Goal: Task Accomplishment & Management: Use online tool/utility

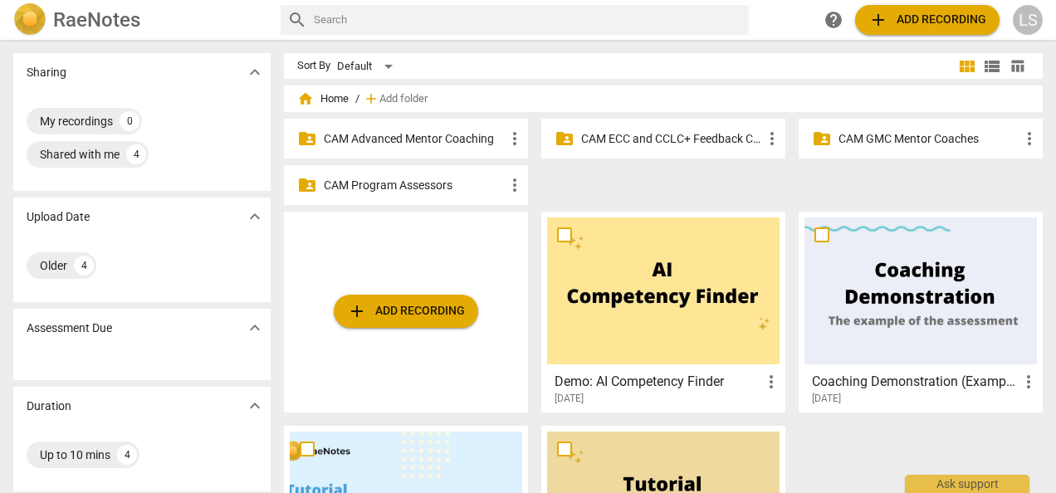
click at [447, 137] on p "CAM Advanced Mentor Coaching" at bounding box center [414, 138] width 181 height 17
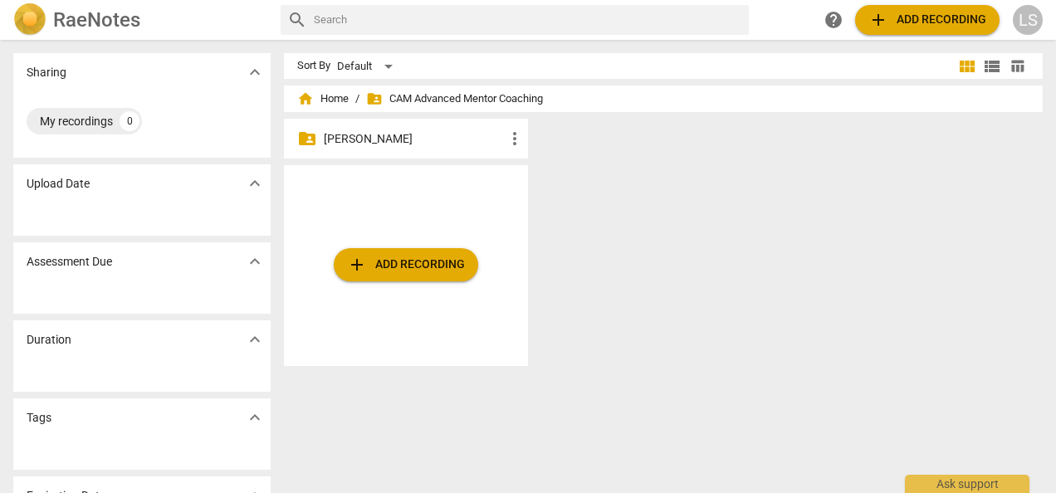
click at [413, 138] on p "[PERSON_NAME]" at bounding box center [414, 138] width 181 height 17
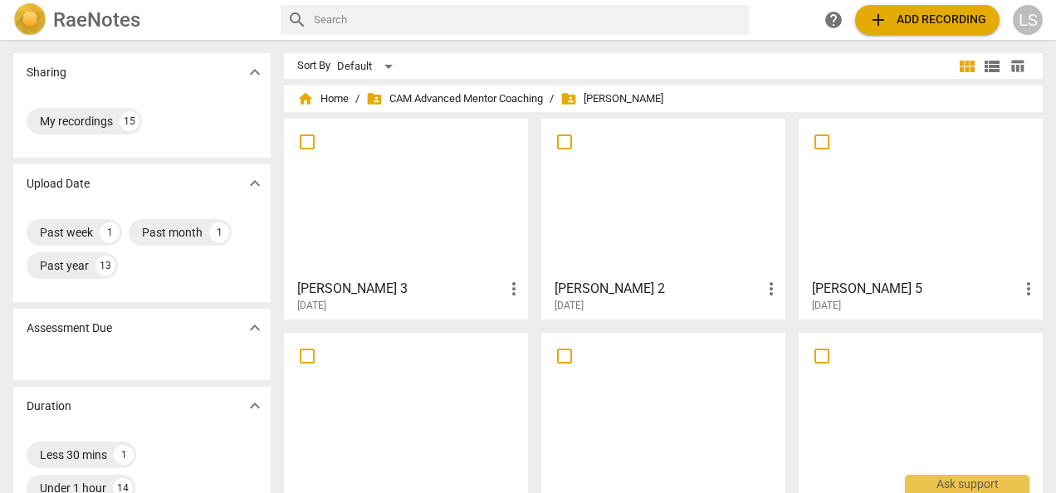
click at [425, 246] on div at bounding box center [406, 198] width 232 height 147
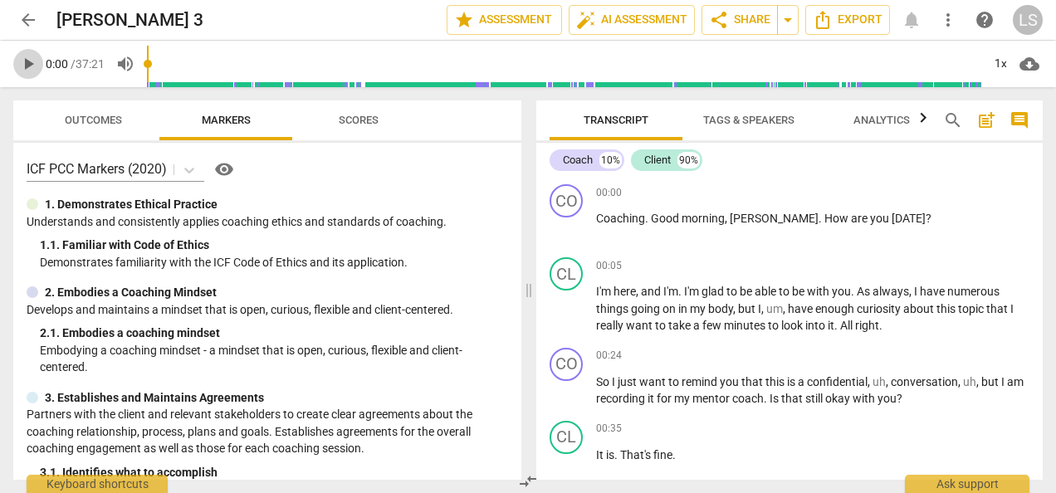
click at [35, 71] on span "play_arrow" at bounding box center [28, 64] width 20 height 20
type input "5"
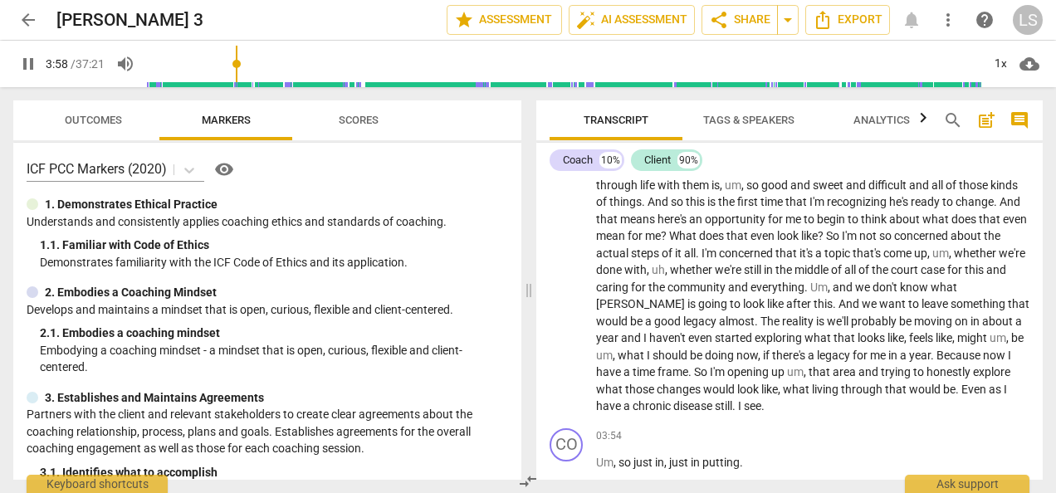
scroll to position [1004, 0]
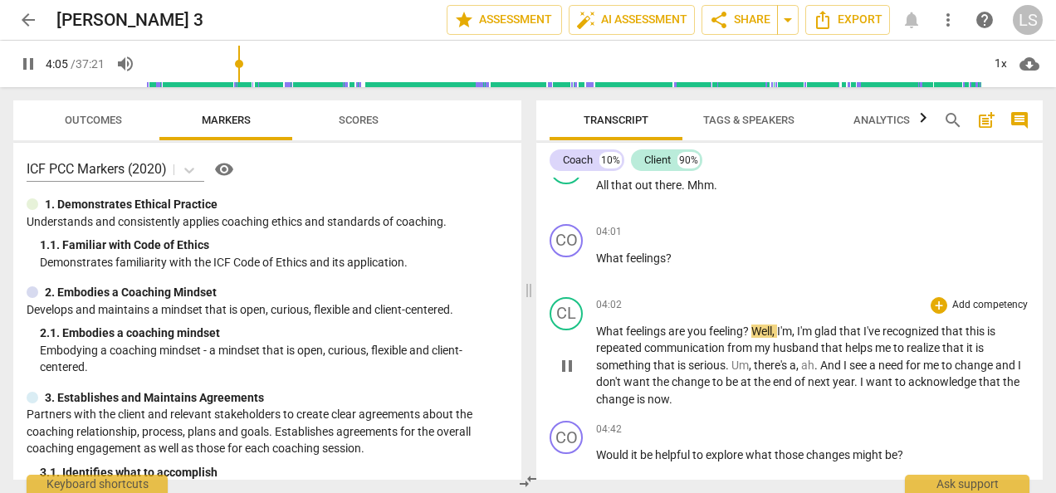
click at [752, 323] on p "What feelings are you feeling ? Well , I'm , I'm glad that I've recognized that…" at bounding box center [812, 365] width 433 height 85
type input "246"
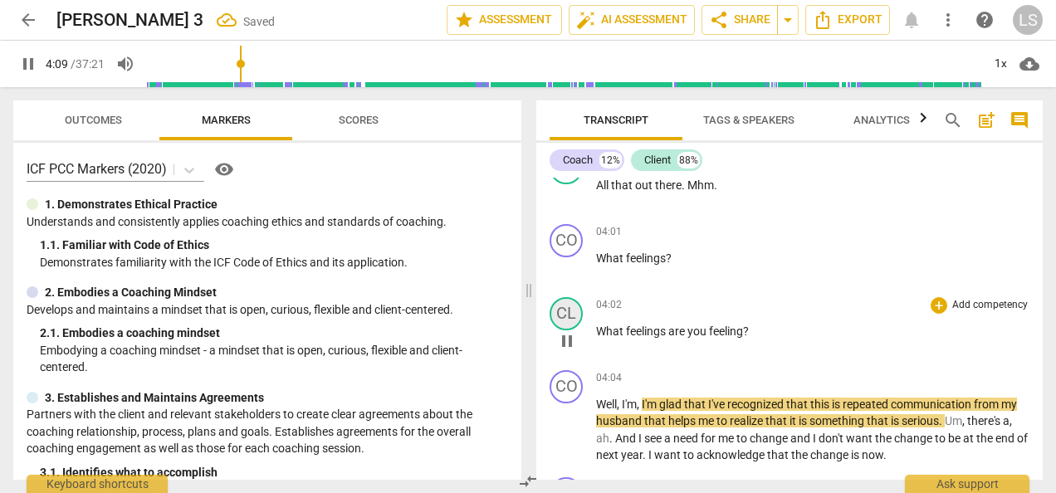
click at [573, 311] on div "CL" at bounding box center [566, 313] width 33 height 33
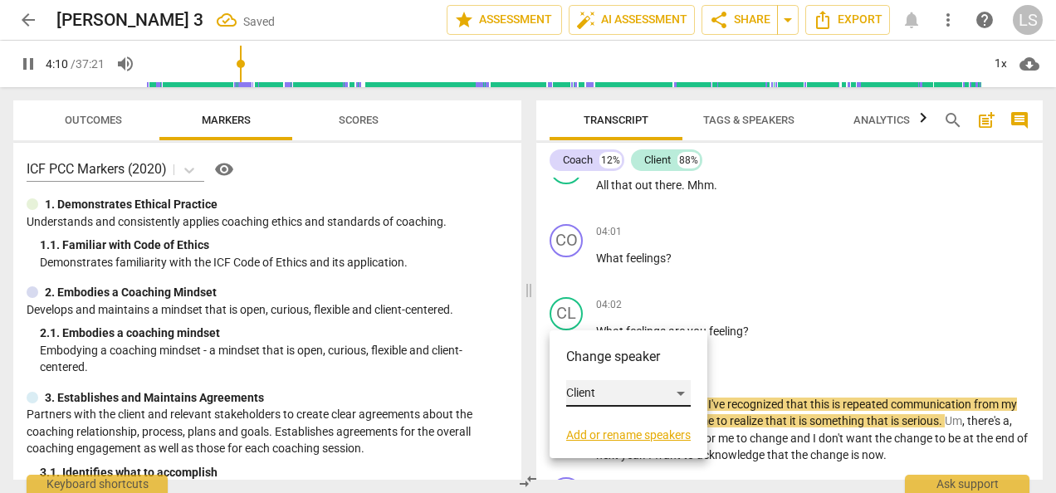
click at [638, 395] on div "Client" at bounding box center [628, 393] width 125 height 27
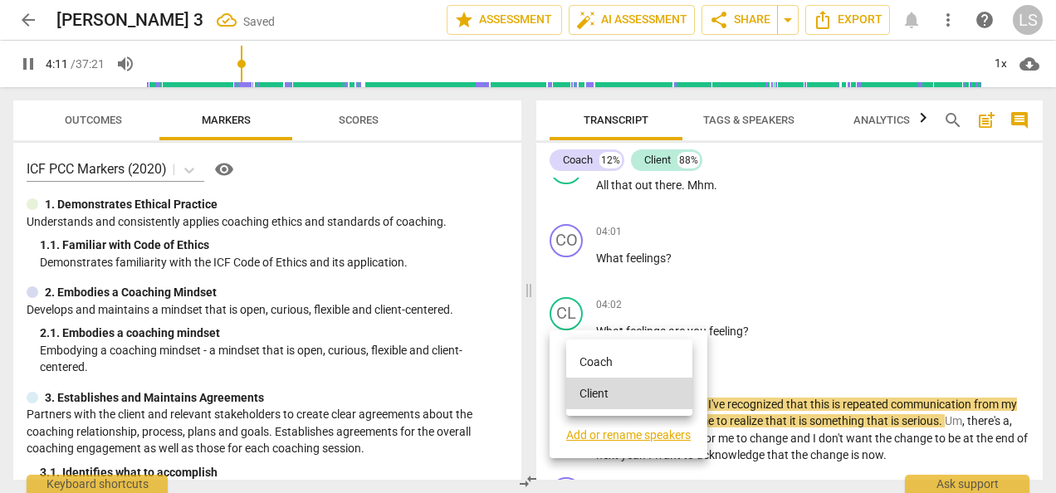
click at [644, 365] on li "Coach" at bounding box center [629, 362] width 126 height 32
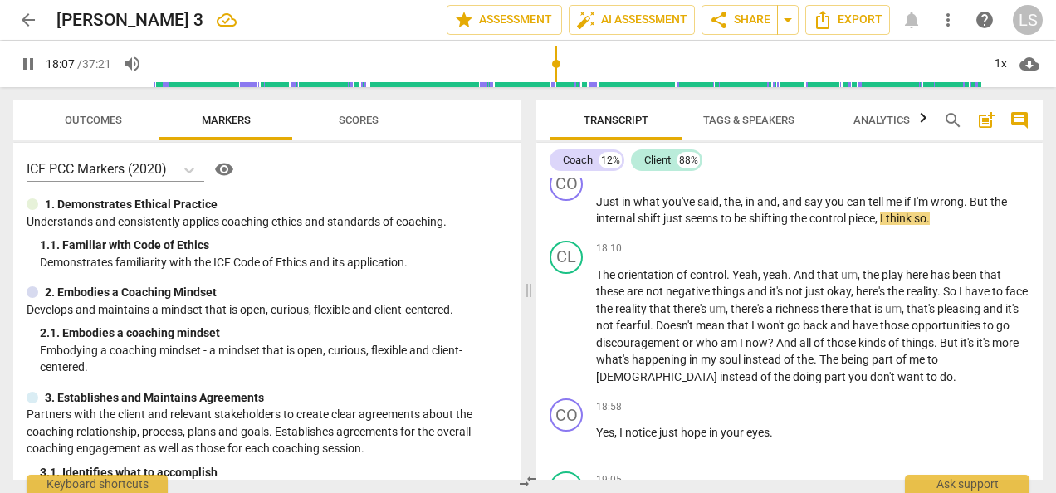
scroll to position [4199, 0]
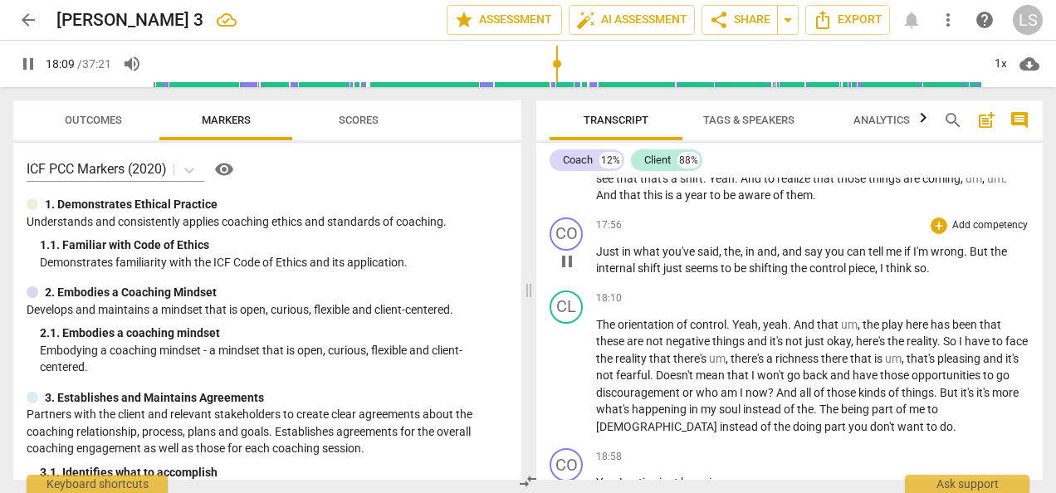
click at [880, 275] on span "," at bounding box center [877, 267] width 5 height 13
type input "1091"
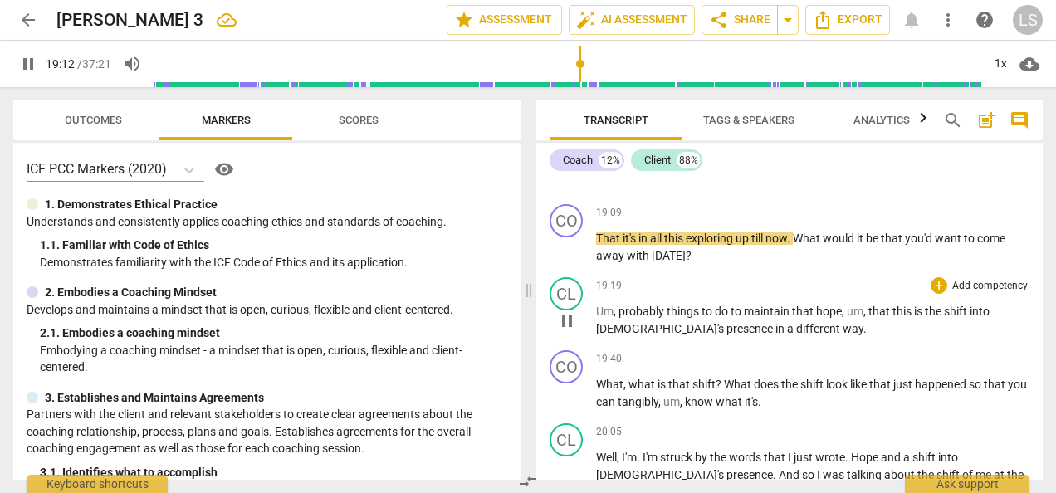
scroll to position [4712, 0]
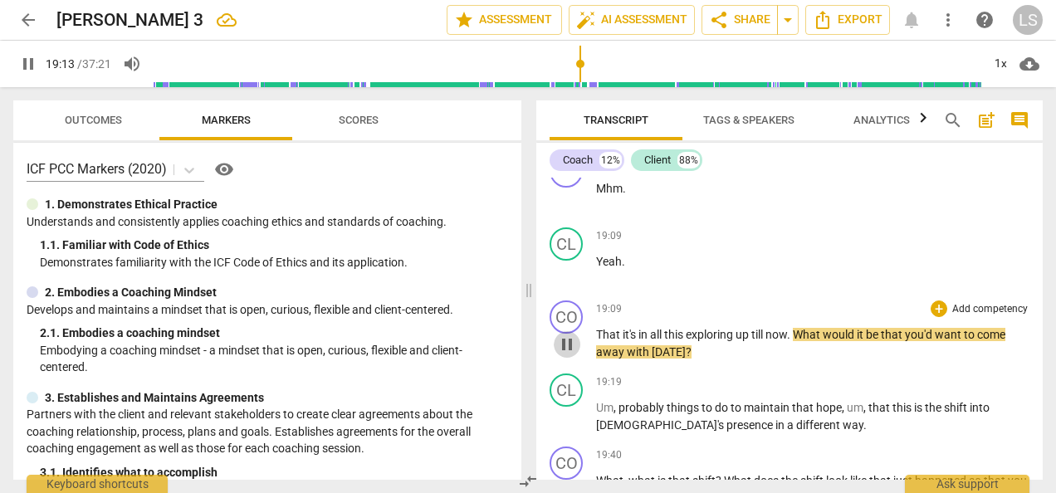
click at [570, 354] on span "pause" at bounding box center [567, 345] width 20 height 20
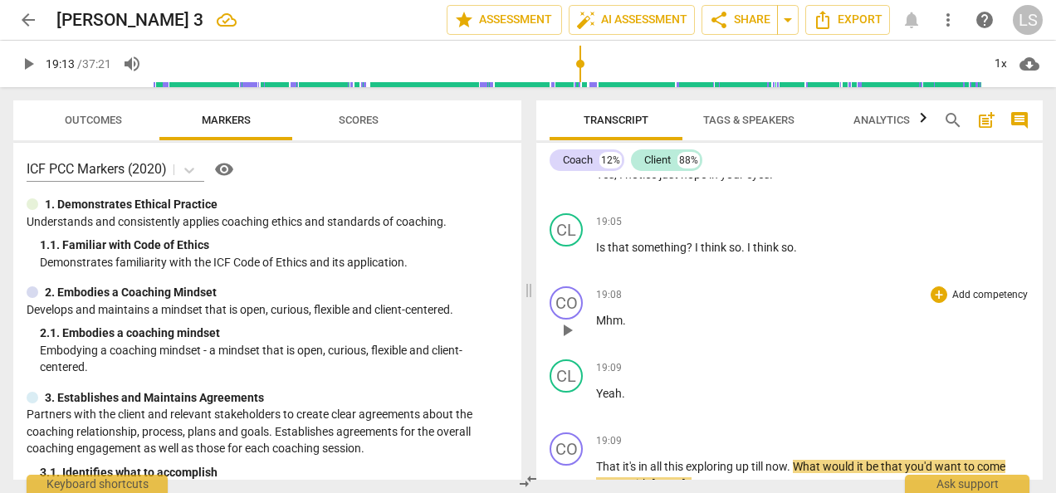
scroll to position [4546, 0]
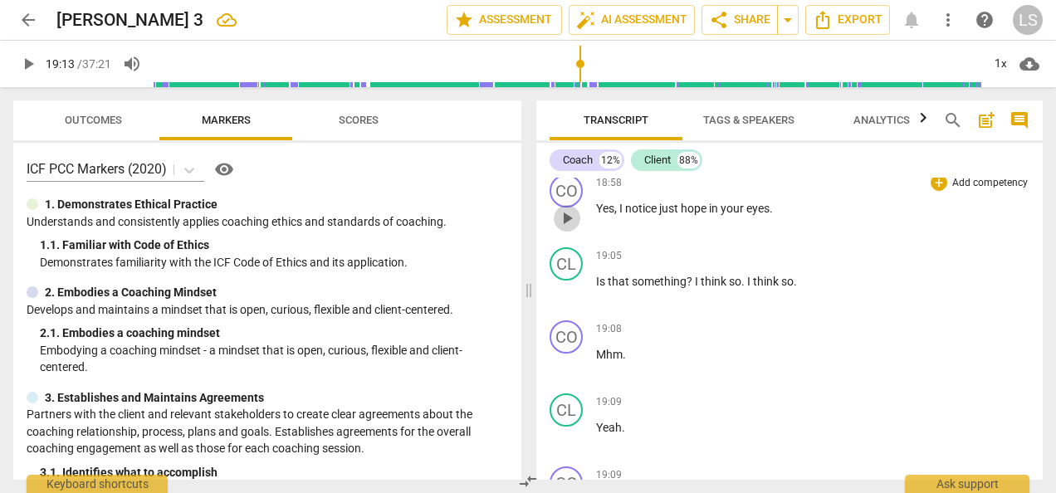
click at [571, 228] on span "play_arrow" at bounding box center [567, 218] width 20 height 20
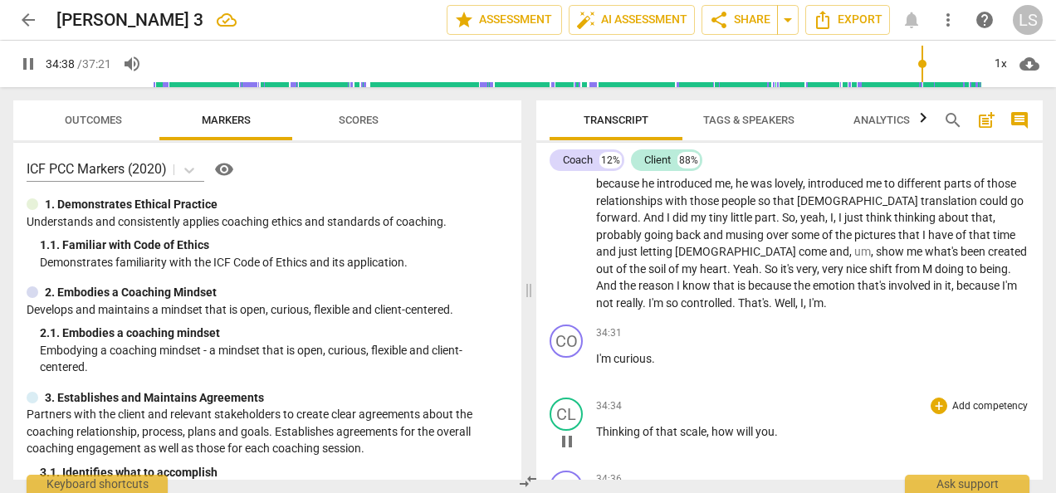
scroll to position [8239, 0]
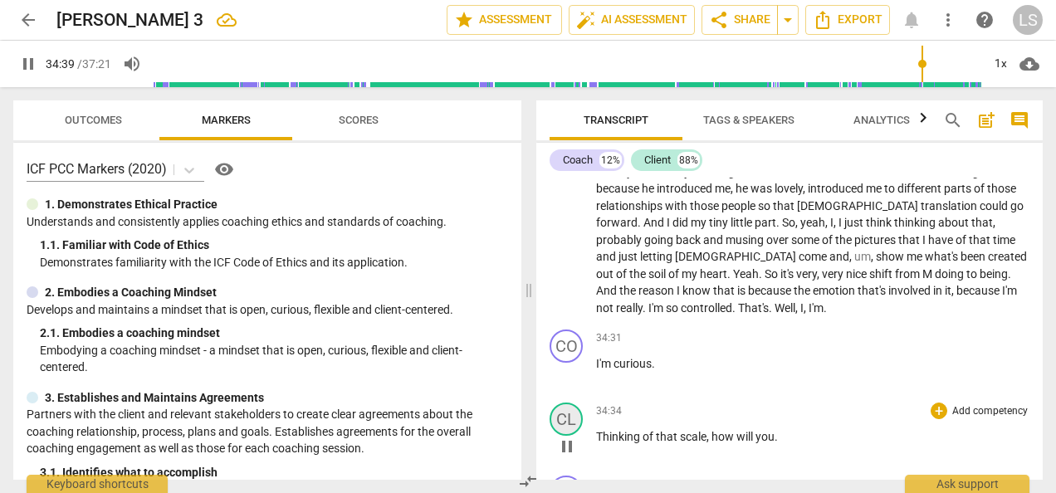
click at [573, 403] on div "CL" at bounding box center [566, 419] width 33 height 33
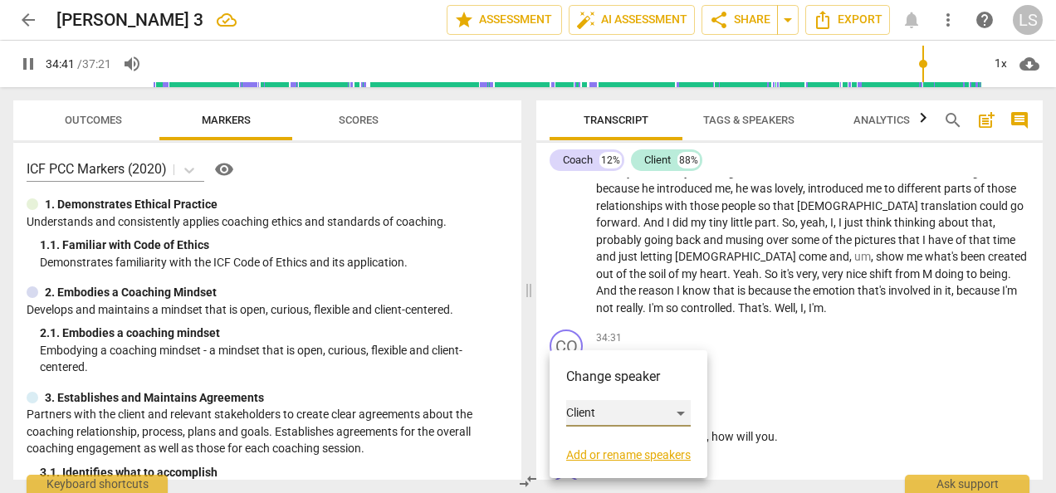
click at [657, 417] on div "Client" at bounding box center [628, 413] width 125 height 27
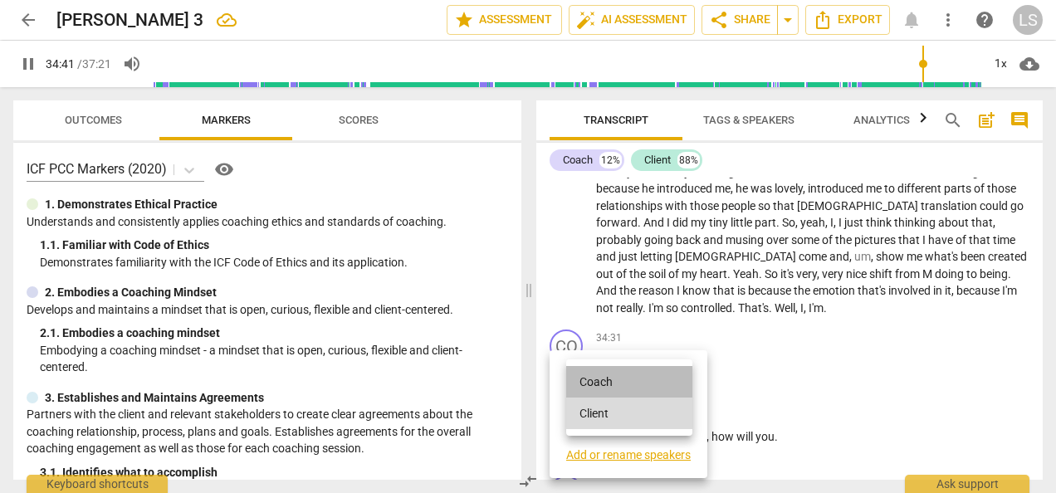
click at [652, 380] on li "Coach" at bounding box center [629, 382] width 126 height 32
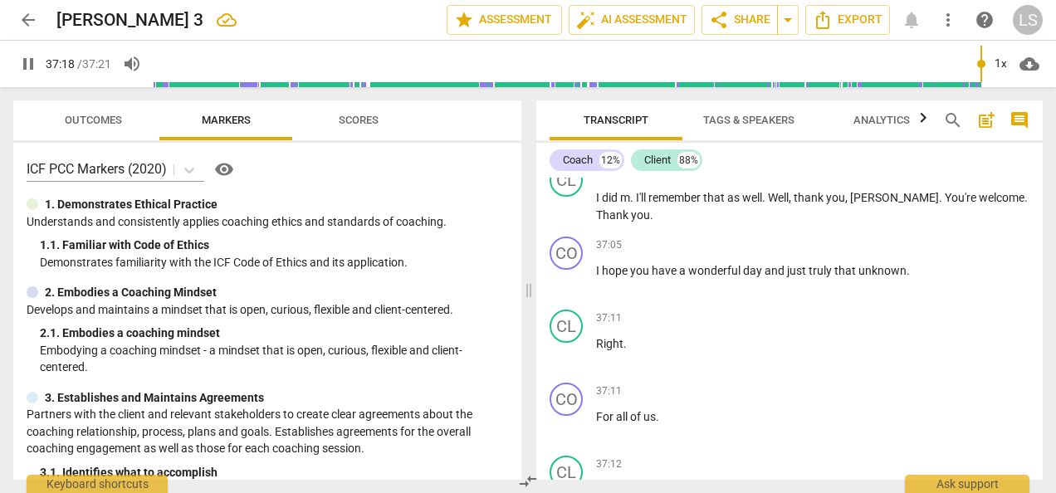
scroll to position [9724, 0]
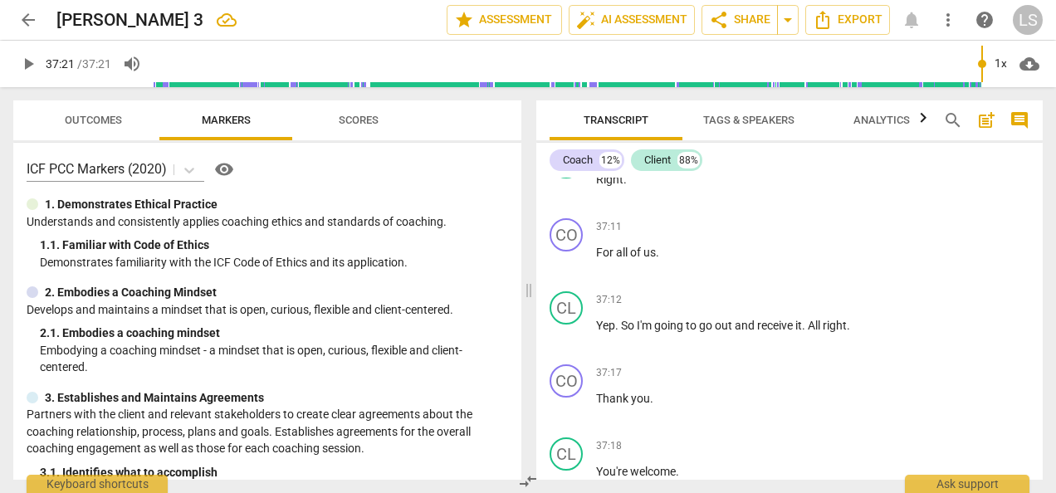
type input "2241"
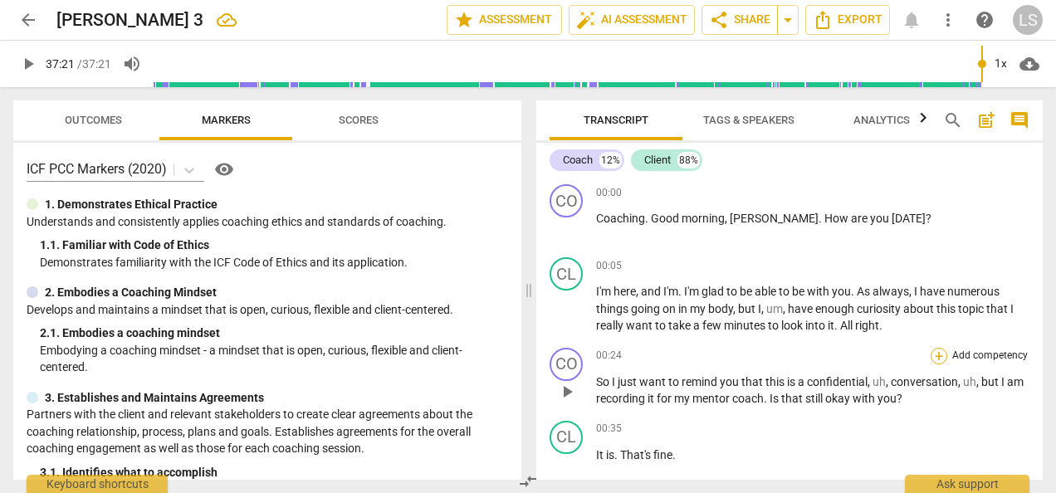
click at [931, 355] on div "+" at bounding box center [939, 356] width 17 height 17
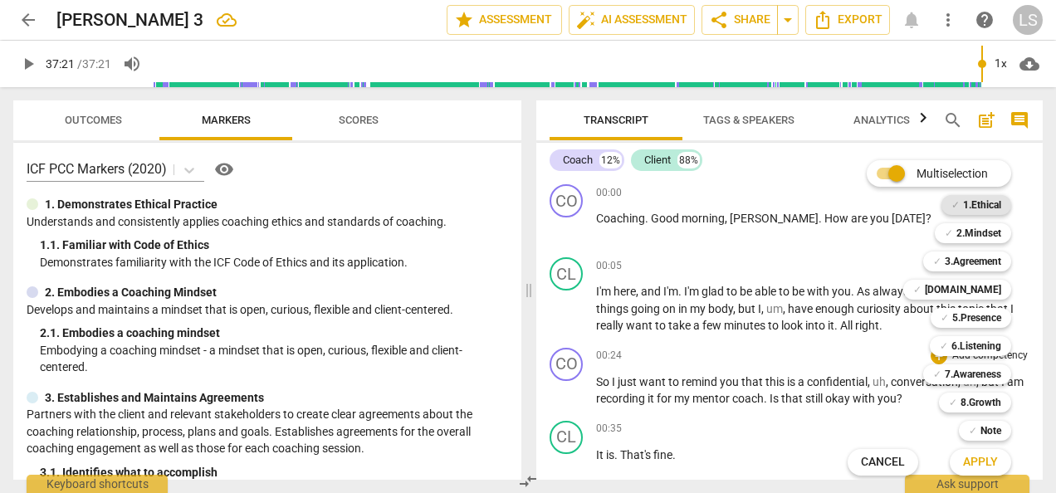
click at [973, 201] on b "1.Ethical" at bounding box center [982, 205] width 38 height 20
click at [983, 464] on span "Apply" at bounding box center [980, 462] width 35 height 17
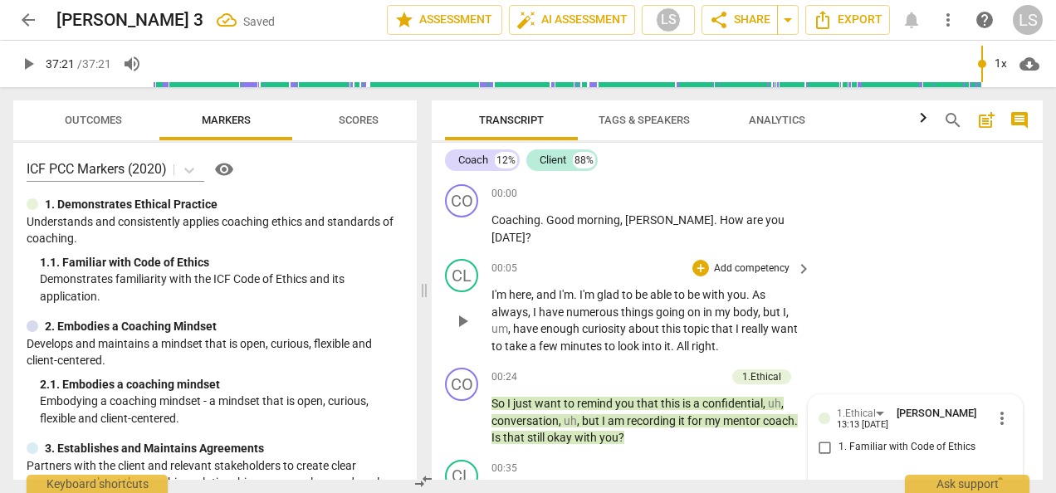
scroll to position [10, 0]
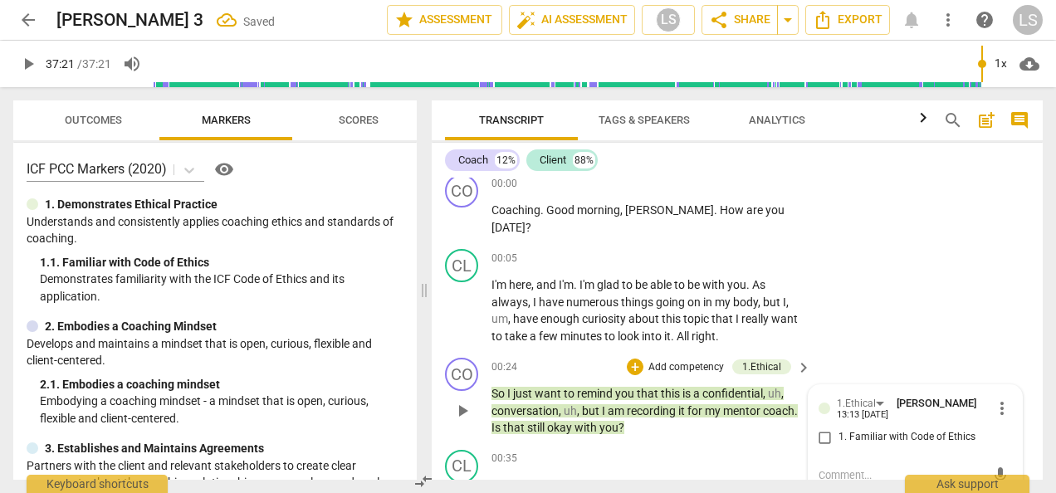
click at [817, 433] on input "1. Familiar with Code of Ethics" at bounding box center [825, 437] width 27 height 20
checkbox input "true"
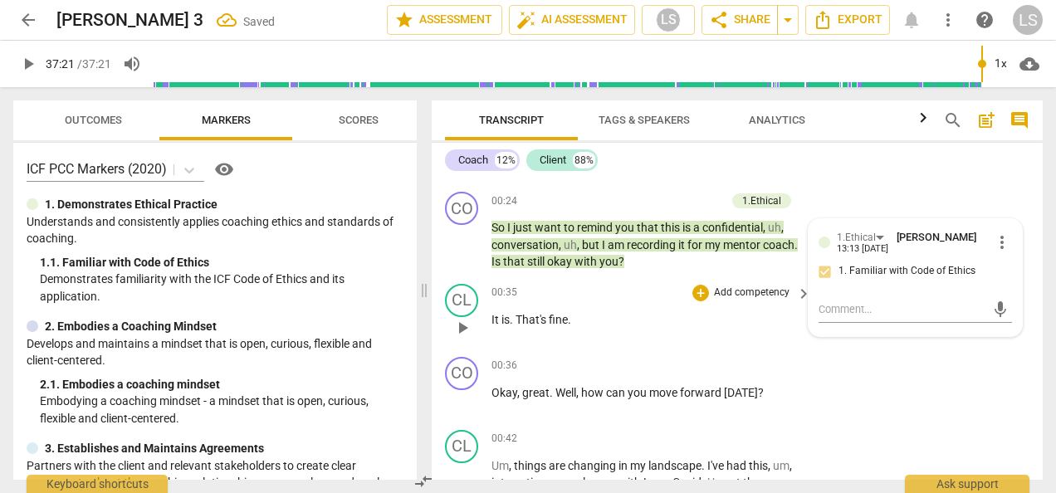
scroll to position [259, 0]
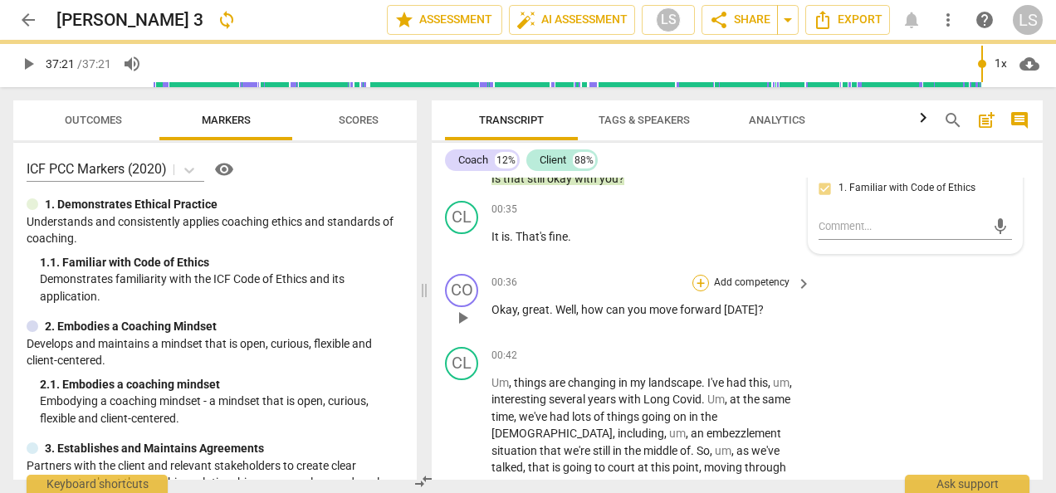
click at [694, 284] on div "+" at bounding box center [700, 283] width 17 height 17
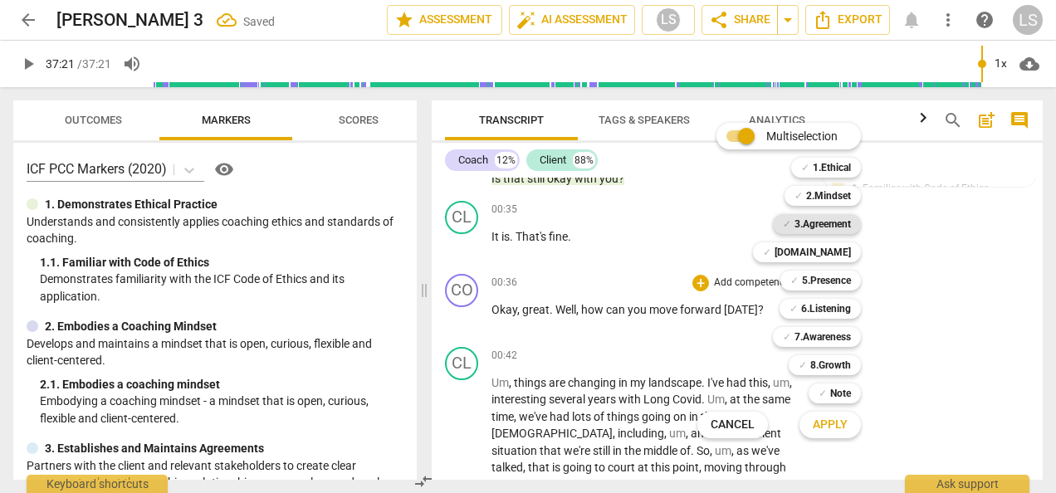
click at [807, 225] on b "3.Agreement" at bounding box center [822, 224] width 56 height 20
click at [838, 422] on span "Apply" at bounding box center [830, 425] width 35 height 17
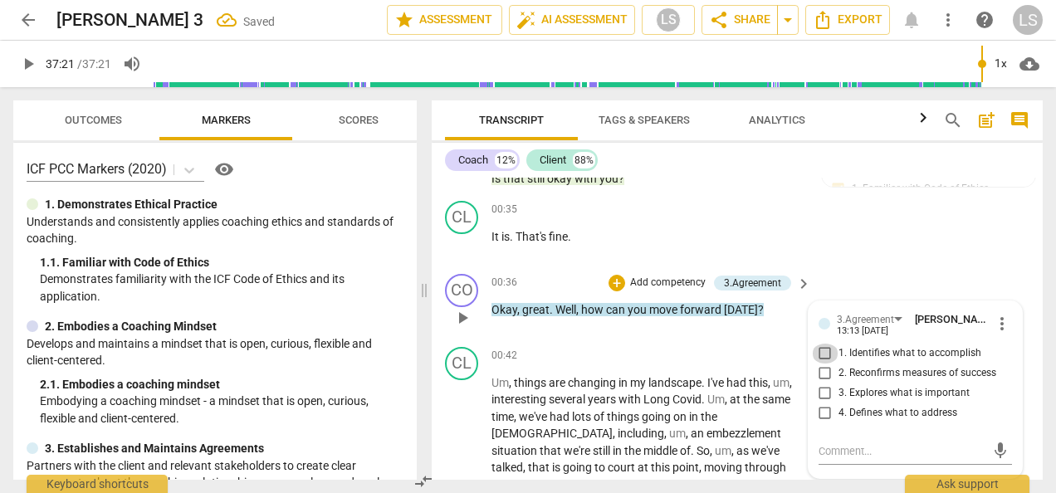
click at [828, 349] on input "1. Identifies what to accomplish" at bounding box center [825, 354] width 27 height 20
checkbox input "true"
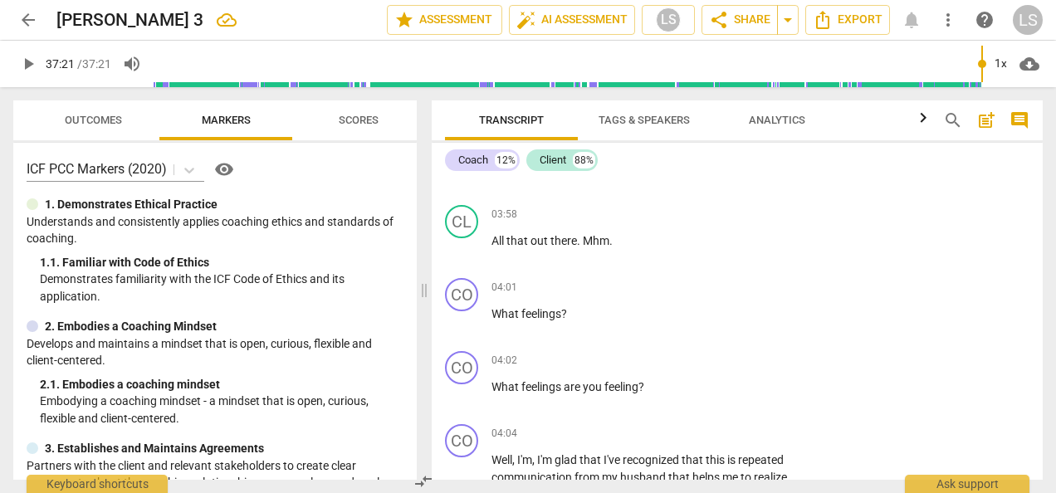
scroll to position [1255, 0]
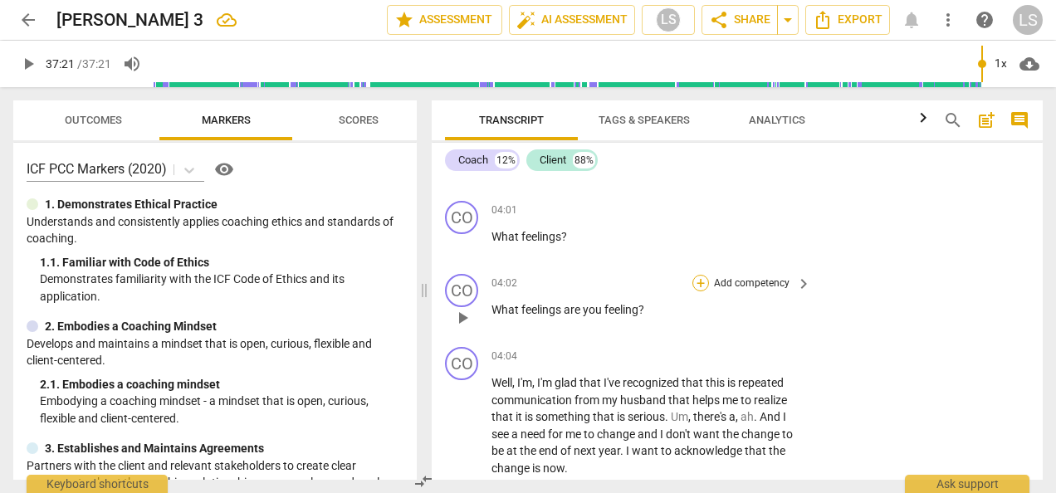
click at [699, 277] on div "+" at bounding box center [700, 283] width 17 height 17
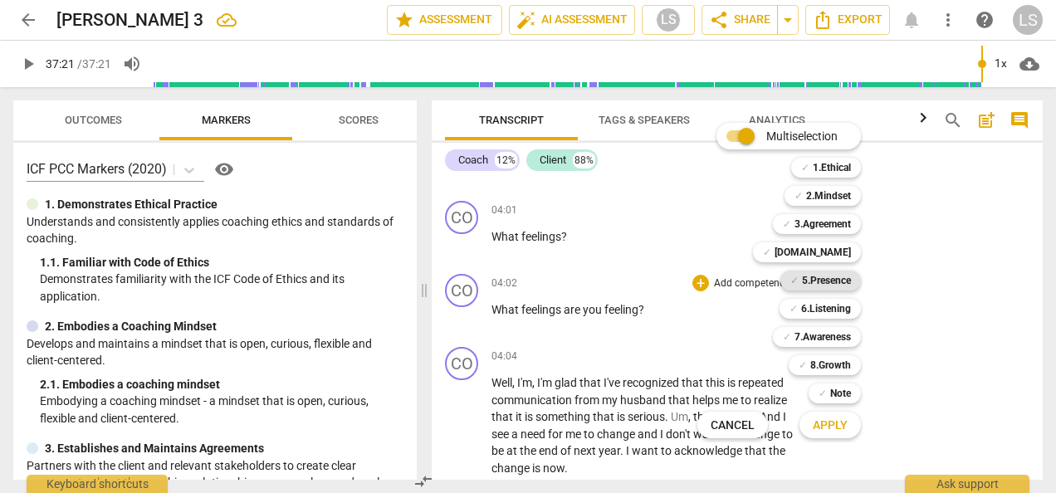
click at [833, 286] on b "5.Presence" at bounding box center [826, 281] width 49 height 20
click at [830, 336] on b "7.Awareness" at bounding box center [822, 337] width 56 height 20
click at [809, 196] on b "2.Mindset" at bounding box center [828, 196] width 45 height 20
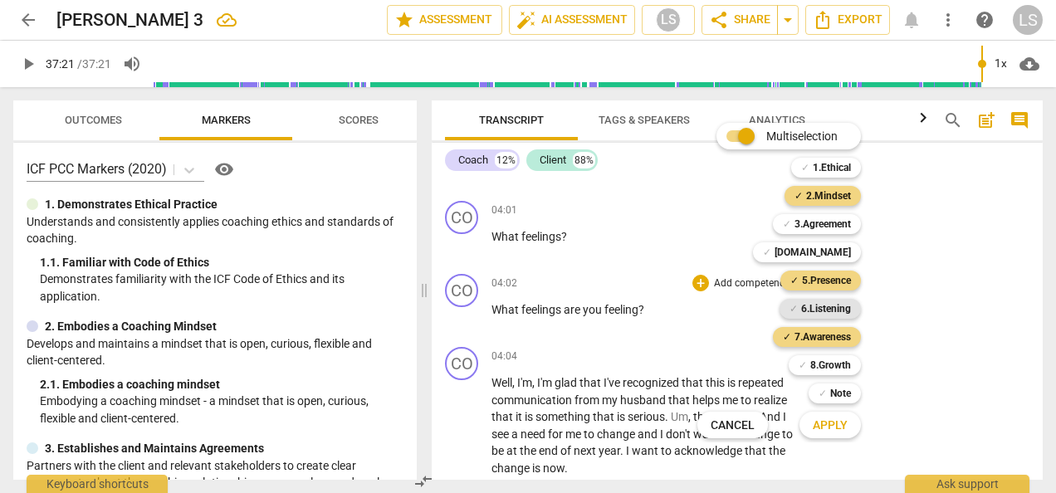
click at [832, 310] on b "6.Listening" at bounding box center [826, 309] width 50 height 20
click at [835, 427] on span "Apply" at bounding box center [830, 426] width 35 height 17
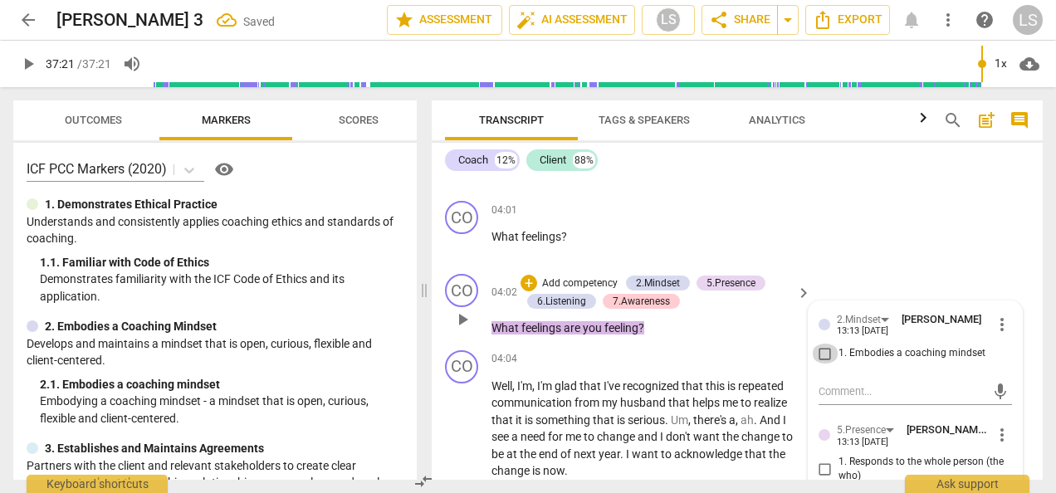
click at [825, 352] on input "1. Embodies a coaching mindset" at bounding box center [825, 354] width 27 height 20
checkbox input "true"
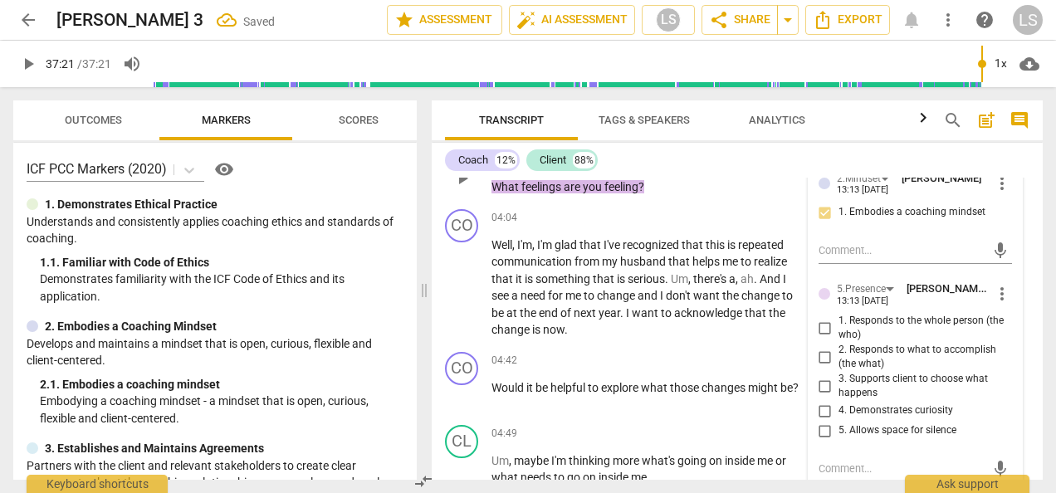
scroll to position [1421, 0]
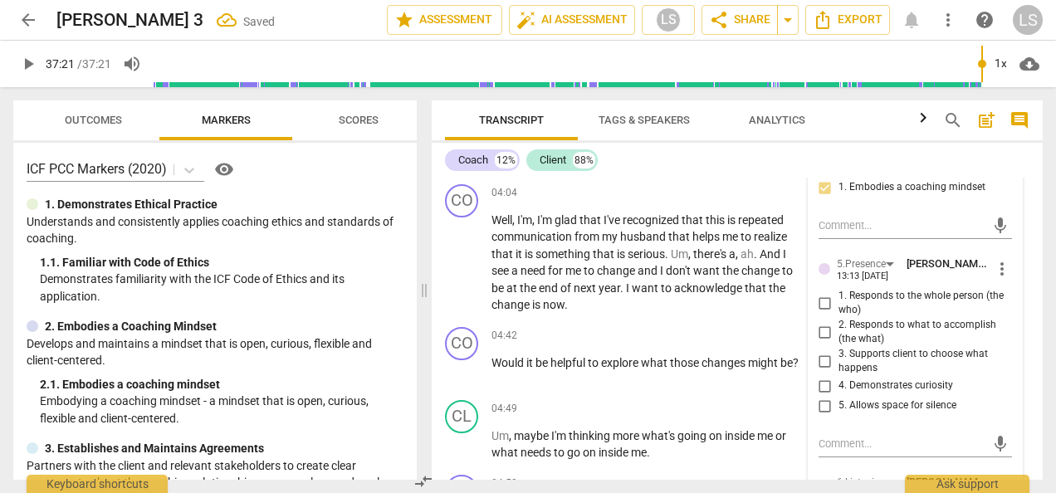
click at [822, 298] on input "1. Responds to the whole person (the who)" at bounding box center [825, 303] width 27 height 20
checkbox input "true"
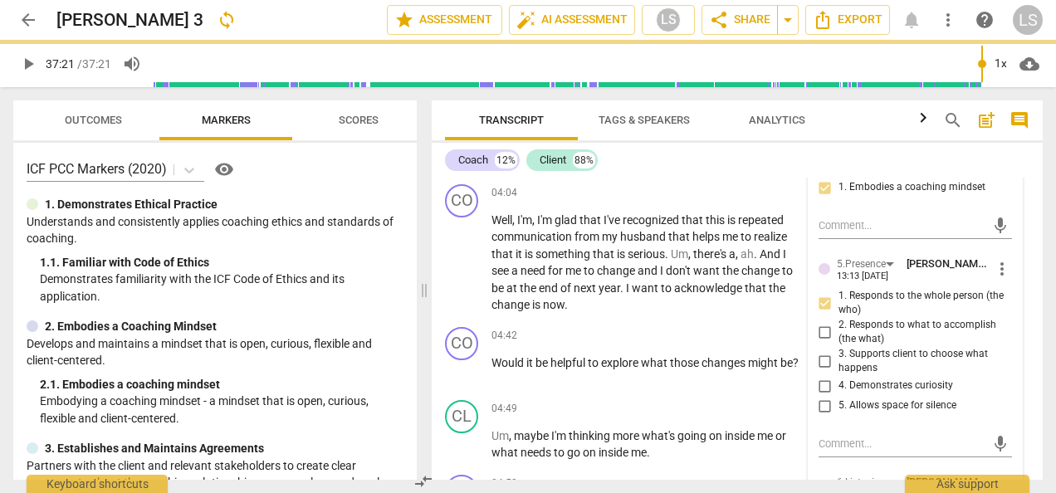
click at [820, 388] on input "4. Demonstrates curiosity" at bounding box center [825, 386] width 27 height 20
checkbox input "true"
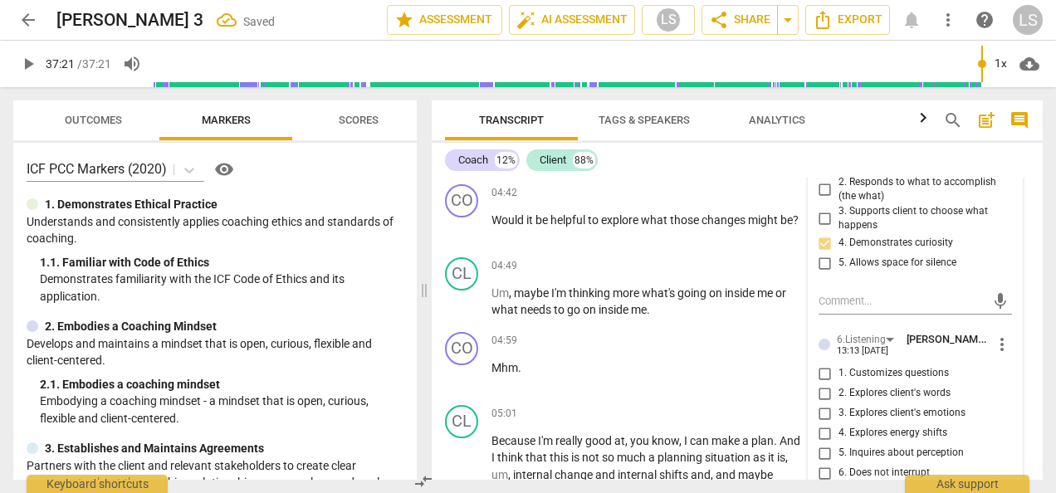
scroll to position [1670, 0]
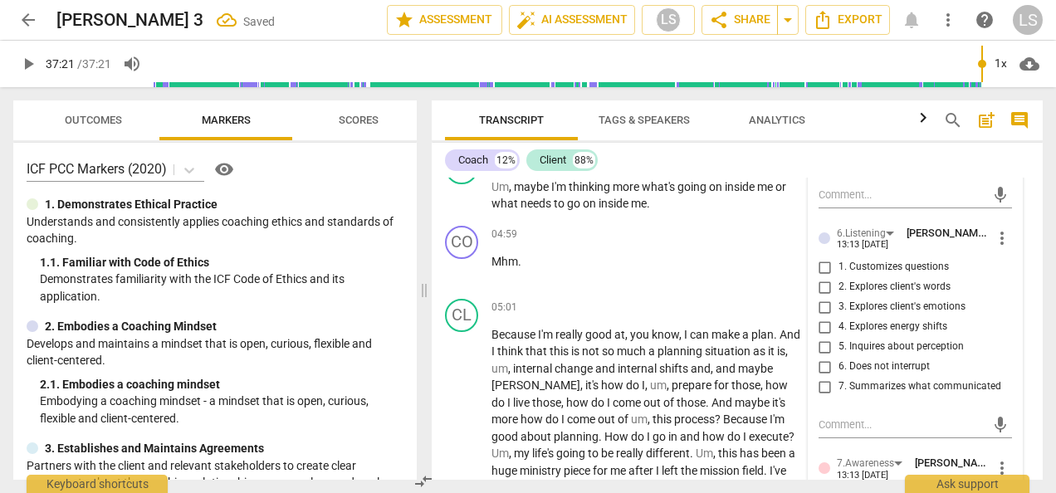
click at [818, 309] on input "3. Explores client's emotions" at bounding box center [825, 307] width 27 height 20
checkbox input "true"
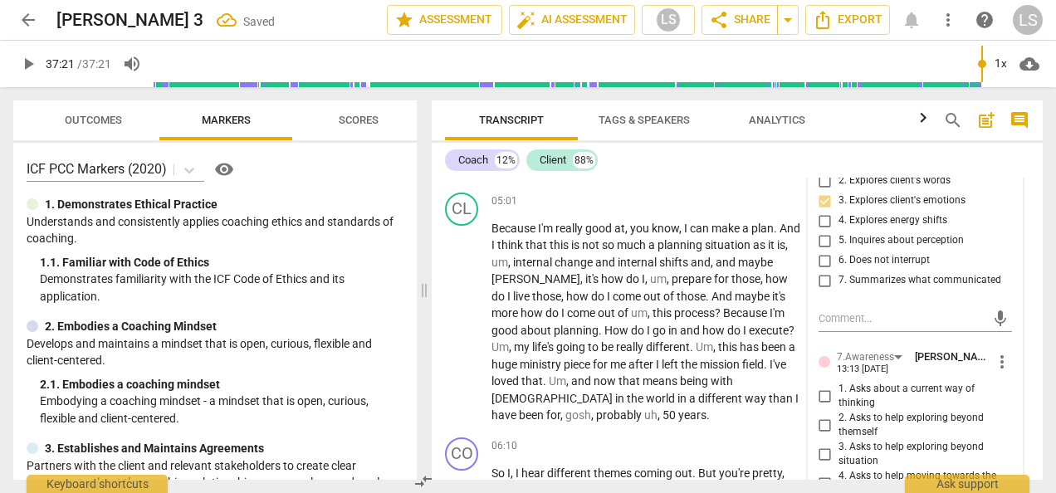
scroll to position [1836, 0]
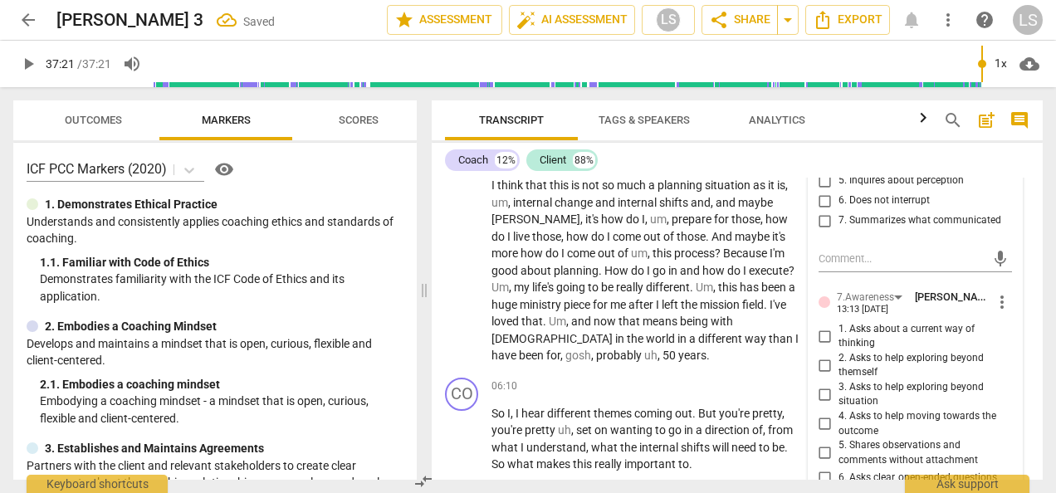
click at [818, 328] on input "1. Asks about a current way of thinking" at bounding box center [825, 336] width 27 height 20
checkbox input "true"
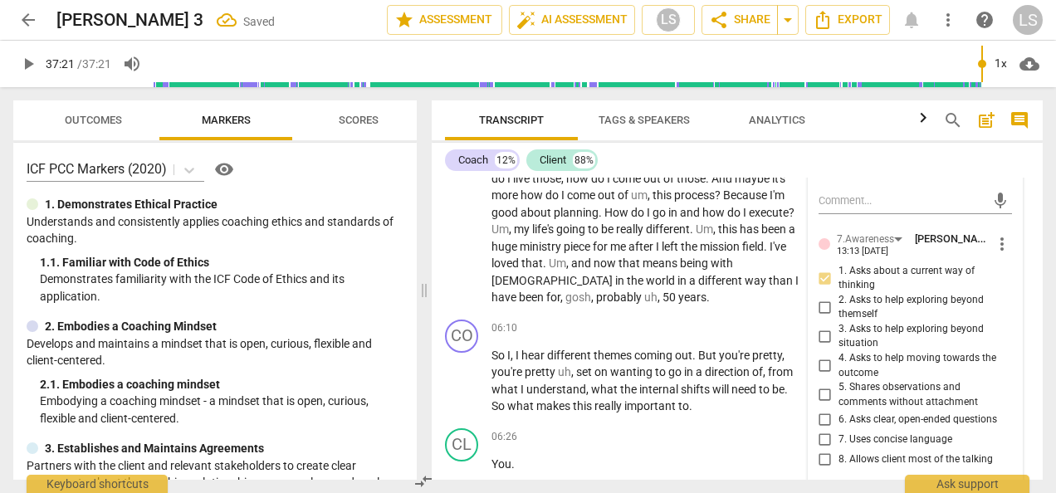
scroll to position [1919, 0]
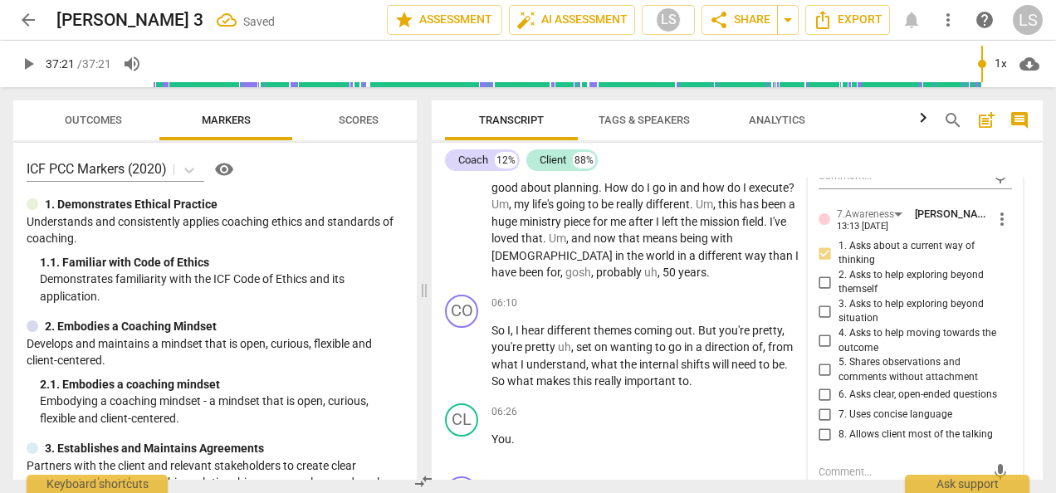
click at [823, 391] on input "6. Asks clear, open-ended questions" at bounding box center [825, 394] width 27 height 20
checkbox input "true"
click at [825, 420] on input "7. Uses concise language" at bounding box center [825, 414] width 27 height 20
checkbox input "true"
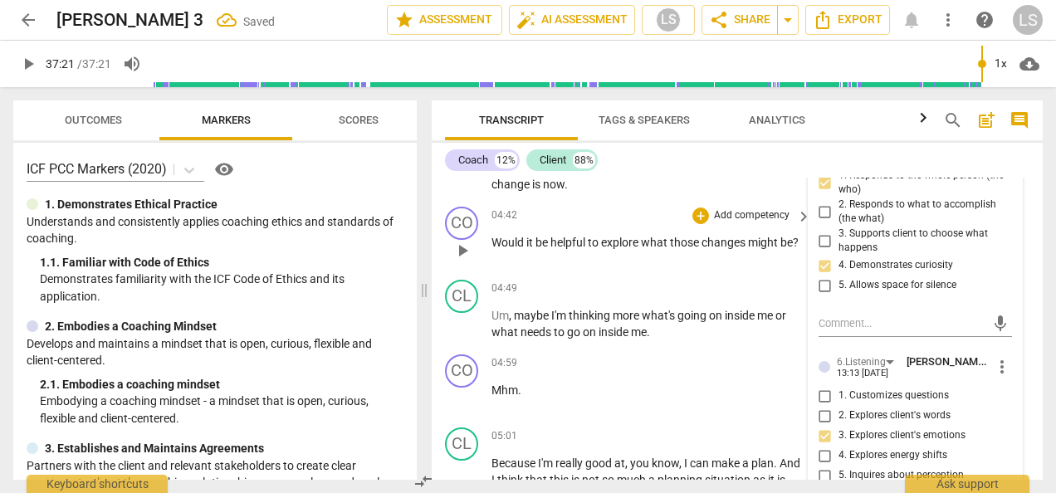
scroll to position [1504, 0]
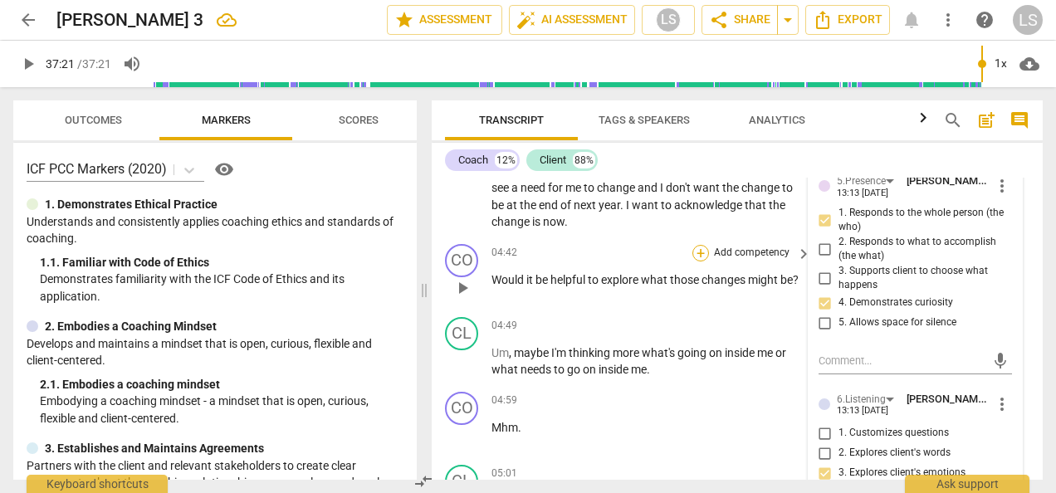
click at [704, 252] on div "+" at bounding box center [700, 253] width 17 height 17
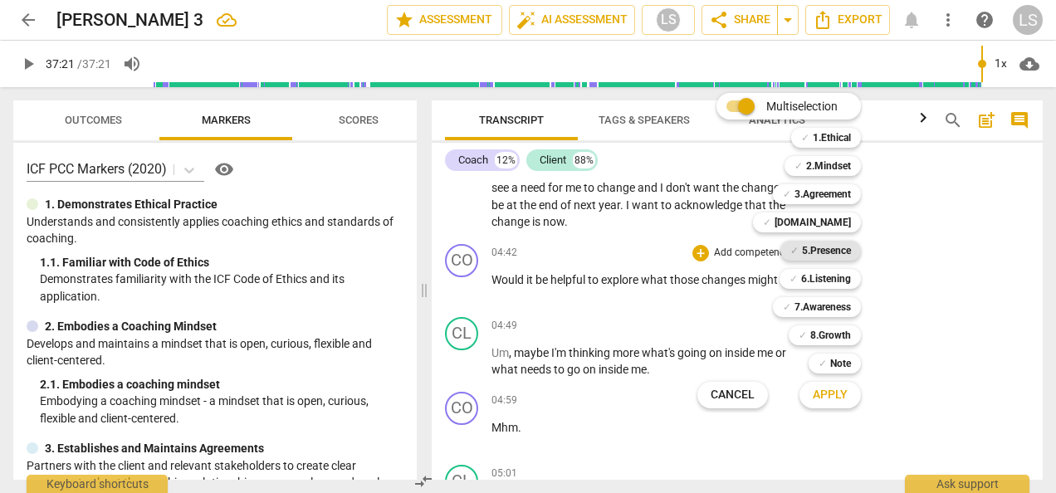
drag, startPoint x: 817, startPoint y: 250, endPoint x: 818, endPoint y: 241, distance: 9.3
click at [817, 249] on b "5.Presence" at bounding box center [826, 251] width 49 height 20
click at [835, 174] on b "2.Mindset" at bounding box center [828, 166] width 45 height 20
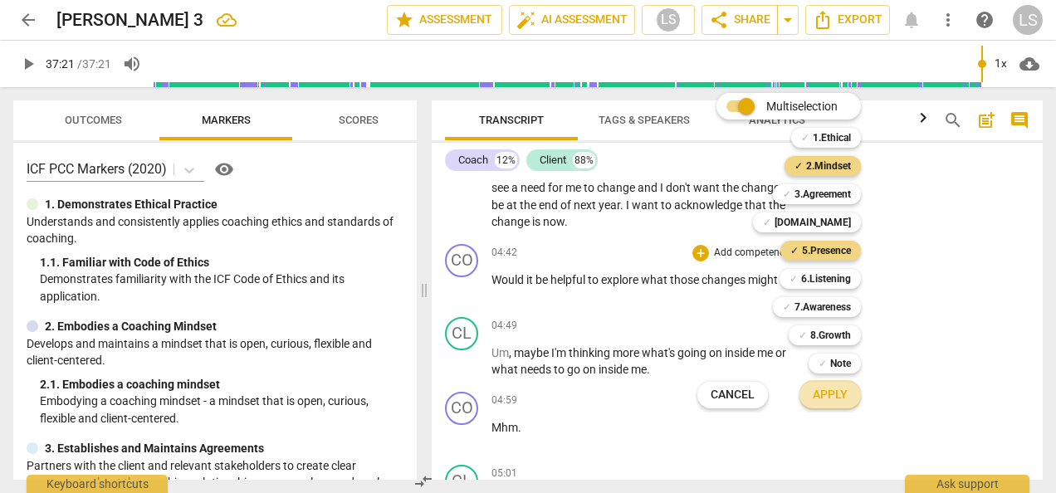
click at [832, 394] on span "Apply" at bounding box center [830, 395] width 35 height 17
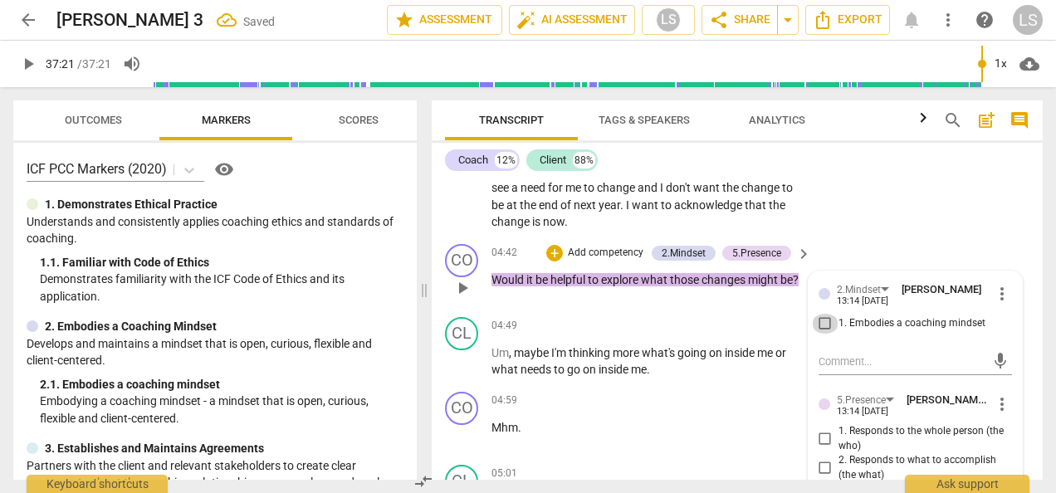
click at [820, 319] on input "1. Embodies a coaching mindset" at bounding box center [825, 324] width 27 height 20
checkbox input "true"
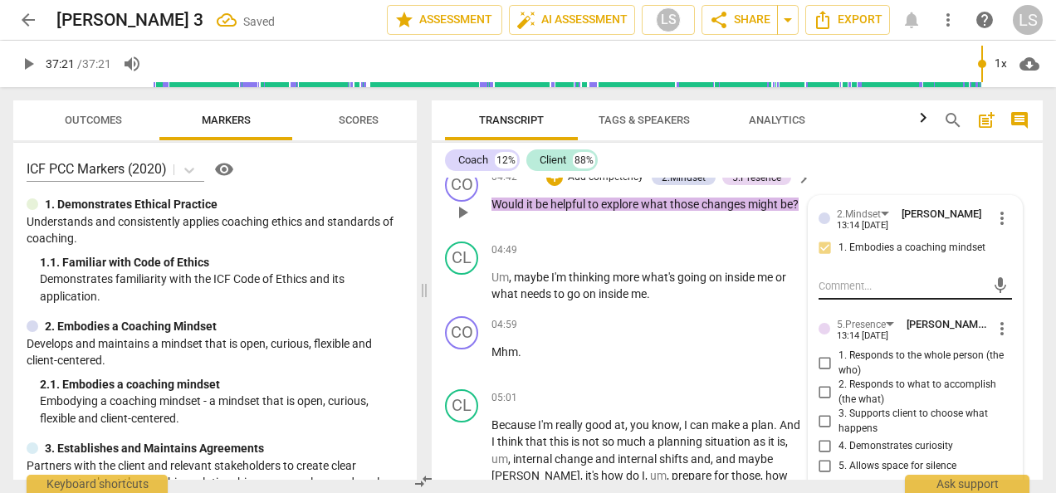
scroll to position [1587, 0]
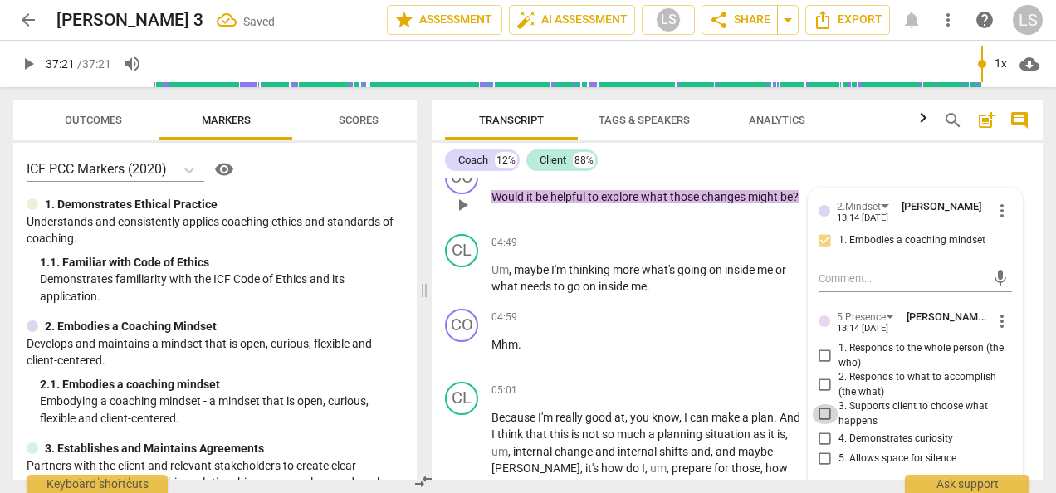
click at [824, 410] on input "3. Supports client to choose what happens" at bounding box center [825, 414] width 27 height 20
checkbox input "true"
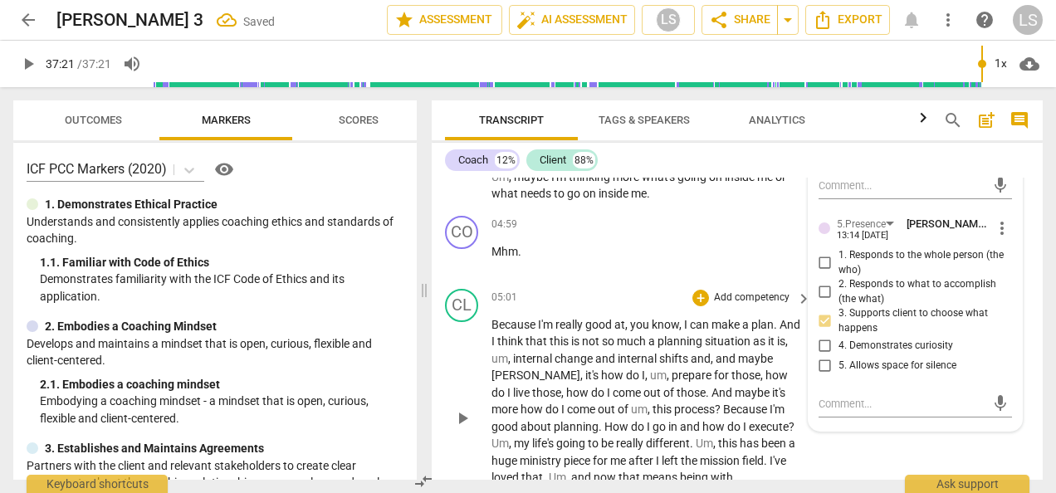
scroll to position [1753, 0]
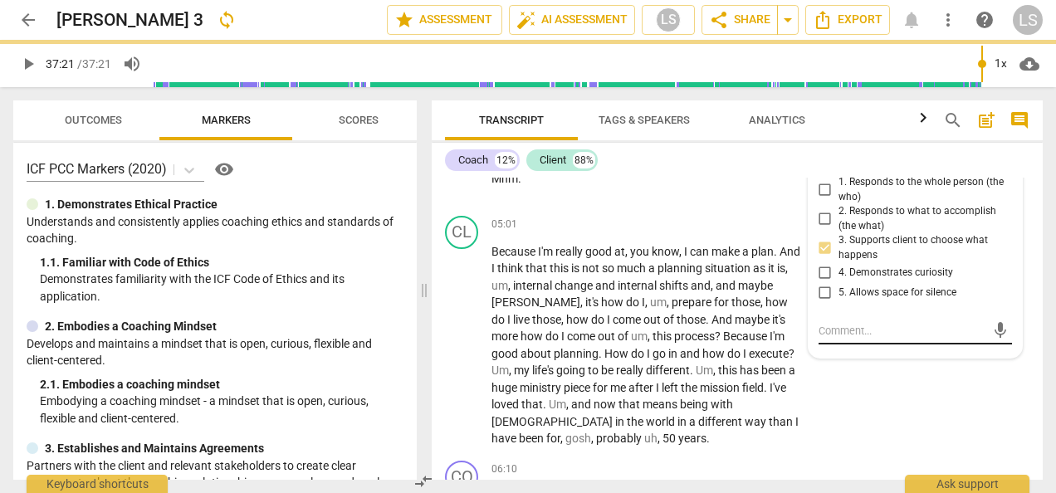
click at [840, 323] on textarea at bounding box center [901, 331] width 167 height 16
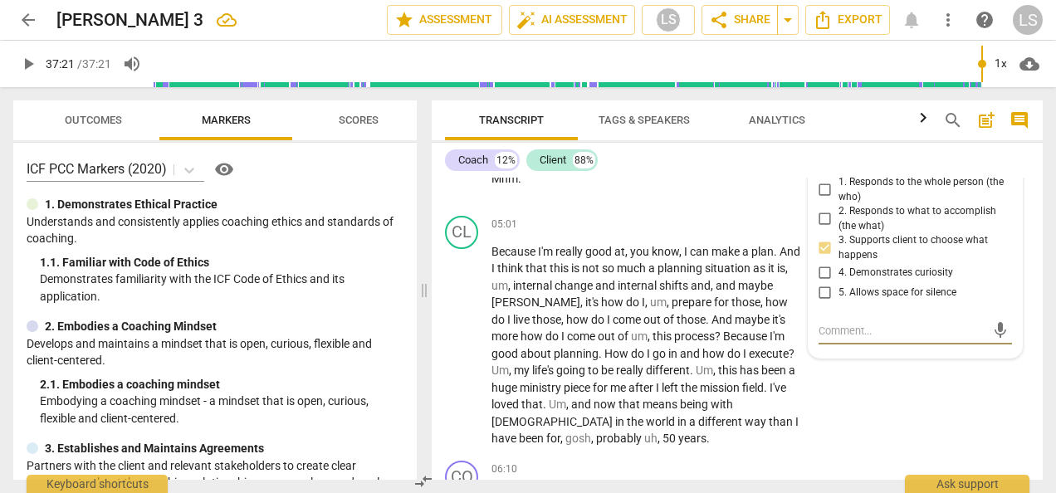
type textarea "I"
type textarea "It"
type textarea "It'"
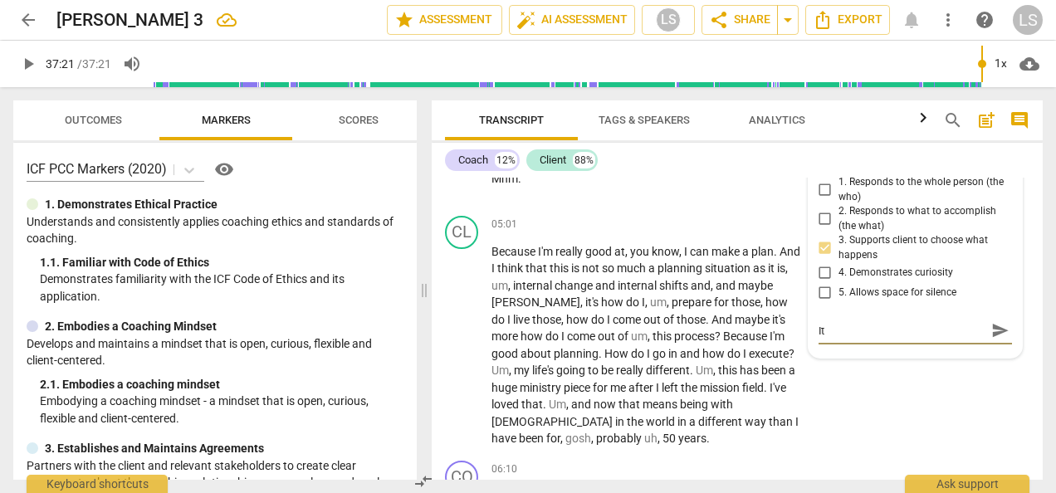
type textarea "It'"
type textarea "It's"
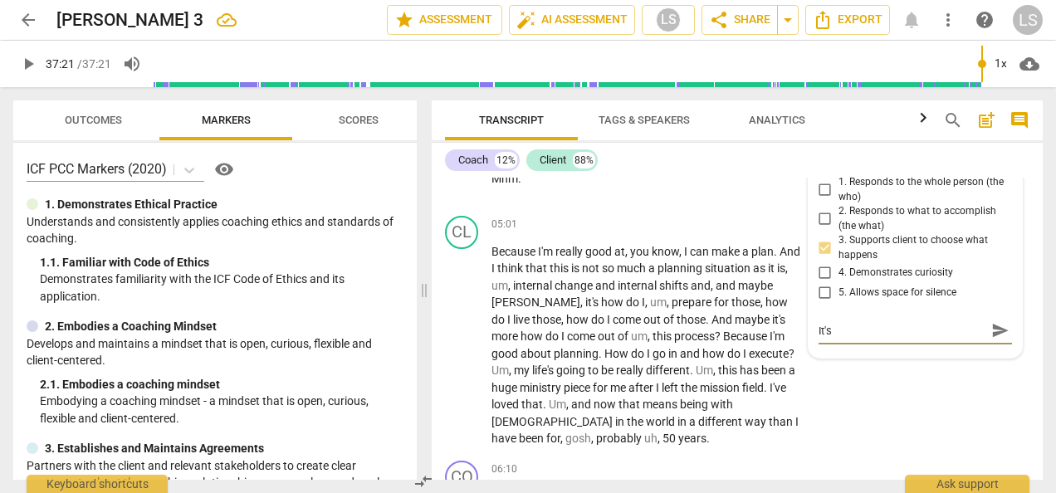
type textarea "It's g"
type textarea "It's go"
type textarea "It's goo"
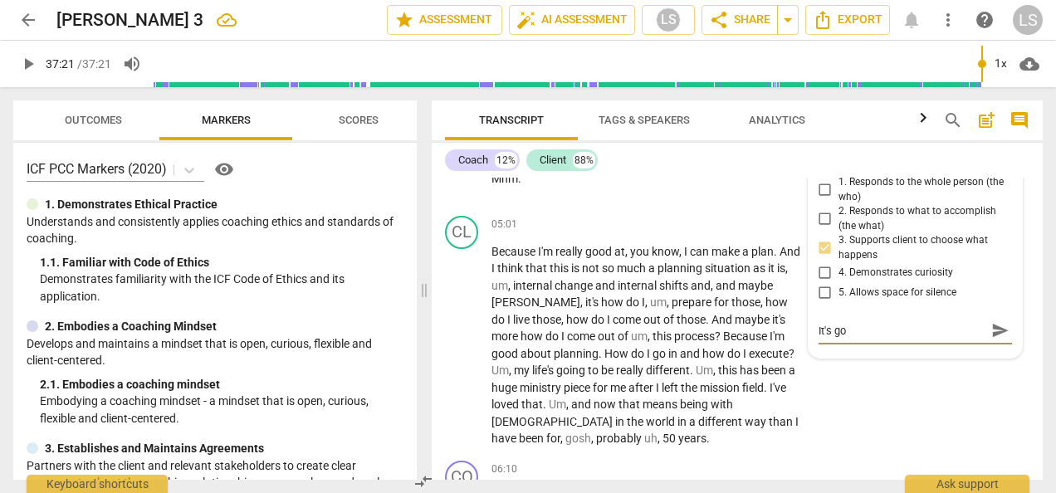
type textarea "It's goo"
type textarea "It's good"
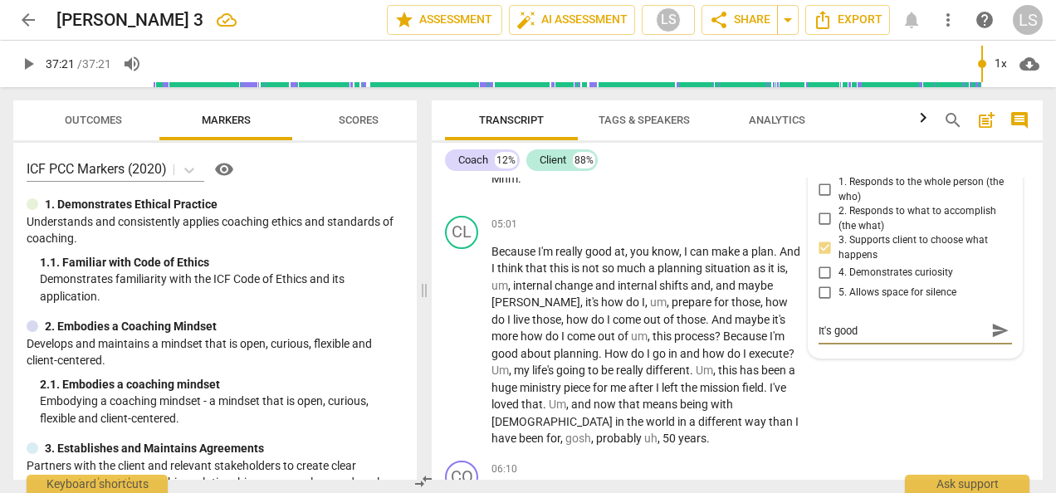
type textarea "It's good t"
type textarea "It's good th"
type textarea "It's good tha"
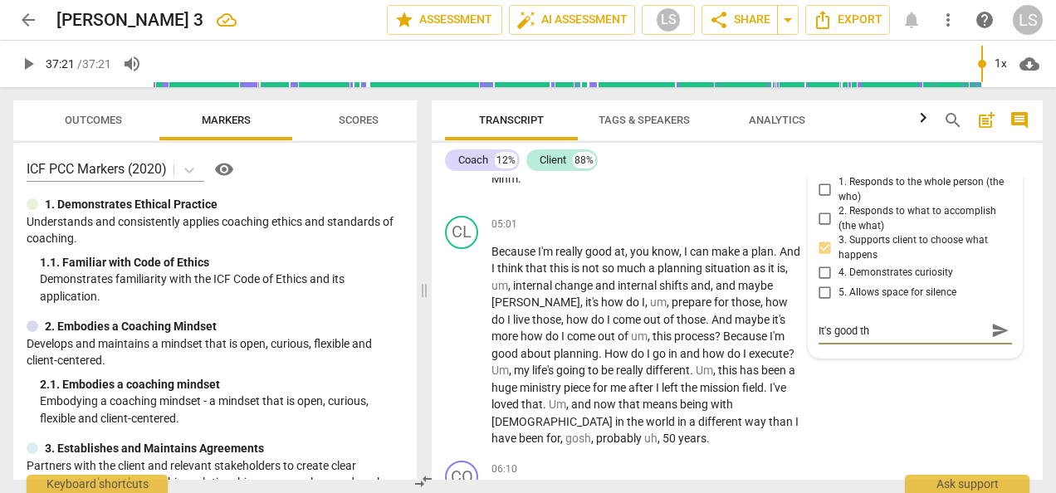
type textarea "It's good tha"
type textarea "It's good that"
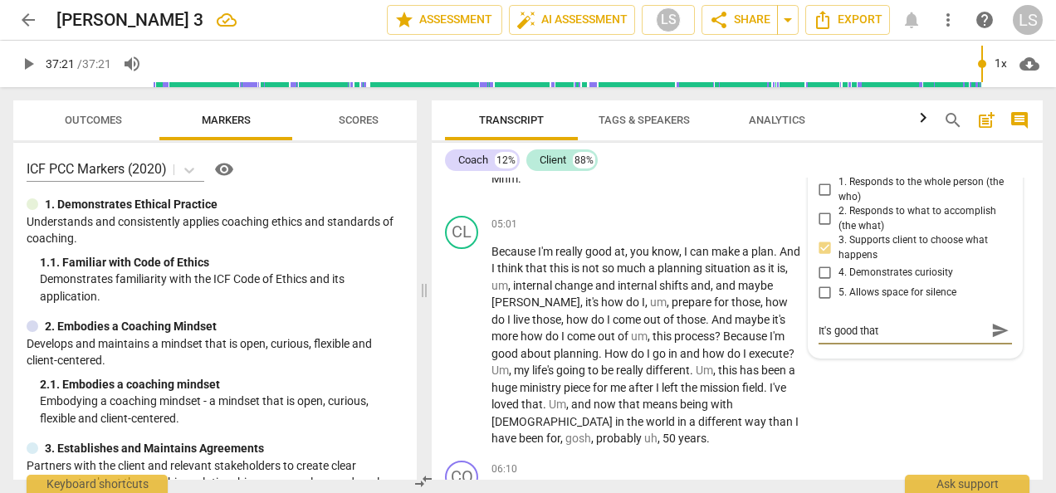
type textarea "It's good that t"
type textarea "It's good that th"
type textarea "It's good that the"
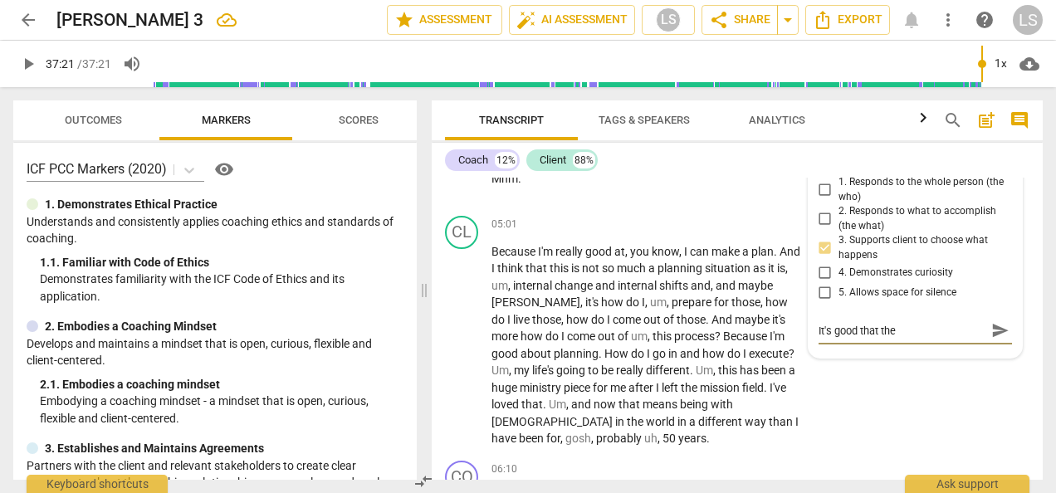
type textarea "It's good that the"
type textarea "It's good that the c"
type textarea "It's good that the co"
type textarea "It's good that the coa"
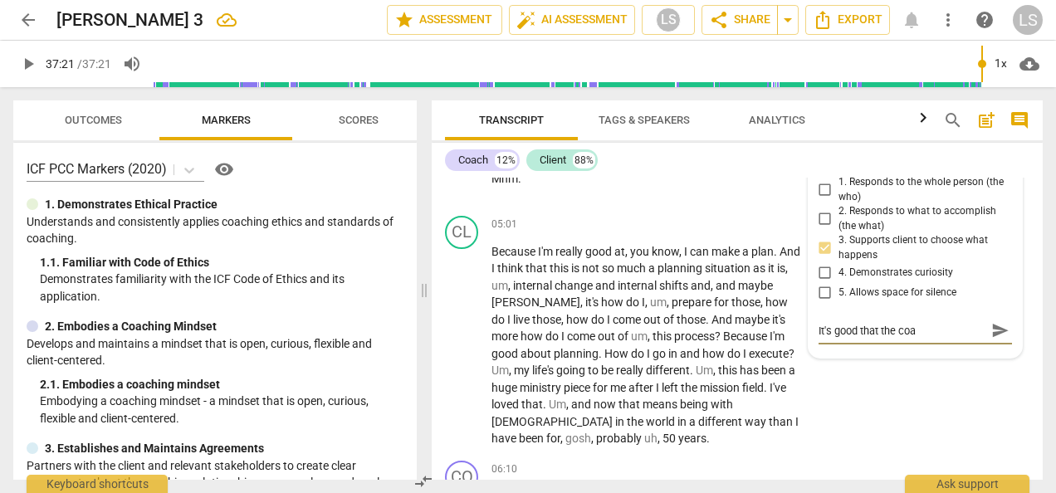
type textarea "It's good that the coac"
type textarea "It's good that the coach"
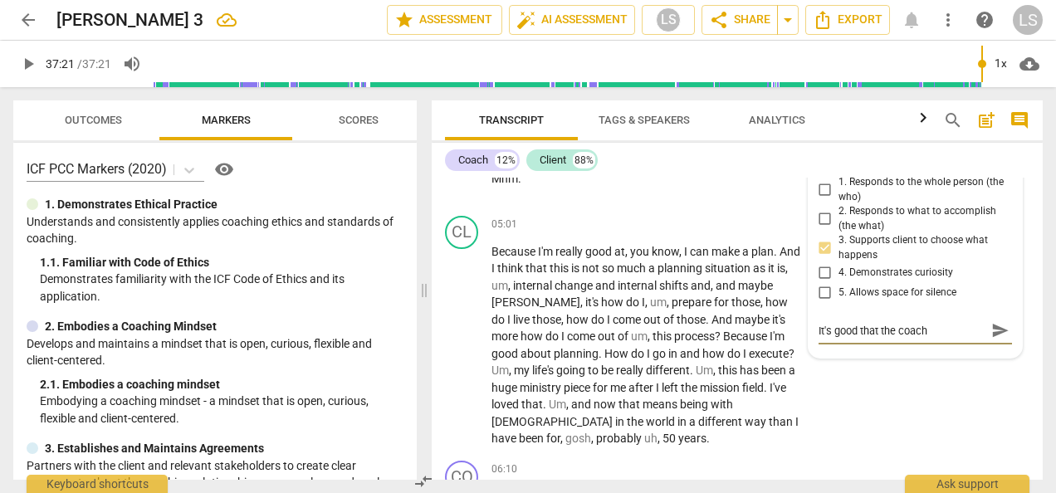
type textarea "It's good that the coach"
type textarea "It's good that the coach o"
type textarea "It's good that the coach of"
type textarea "It's good that the coach off"
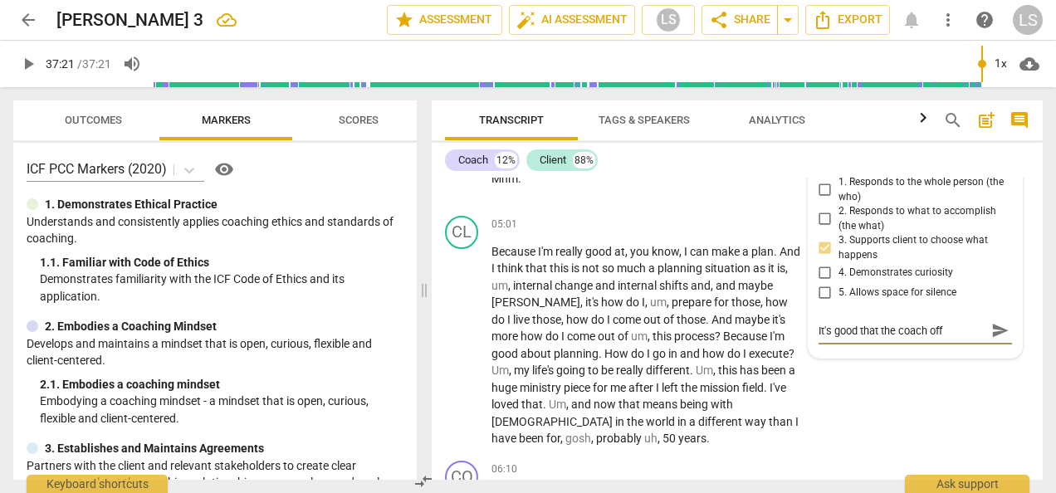
type textarea "It's good that the coach offe"
type textarea "It's good that the coach offer"
type textarea "It's good that the coach offers"
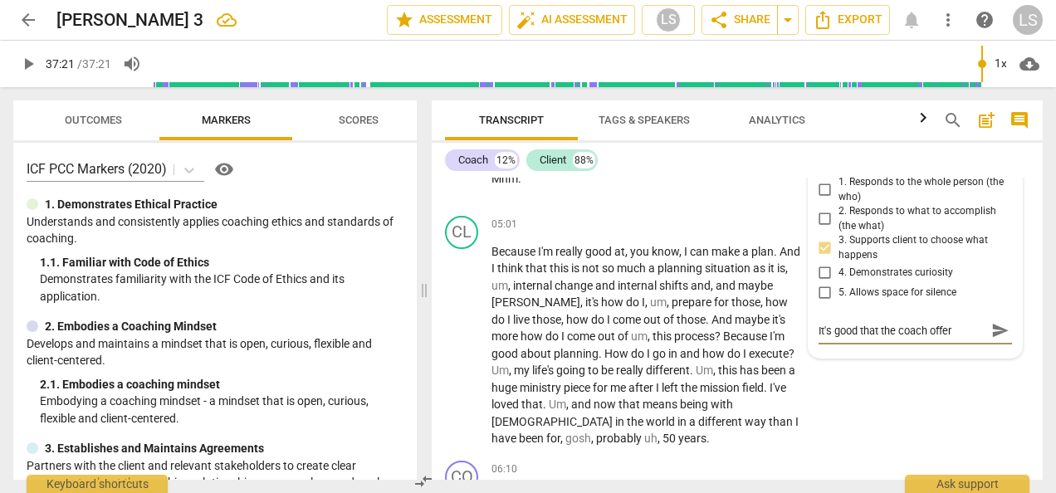
type textarea "It's good that the coach offers"
type textarea "It's good that the coach offers a"
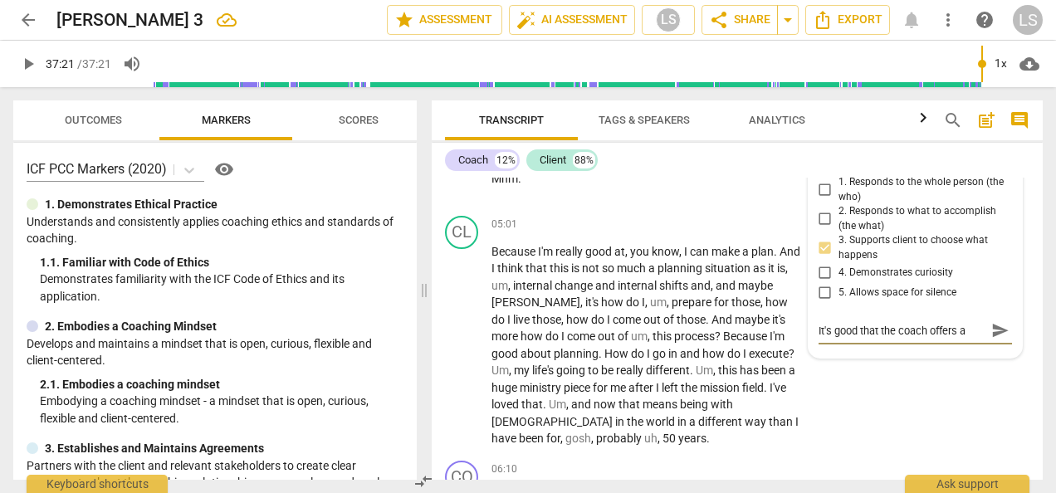
type textarea "It's good that the coach offers a c"
type textarea "It's good that the coach offers a ch"
type textarea "It's good that the coach offers a cho"
type textarea "It's good that the coach offers a [PERSON_NAME]"
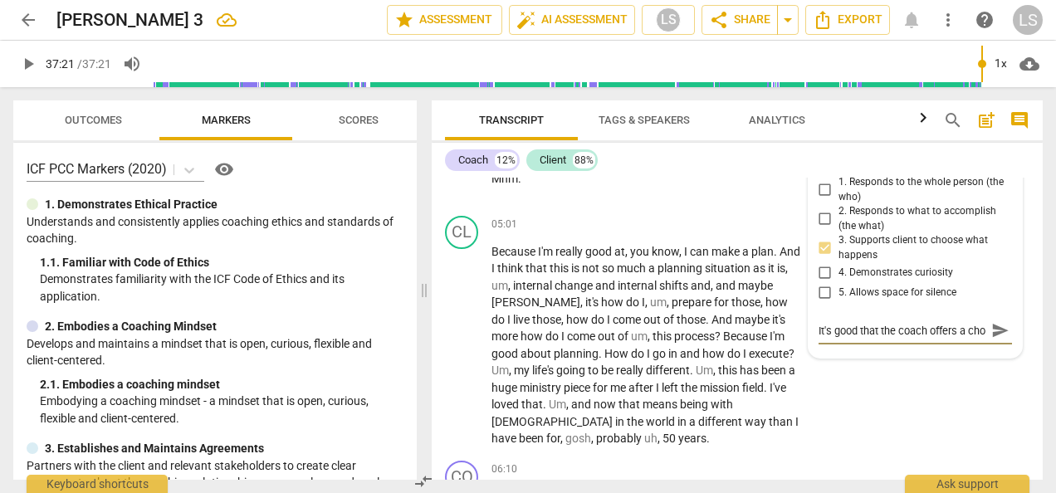
type textarea "It's good that the coach offers a [PERSON_NAME]"
type textarea "It's good that the coach offers a choic"
type textarea "It's good that the coach offers a choice"
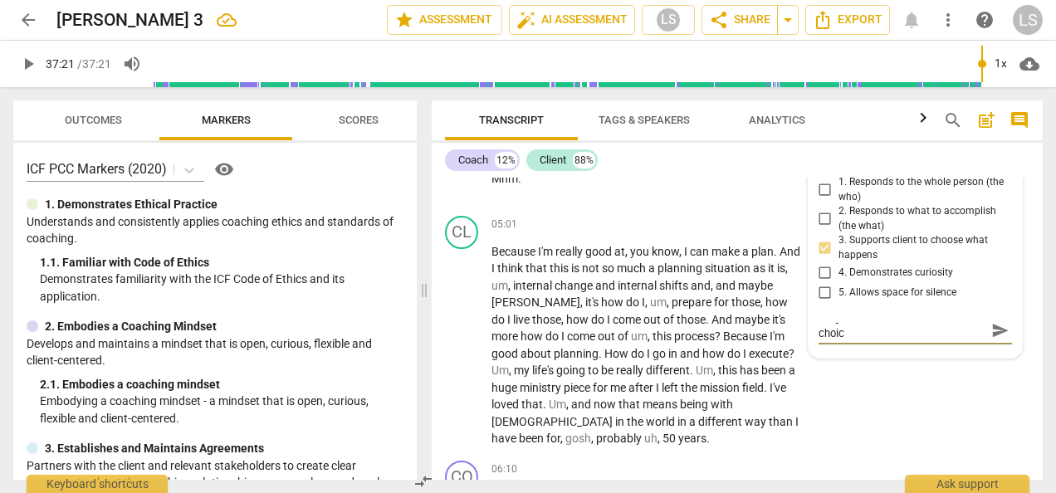
type textarea "It's good that the coach offers a choice"
type textarea "It's good that the coach offers a choice,"
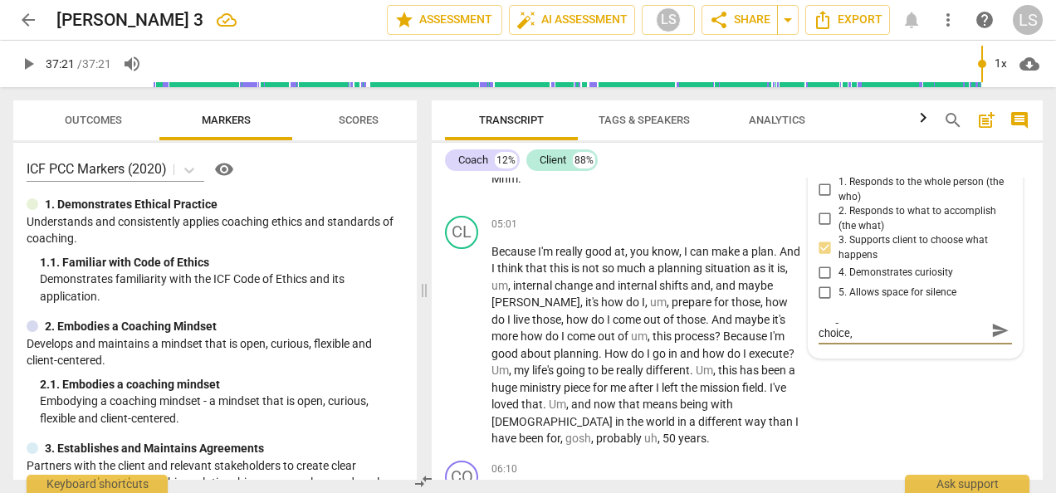
type textarea "It's good that the coach offers a choice, b"
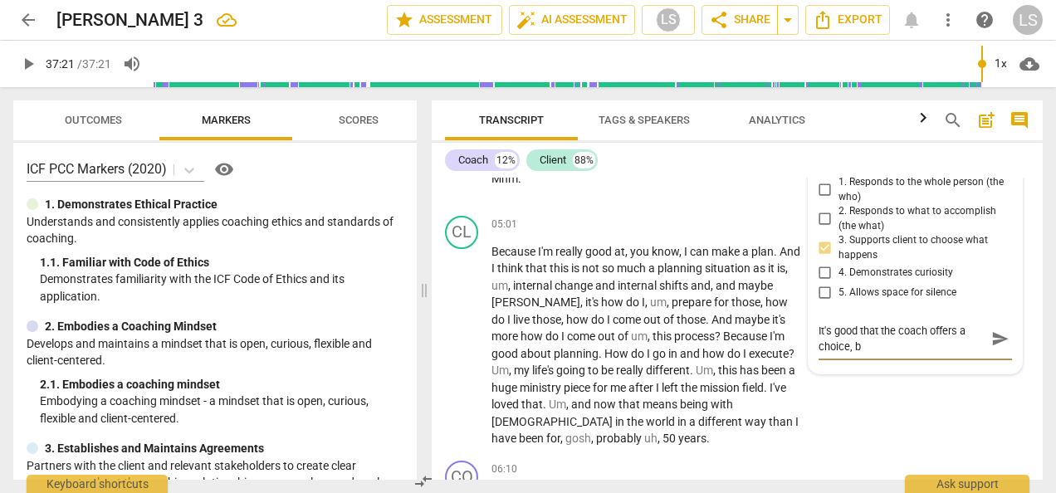
scroll to position [0, 0]
type textarea "It's good that the coach offers a choice, bu"
type textarea "It's good that the coach offers a choice, but"
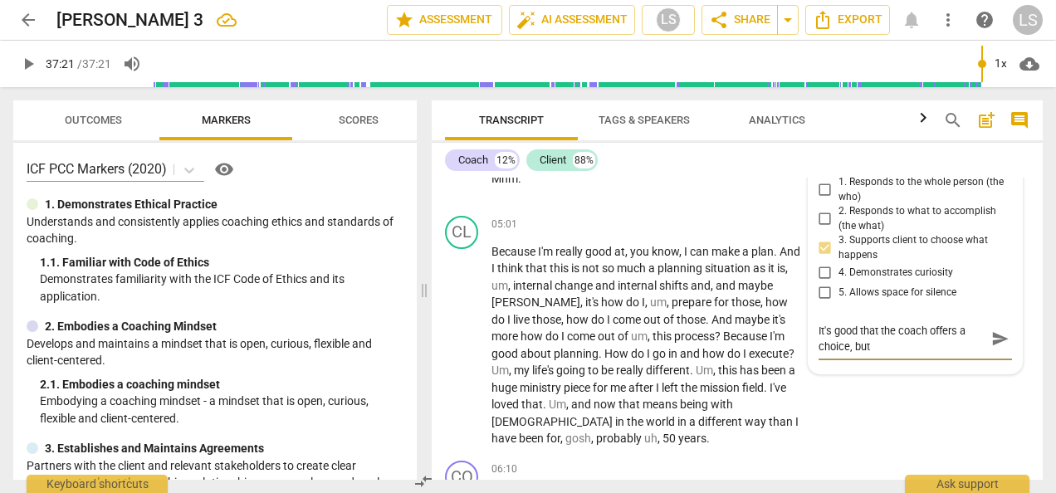
type textarea "It's good that the coach offers a choice, but"
type textarea "It's good that the coach offers a choice, but s"
type textarea "It's good that the coach offers a choice, but"
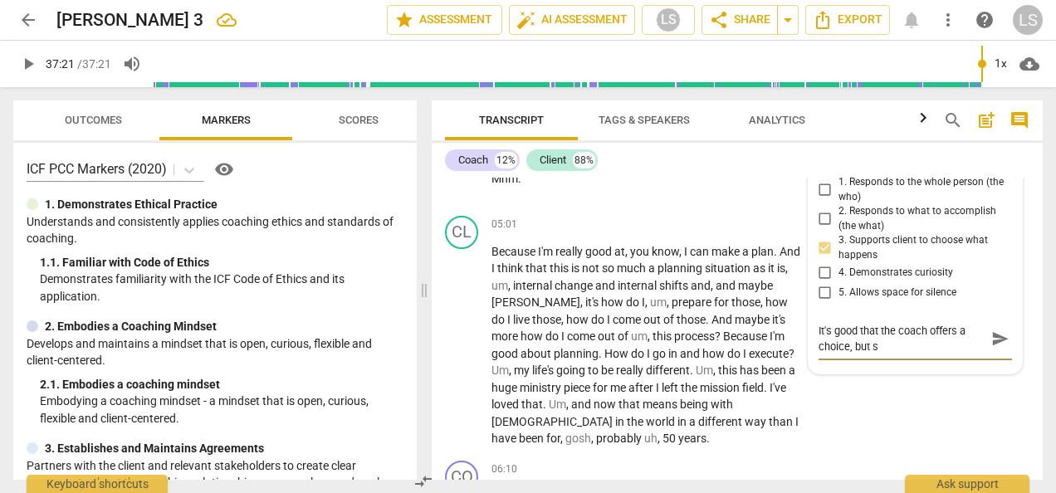
type textarea "It's good that the coach offers a choice, but"
type textarea "It's good that the coach offers a choice, but s"
type textarea "It's good that the coach offers a choice, but si"
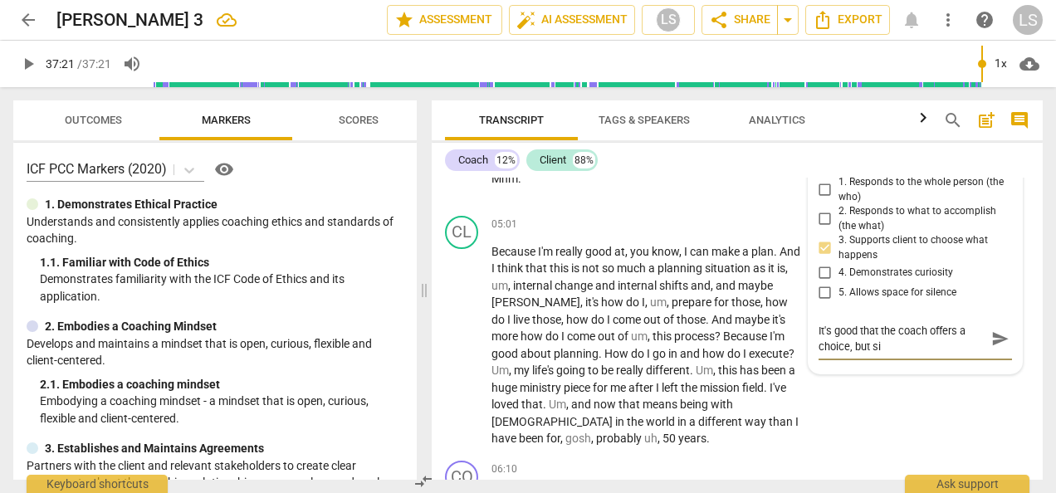
type textarea "It's good that the coach offers a choice, but sin"
type textarea "It's good that the coach offers a choice, but sinc"
type textarea "It's good that the coach offers a choice, but since"
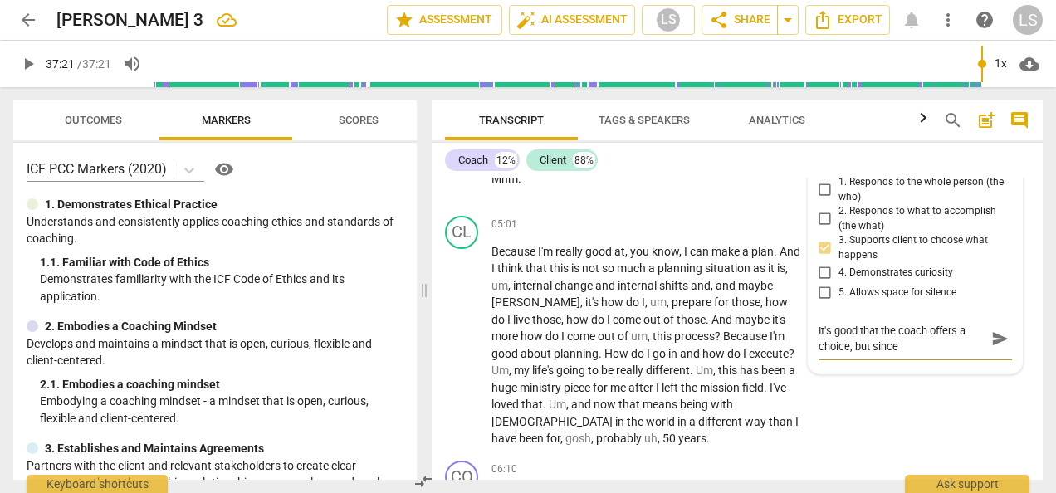
type textarea "It's good that the coach offers a choice, but since"
type textarea "It's good that the coach offers a choice, but since i"
type textarea "It's good that the coach offers a choice, but since it"
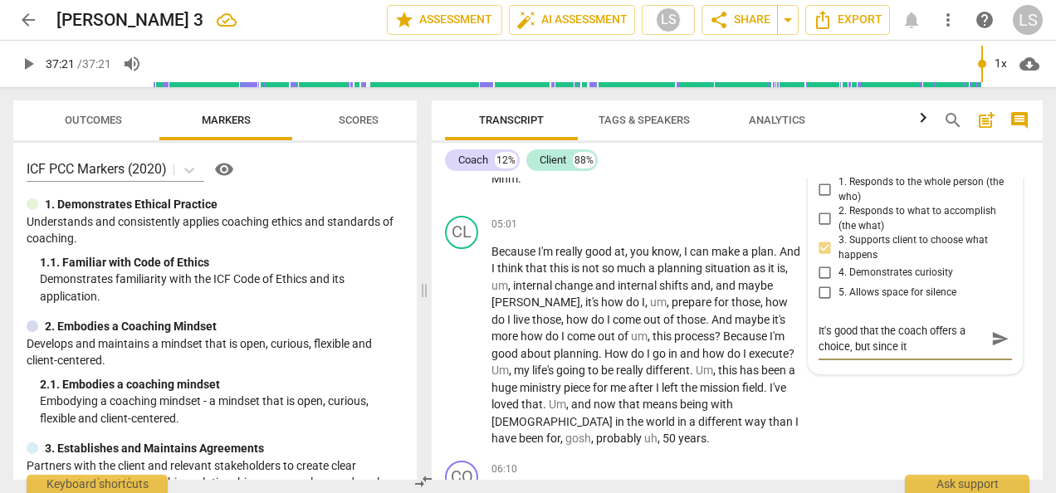
type textarea "It's good that the coach offers a choice, but since it"
type textarea "It's good that the coach offers a choice, but since it i"
type textarea "It's good that the coach offers a choice, but since it is"
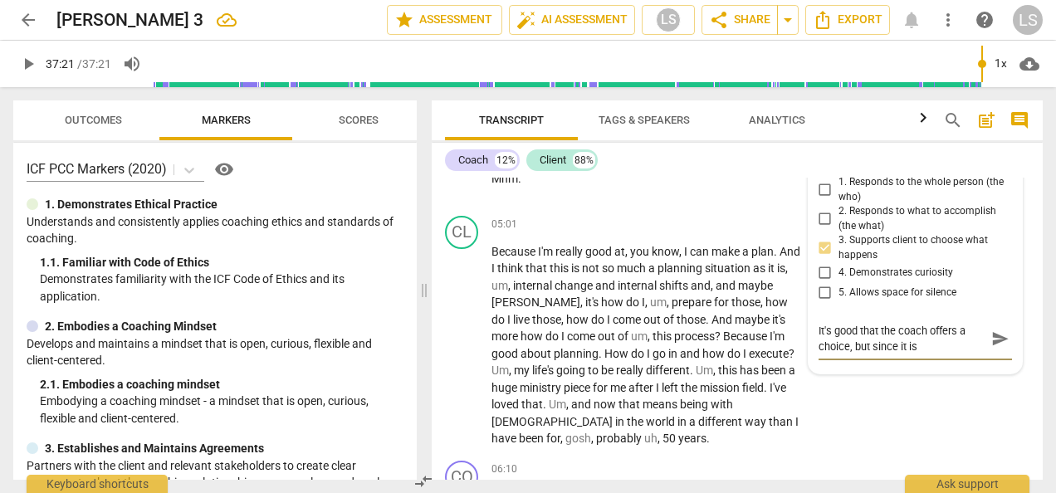
type textarea "It's good that the coach offers a choice, but since it is"
type textarea "It's good that the coach offers a choice, but since it is c"
type textarea "It's good that the coach offers a choice, but since it is"
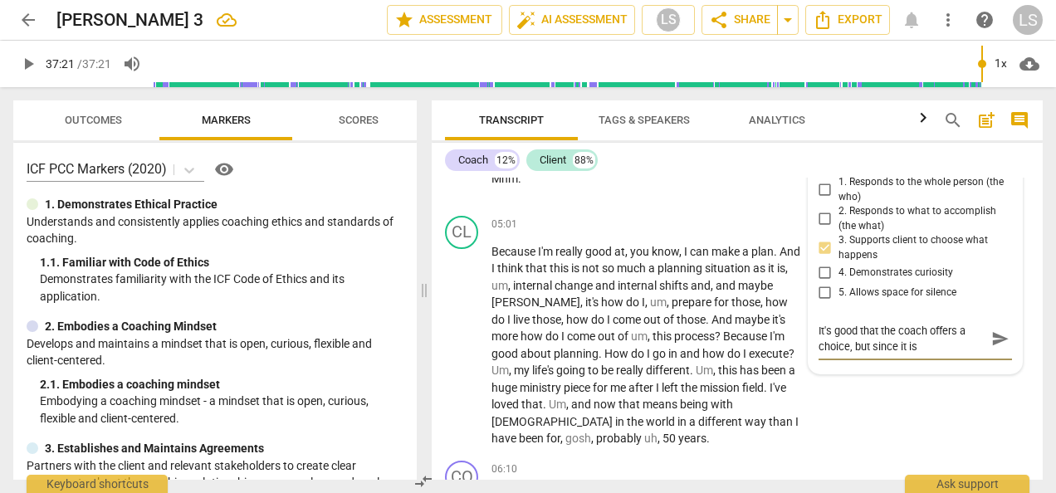
type textarea "It's good that the coach offers a choice, but since it is"
type textarea "It's good that the coach offers a choice, but since it is a"
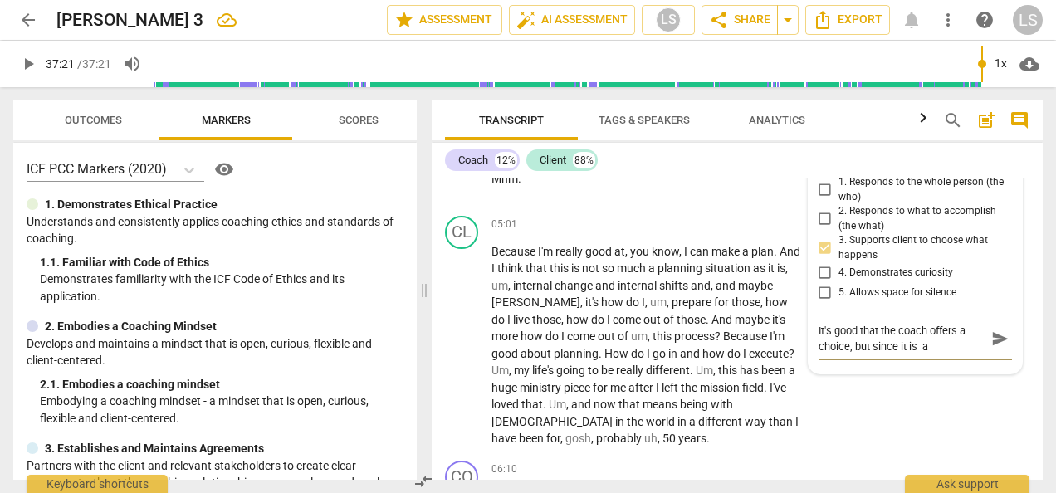
type textarea "It's good that the coach offers a choice, but since it is a"
type textarea "It's good that the coach offers a choice, but since it is"
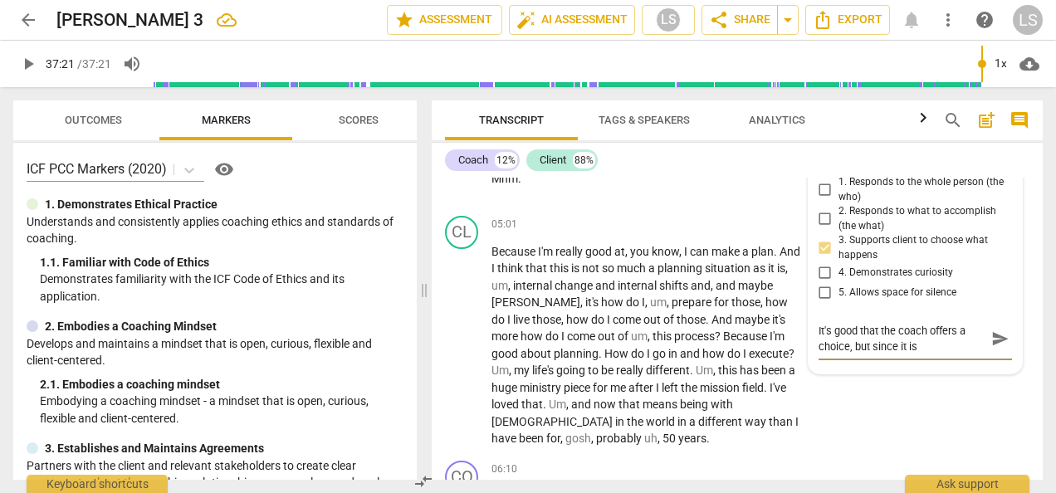
type textarea "It's good that the coach offers a choice, but since it is a"
type textarea "It's good that the coach offers a choice, but since it is a l"
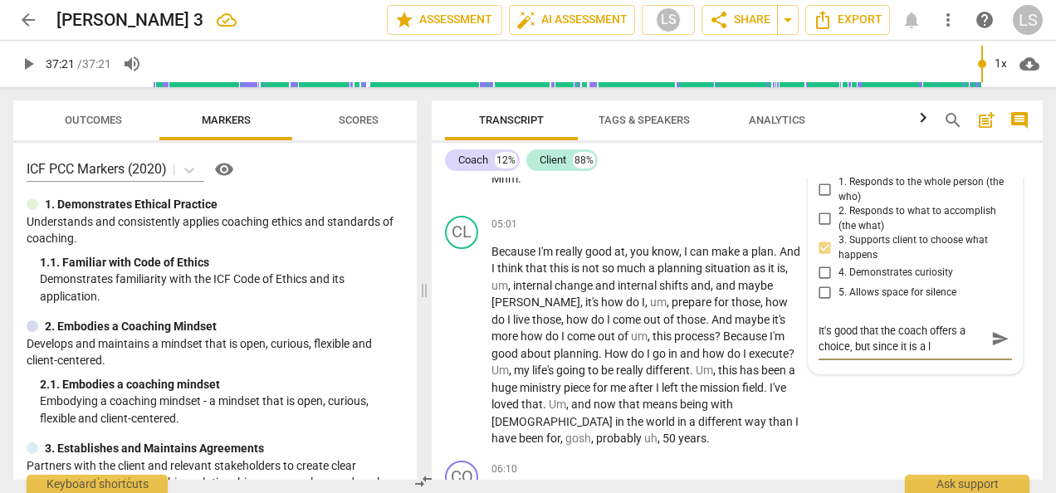
type textarea "It's good that the coach offers a choice, but since it is a lx"
type textarea "It's good that the coach offers a choice, but since it is a lxo"
type textarea "It's good that the coach offers a choice, but since it is a lx"
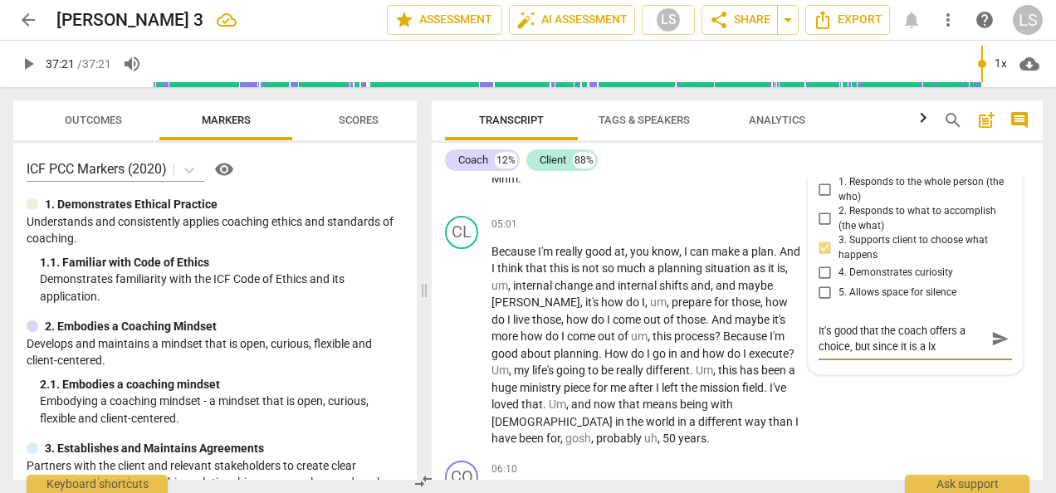
type textarea "It's good that the coach offers a choice, but since it is a l"
type textarea "It's good that the coach offers a choice, but since it is a"
type textarea "It's good that the coach offers a choice, but since it is a c"
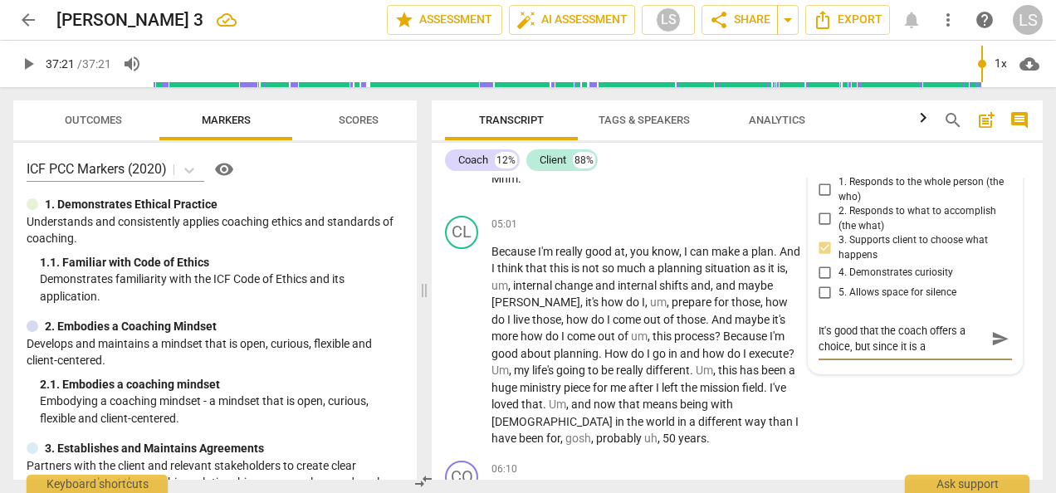
type textarea "It's good that the coach offers a choice, but since it is a c"
type textarea "It's good that the coach offers a choice, but since it is a cl"
type textarea "It's good that the coach offers a choice, but since it is a clo"
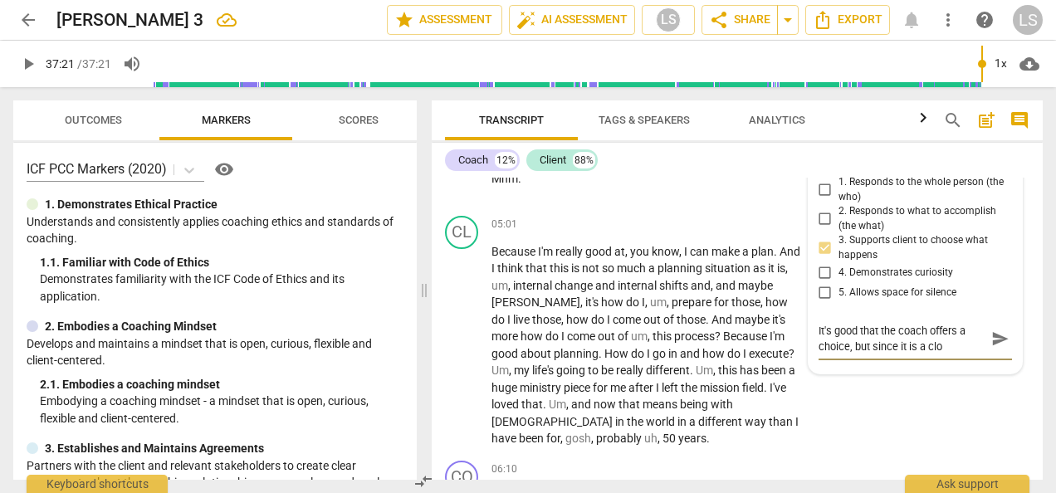
type textarea "It's good that the coach offers a choice, but since it is a clos"
type textarea "It's good that the coach offers a choice, but since it is a close"
type textarea "It's good that the coach offers a choice, but since it is a closed"
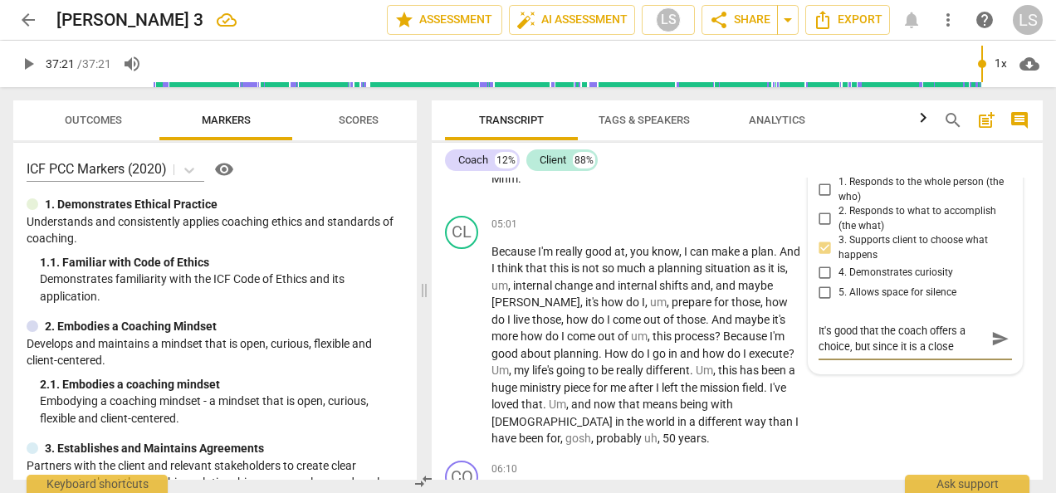
type textarea "It's good that the coach offers a choice, but since it is a closed"
type textarea "It's good that the coach offers a choice, but since it is a closed q"
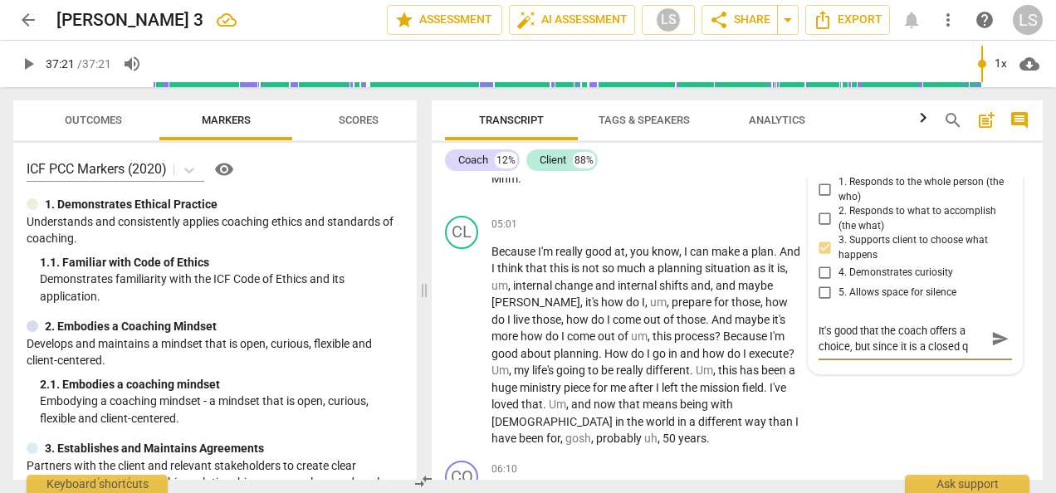
type textarea "It's good that the coach offers a choice, but since it is a closed qu"
type textarea "It's good that the coach offers a choice, but since it is a closed que"
type textarea "It's good that the coach offers a choice, but since it is a closed ques"
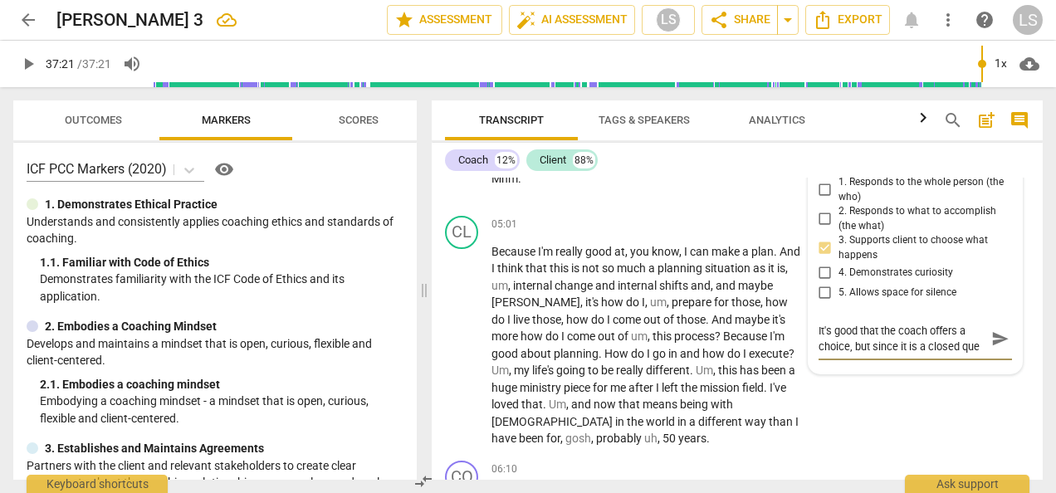
type textarea "It's good that the coach offers a choice, but since it is a closed ques"
type textarea "It's good that the coach offers a choice, but since it is a closed quest"
type textarea "It's good that the coach offers a choice, but since it is a closed questi"
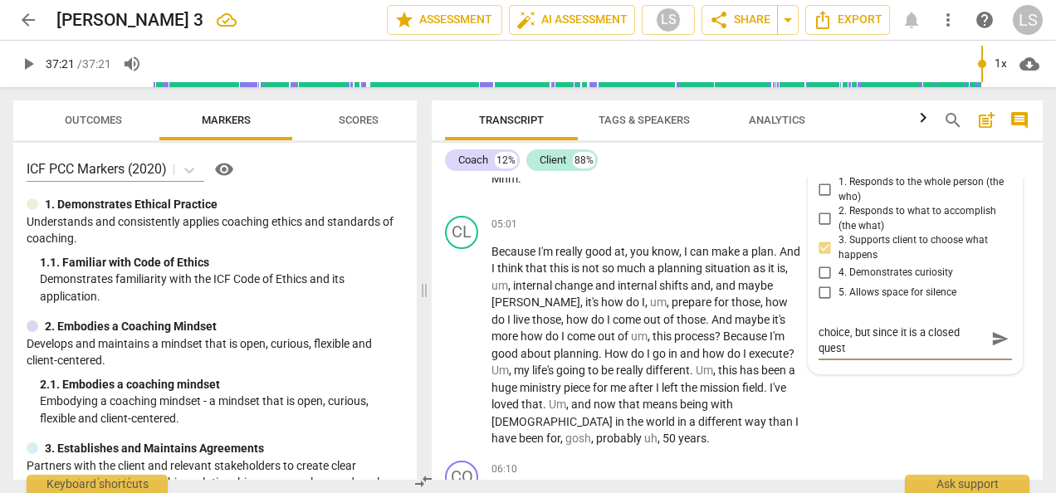
type textarea "It's good that the coach offers a choice, but since it is a closed questi"
type textarea "It's good that the coach offers a choice, but since it is a closed questio"
type textarea "It's good that the coach offers a choice, but since it is a closed question"
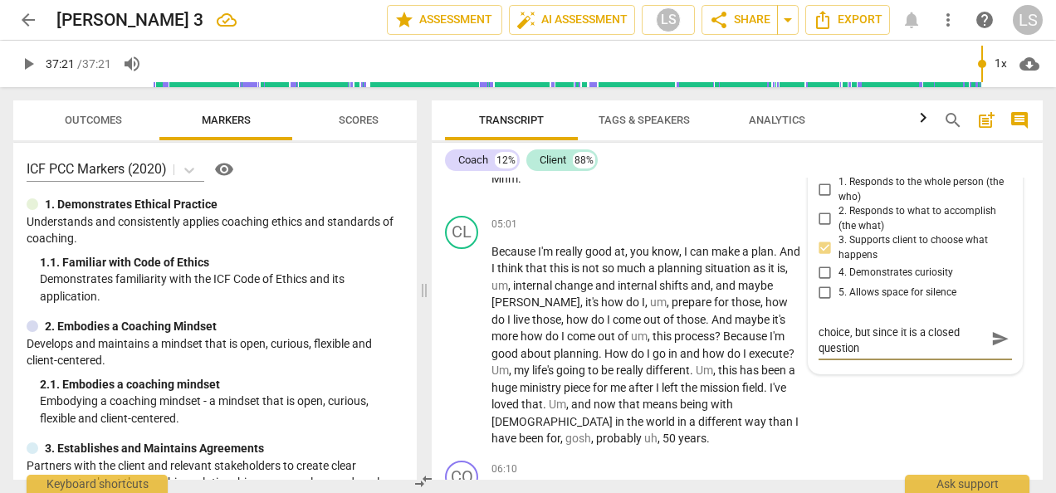
type textarea "It's good that the coach offers a choice, but since it is a closed question,"
type textarea "It's good that the coach offers a choice, but since it is a closed question, a"
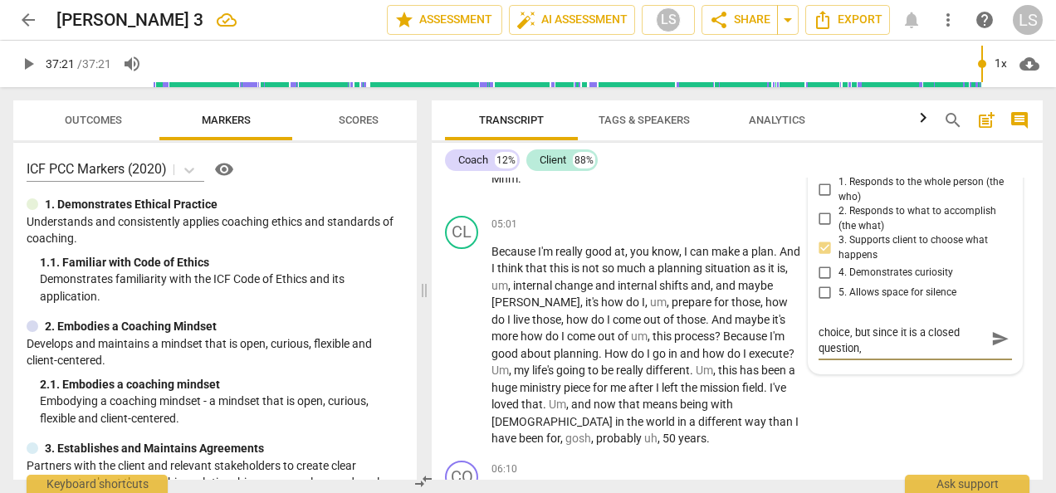
type textarea "It's good that the coach offers a choice, but since it is a closed question, a"
type textarea "It's good that the coach offers a choice, but since it is a closed question, an"
type textarea "It's good that the coach offers a choice, but since it is a closed question, a"
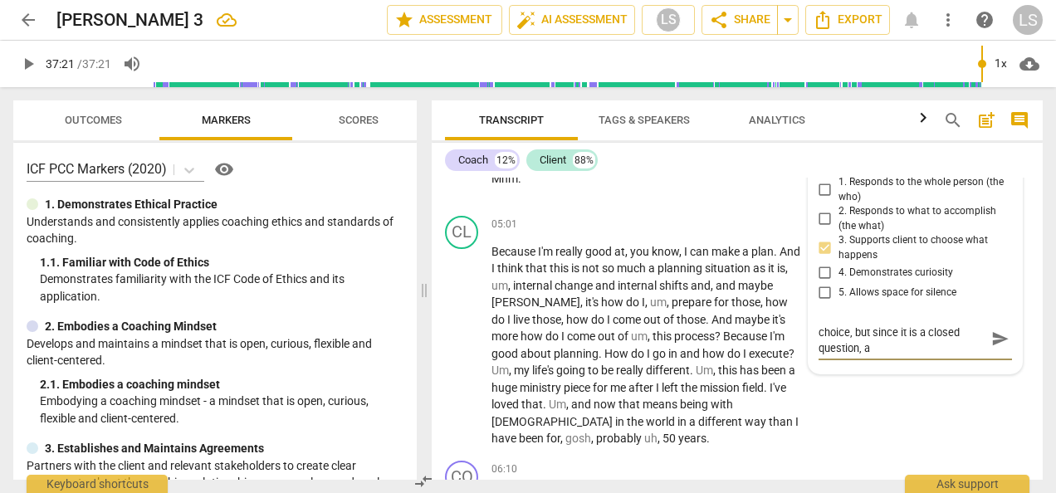
type textarea "It's good that the coach offers a choice, but since it is a closed question, a"
type textarea "It's good that the coach offers a choice, but since it is a closed question, a m"
type textarea "It's good that the coach offers a choice, but since it is a closed question, a …"
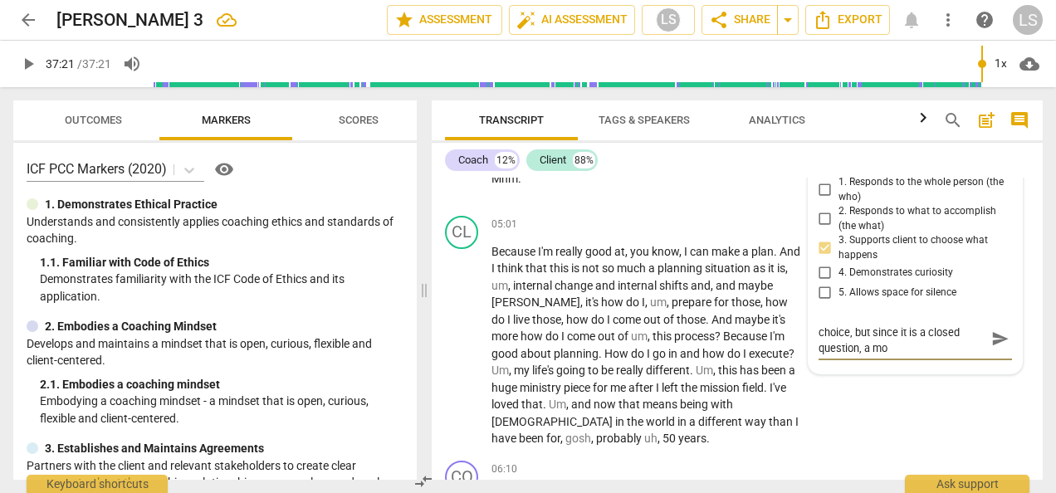
type textarea "It's good that the coach offers a choice, but since it is a closed question, a …"
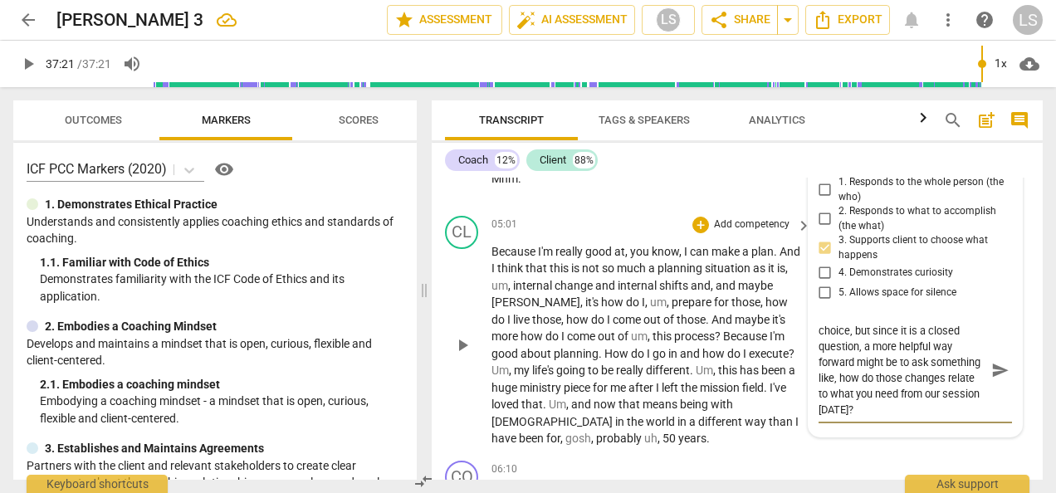
scroll to position [0, 0]
drag, startPoint x: 886, startPoint y: 378, endPoint x: 800, endPoint y: 315, distance: 105.8
click at [800, 315] on div "CO play_arrow pause 00:00 + Add competency keyboard_arrow_right Coaching . Good…" at bounding box center [737, 329] width 611 height 302
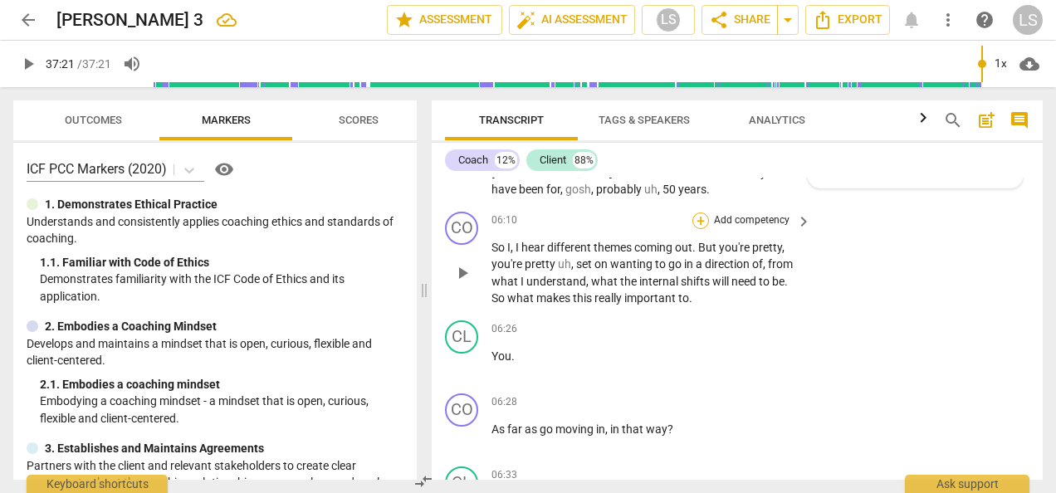
click at [700, 226] on div "+" at bounding box center [700, 221] width 17 height 17
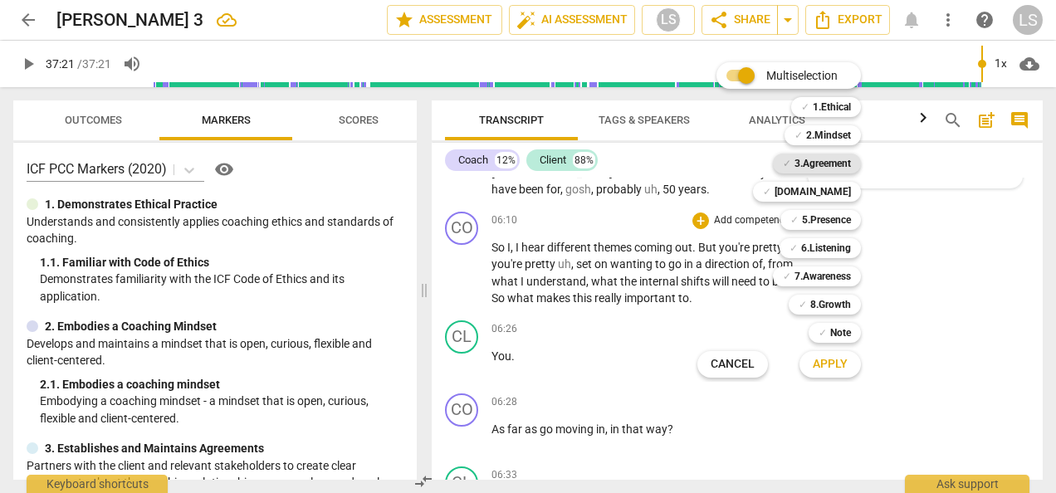
click at [826, 162] on b "3.Agreement" at bounding box center [822, 164] width 56 height 20
click at [838, 246] on b "6.Listening" at bounding box center [826, 248] width 50 height 20
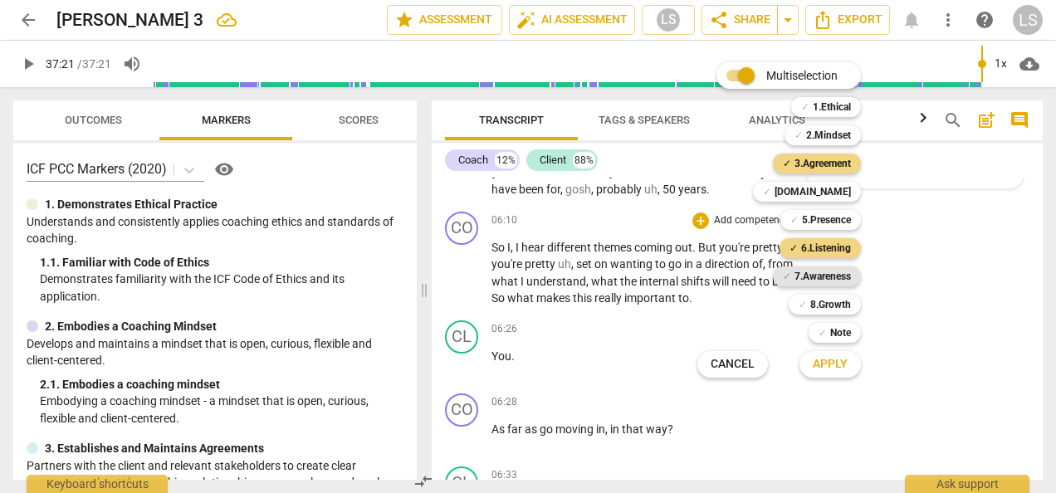
click at [823, 276] on b "7.Awareness" at bounding box center [822, 276] width 56 height 20
click at [822, 222] on b "5.Presence" at bounding box center [826, 220] width 49 height 20
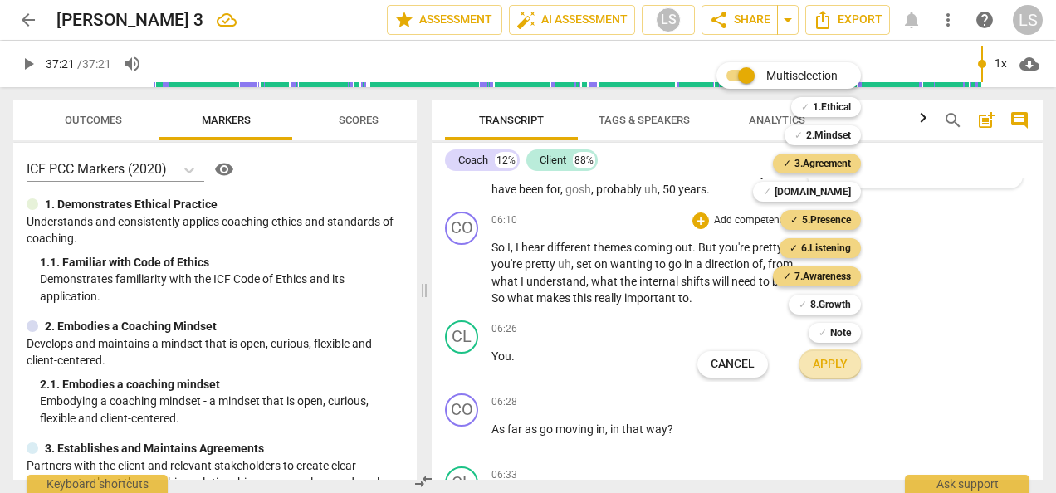
click at [818, 369] on span "Apply" at bounding box center [830, 364] width 35 height 17
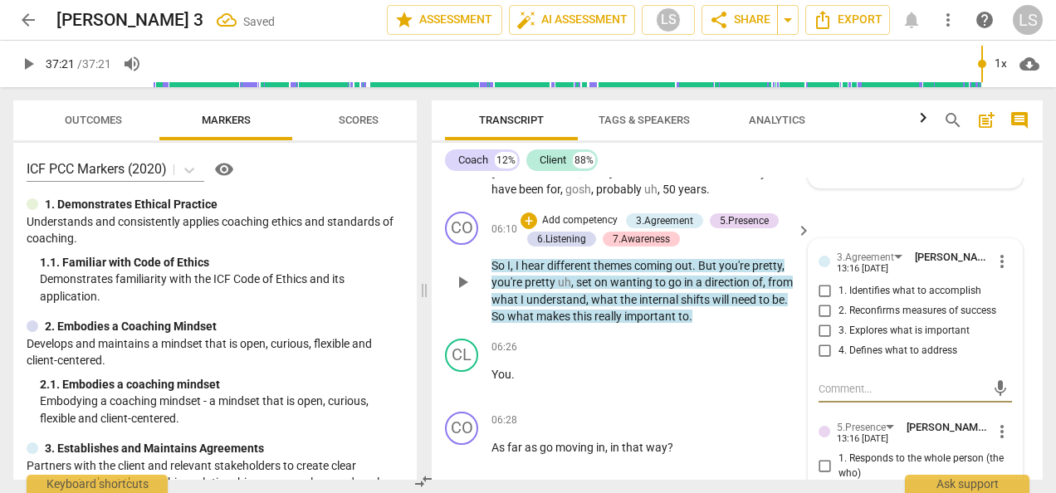
click at [818, 285] on input "1. Identifies what to accomplish" at bounding box center [825, 291] width 27 height 20
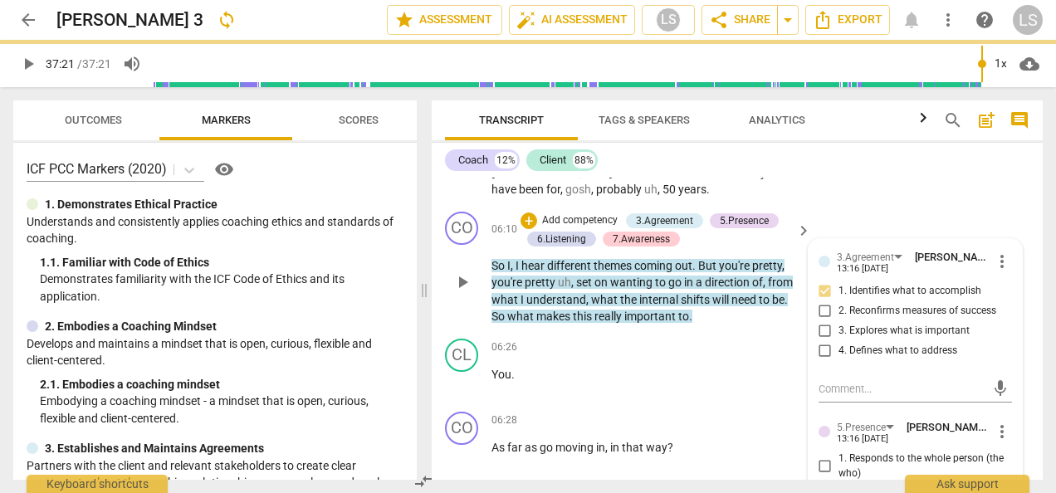
click at [823, 333] on input "3. Explores what is important" at bounding box center [825, 331] width 27 height 20
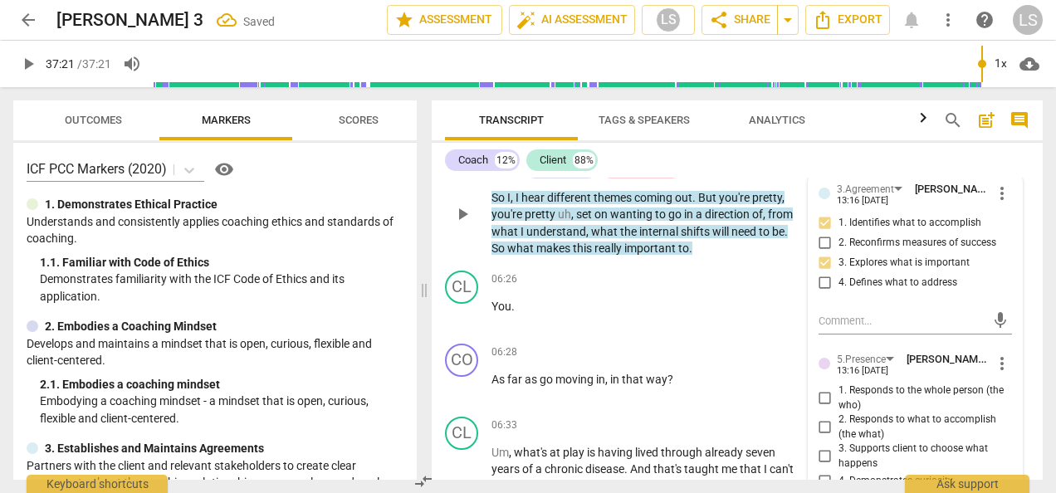
scroll to position [2085, 0]
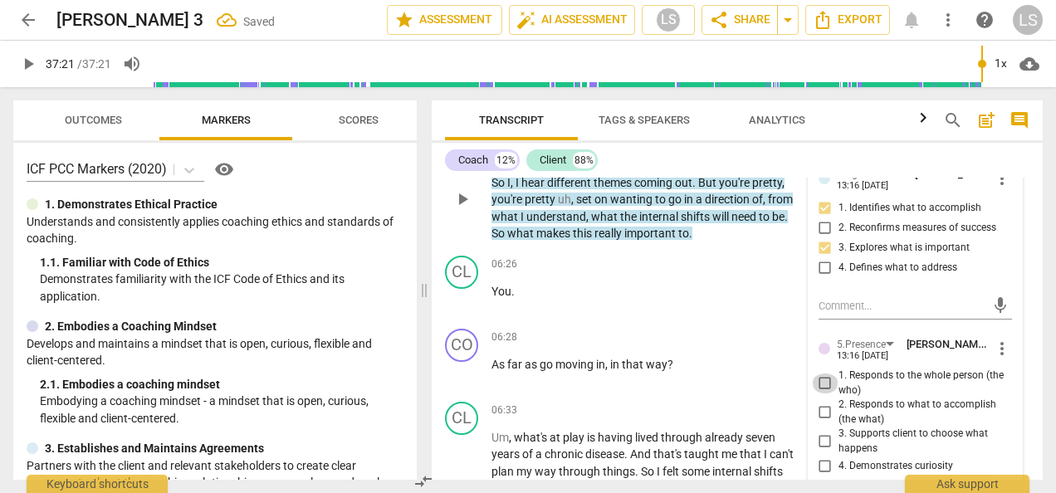
click at [820, 383] on input "1. Responds to the whole person (the who)" at bounding box center [825, 384] width 27 height 20
click at [817, 464] on input "4. Demonstrates curiosity" at bounding box center [825, 467] width 27 height 20
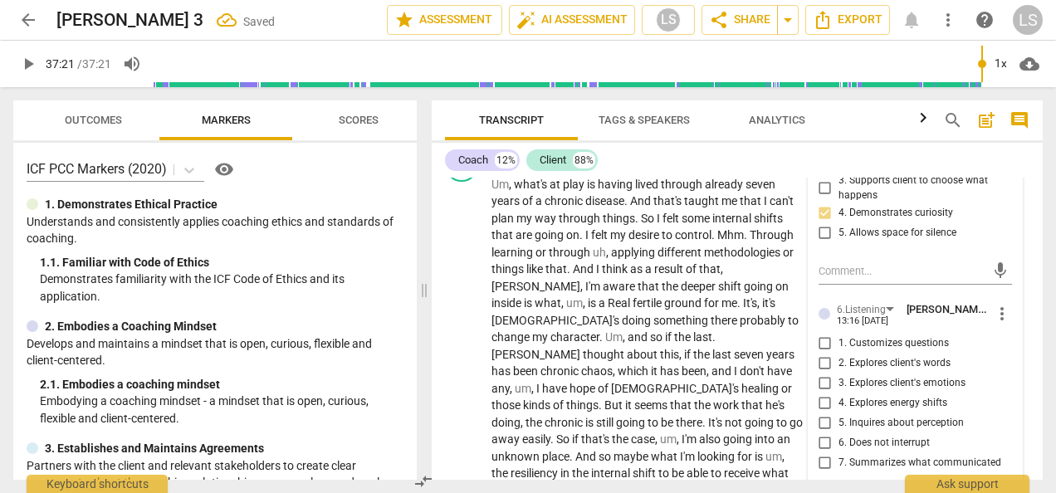
scroll to position [2417, 0]
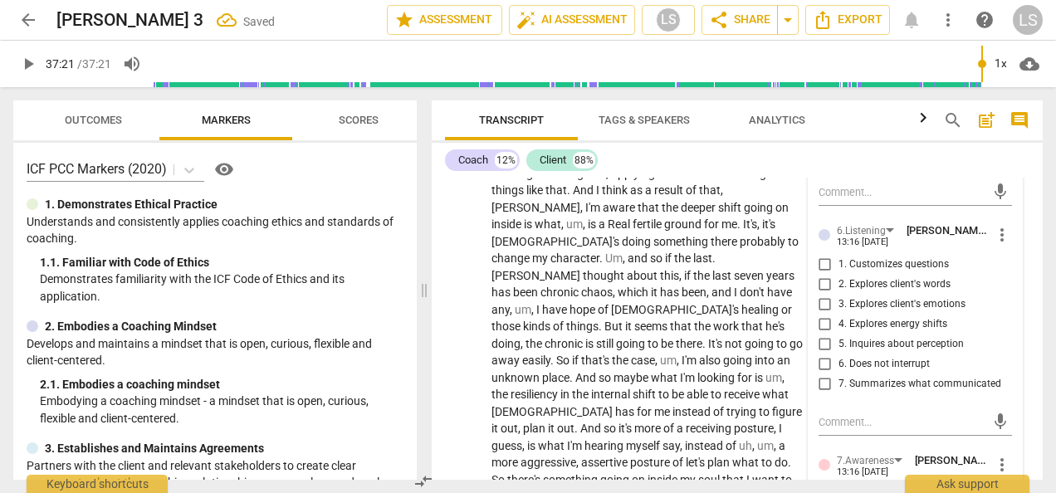
click at [827, 344] on input "5. Inquires about perception" at bounding box center [825, 345] width 27 height 20
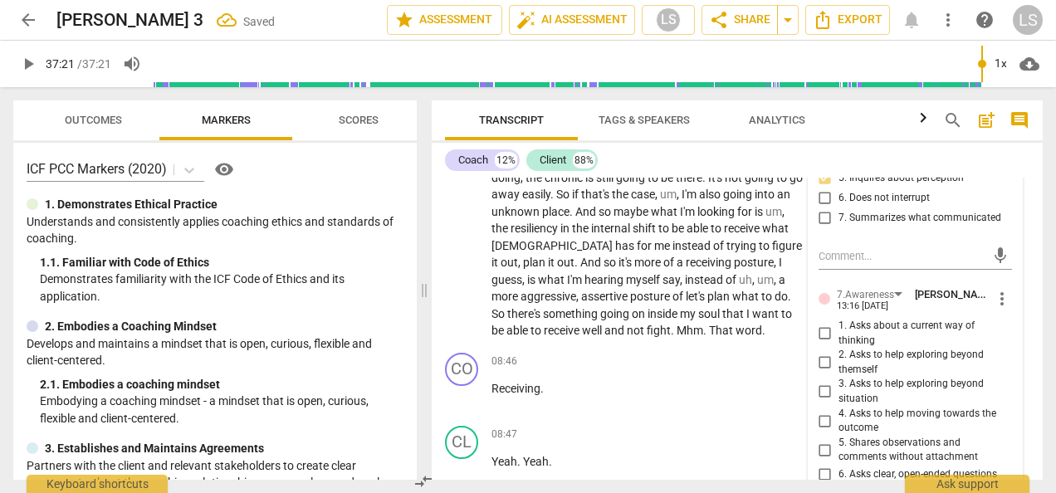
click at [825, 334] on input "1. Asks about a current way of thinking" at bounding box center [825, 334] width 27 height 20
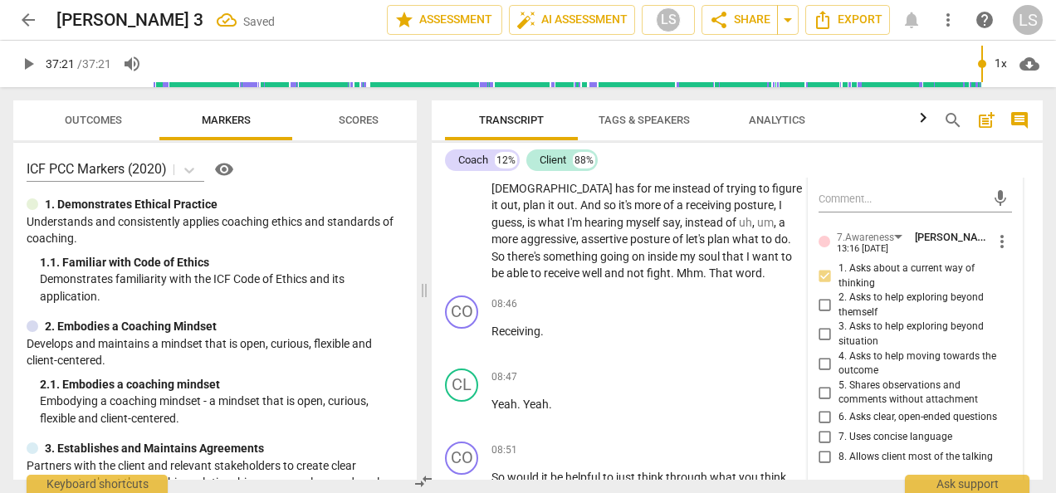
scroll to position [2666, 0]
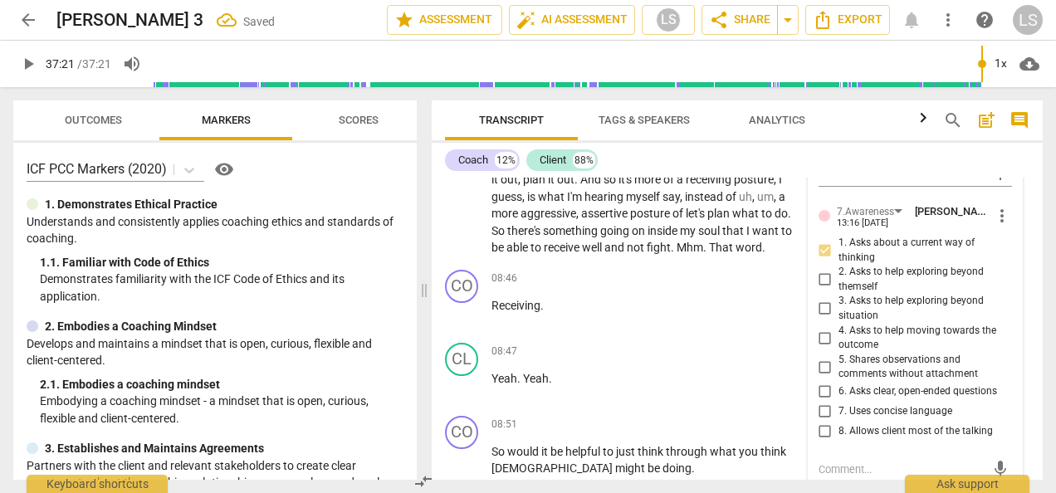
drag, startPoint x: 818, startPoint y: 383, endPoint x: 818, endPoint y: 415, distance: 31.5
click at [818, 385] on input "6. Asks clear, open-ended questions" at bounding box center [825, 392] width 27 height 20
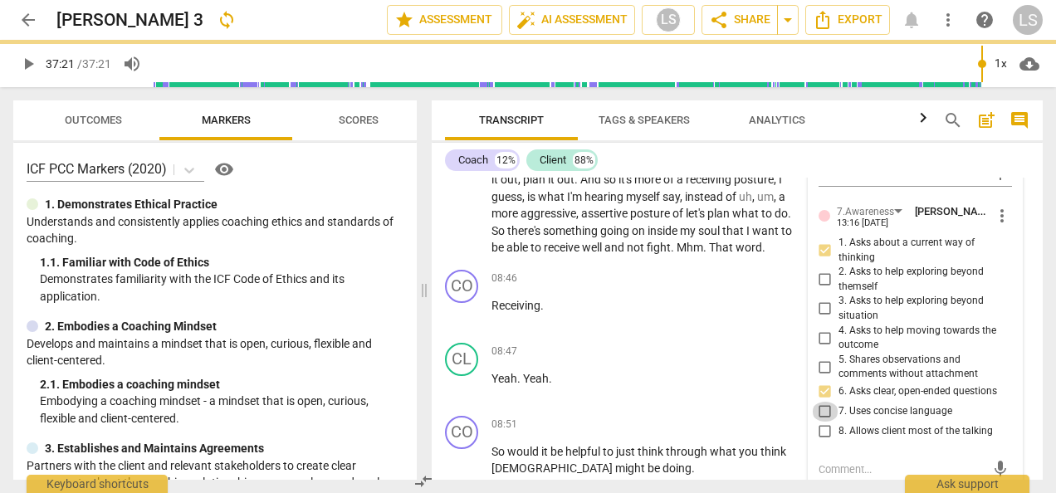
drag, startPoint x: 818, startPoint y: 413, endPoint x: 937, endPoint y: 410, distance: 118.7
click at [819, 413] on input "7. Uses concise language" at bounding box center [825, 412] width 27 height 20
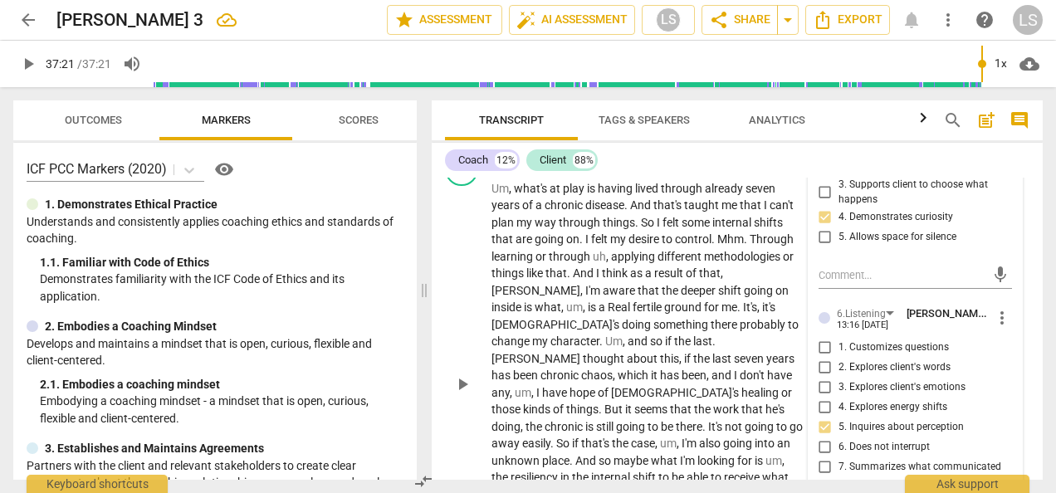
scroll to position [2168, 0]
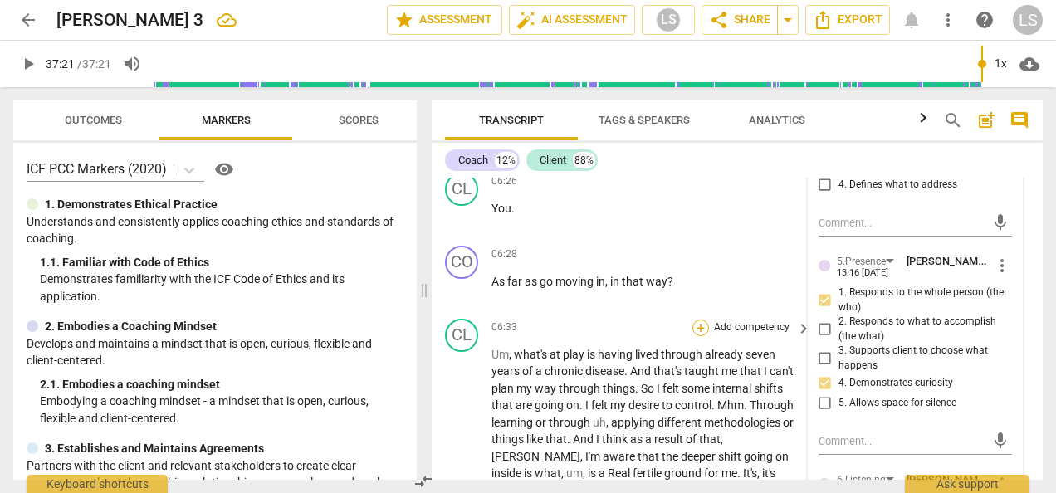
click at [701, 325] on div "+" at bounding box center [700, 328] width 17 height 17
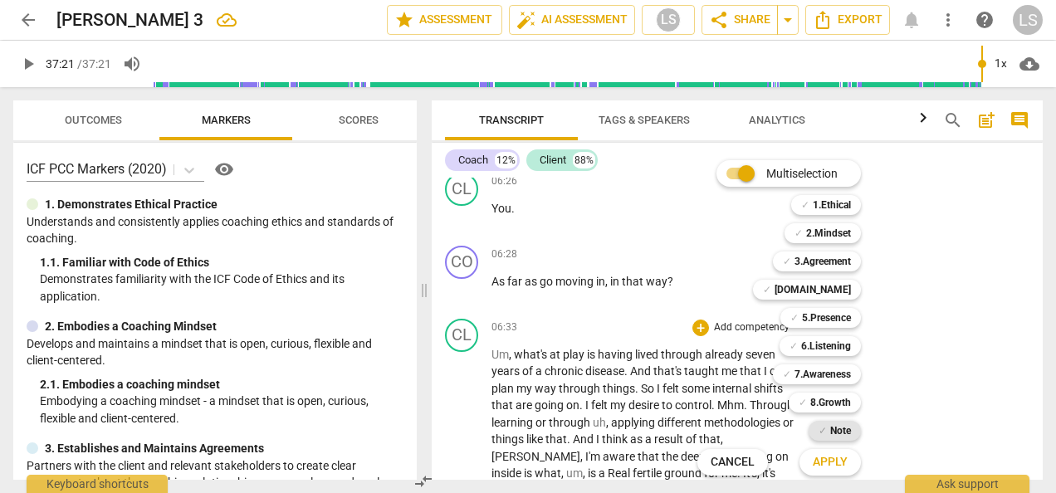
click at [820, 432] on span "✓" at bounding box center [822, 431] width 8 height 20
click at [846, 465] on span "Apply" at bounding box center [830, 462] width 35 height 17
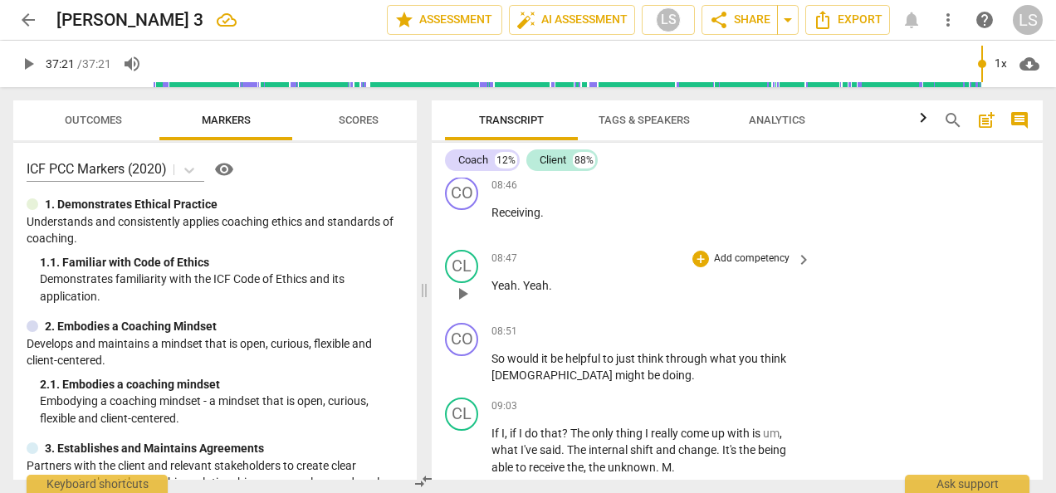
scroll to position [2782, 0]
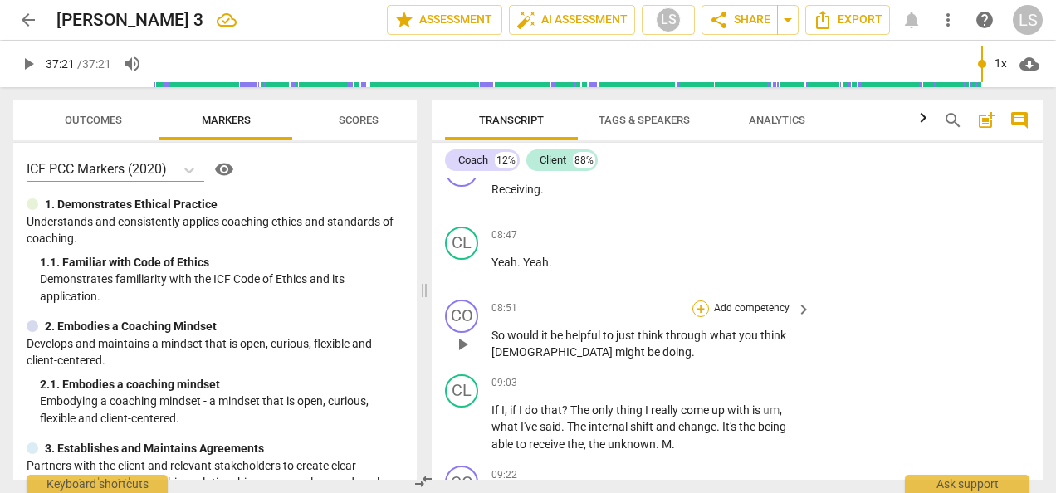
click at [699, 300] on div "+" at bounding box center [700, 308] width 17 height 17
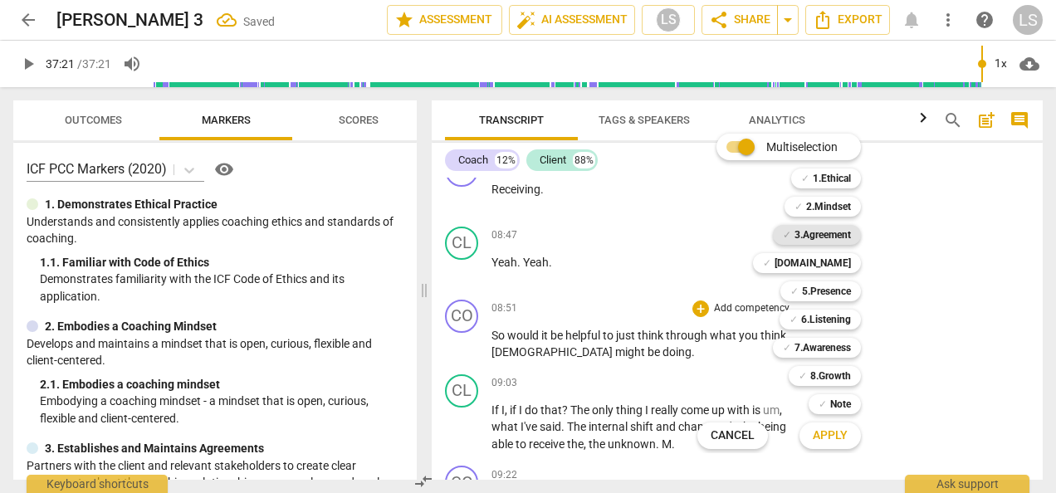
click at [843, 232] on b "3.Agreement" at bounding box center [822, 235] width 56 height 20
click at [841, 436] on span "Apply" at bounding box center [830, 435] width 35 height 17
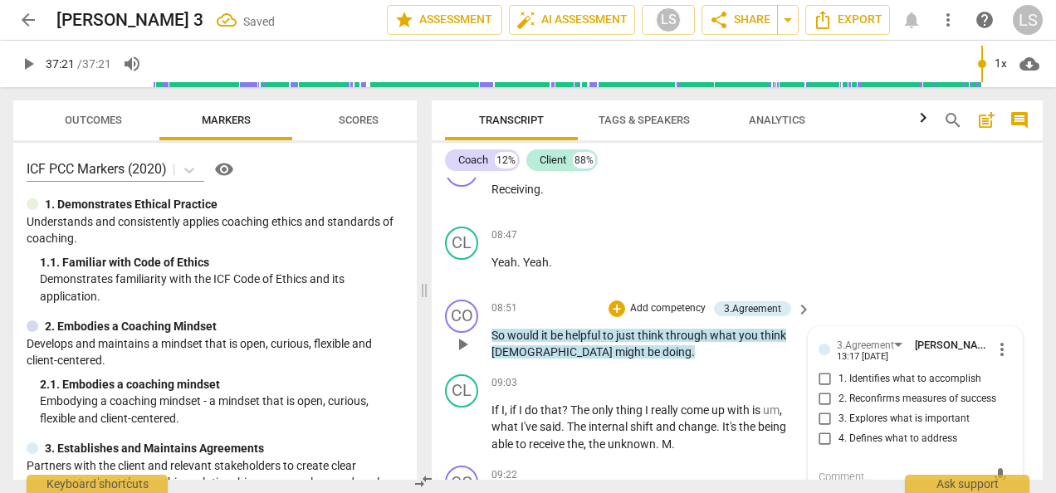
click at [825, 429] on input "4. Defines what to address" at bounding box center [825, 439] width 27 height 20
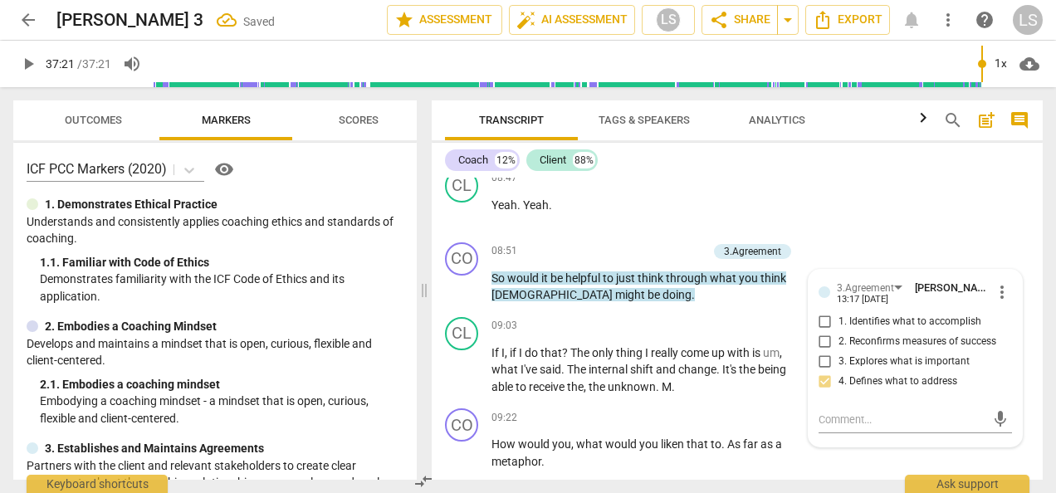
scroll to position [2865, 0]
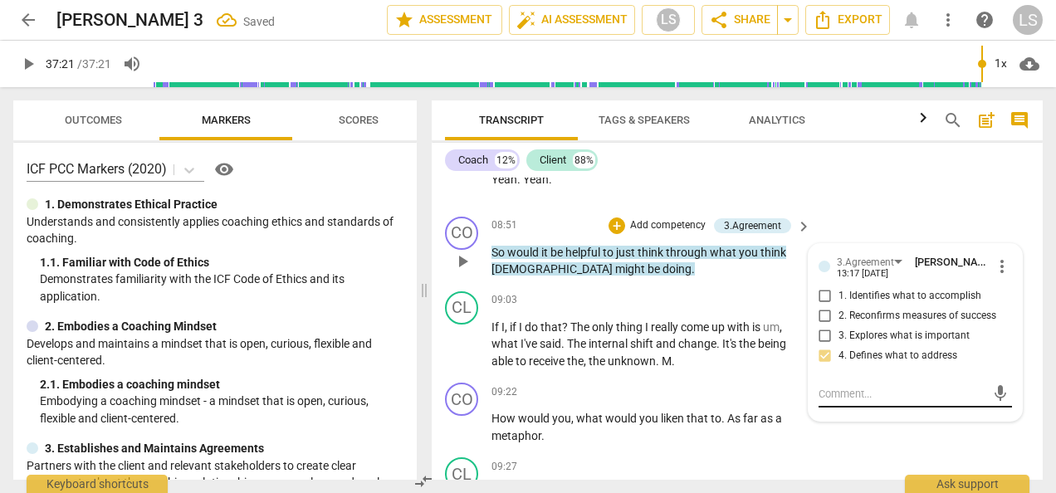
click at [868, 386] on textarea at bounding box center [901, 394] width 167 height 16
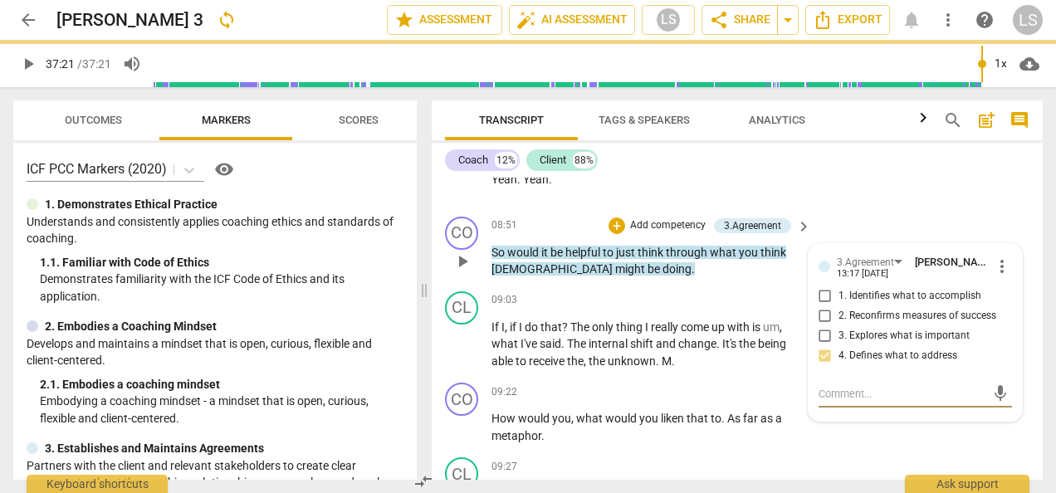
paste textarea "It's good that the coach offers a choice, but since it is a closed question, a …"
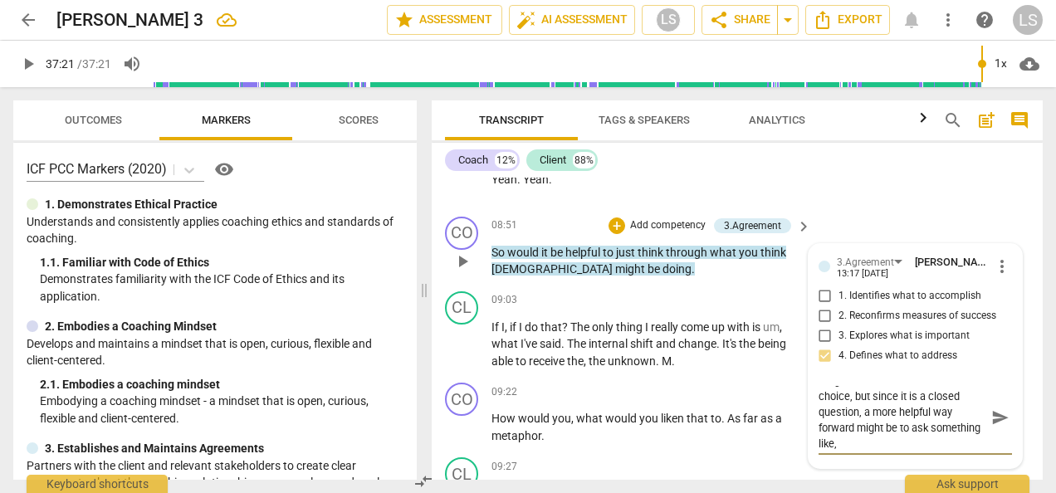
scroll to position [0, 0]
drag, startPoint x: 847, startPoint y: 392, endPoint x: 812, endPoint y: 383, distance: 36.0
click at [812, 383] on div "3.Agreement [PERSON_NAME] 13:17 [DATE] more_vert 1. Identifies what to accompli…" at bounding box center [914, 356] width 213 height 224
click at [1003, 256] on span "more_vert" at bounding box center [1002, 266] width 20 height 20
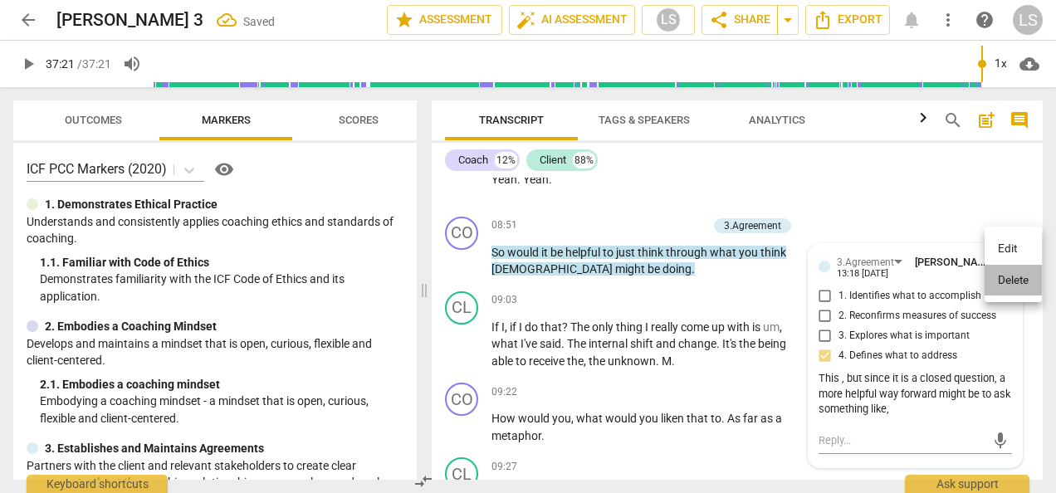
click at [991, 284] on li "Delete" at bounding box center [1012, 281] width 57 height 32
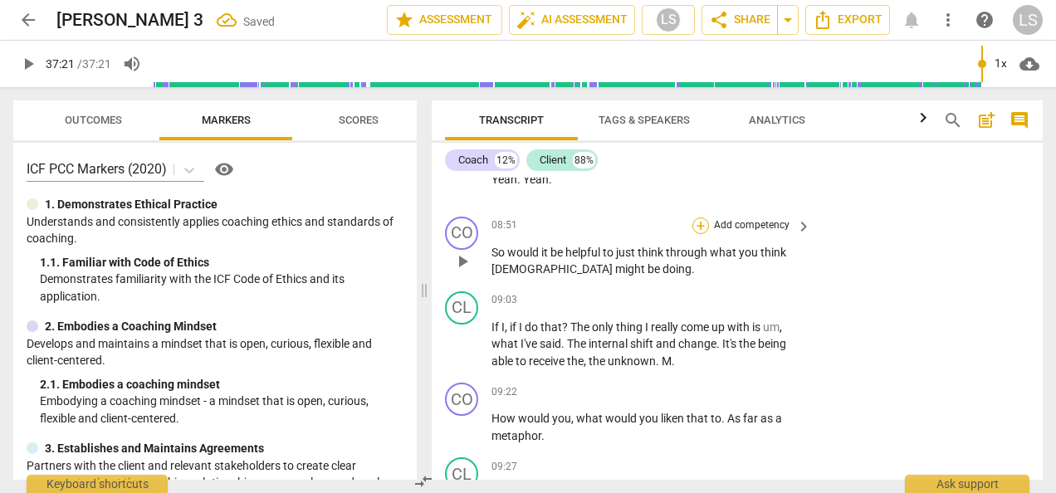
click at [696, 217] on div "+" at bounding box center [700, 225] width 17 height 17
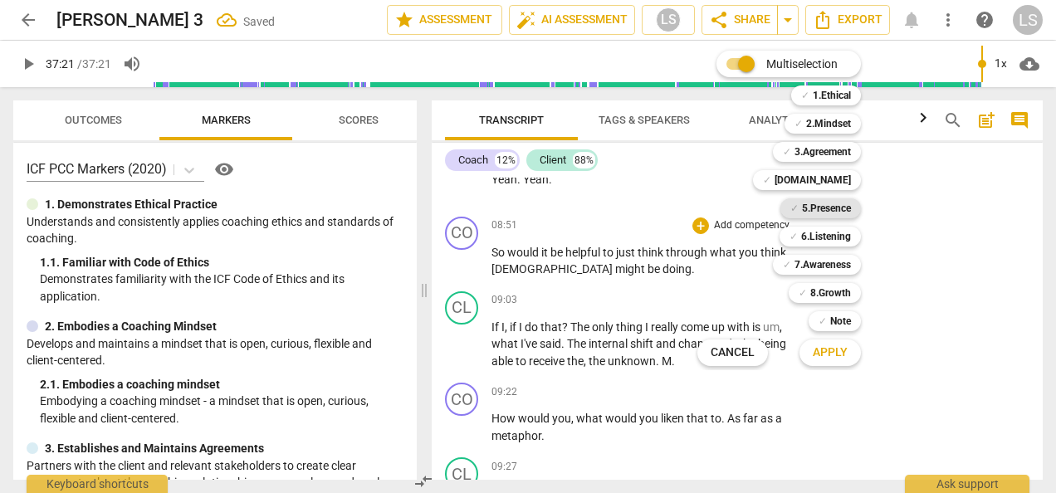
click at [803, 215] on b "5.Presence" at bounding box center [826, 208] width 49 height 20
click at [843, 354] on span "Apply" at bounding box center [830, 352] width 35 height 17
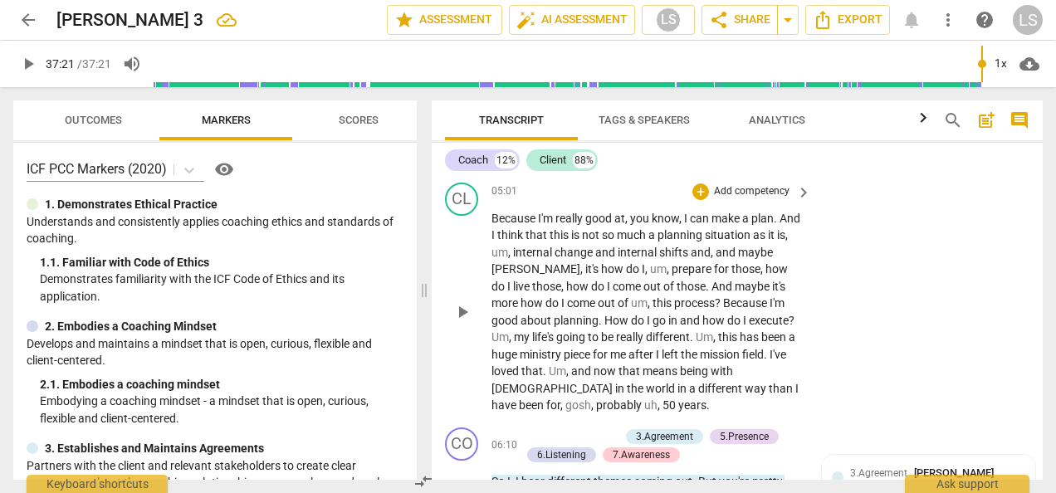
scroll to position [1537, 0]
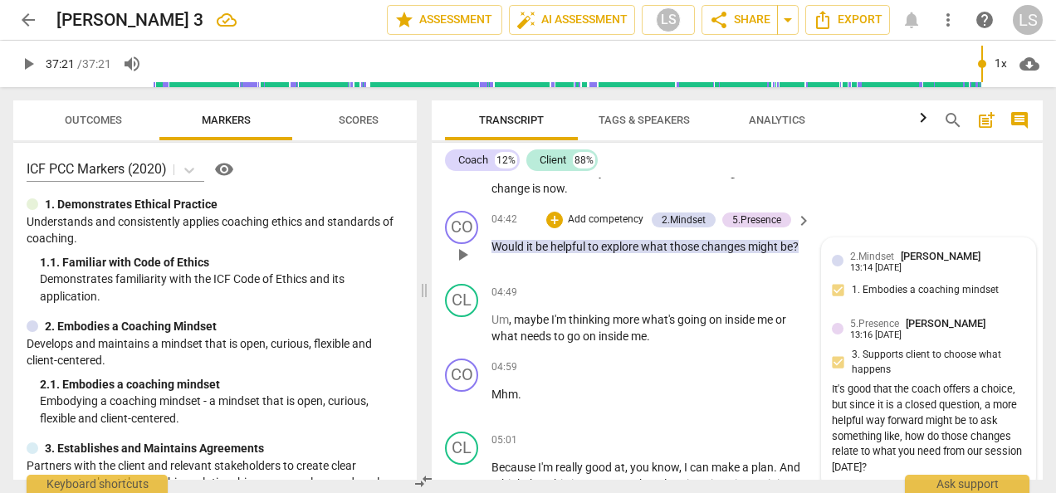
click at [860, 271] on div "13:14 [DATE]" at bounding box center [875, 268] width 51 height 11
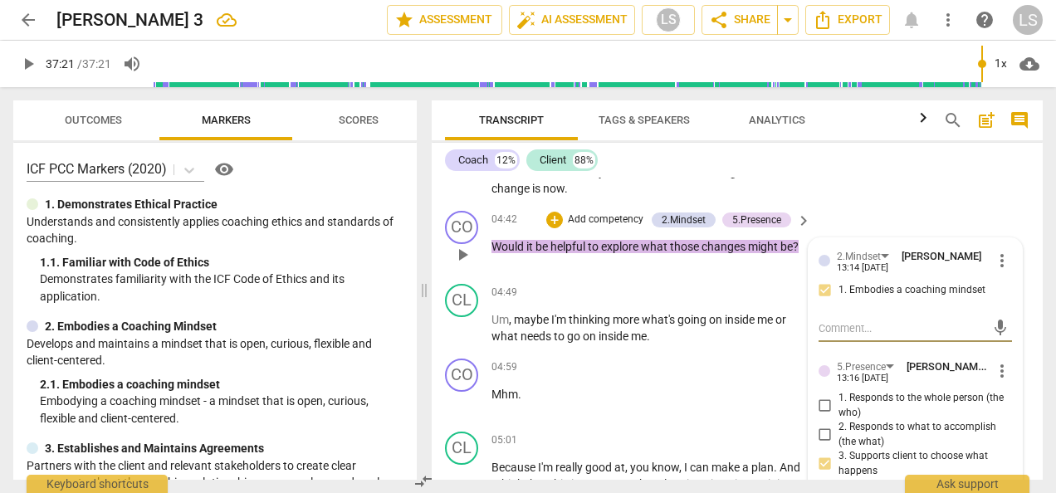
click at [992, 258] on span "more_vert" at bounding box center [1002, 261] width 20 height 20
click at [995, 286] on li "Delete" at bounding box center [1012, 290] width 57 height 32
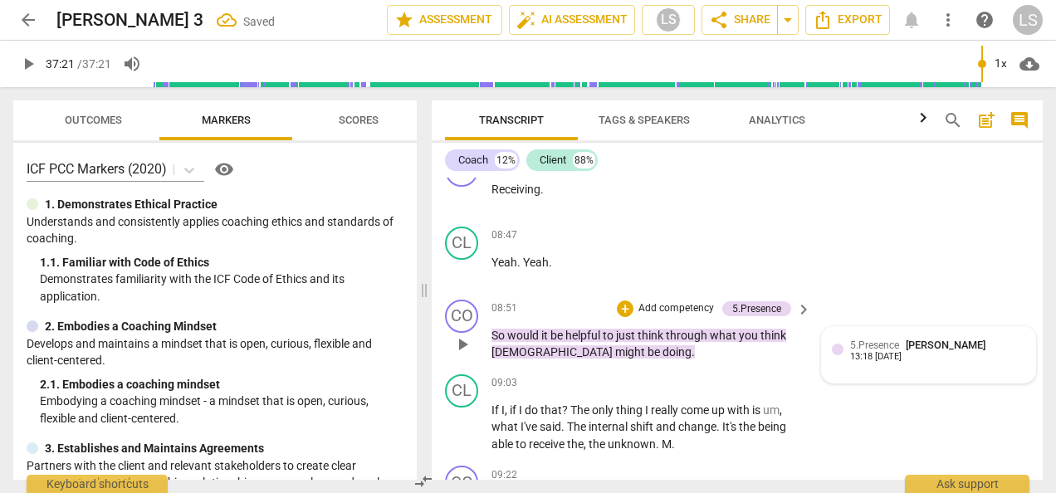
click at [892, 352] on div "13:18 [DATE]" at bounding box center [875, 357] width 51 height 11
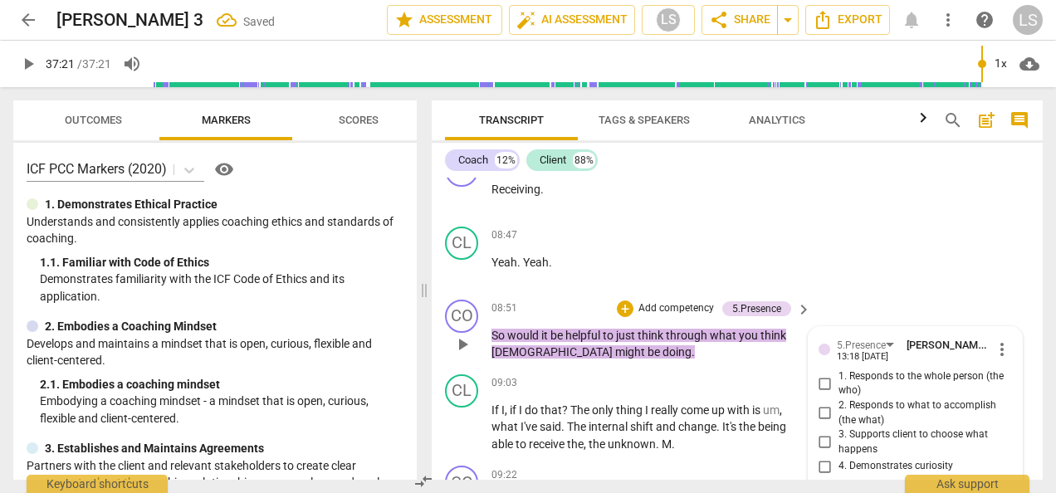
scroll to position [2960, 0]
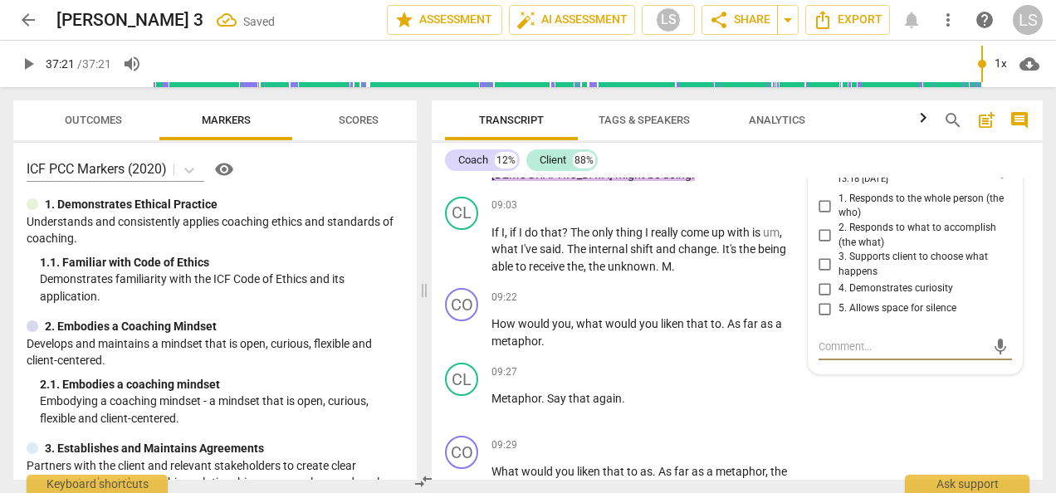
click at [826, 255] on input "3. Supports client to choose what happens" at bounding box center [825, 265] width 27 height 20
click at [863, 306] on div "5.Presence [PERSON_NAME] 13:18 [DATE] more_vert 1. Responds to the whole person…" at bounding box center [914, 243] width 193 height 169
click at [854, 339] on textarea at bounding box center [901, 347] width 167 height 16
paste textarea "It's good that the coach offers a choice, but since it is a closed question, a …"
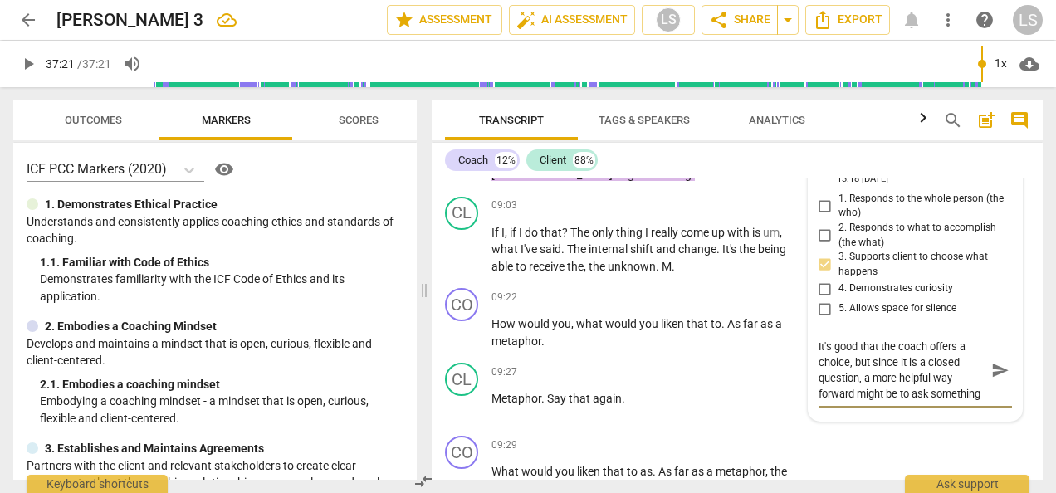
scroll to position [14, 0]
click at [896, 361] on textarea "It's good that the coach offers a choice, but since it is a closed question, a …" at bounding box center [901, 370] width 167 height 63
drag, startPoint x: 860, startPoint y: 379, endPoint x: 812, endPoint y: 378, distance: 48.2
click at [812, 378] on div "5.Presence [PERSON_NAME] 13:18 [DATE] more_vert 1. Responds to the whole person…" at bounding box center [914, 285] width 213 height 272
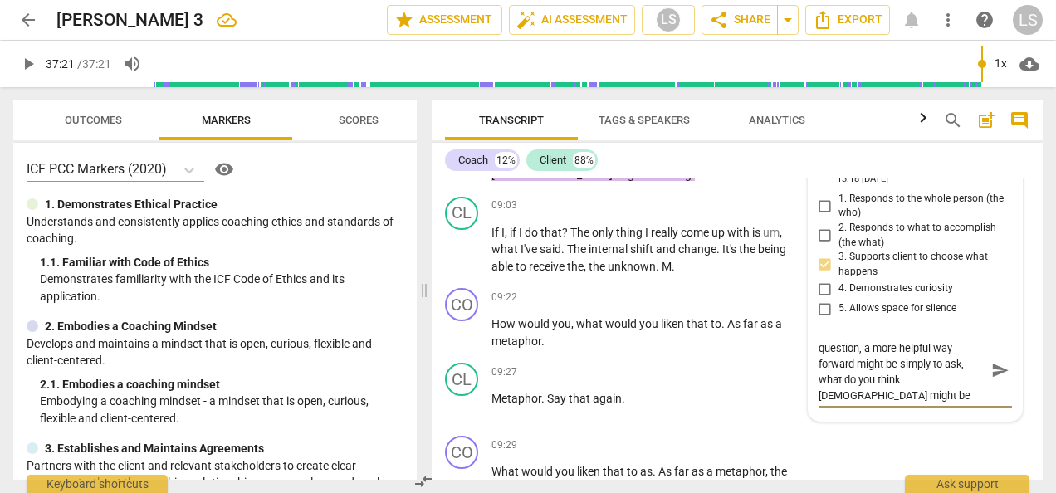
scroll to position [15, 0]
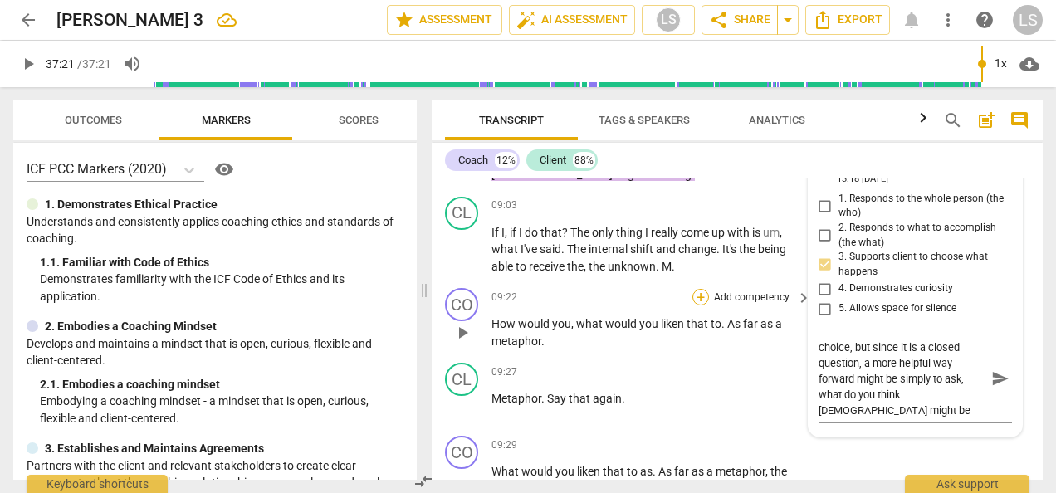
click at [693, 289] on div "+" at bounding box center [700, 297] width 17 height 17
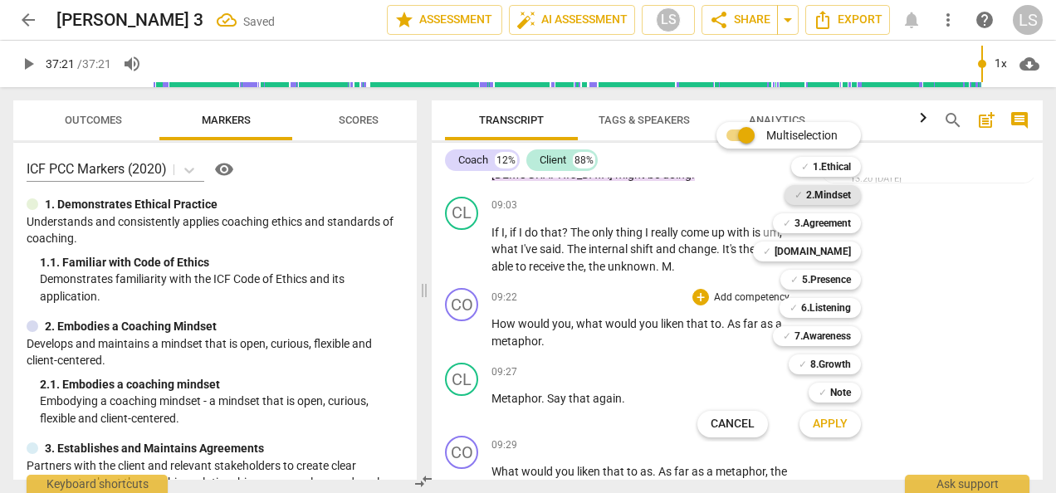
click at [827, 192] on b "2.Mindset" at bounding box center [828, 195] width 45 height 20
click at [822, 266] on div "✓ 5.Presence 5" at bounding box center [830, 280] width 112 height 28
click at [824, 282] on b "5.Presence" at bounding box center [826, 280] width 49 height 20
click at [818, 333] on b "7.Awareness" at bounding box center [822, 336] width 56 height 20
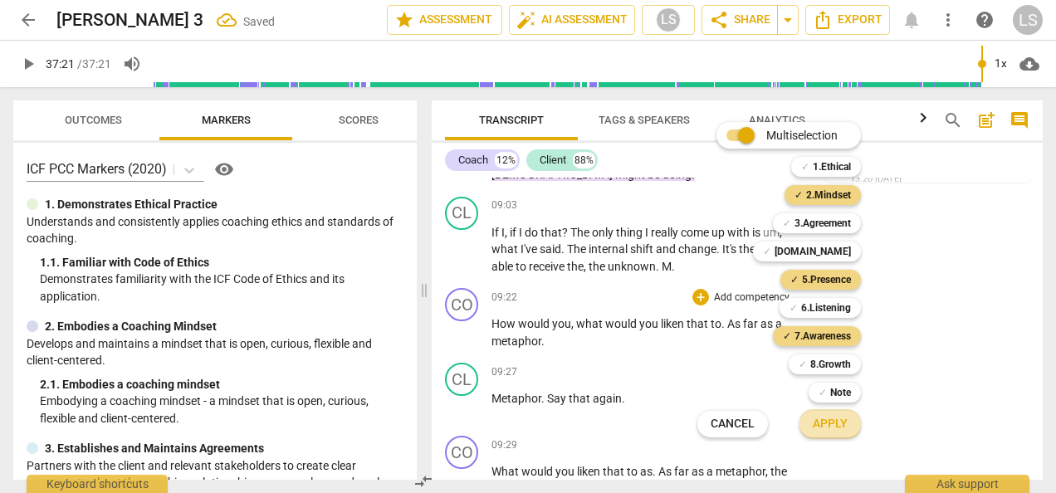
click at [840, 425] on span "Apply" at bounding box center [830, 424] width 35 height 17
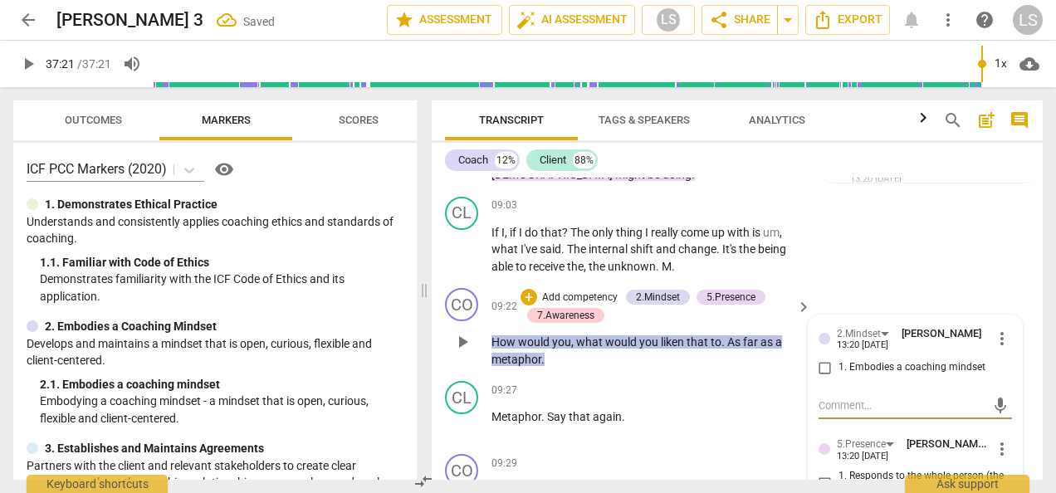
click at [822, 358] on input "1. Embodies a coaching mindset" at bounding box center [825, 368] width 27 height 20
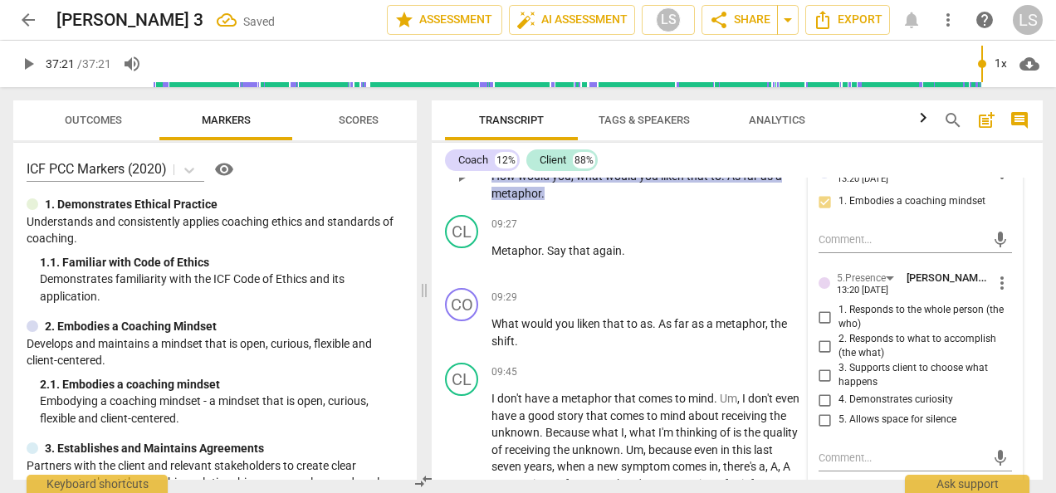
click at [995, 273] on span "more_vert" at bounding box center [1002, 283] width 20 height 20
click at [1004, 307] on li "Delete" at bounding box center [1012, 297] width 57 height 32
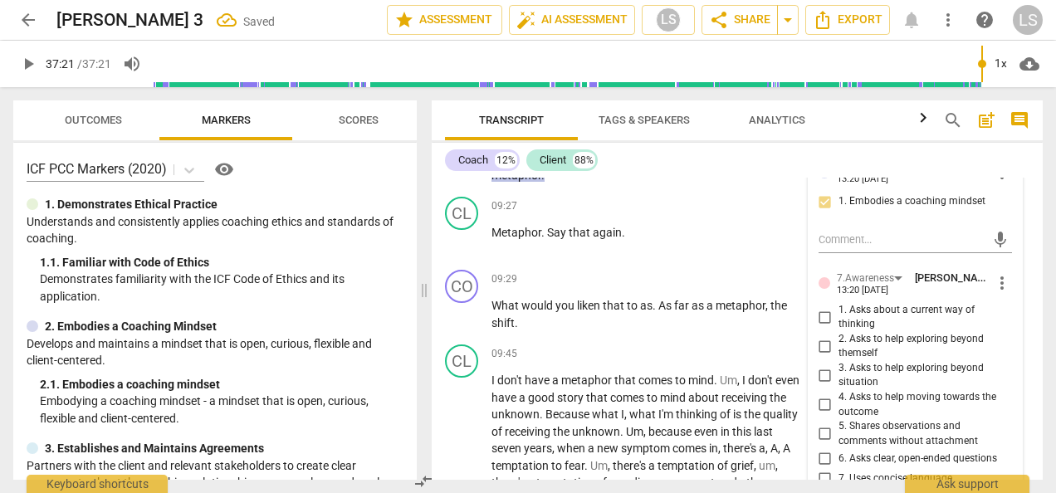
scroll to position [3043, 0]
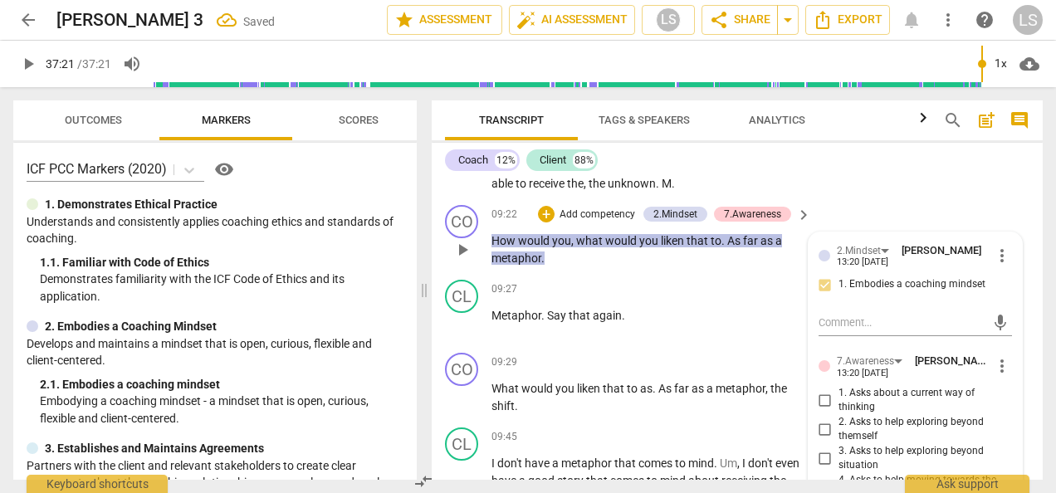
click at [998, 246] on span "more_vert" at bounding box center [1002, 256] width 20 height 20
click at [996, 270] on li "Delete" at bounding box center [1012, 269] width 57 height 32
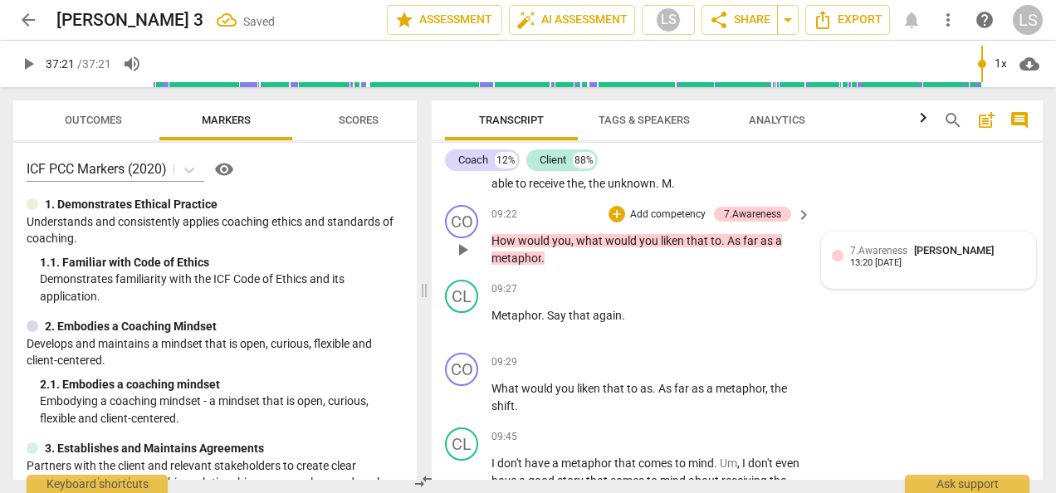
click at [901, 258] on div "13:20 [DATE]" at bounding box center [875, 263] width 51 height 11
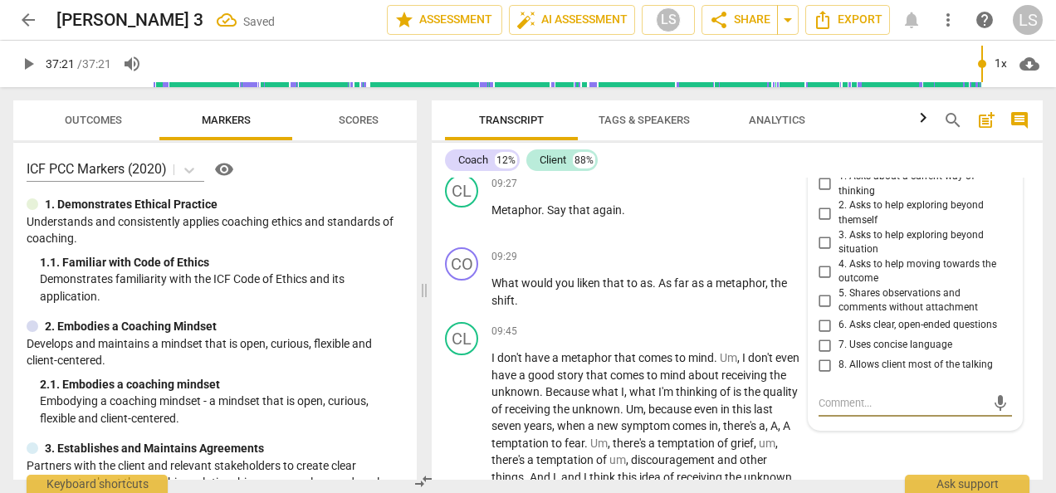
scroll to position [3123, 0]
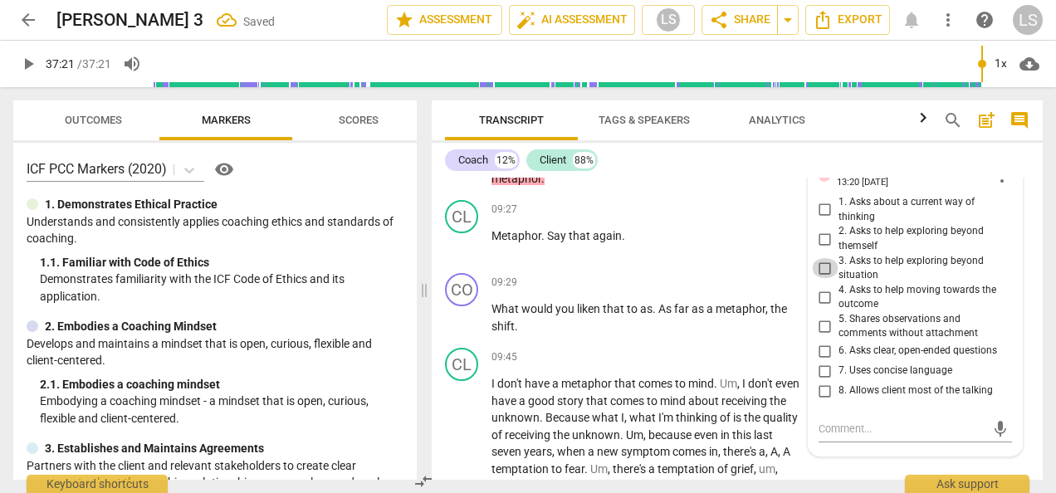
click at [828, 258] on input "3. Asks to help exploring beyond situation" at bounding box center [825, 268] width 27 height 20
click at [860, 416] on div "mic" at bounding box center [914, 429] width 193 height 27
click at [853, 421] on textarea at bounding box center [901, 429] width 167 height 16
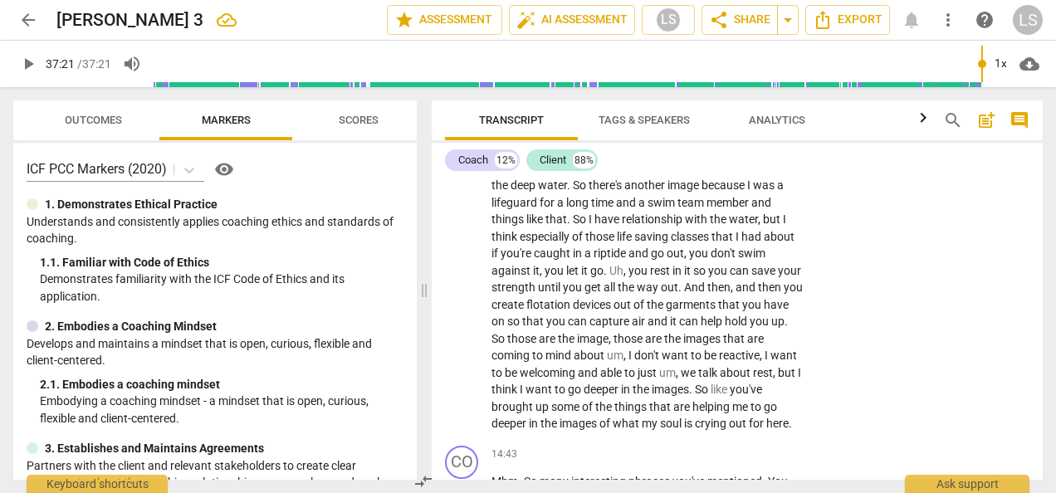
scroll to position [4119, 0]
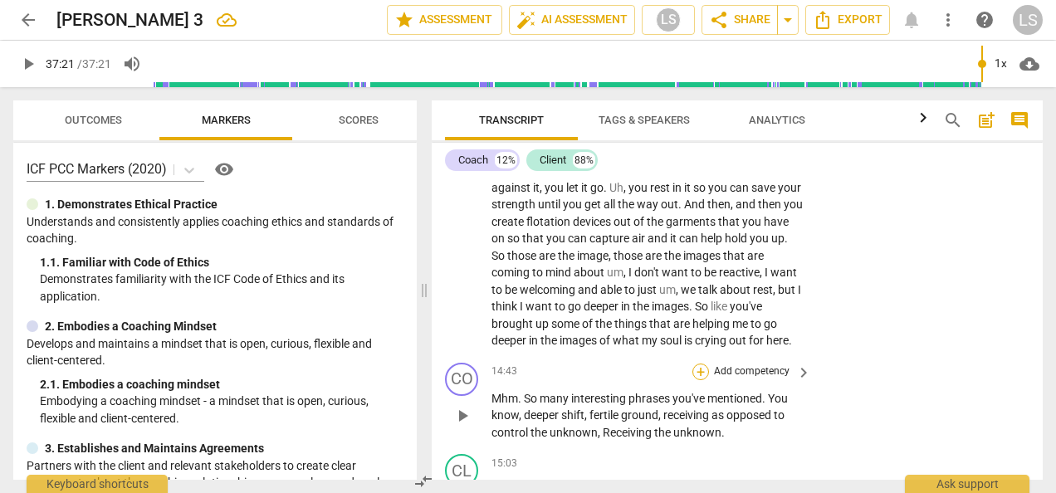
click at [698, 364] on div "+" at bounding box center [700, 372] width 17 height 17
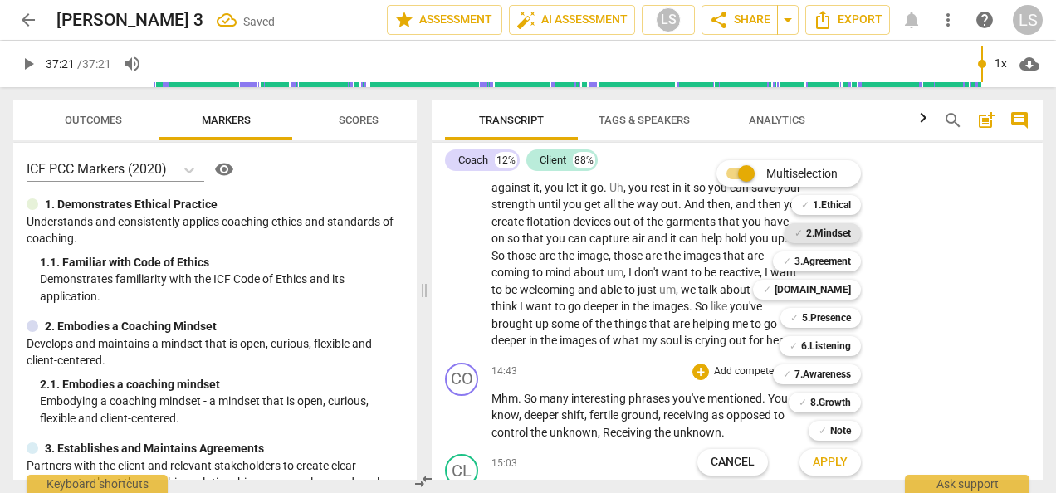
click at [814, 232] on b "2.Mindset" at bounding box center [828, 233] width 45 height 20
click at [830, 287] on b "[DOMAIN_NAME]" at bounding box center [812, 290] width 76 height 20
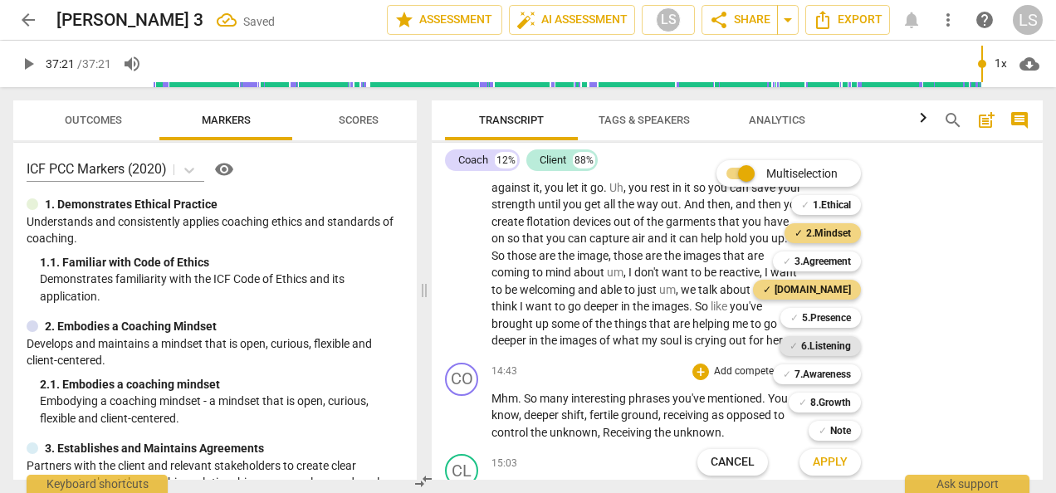
click at [823, 344] on b "6.Listening" at bounding box center [826, 346] width 50 height 20
click at [825, 467] on span "Apply" at bounding box center [830, 462] width 35 height 17
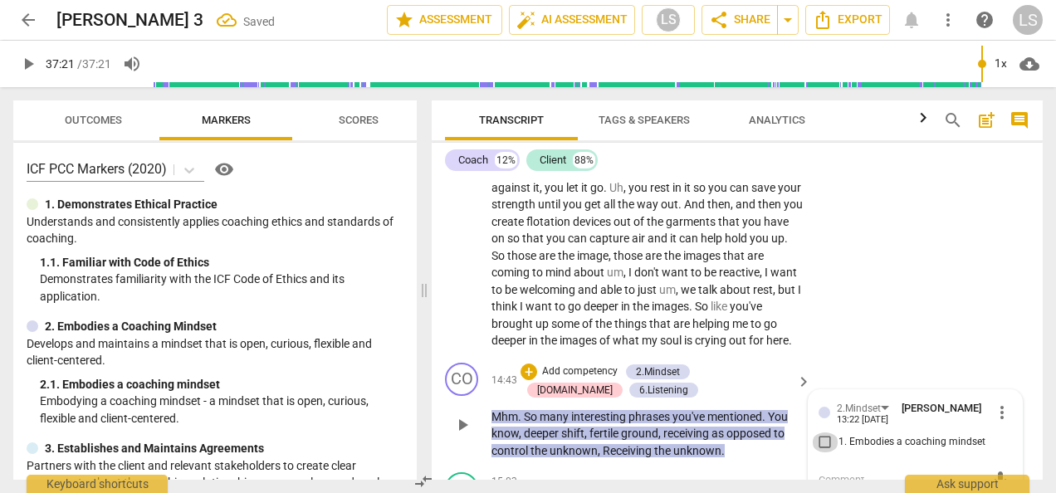
click at [819, 432] on input "1. Embodies a coaching mindset" at bounding box center [825, 442] width 27 height 20
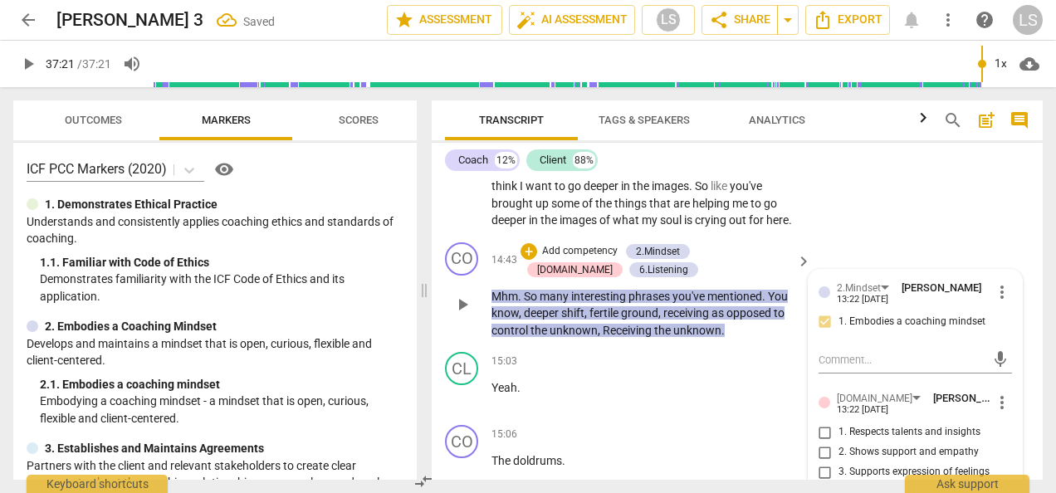
scroll to position [4368, 0]
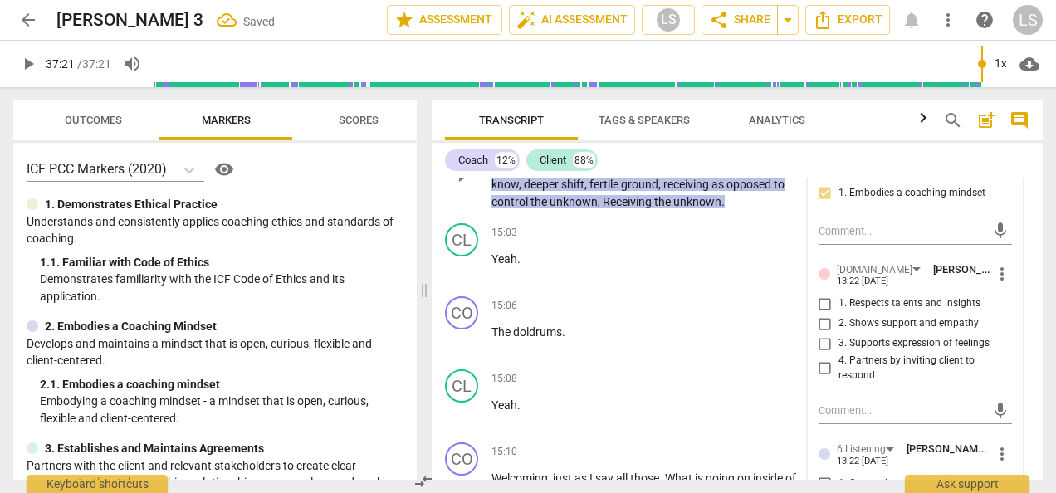
click at [822, 294] on input "1. Respects talents and insights" at bounding box center [825, 304] width 27 height 20
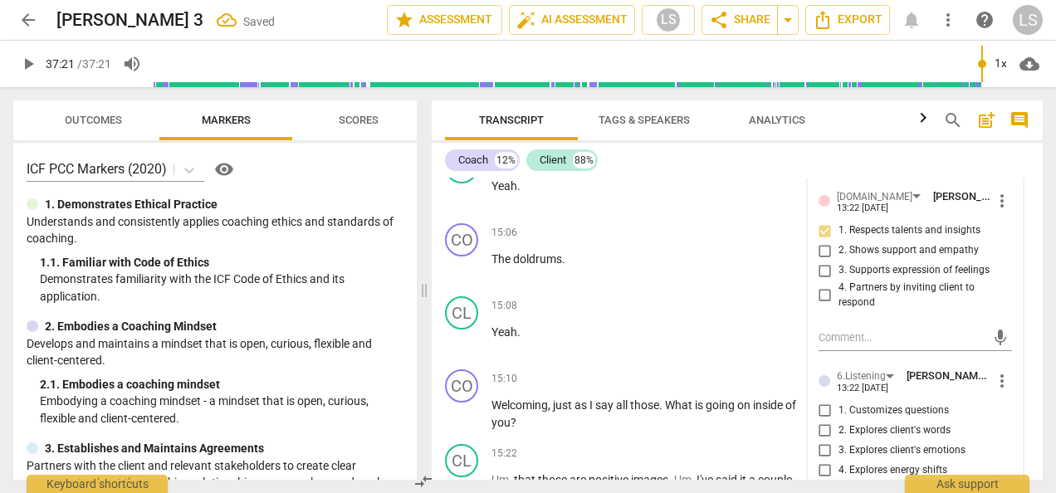
scroll to position [4534, 0]
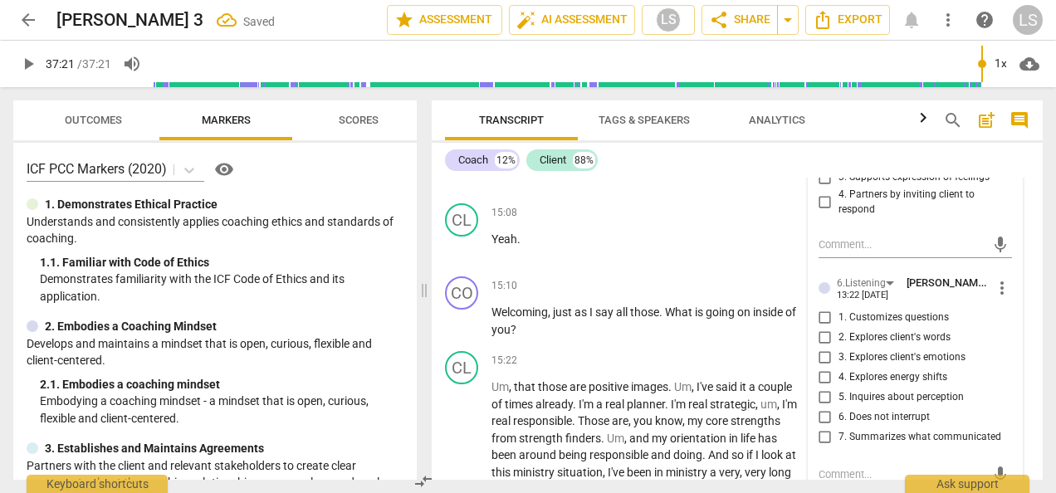
click at [825, 427] on input "7. Summarizes what communicated" at bounding box center [825, 437] width 27 height 20
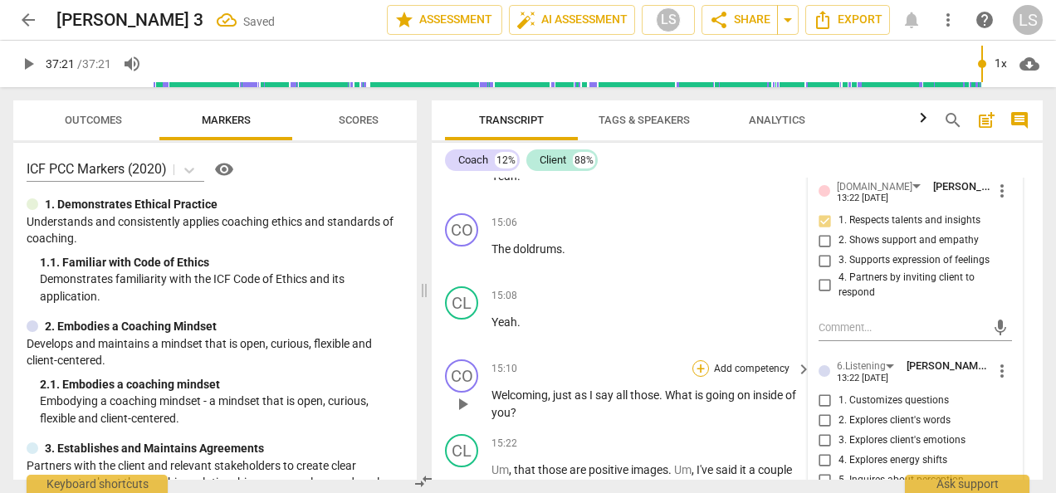
click at [701, 360] on div "+" at bounding box center [700, 368] width 17 height 17
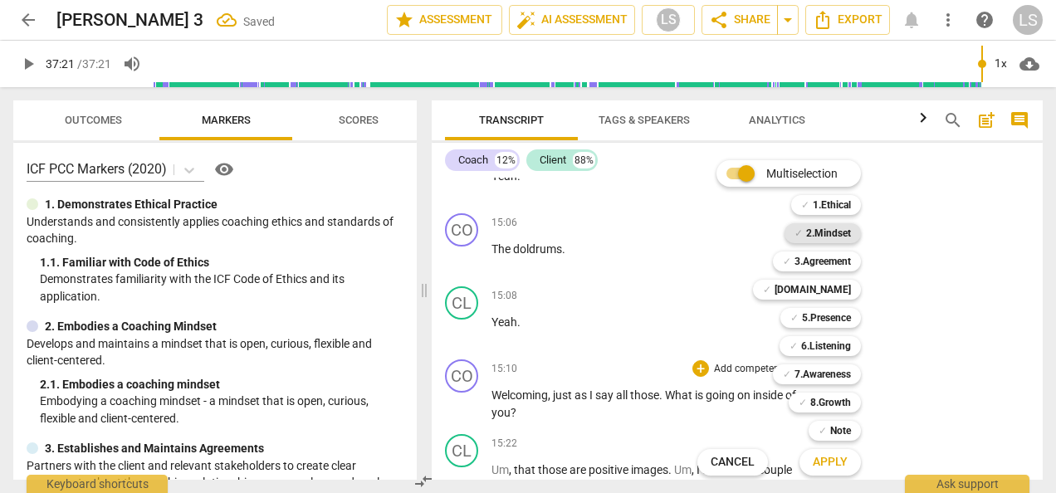
click at [827, 231] on b "2.Mindset" at bounding box center [828, 233] width 45 height 20
click at [830, 320] on b "5.Presence" at bounding box center [826, 318] width 49 height 20
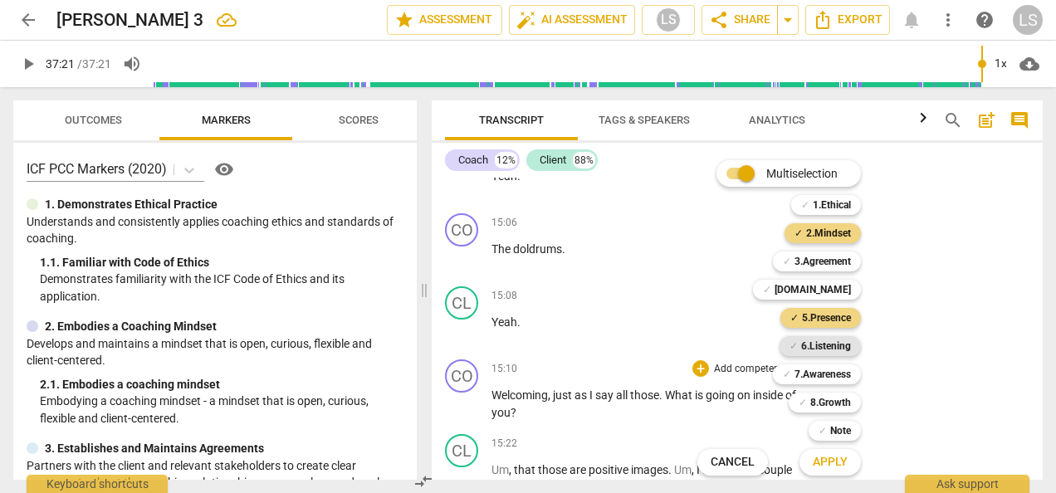
click at [831, 349] on b "6.Listening" at bounding box center [826, 346] width 50 height 20
click at [828, 470] on span "Apply" at bounding box center [830, 462] width 35 height 17
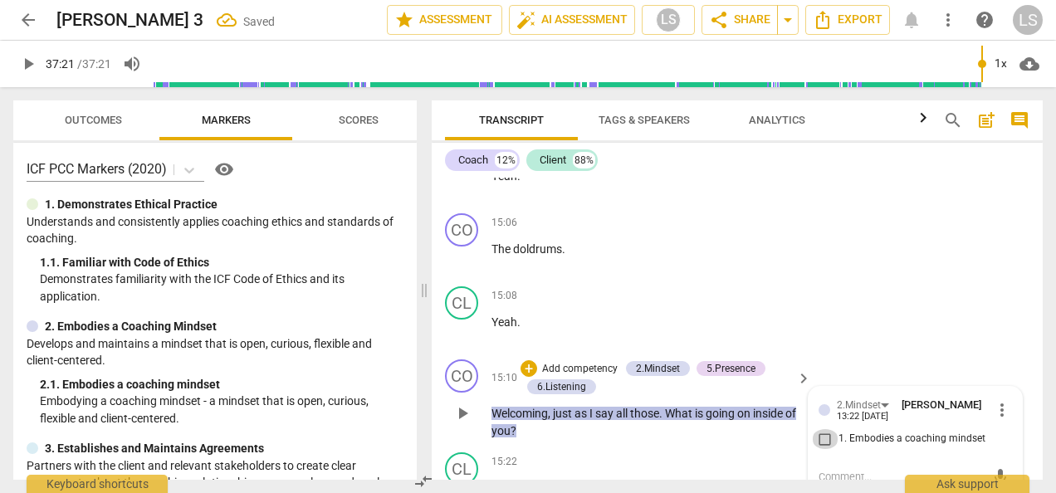
click at [814, 429] on input "1. Embodies a coaching mindset" at bounding box center [825, 439] width 27 height 20
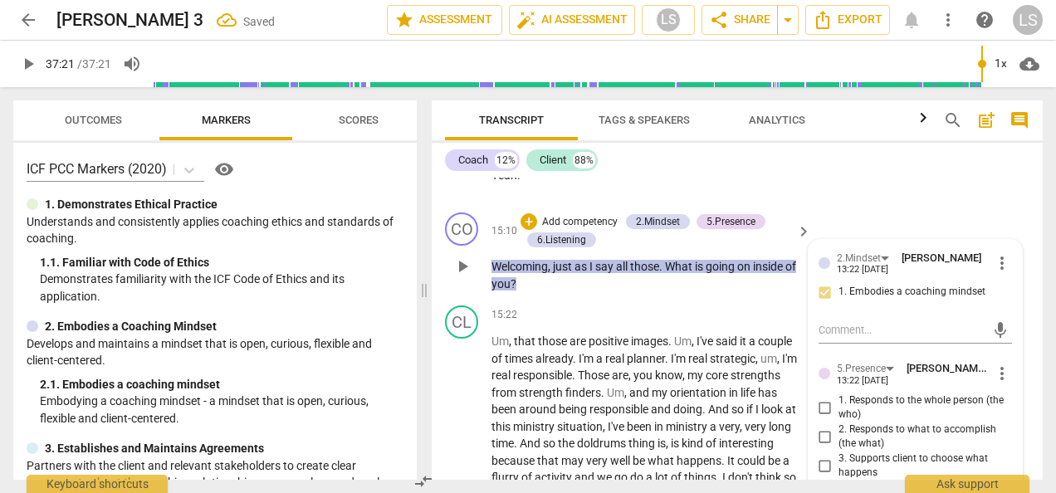
scroll to position [4700, 0]
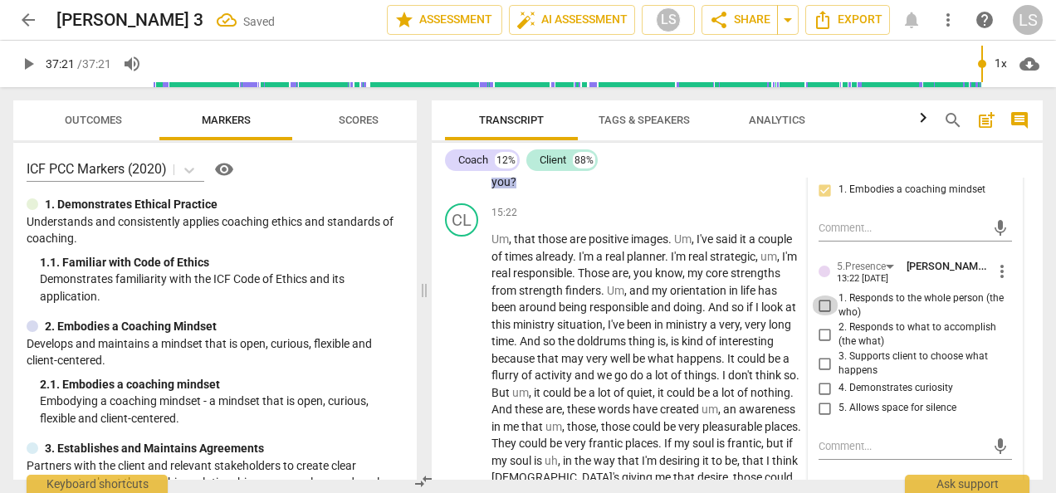
click at [822, 296] on input "1. Responds to the whole person (the who)" at bounding box center [825, 306] width 27 height 20
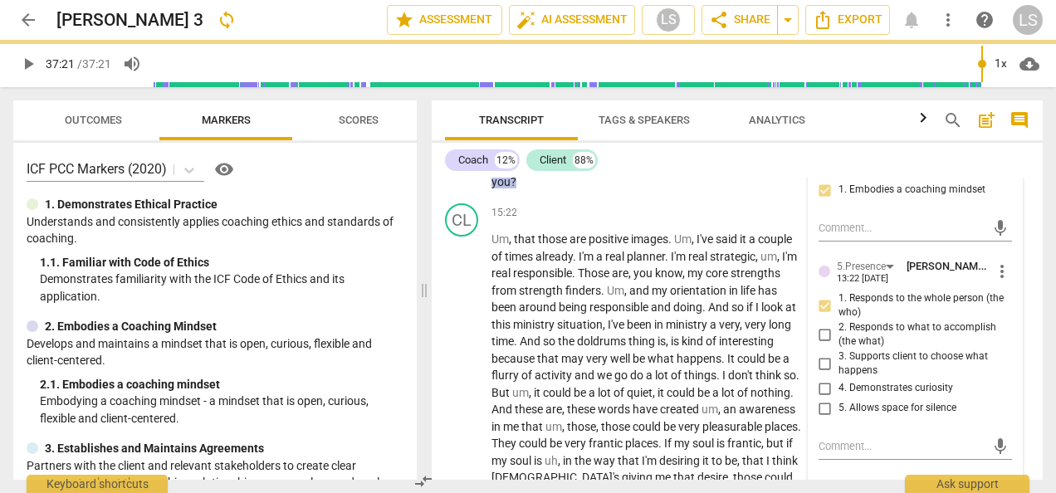
click at [818, 379] on input "4. Demonstrates curiosity" at bounding box center [825, 389] width 27 height 20
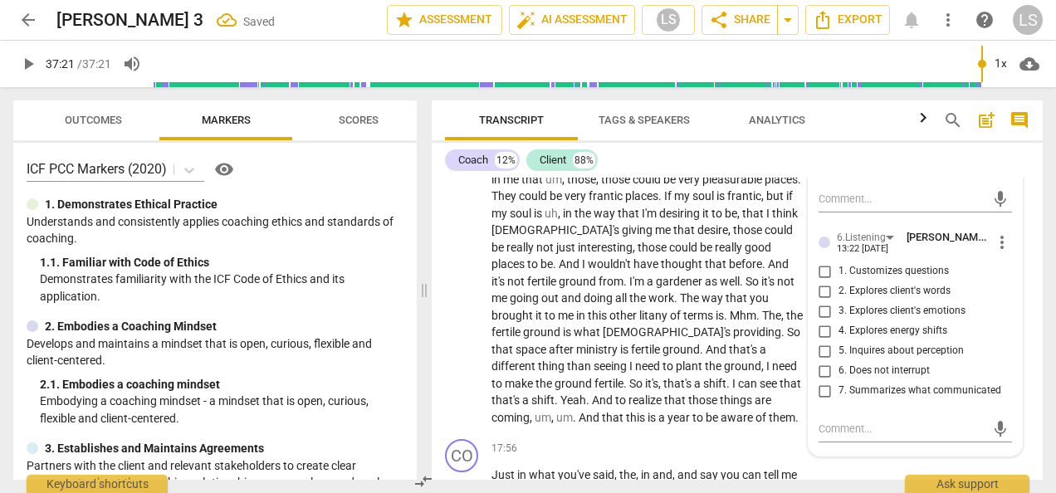
scroll to position [4949, 0]
click at [830, 300] on input "3. Explores client's emotions" at bounding box center [825, 310] width 27 height 20
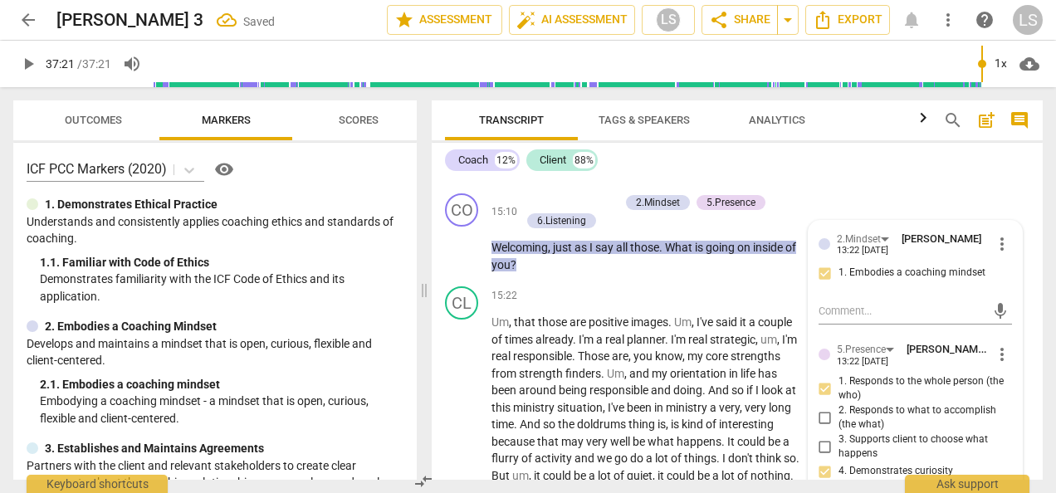
scroll to position [4451, 0]
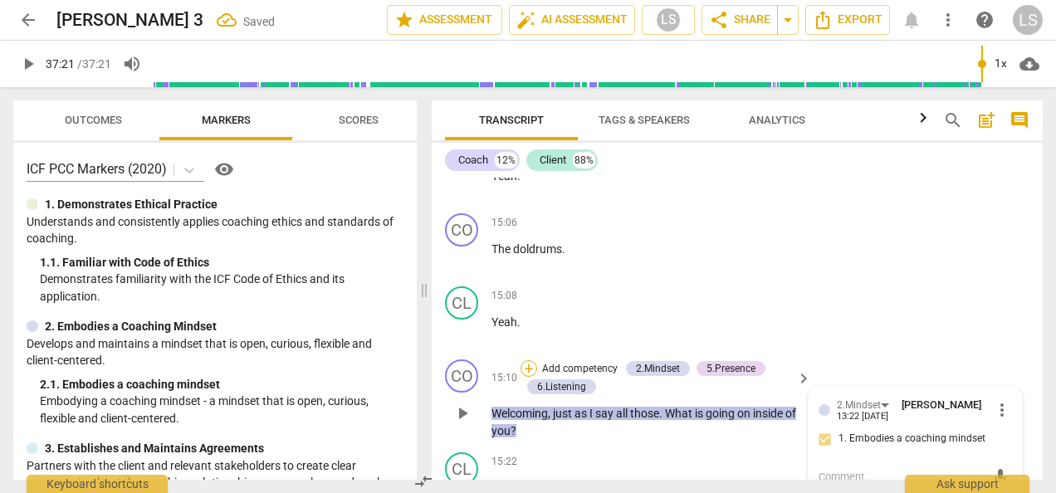
click at [525, 360] on div "+" at bounding box center [528, 368] width 17 height 17
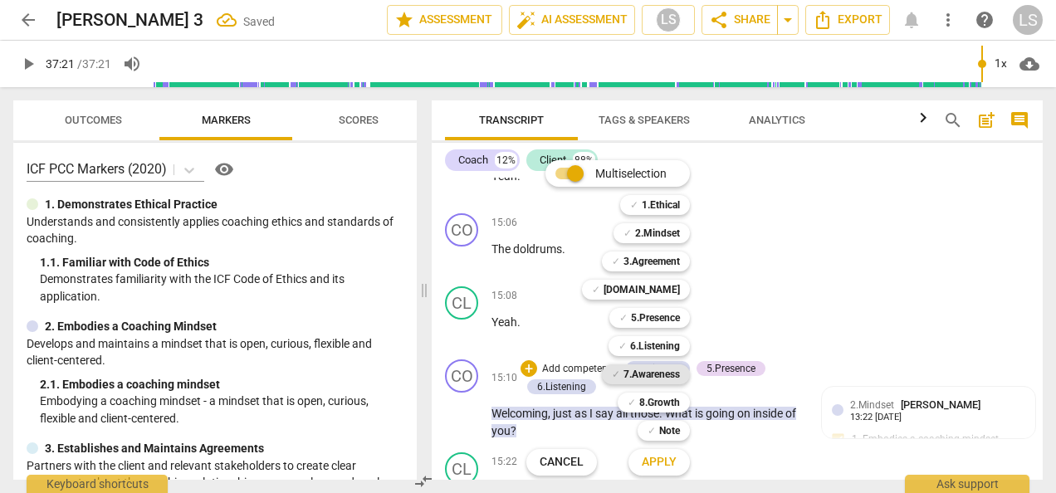
click at [669, 369] on b "7.Awareness" at bounding box center [651, 374] width 56 height 20
drag, startPoint x: 674, startPoint y: 462, endPoint x: 687, endPoint y: 452, distance: 17.1
click at [673, 462] on span "Apply" at bounding box center [659, 462] width 35 height 17
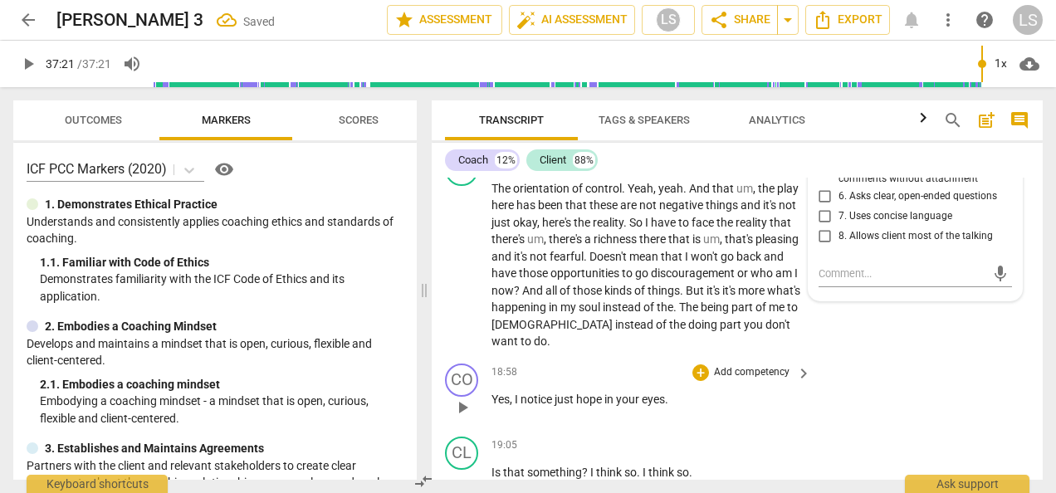
scroll to position [5364, 0]
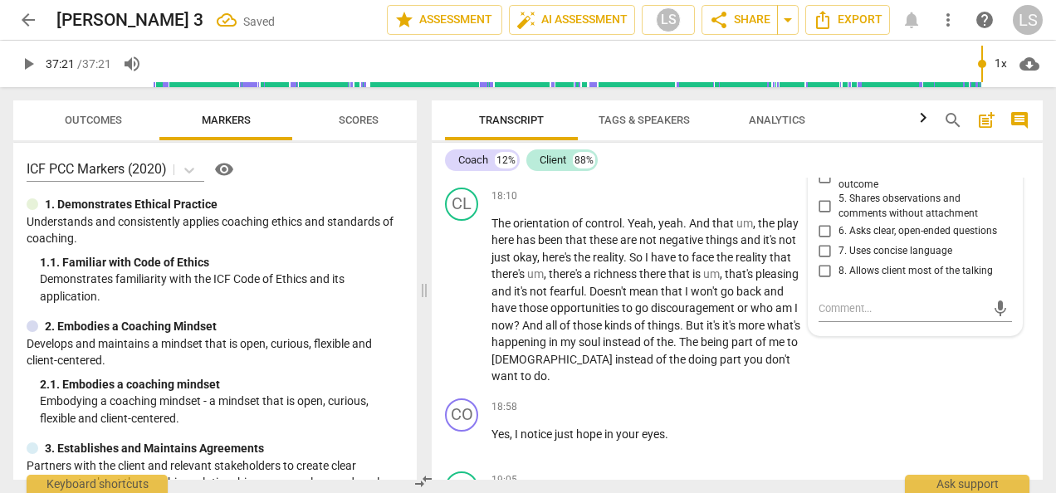
click at [823, 221] on input "6. Asks clear, open-ended questions" at bounding box center [825, 231] width 27 height 20
click at [822, 241] on input "7. Uses concise language" at bounding box center [825, 251] width 27 height 20
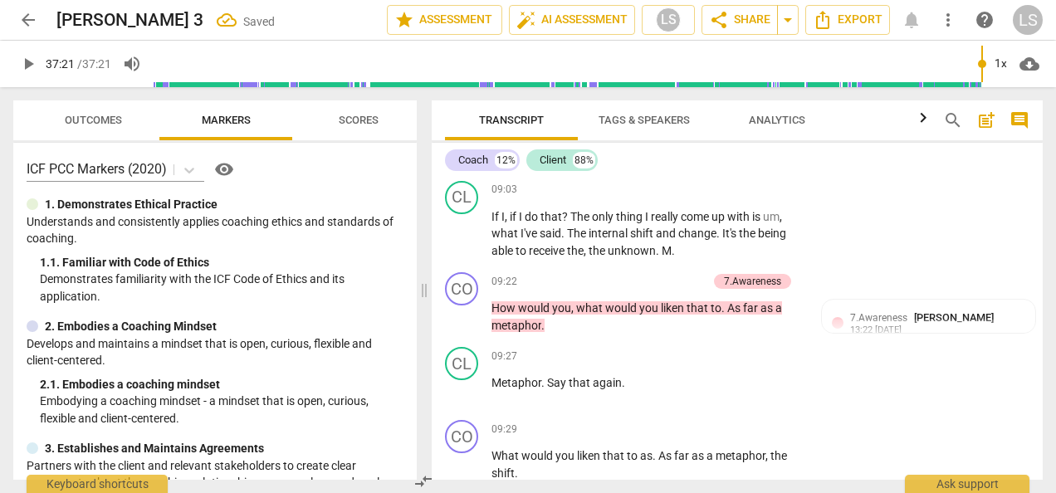
scroll to position [2874, 0]
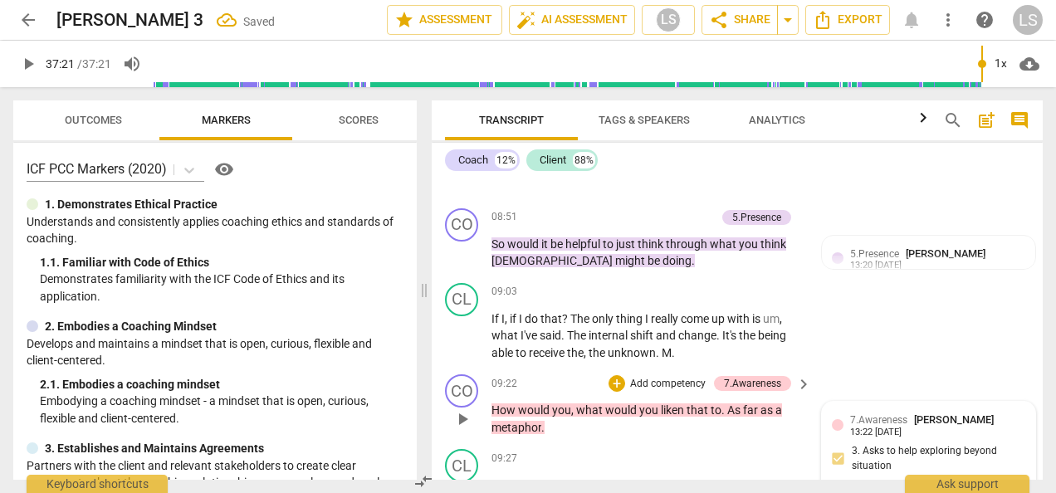
click at [933, 425] on div "7.Awareness [PERSON_NAME] 13:22 [DATE] 3. Asks to help exploring beyond situati…" at bounding box center [928, 470] width 193 height 117
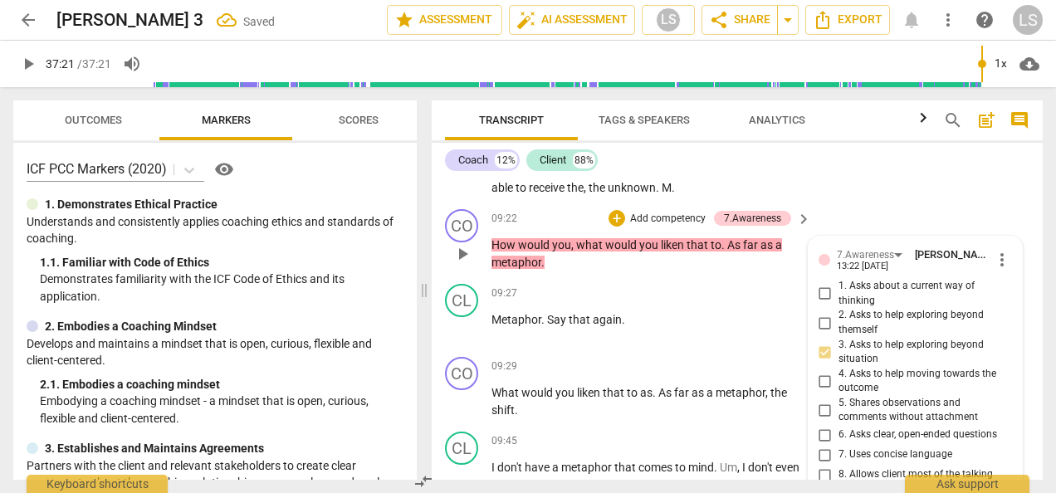
scroll to position [3040, 0]
click at [821, 424] on input "6. Asks clear, open-ended questions" at bounding box center [825, 434] width 27 height 20
click at [820, 444] on input "7. Uses concise language" at bounding box center [825, 454] width 27 height 20
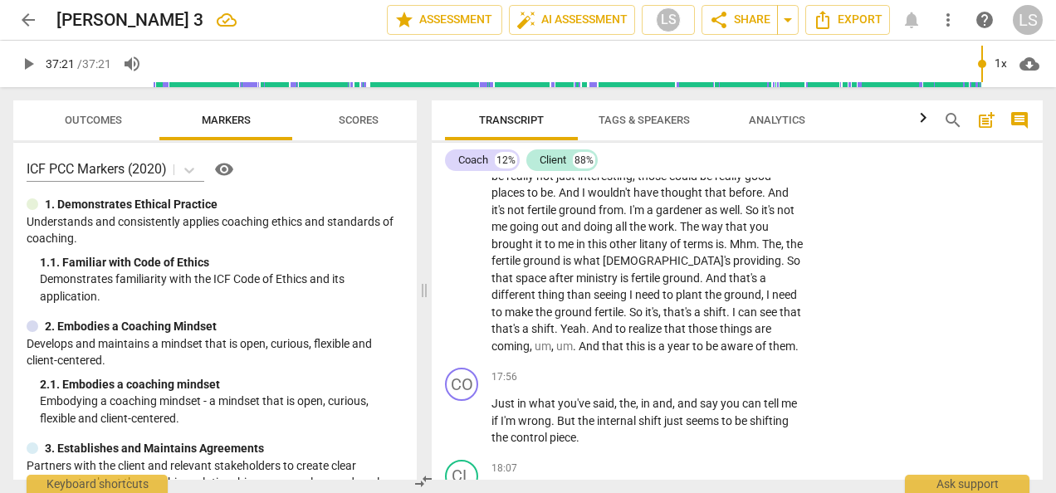
scroll to position [5198, 0]
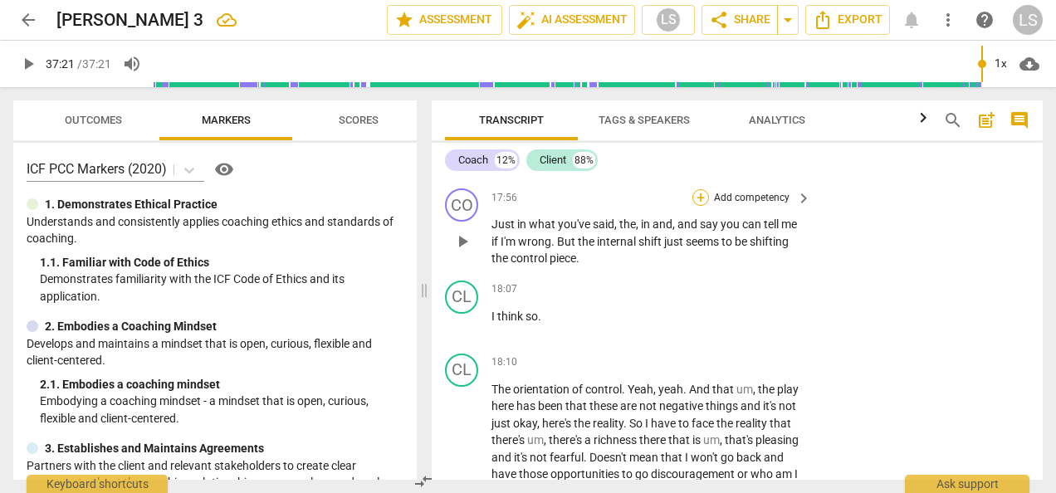
click at [701, 189] on div "+" at bounding box center [700, 197] width 17 height 17
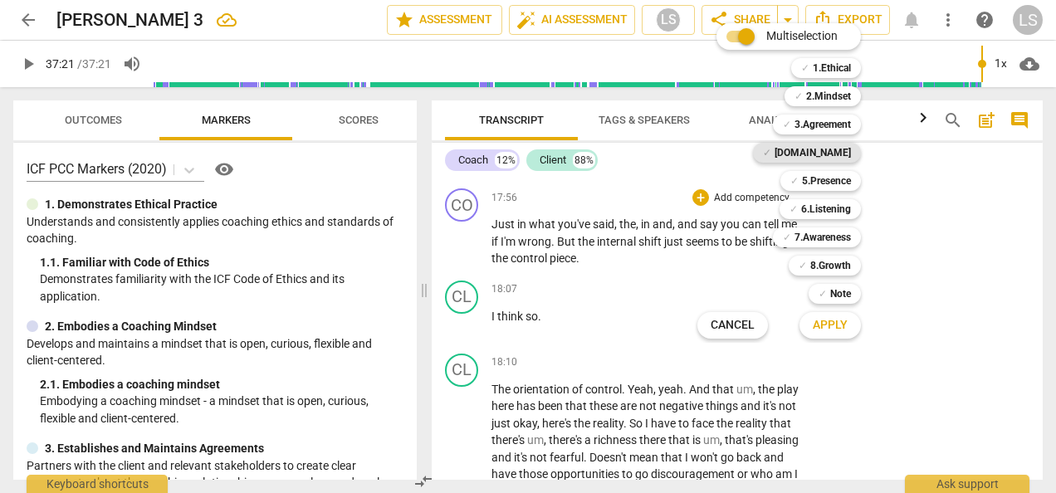
click at [847, 153] on b "[DOMAIN_NAME]" at bounding box center [812, 153] width 76 height 20
click at [832, 91] on b "2.Mindset" at bounding box center [828, 96] width 45 height 20
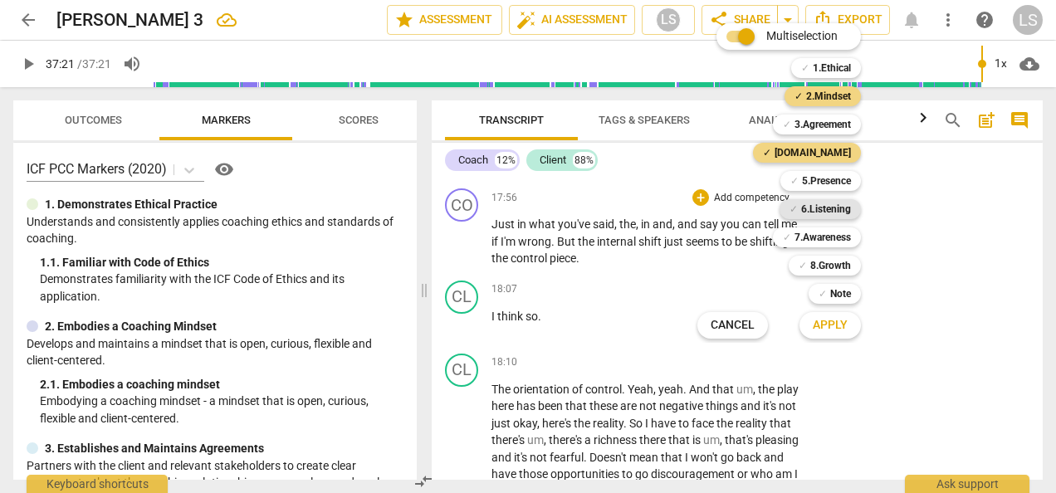
click at [838, 208] on b "6.Listening" at bounding box center [826, 209] width 50 height 20
click at [833, 236] on b "7.Awareness" at bounding box center [822, 237] width 56 height 20
click at [818, 323] on span "Apply" at bounding box center [830, 325] width 35 height 17
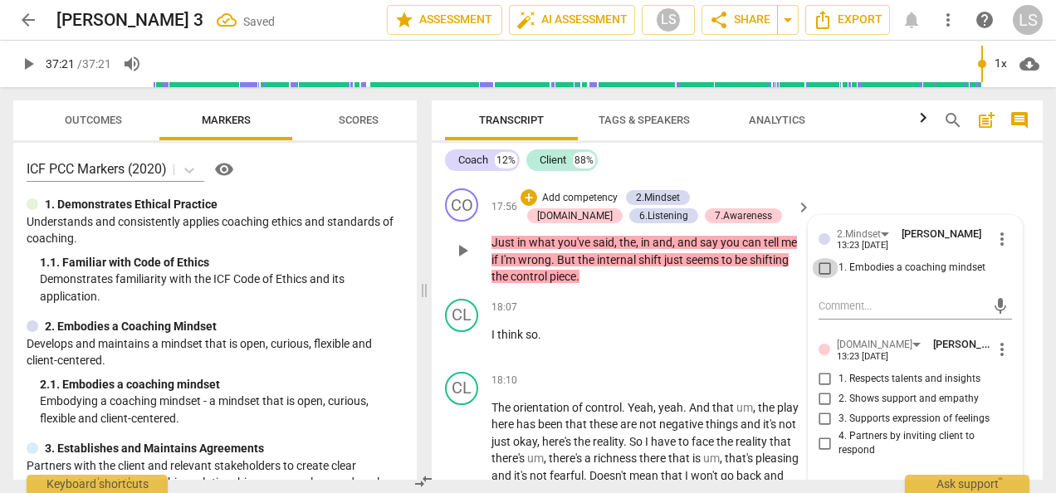
click at [823, 258] on input "1. Embodies a coaching mindset" at bounding box center [825, 268] width 27 height 20
click at [820, 433] on input "4. Partners by inviting client to respond" at bounding box center [825, 443] width 27 height 20
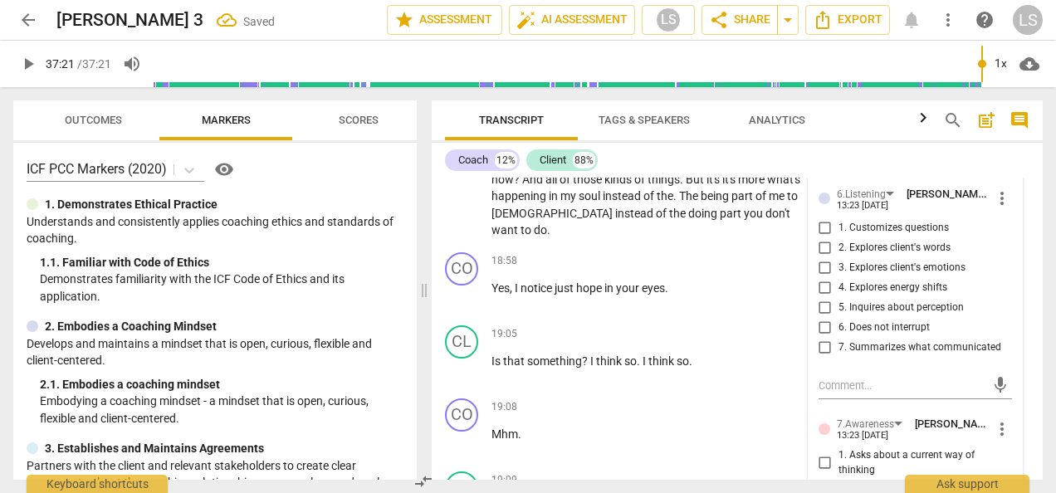
scroll to position [5530, 0]
click at [817, 217] on input "1. Customizes questions" at bounding box center [825, 227] width 27 height 20
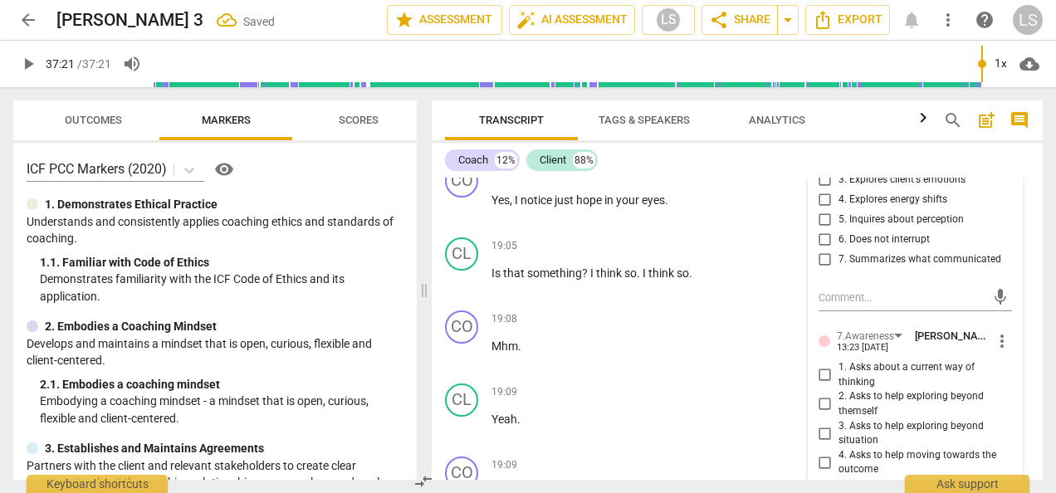
scroll to position [5696, 0]
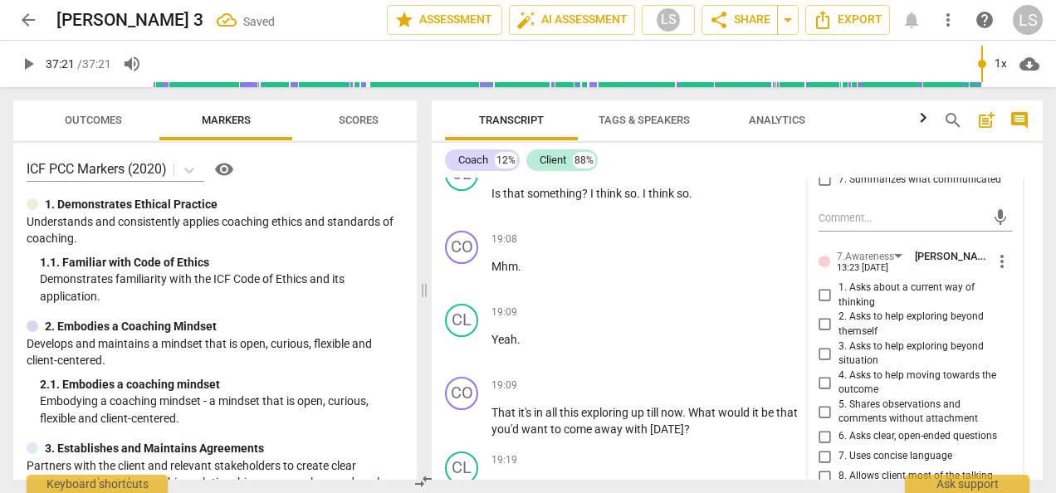
click at [825, 402] on input "5. Shares observations and comments without attachment" at bounding box center [825, 412] width 27 height 20
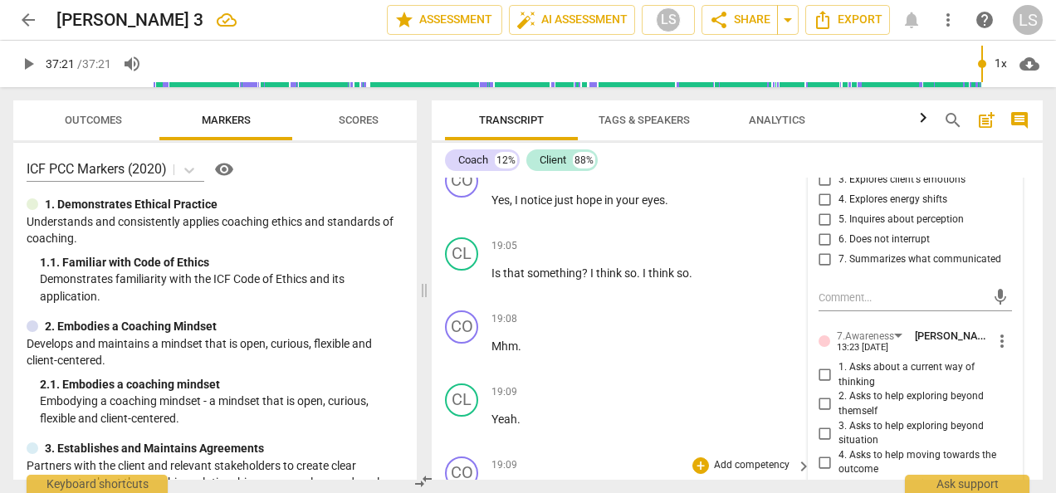
scroll to position [5530, 0]
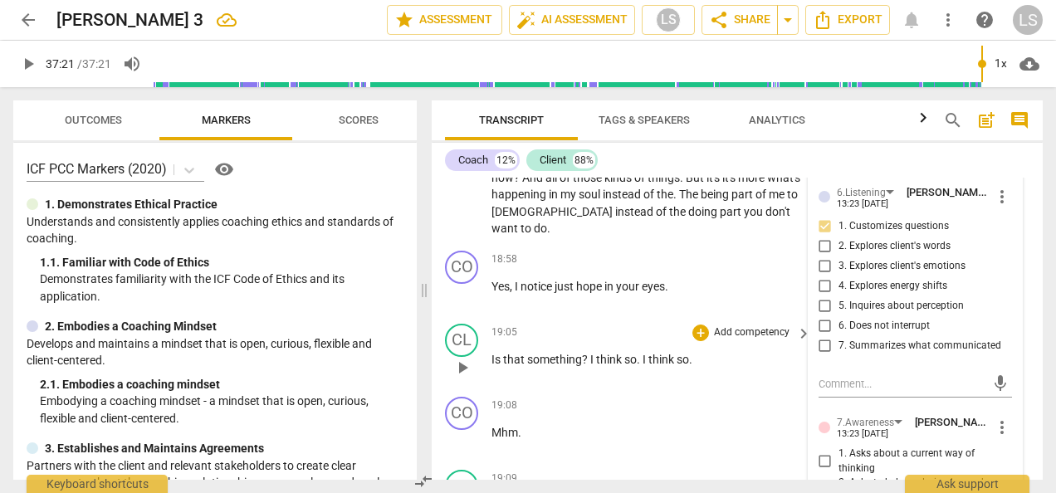
click at [591, 353] on span "I" at bounding box center [593, 359] width 6 height 13
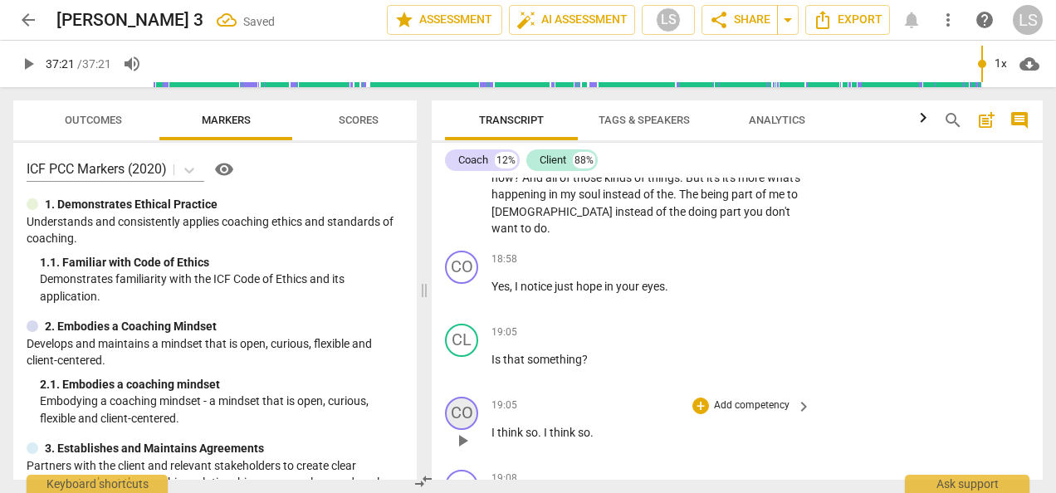
click at [452, 397] on div "CO" at bounding box center [461, 413] width 33 height 33
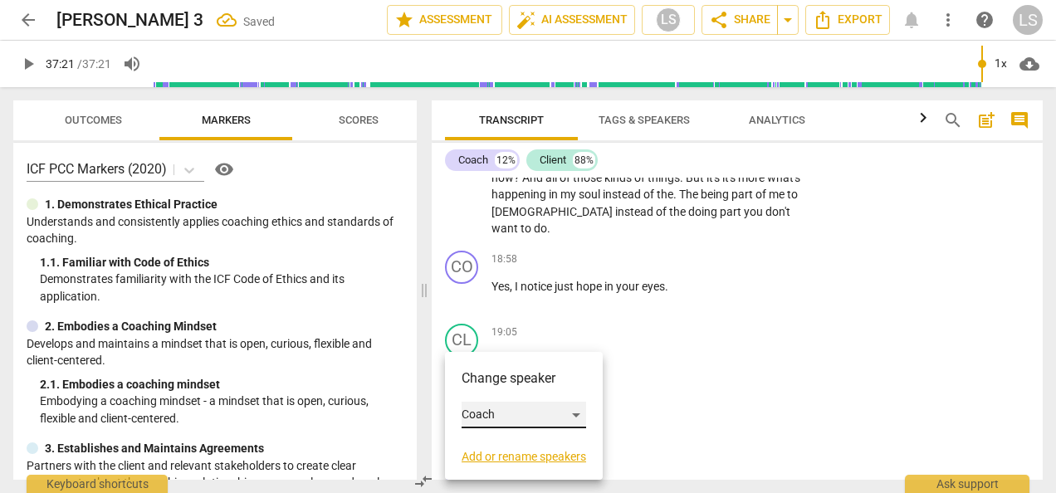
click at [481, 407] on div "Coach" at bounding box center [524, 415] width 125 height 27
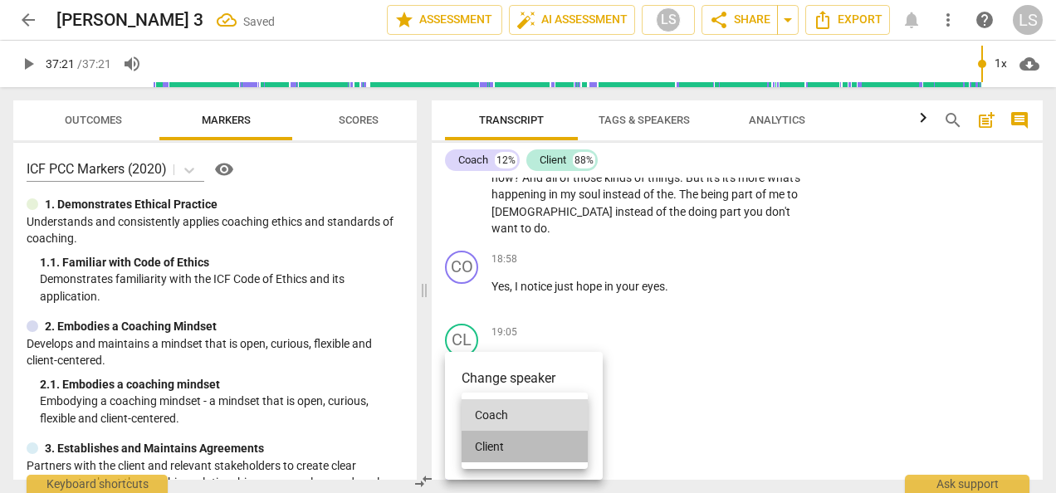
click at [495, 452] on li "Client" at bounding box center [525, 447] width 126 height 32
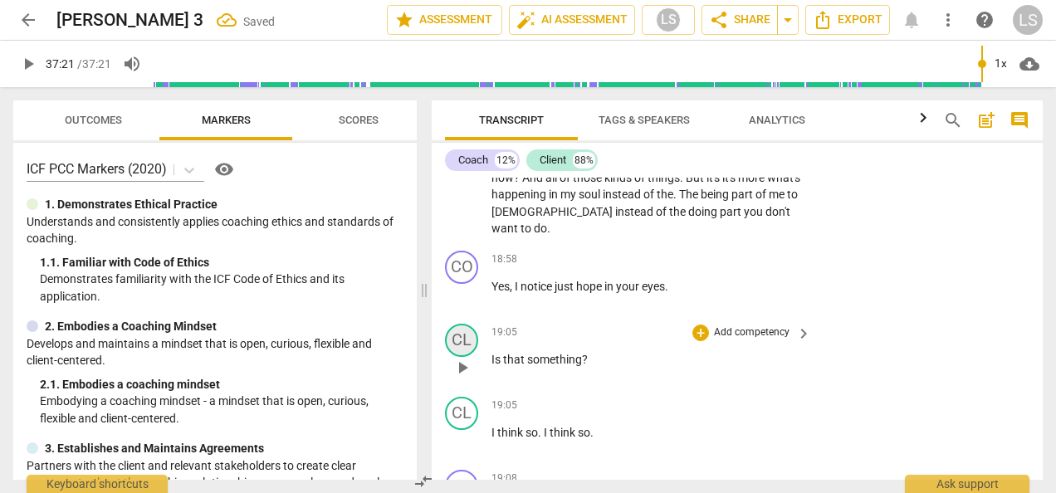
click at [453, 325] on div "CL" at bounding box center [461, 340] width 33 height 33
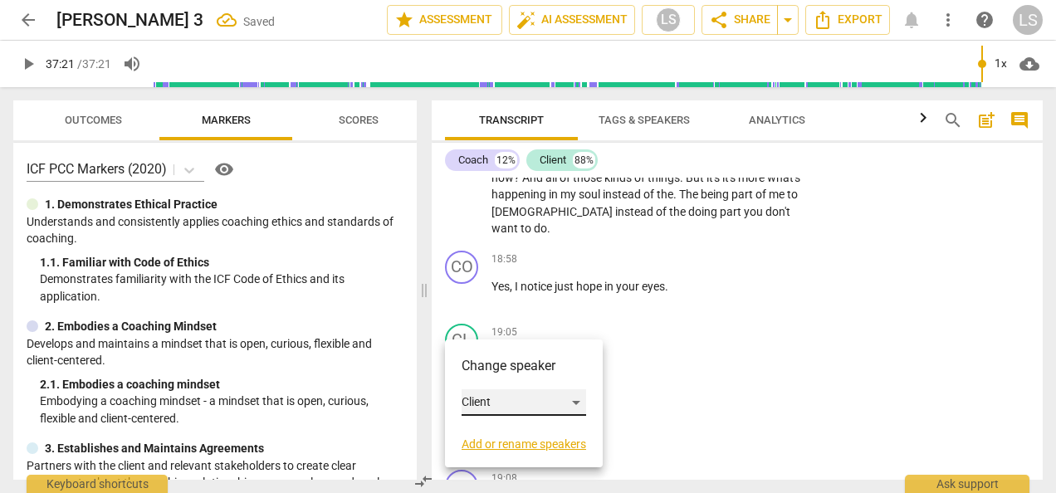
click at [520, 409] on div "Client" at bounding box center [524, 402] width 125 height 27
click at [525, 371] on li "Coach" at bounding box center [525, 371] width 126 height 32
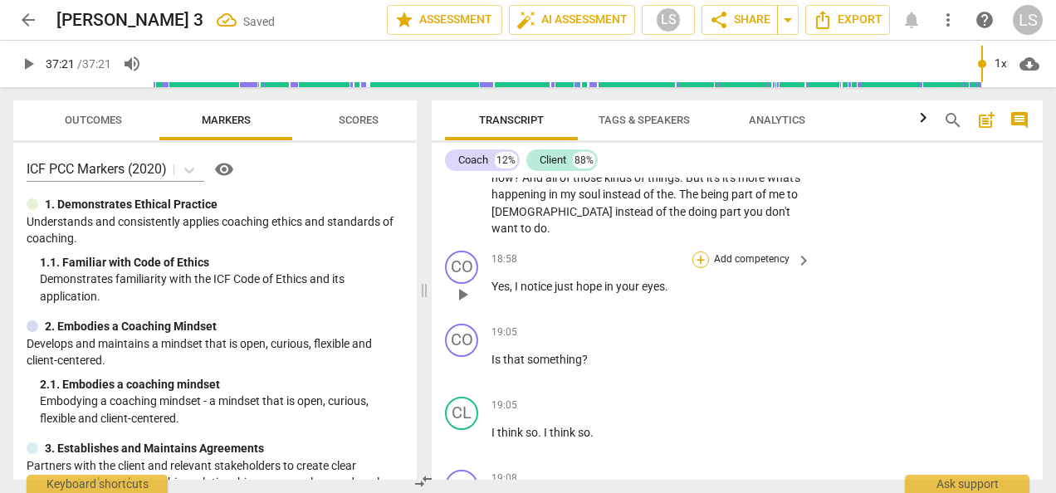
click at [705, 252] on div "+" at bounding box center [700, 260] width 17 height 17
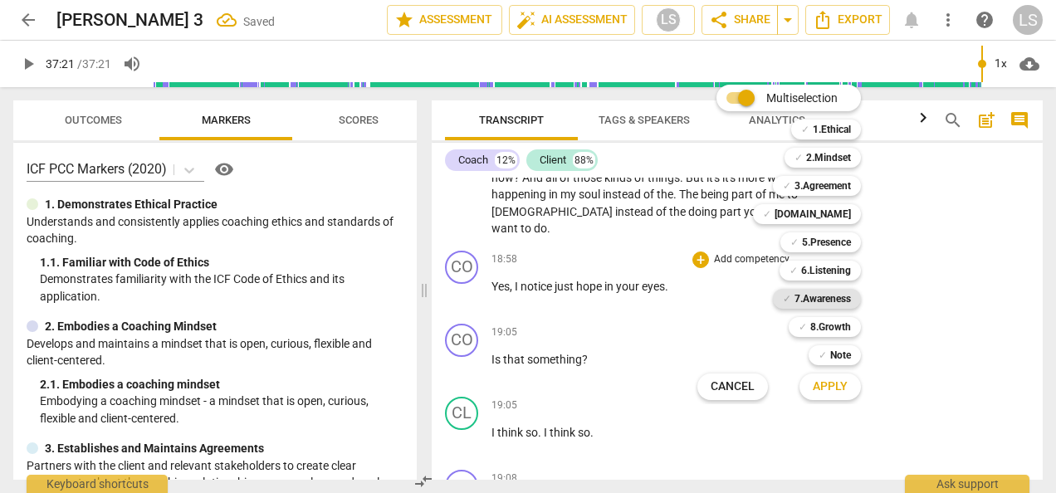
click at [808, 296] on b "7.Awareness" at bounding box center [822, 299] width 56 height 20
click at [812, 160] on b "2.Mindset" at bounding box center [828, 158] width 45 height 20
click at [832, 383] on span "Apply" at bounding box center [830, 387] width 35 height 17
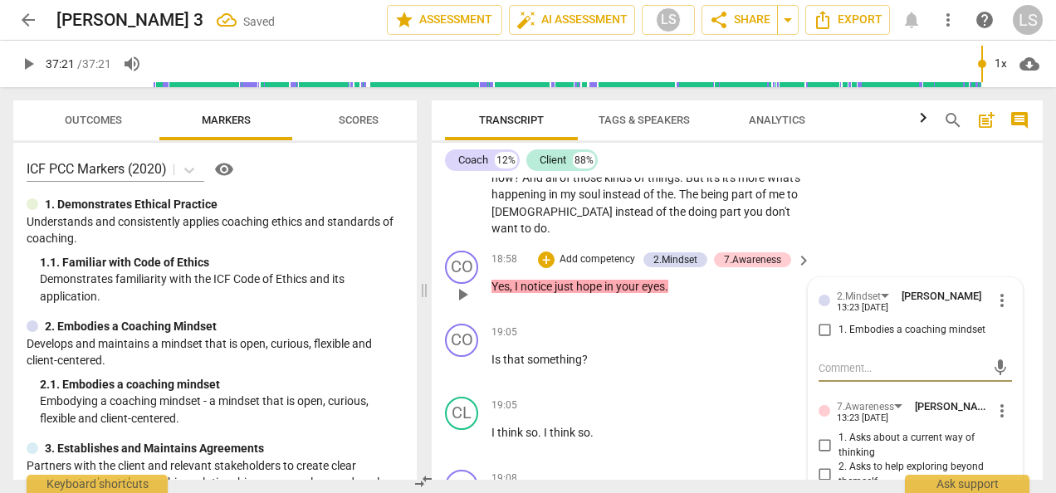
click at [825, 320] on input "1. Embodies a coaching mindset" at bounding box center [825, 330] width 27 height 20
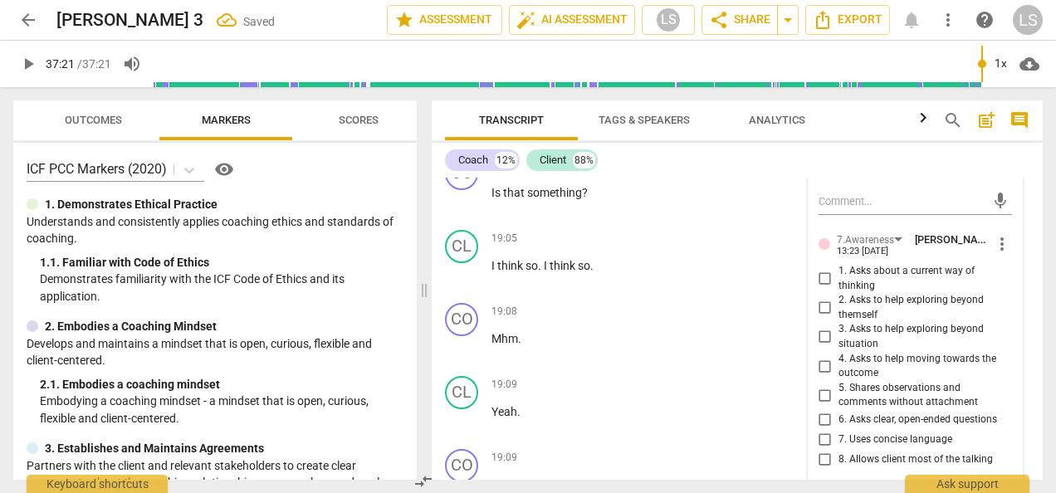
click at [818, 385] on input "5. Shares observations and comments without attachment" at bounding box center [825, 395] width 27 height 20
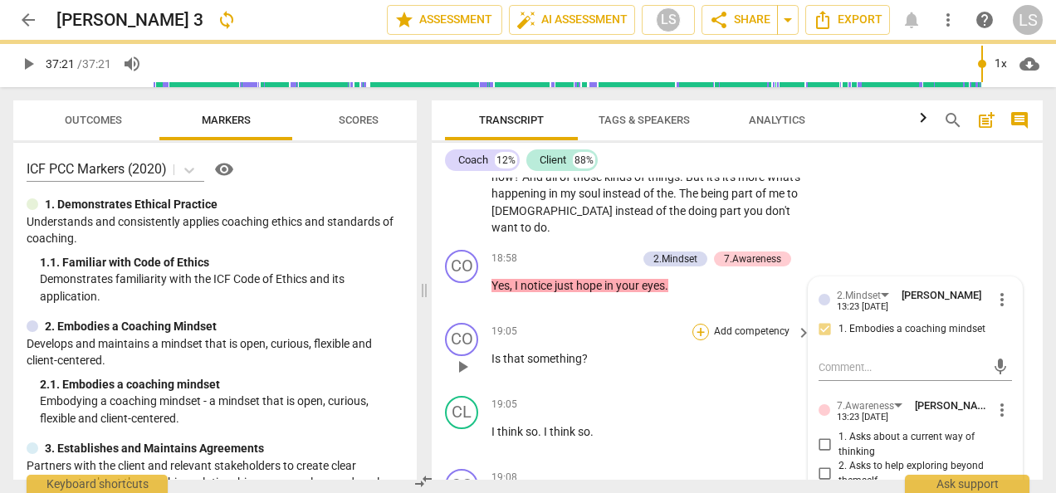
click at [696, 324] on div "+" at bounding box center [700, 332] width 17 height 17
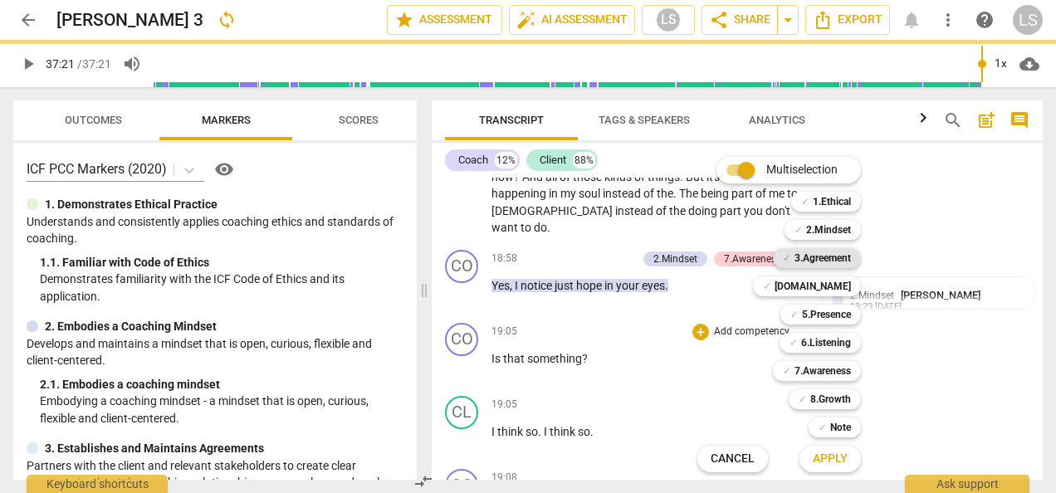
click at [828, 225] on b "2.Mindset" at bounding box center [828, 230] width 45 height 20
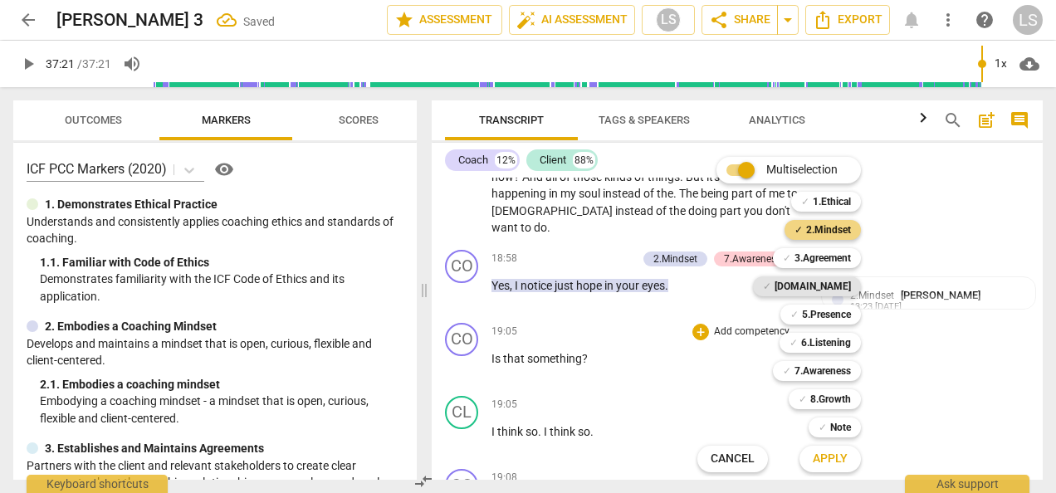
click at [826, 286] on b "[DOMAIN_NAME]" at bounding box center [812, 286] width 76 height 20
click at [818, 453] on span "Apply" at bounding box center [830, 459] width 35 height 17
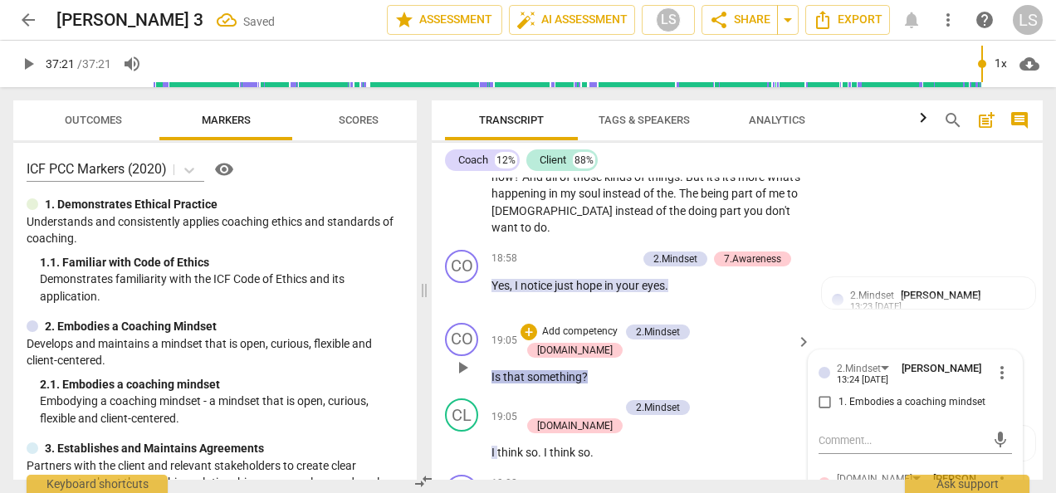
click at [821, 374] on div "2.Mindset [PERSON_NAME] 13:24 [DATE] more_vert 1. Embodies a coaching mindset" at bounding box center [914, 390] width 193 height 61
click at [823, 393] on input "1. Embodies a coaching mindset" at bounding box center [825, 403] width 27 height 20
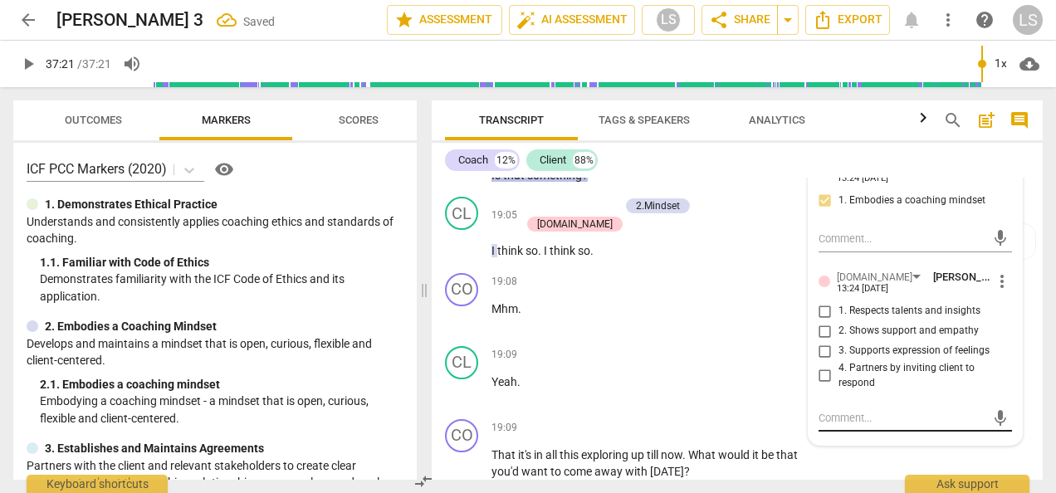
scroll to position [5780, 0]
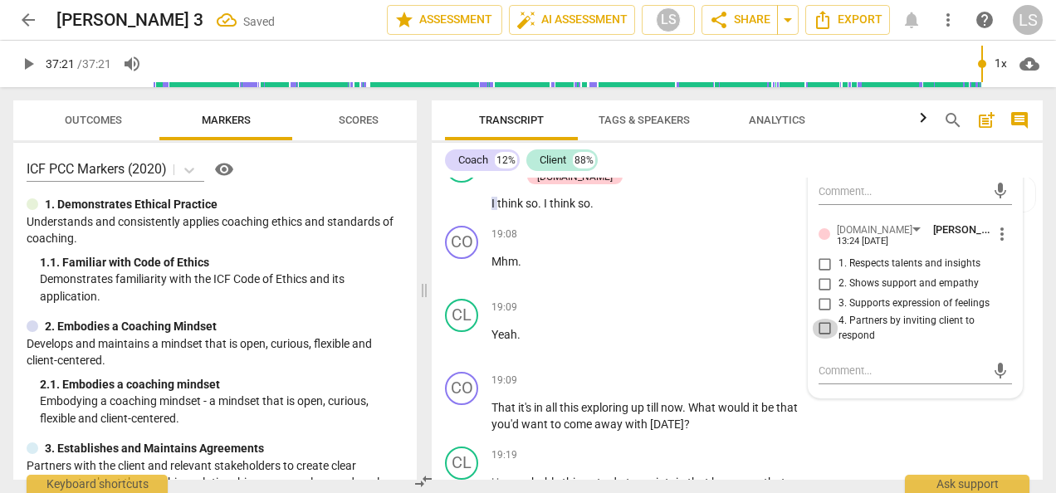
click at [814, 319] on input "4. Partners by inviting client to respond" at bounding box center [825, 329] width 27 height 20
click at [700, 373] on div "+" at bounding box center [700, 381] width 17 height 17
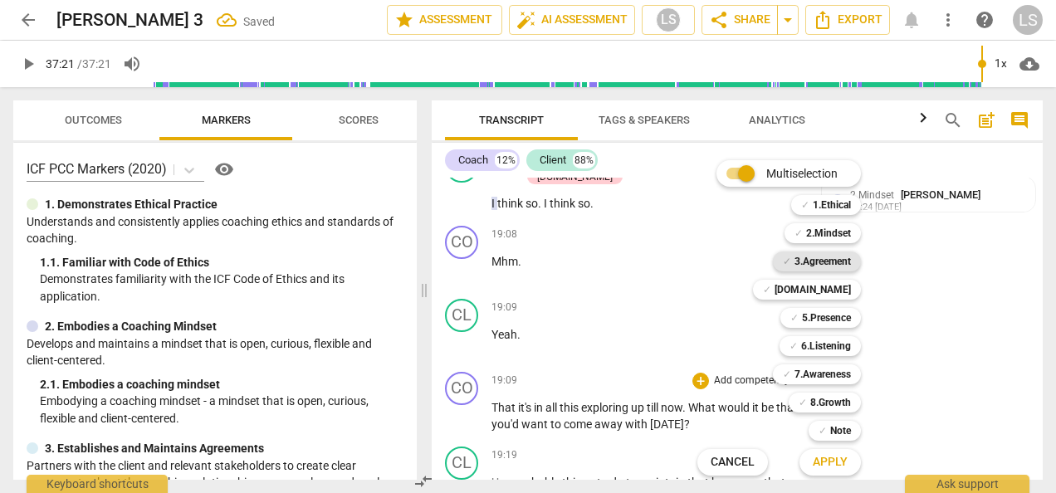
click at [840, 262] on b "3.Agreement" at bounding box center [822, 262] width 56 height 20
drag, startPoint x: 838, startPoint y: 461, endPoint x: 839, endPoint y: 449, distance: 11.7
click at [838, 460] on span "Apply" at bounding box center [830, 462] width 35 height 17
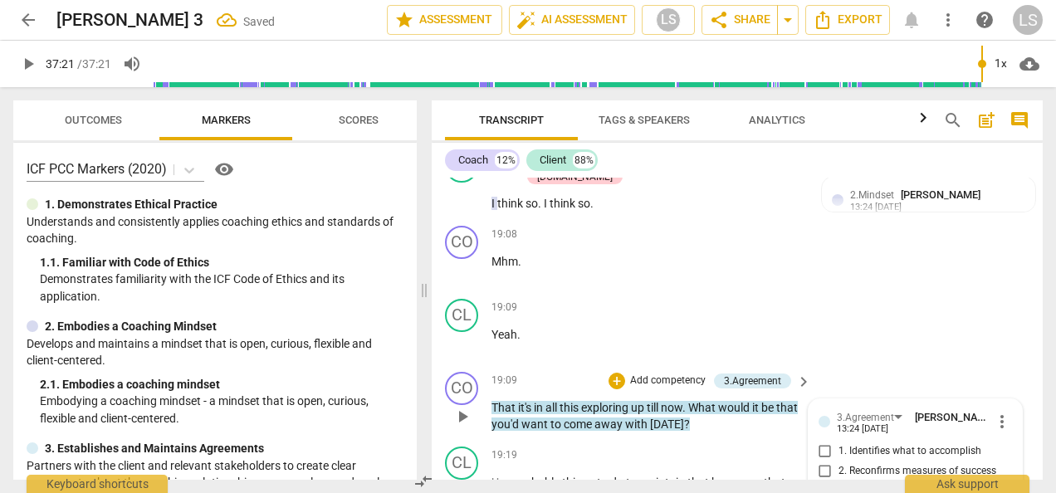
scroll to position [5977, 0]
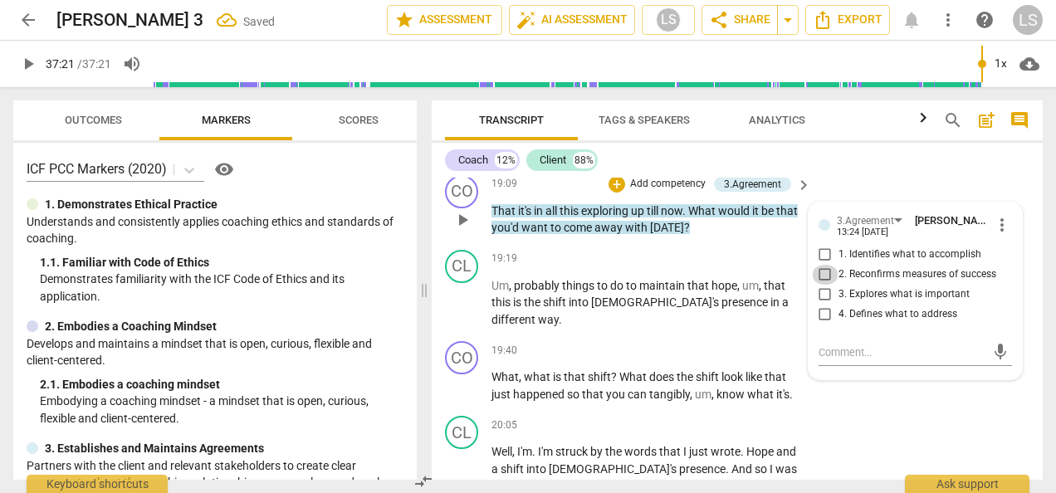
click at [823, 265] on input "2. Reconfirms measures of success" at bounding box center [825, 275] width 27 height 20
click at [466, 373] on button "play_arrow" at bounding box center [462, 386] width 27 height 27
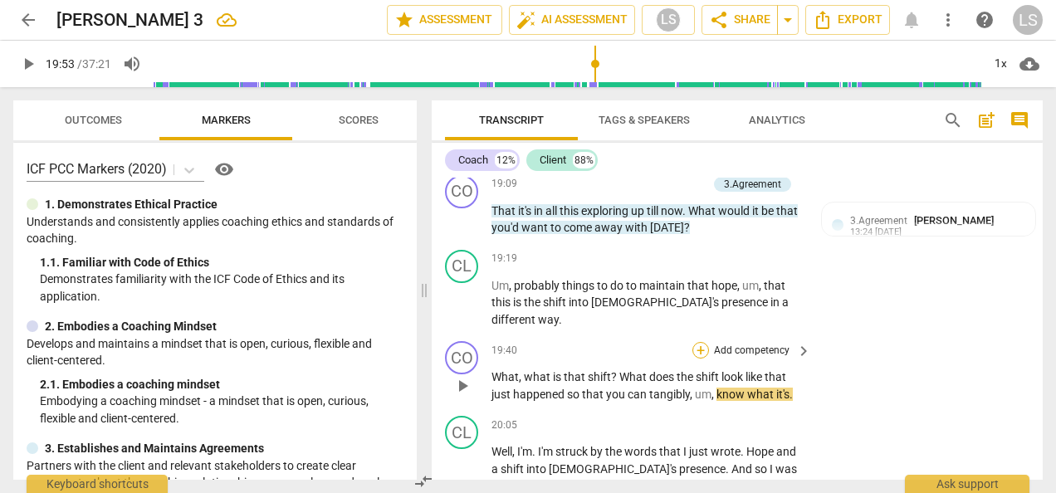
click at [699, 342] on div "+" at bounding box center [700, 350] width 17 height 17
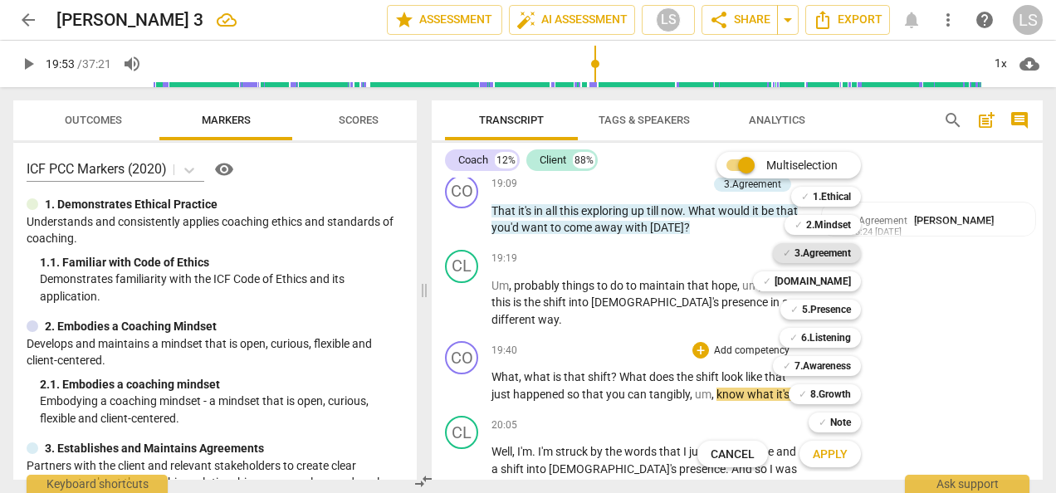
click at [818, 258] on b "3.Agreement" at bounding box center [822, 253] width 56 height 20
click at [828, 219] on b "2.Mindset" at bounding box center [828, 225] width 45 height 20
click at [822, 340] on b "6.Listening" at bounding box center [826, 338] width 50 height 20
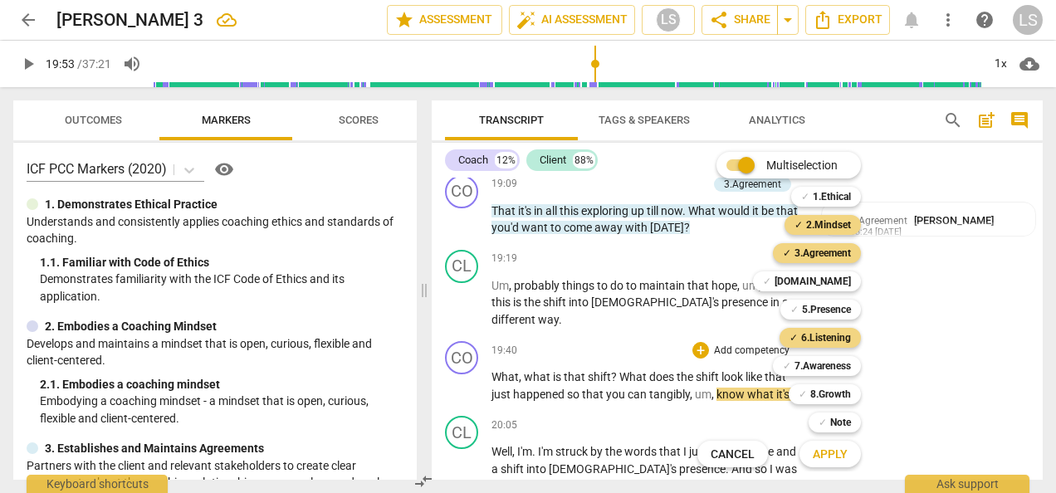
click at [830, 457] on span "Apply" at bounding box center [830, 455] width 35 height 17
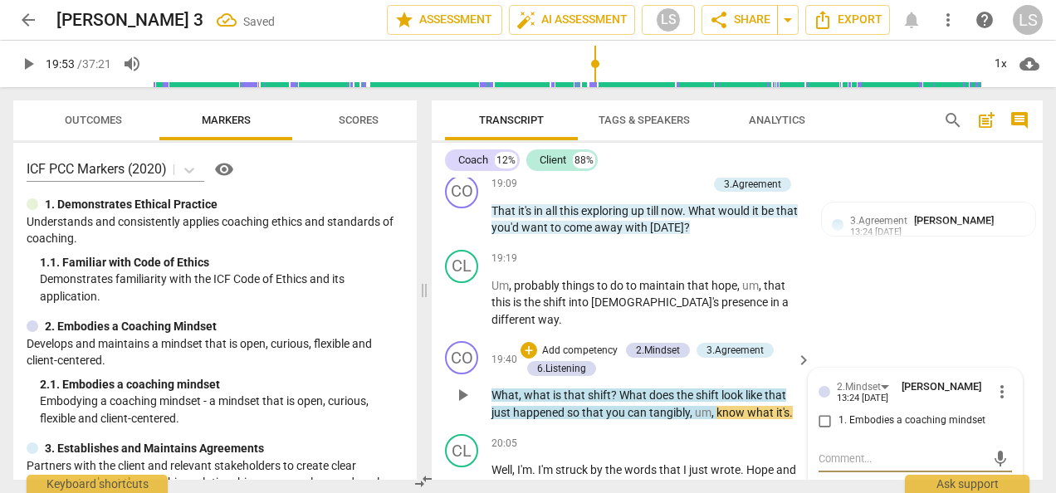
click at [826, 411] on input "1. Embodies a coaching mindset" at bounding box center [825, 421] width 27 height 20
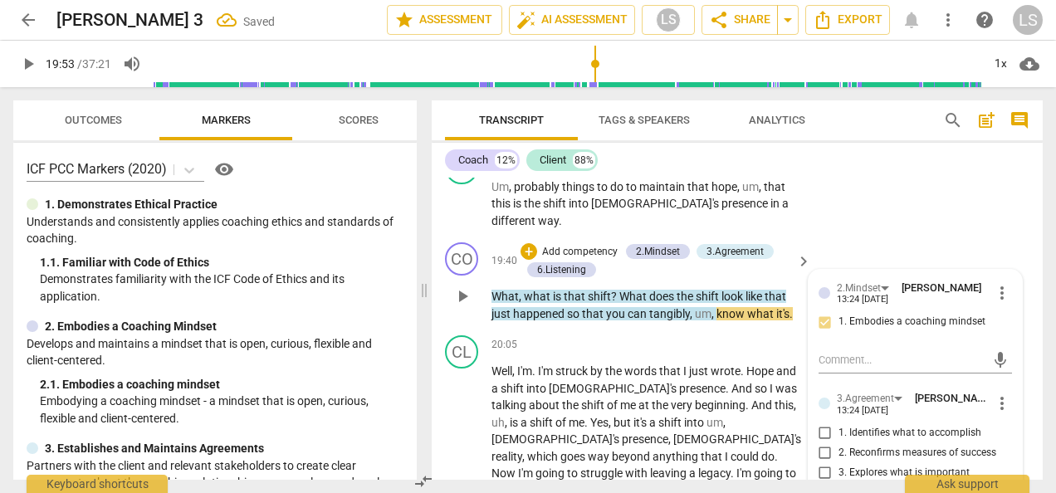
scroll to position [6143, 0]
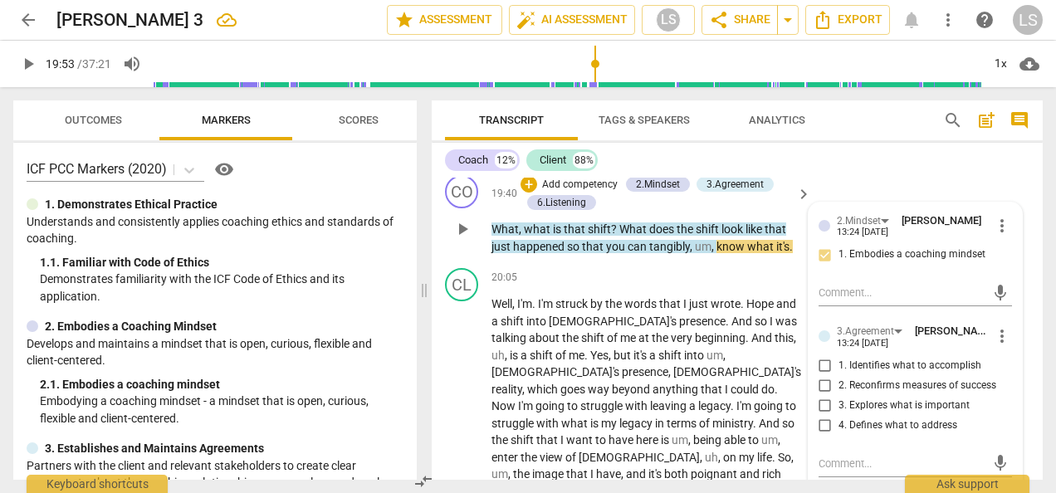
click at [823, 376] on input "2. Reconfirms measures of success" at bounding box center [825, 386] width 27 height 20
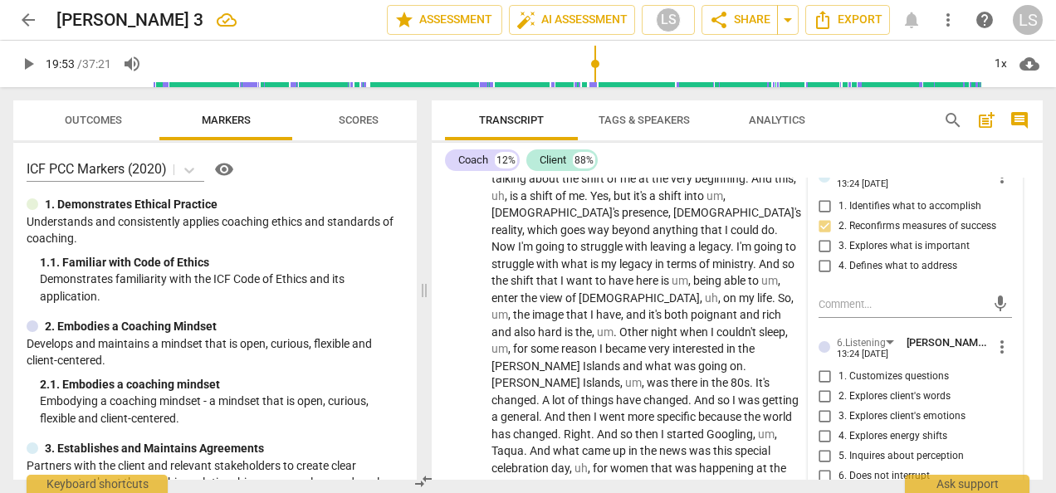
scroll to position [6309, 0]
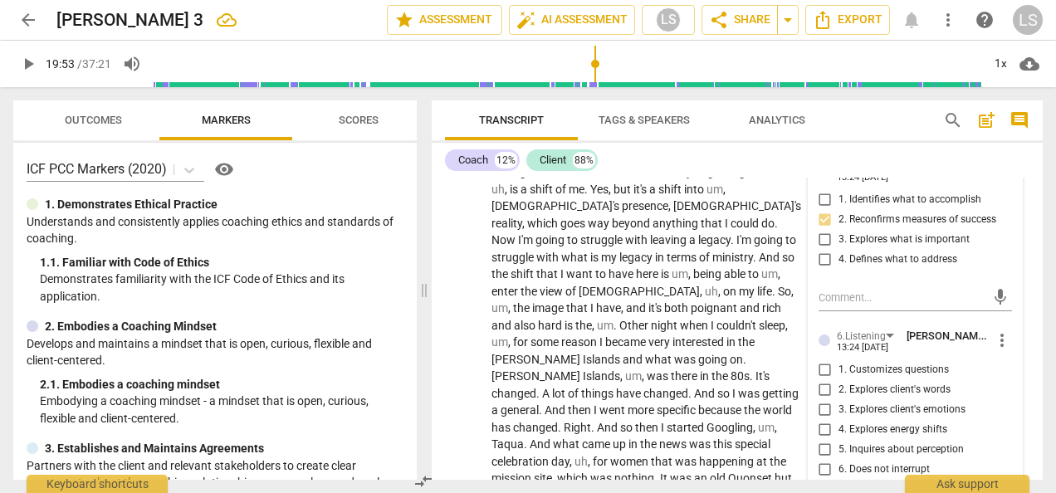
click at [827, 360] on input "1. Customizes questions" at bounding box center [825, 370] width 27 height 20
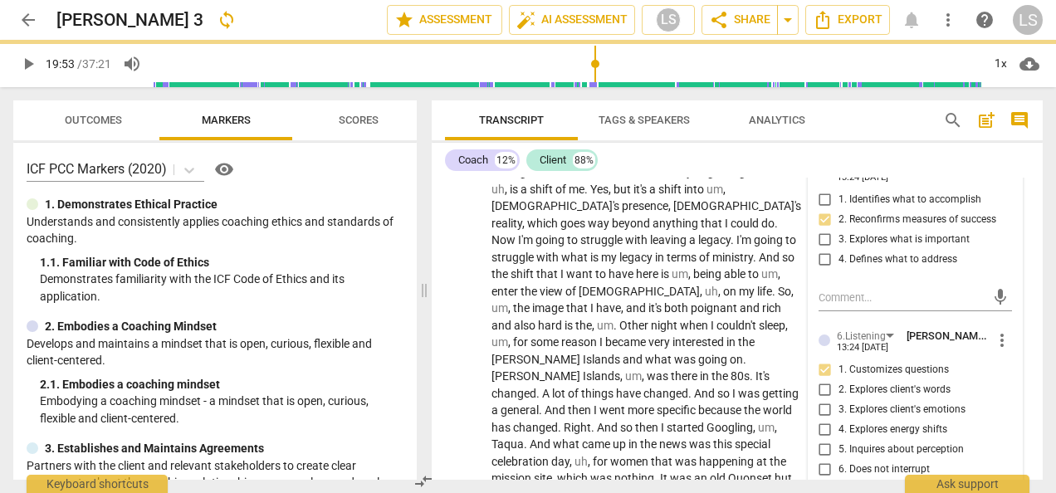
scroll to position [6392, 0]
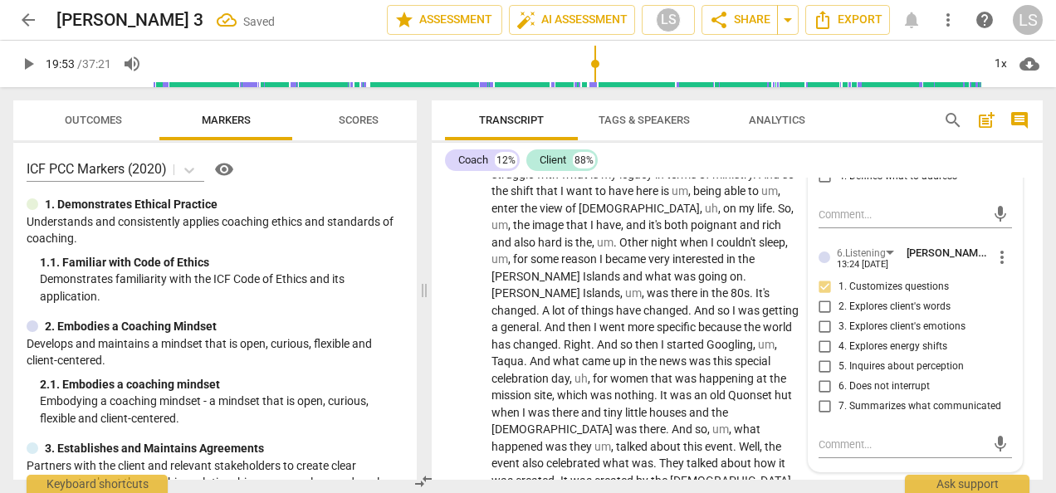
click at [828, 337] on input "4. Explores energy shifts" at bounding box center [825, 347] width 27 height 20
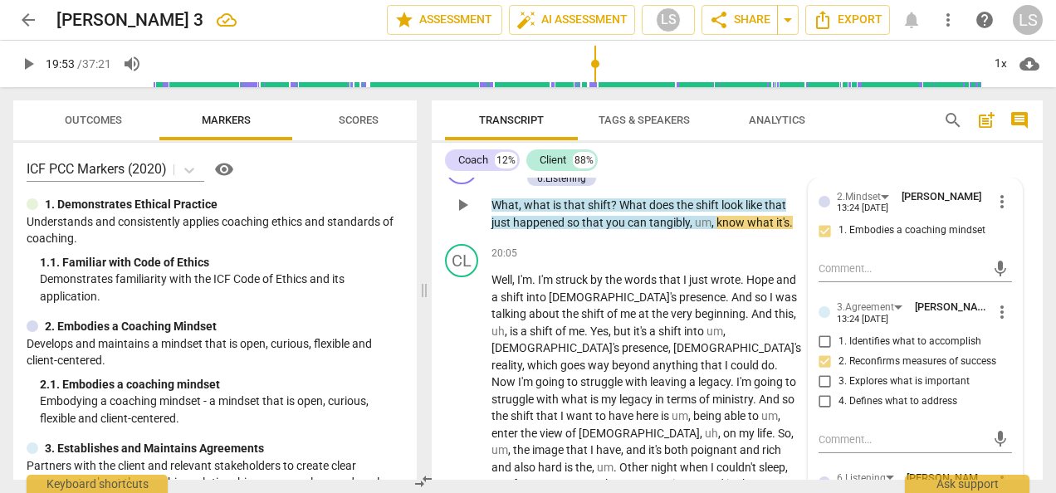
scroll to position [6060, 0]
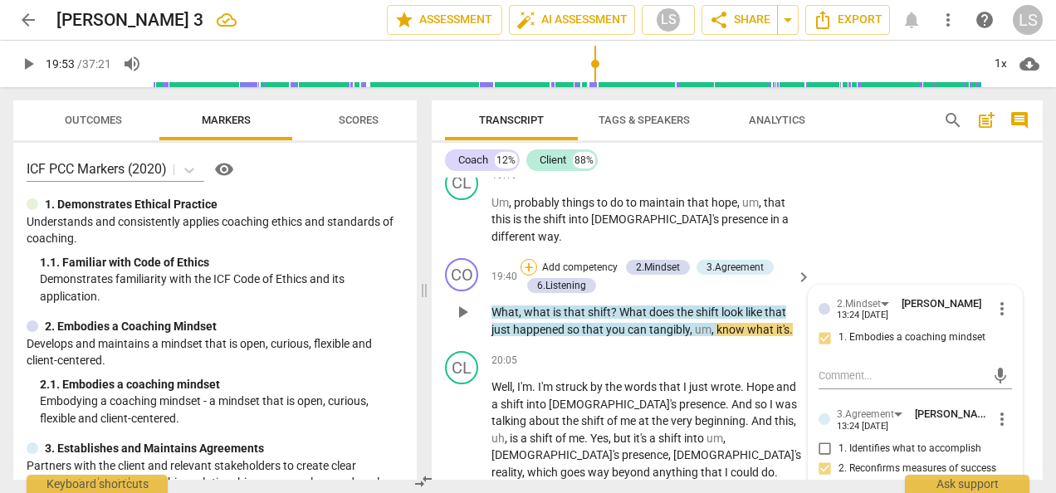
click at [526, 259] on div "+" at bounding box center [528, 267] width 17 height 17
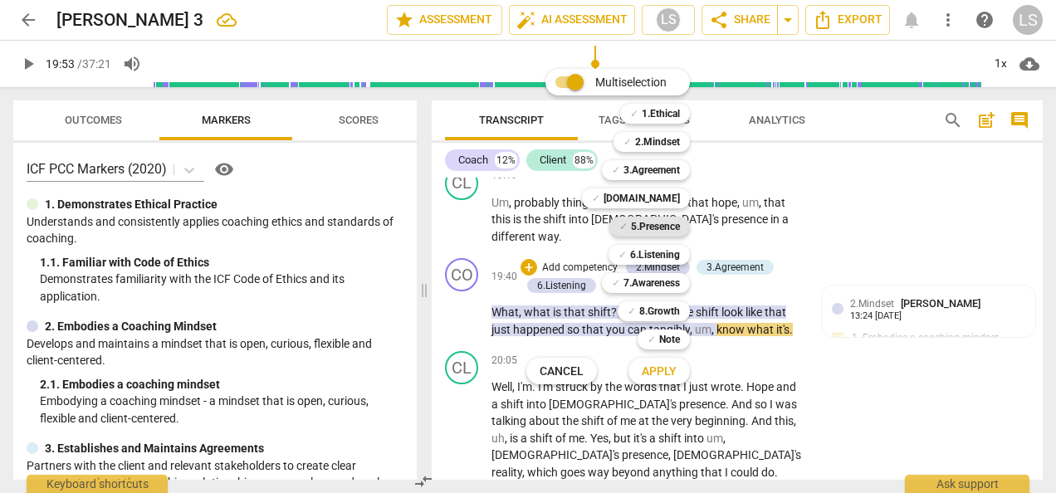
click at [657, 224] on b "5.Presence" at bounding box center [655, 227] width 49 height 20
click at [663, 372] on span "Apply" at bounding box center [659, 372] width 35 height 17
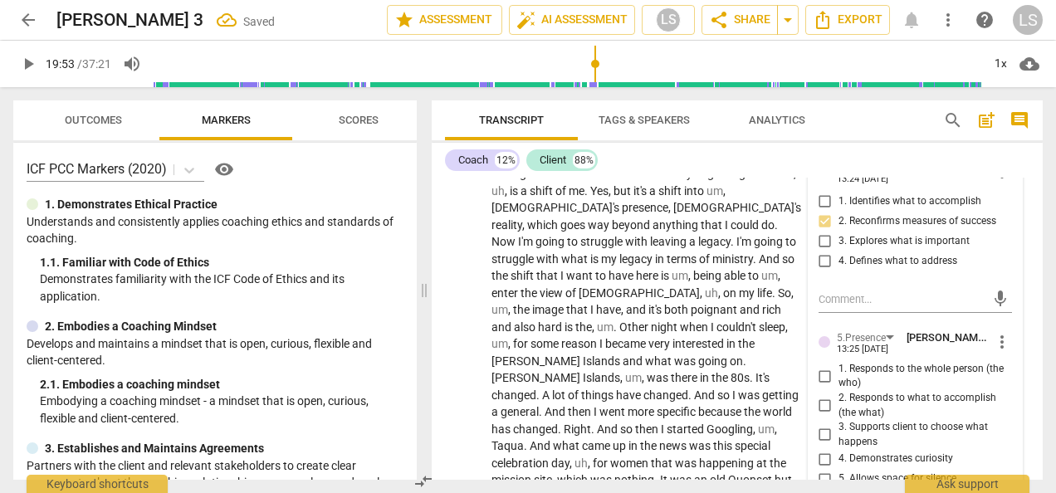
scroll to position [6309, 0]
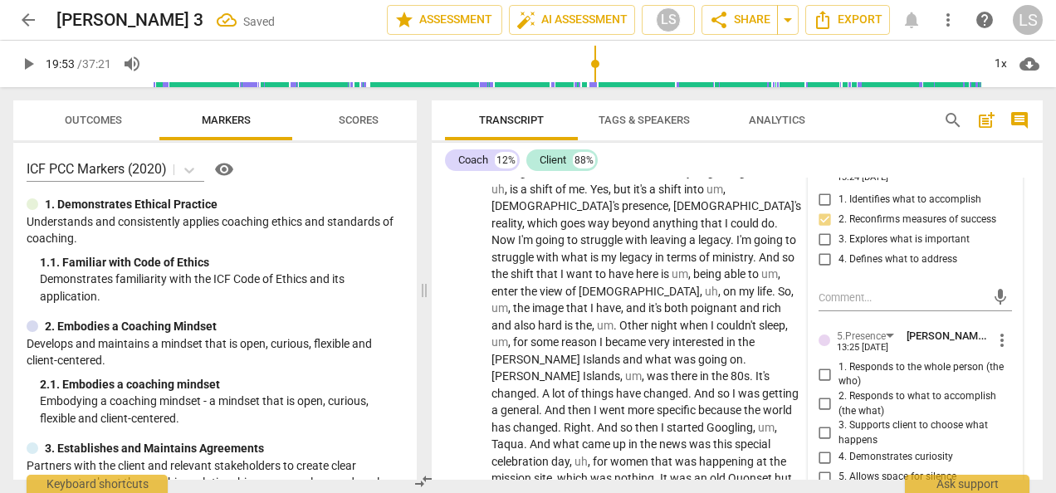
click at [824, 364] on input "1. Responds to the whole person (the who)" at bounding box center [825, 374] width 27 height 20
drag, startPoint x: 822, startPoint y: 420, endPoint x: 911, endPoint y: 421, distance: 89.7
click at [823, 447] on input "4. Demonstrates curiosity" at bounding box center [825, 457] width 27 height 20
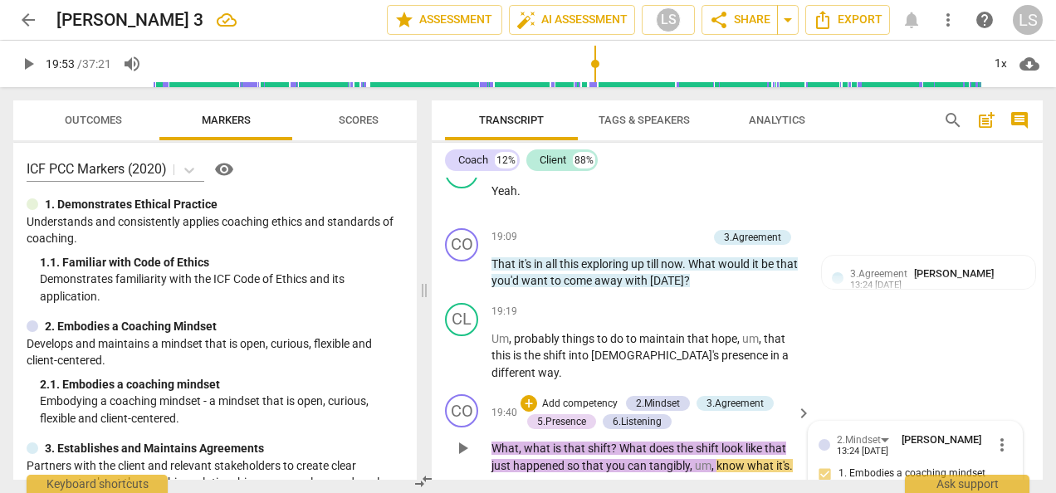
scroll to position [5894, 0]
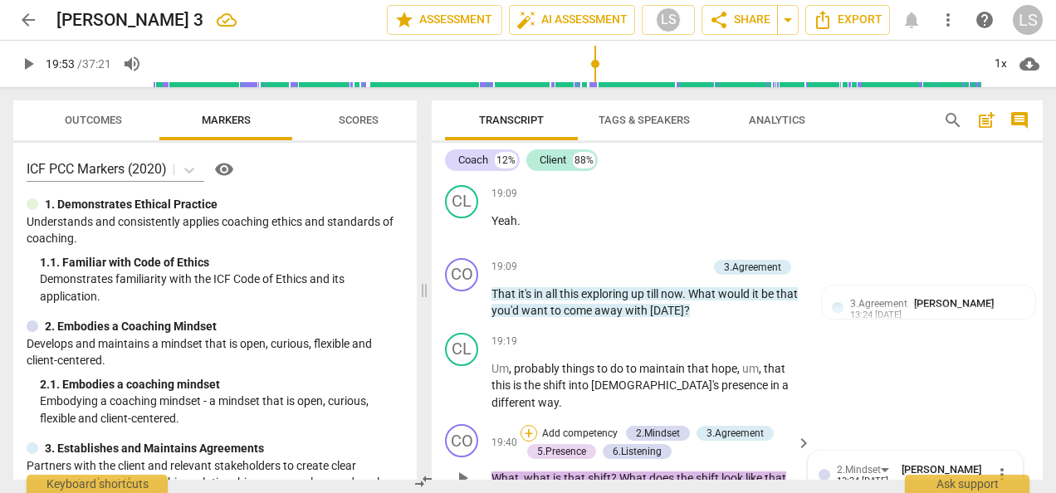
click at [526, 425] on div "+" at bounding box center [528, 433] width 17 height 17
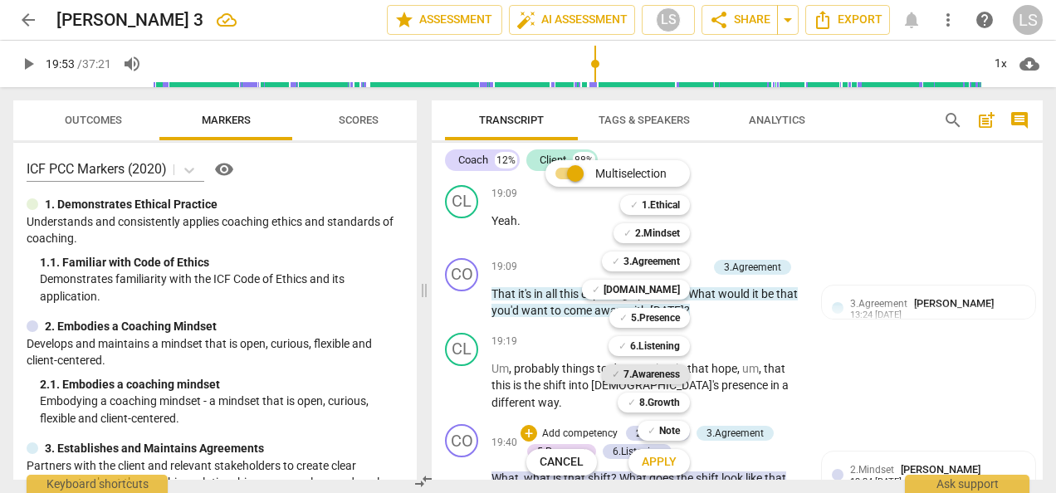
click at [650, 377] on b "7.Awareness" at bounding box center [651, 374] width 56 height 20
click at [657, 463] on span "Apply" at bounding box center [659, 462] width 35 height 17
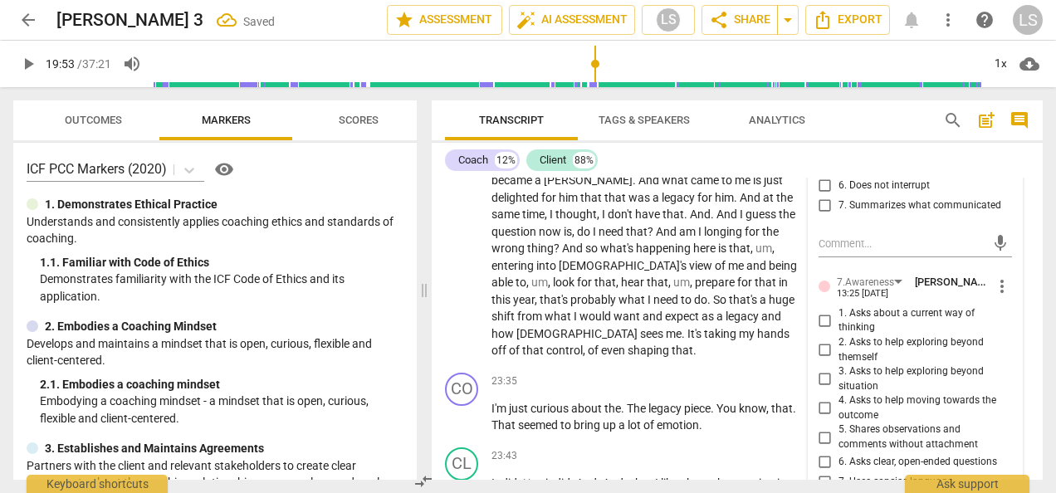
scroll to position [6896, 0]
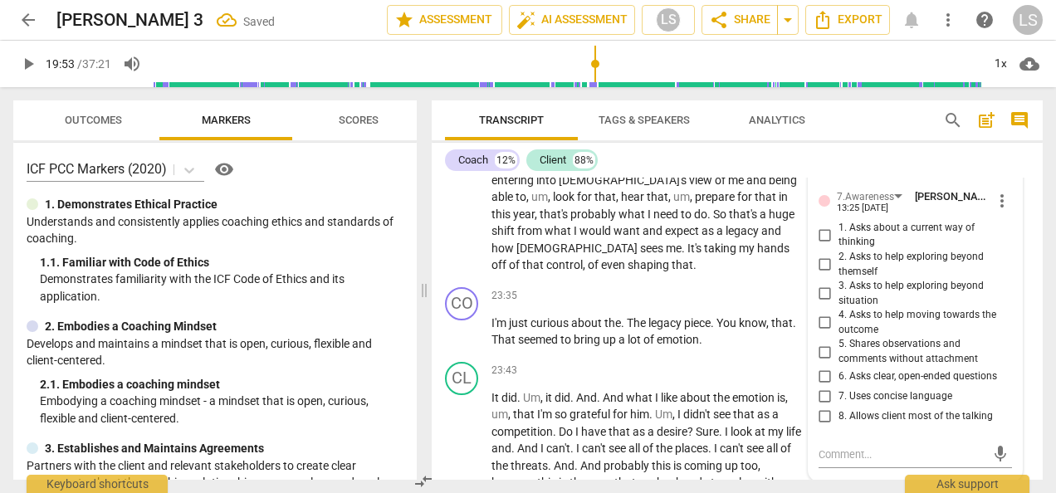
click at [826, 255] on input "2. Asks to help exploring beyond themself" at bounding box center [825, 265] width 27 height 20
click at [701, 288] on div "+" at bounding box center [700, 296] width 17 height 17
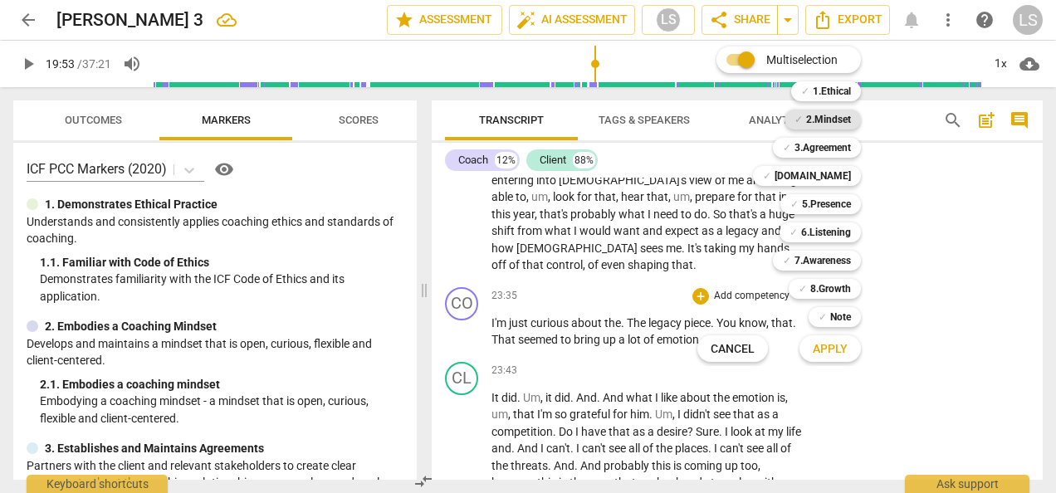
click at [832, 115] on b "2.Mindset" at bounding box center [828, 120] width 45 height 20
click at [830, 179] on b "[DOMAIN_NAME]" at bounding box center [812, 176] width 76 height 20
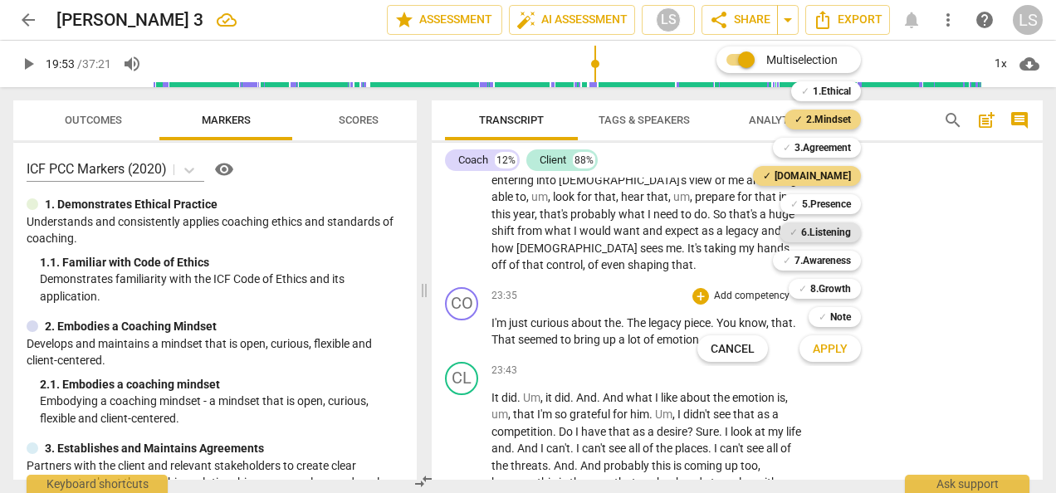
click at [829, 234] on b "6.Listening" at bounding box center [826, 232] width 50 height 20
click at [827, 257] on b "7.Awareness" at bounding box center [822, 261] width 56 height 20
click at [838, 349] on span "Apply" at bounding box center [830, 349] width 35 height 17
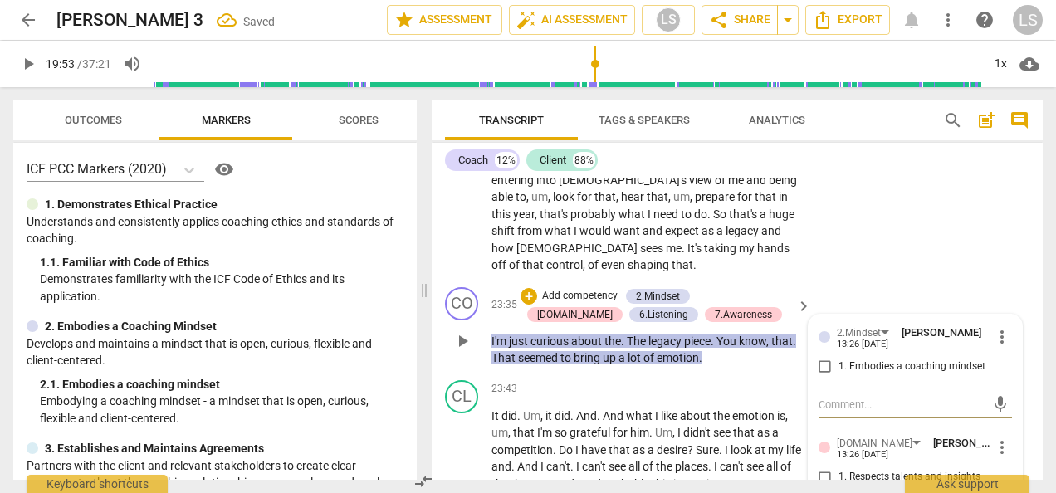
click at [820, 357] on input "1. Embodies a coaching mindset" at bounding box center [825, 367] width 27 height 20
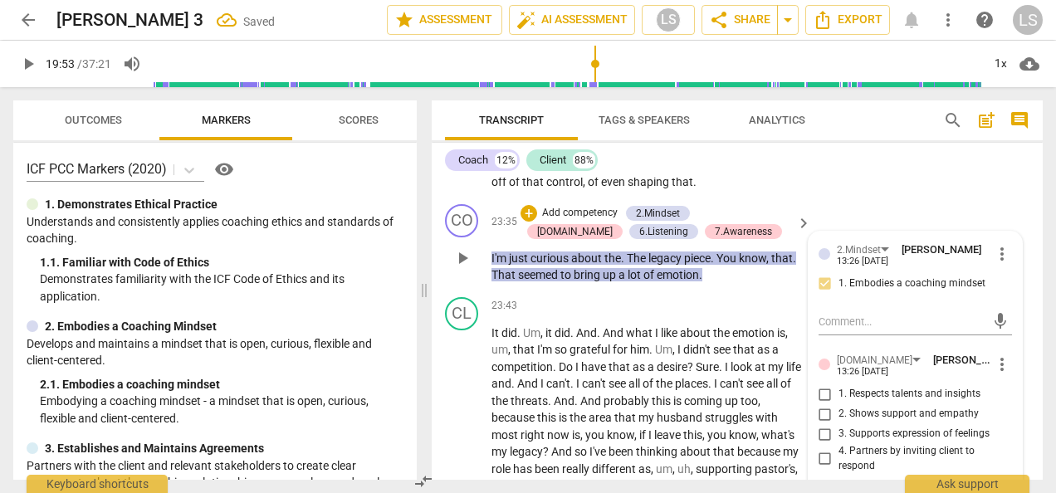
click at [824, 424] on input "3. Supports expression of feelings" at bounding box center [825, 434] width 27 height 20
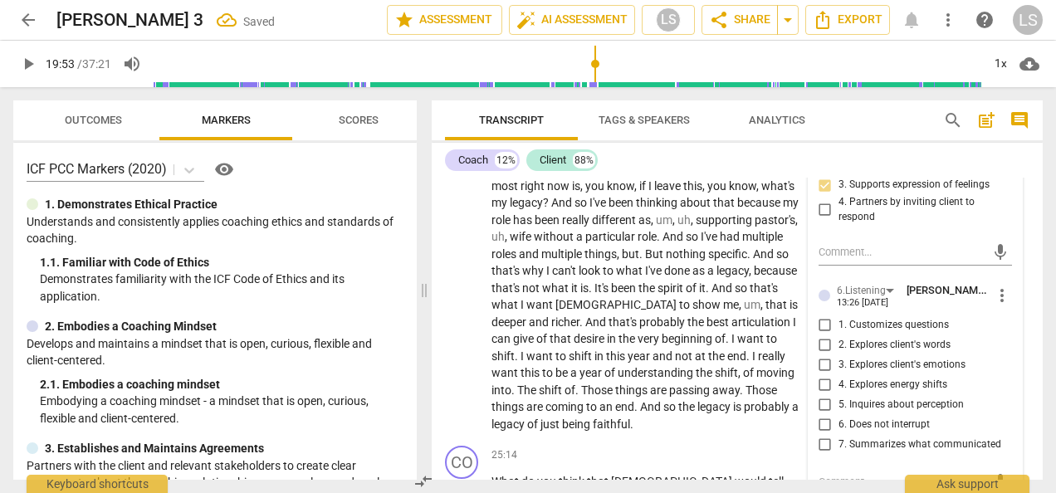
scroll to position [7145, 0]
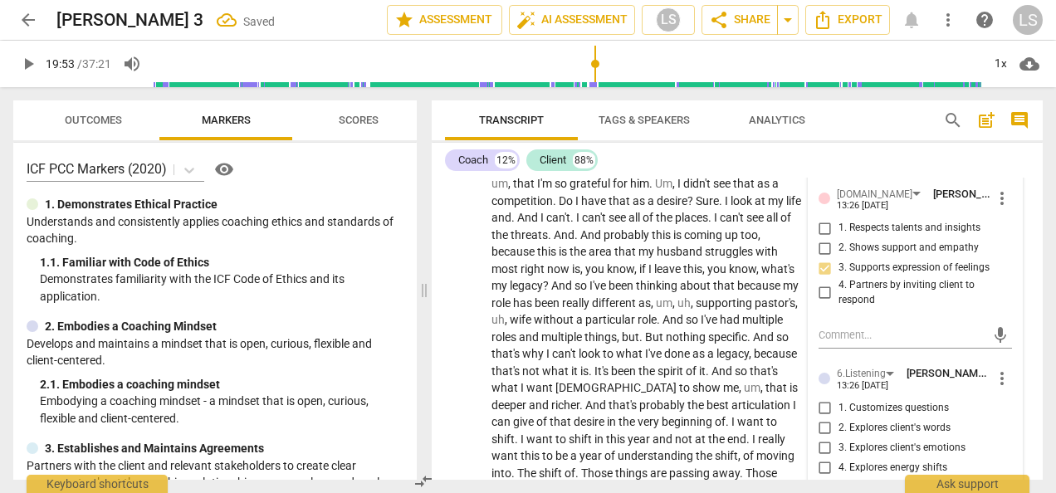
click at [825, 418] on input "2. Explores client's words" at bounding box center [825, 428] width 27 height 20
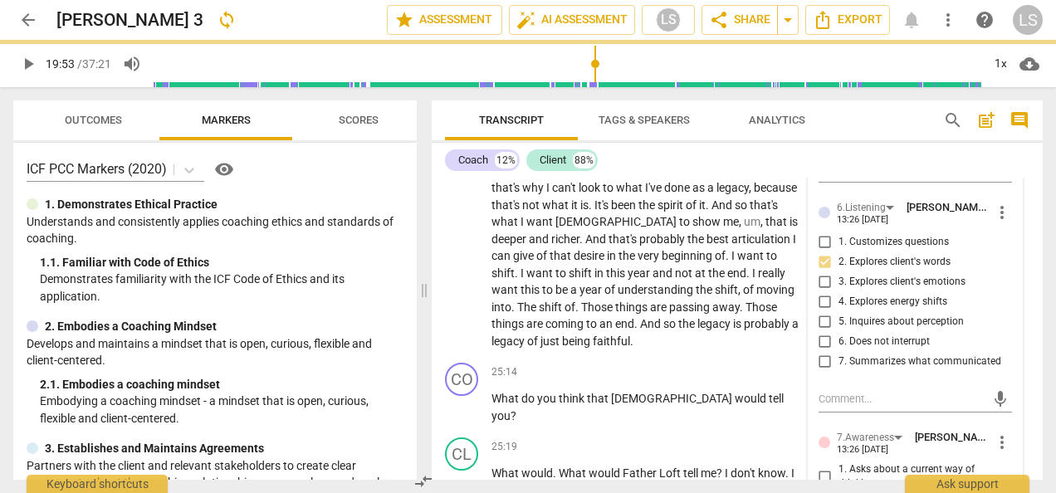
scroll to position [7394, 0]
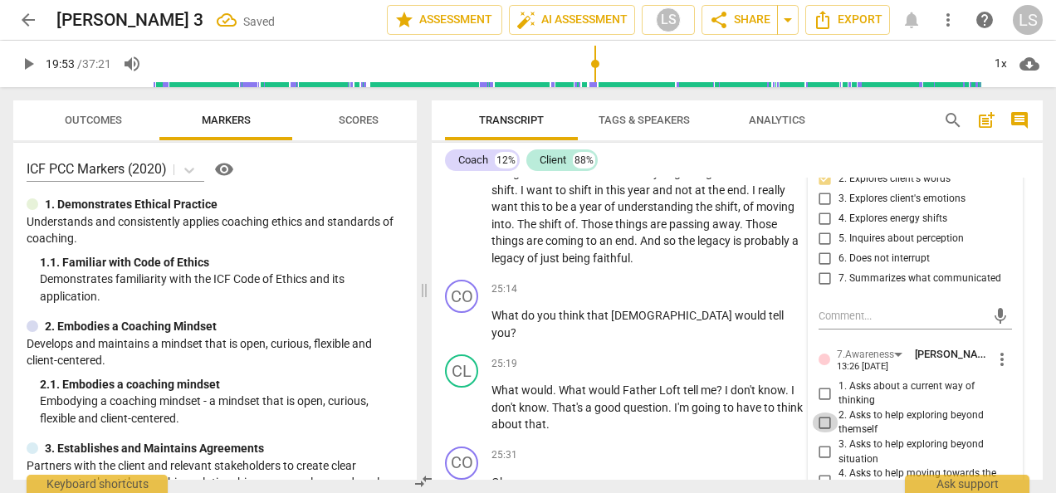
click at [822, 413] on input "2. Asks to help exploring beyond themself" at bounding box center [825, 423] width 27 height 20
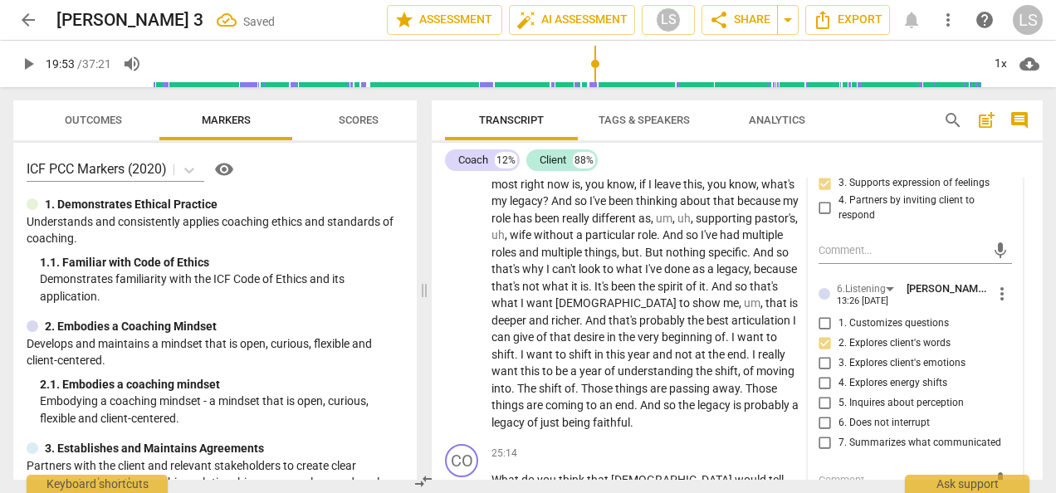
scroll to position [7228, 0]
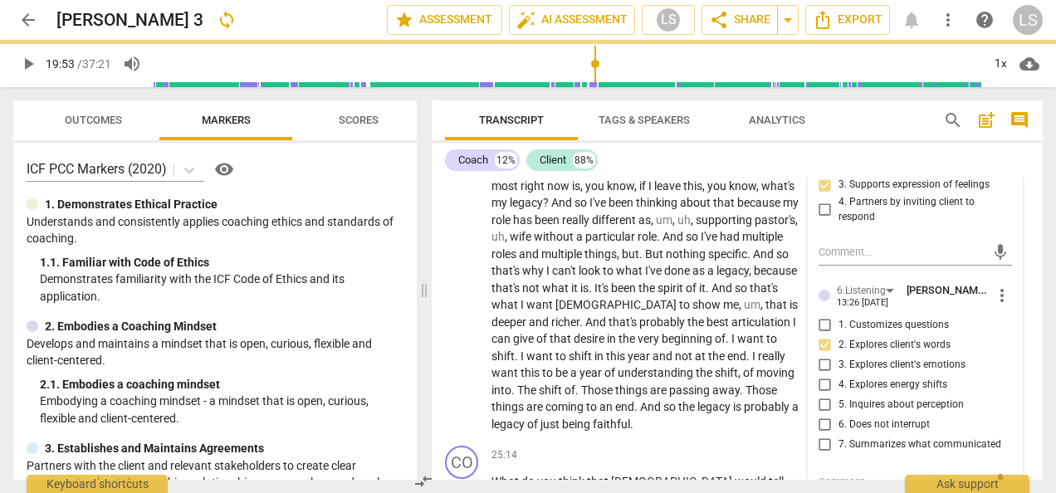
click at [820, 354] on input "3. Explores client's emotions" at bounding box center [825, 364] width 27 height 20
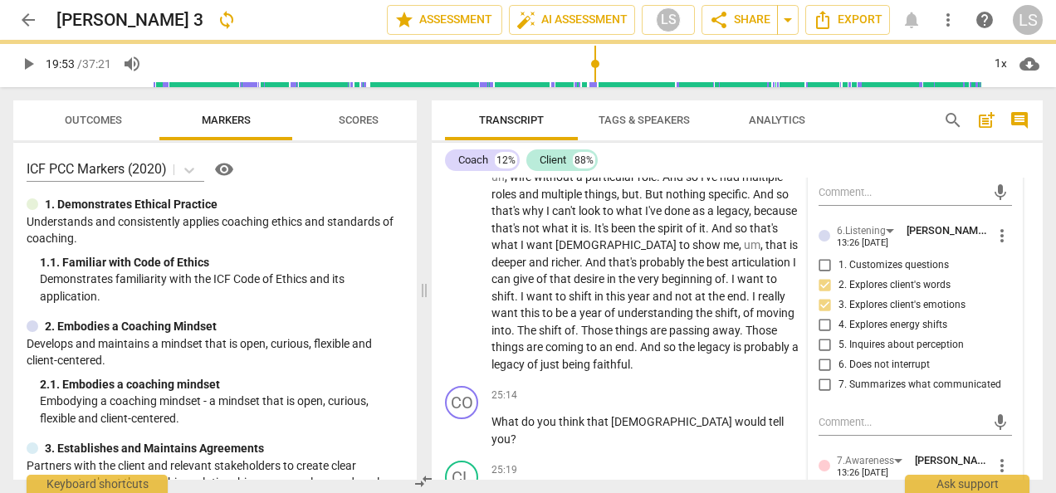
scroll to position [7394, 0]
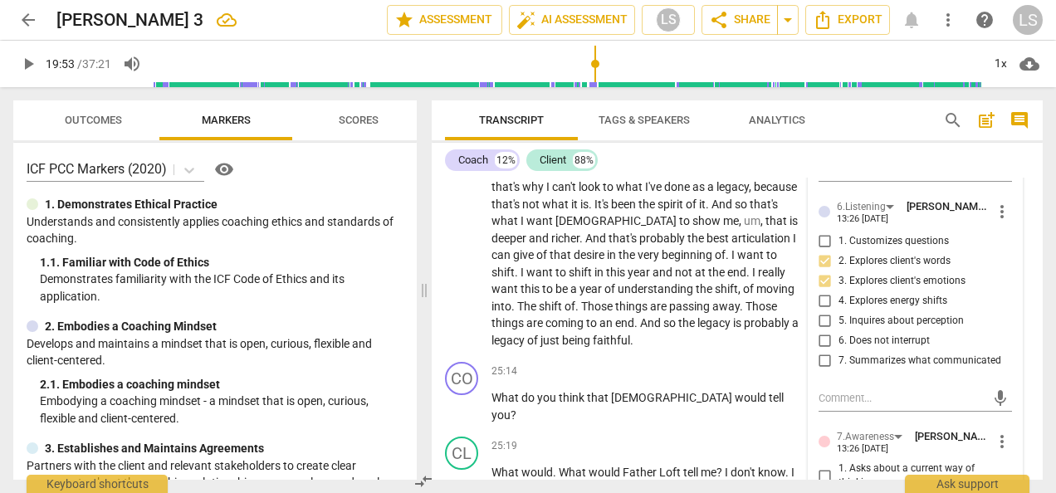
scroll to position [7311, 0]
click at [702, 364] on div "+" at bounding box center [700, 372] width 17 height 17
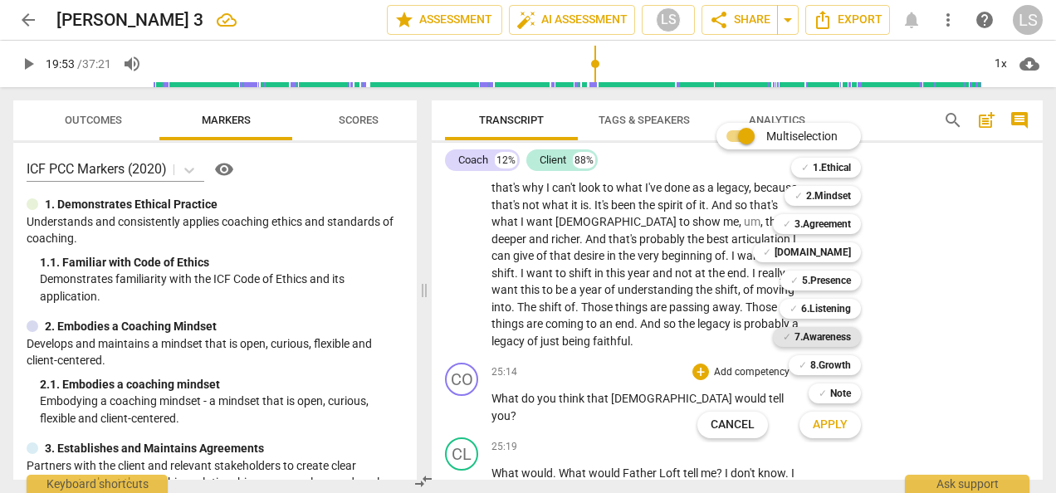
click at [820, 335] on b "7.Awareness" at bounding box center [822, 337] width 56 height 20
click at [830, 202] on b "2.Mindset" at bounding box center [828, 196] width 45 height 20
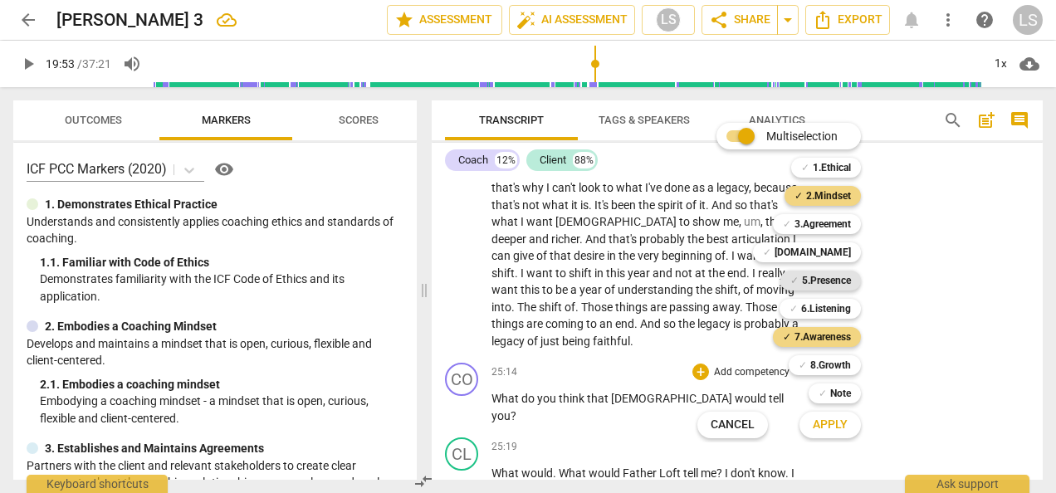
click at [827, 284] on b "5.Presence" at bounding box center [826, 281] width 49 height 20
click at [828, 423] on span "Apply" at bounding box center [830, 425] width 35 height 17
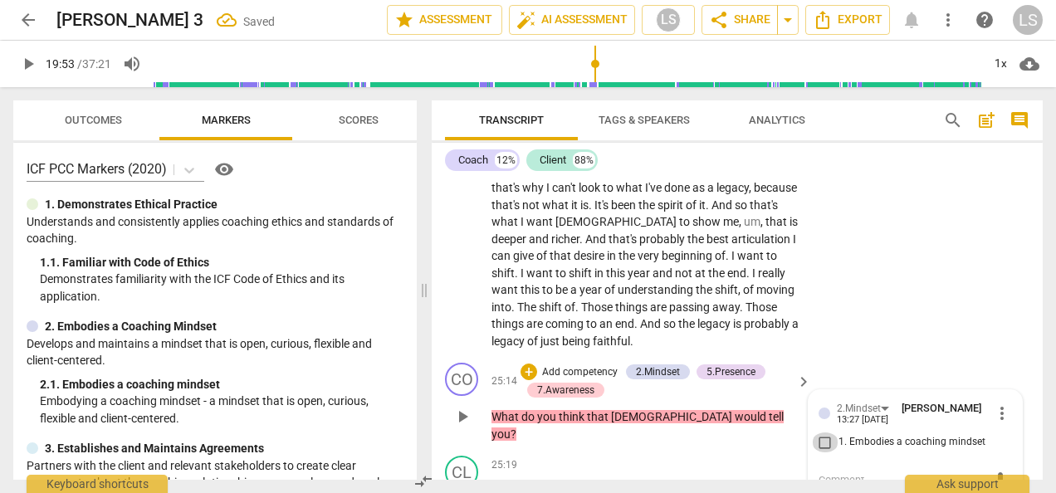
drag, startPoint x: 820, startPoint y: 350, endPoint x: 827, endPoint y: 344, distance: 8.8
click at [822, 432] on input "1. Embodies a coaching mindset" at bounding box center [825, 442] width 27 height 20
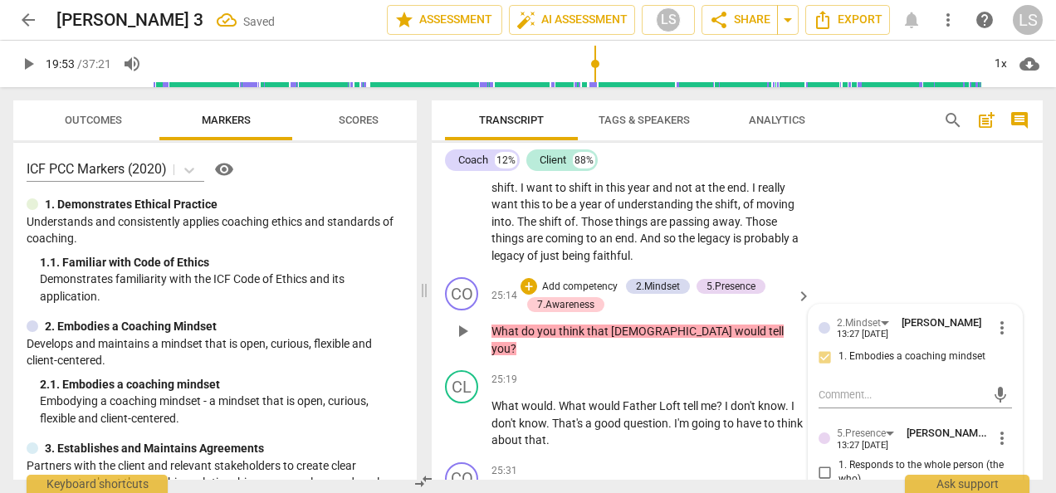
scroll to position [7477, 0]
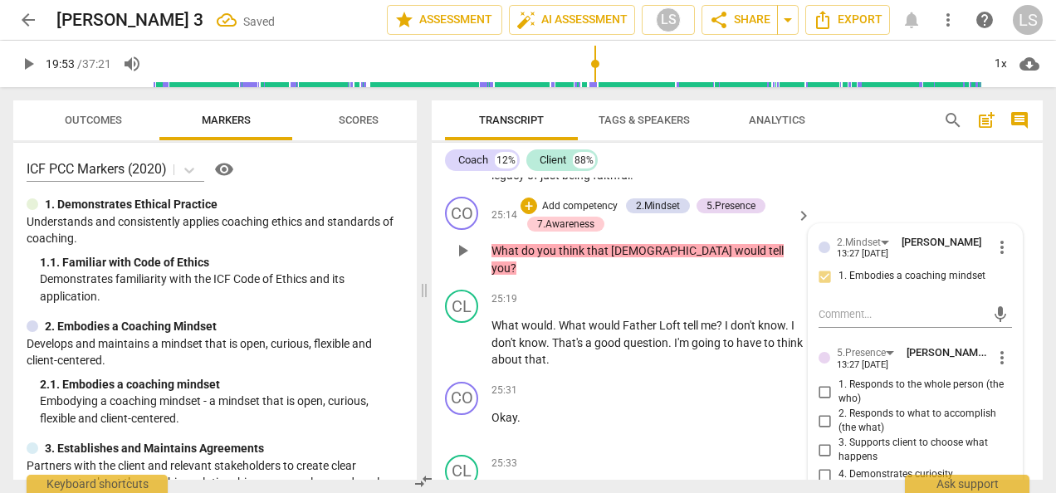
click at [828, 411] on input "2. Responds to what to accomplish (the what)" at bounding box center [825, 421] width 27 height 20
click at [828, 465] on input "4. Demonstrates curiosity" at bounding box center [825, 475] width 27 height 20
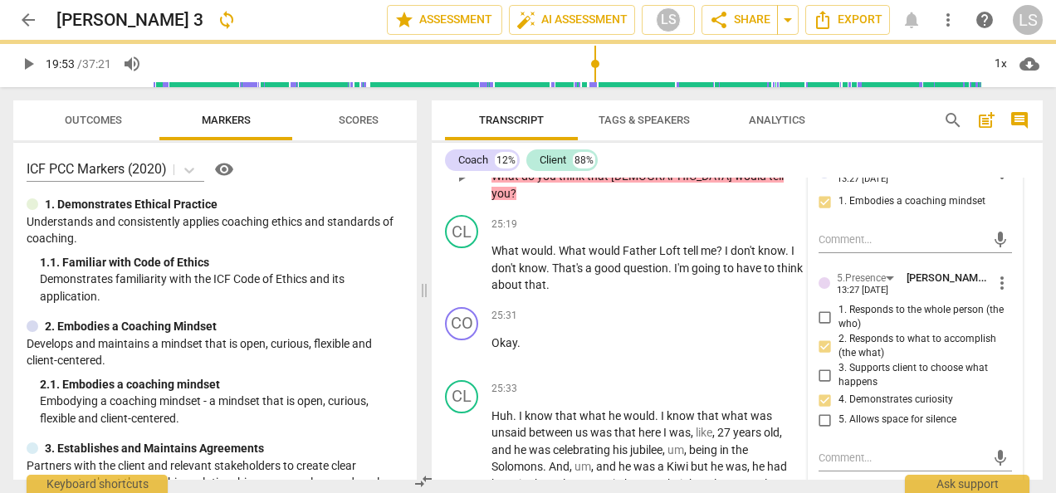
scroll to position [7726, 0]
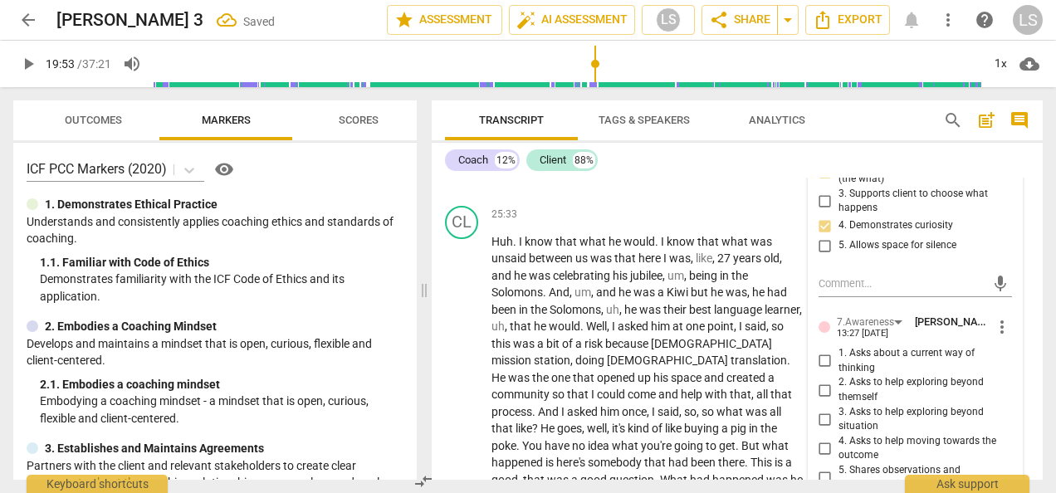
click at [821, 409] on input "3. Asks to help exploring beyond situation" at bounding box center [825, 419] width 27 height 20
click at [820, 492] on input "6. Asks clear, open-ended questions" at bounding box center [825, 502] width 27 height 20
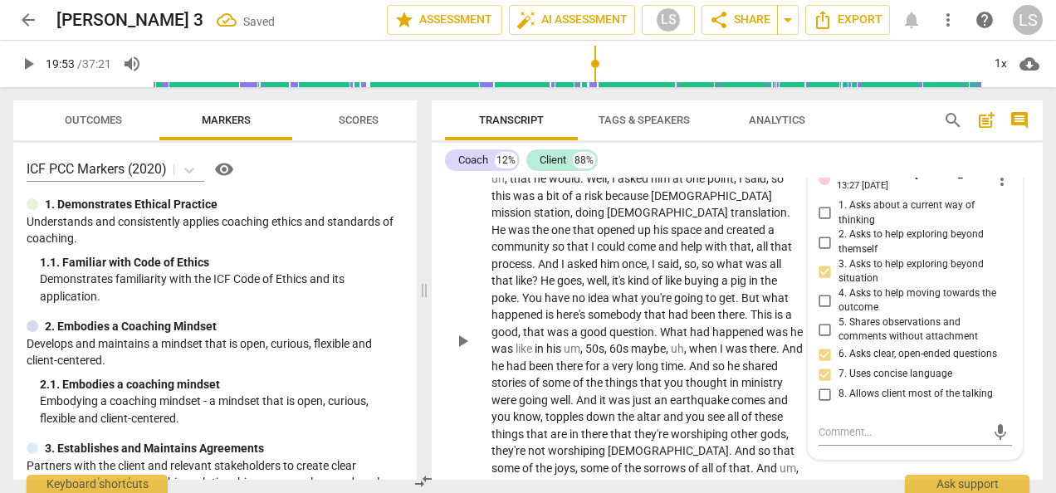
scroll to position [7975, 0]
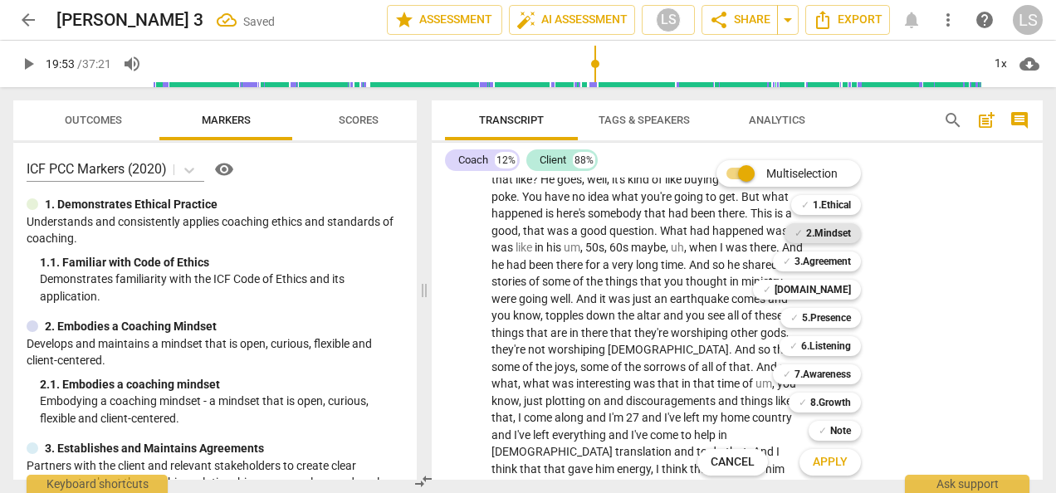
click at [843, 229] on b "2.Mindset" at bounding box center [828, 233] width 45 height 20
click at [824, 315] on b "5.Presence" at bounding box center [826, 318] width 49 height 20
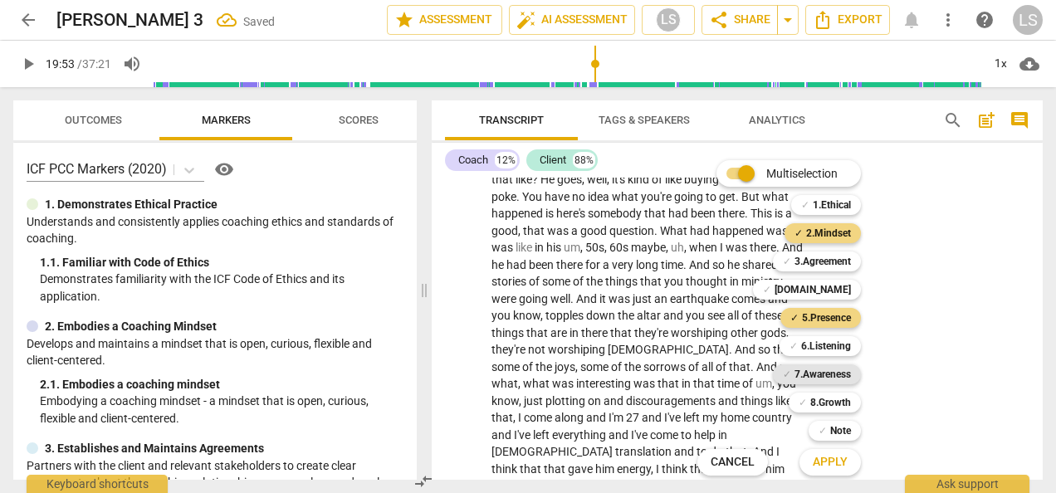
click at [823, 369] on b "7.Awareness" at bounding box center [822, 374] width 56 height 20
click at [813, 461] on span "Apply" at bounding box center [830, 462] width 35 height 17
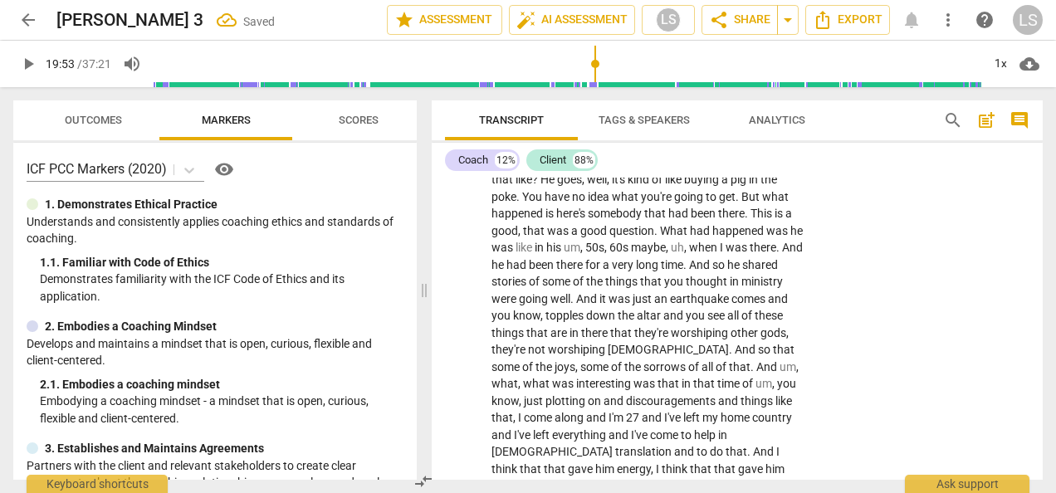
scroll to position [8146, 0]
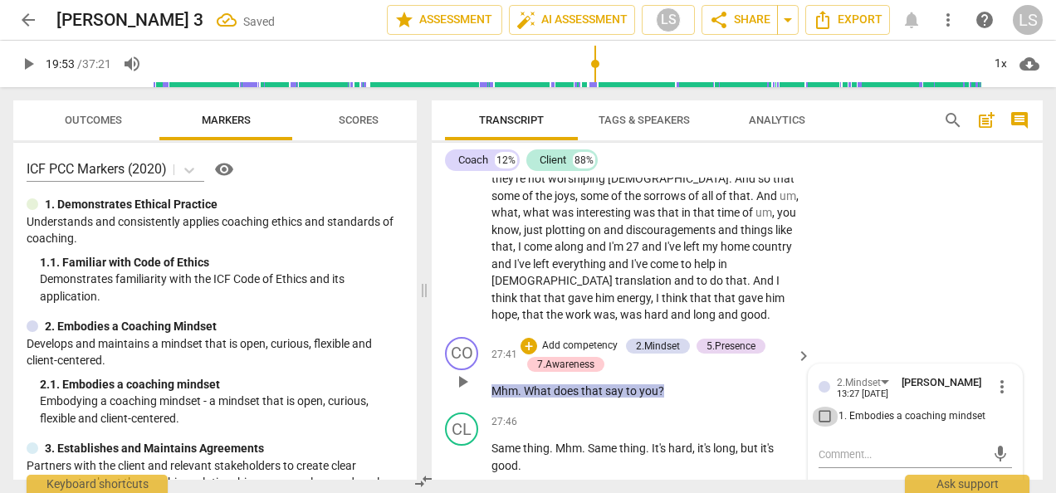
click at [821, 407] on input "1. Embodies a coaching mindset" at bounding box center [825, 417] width 27 height 20
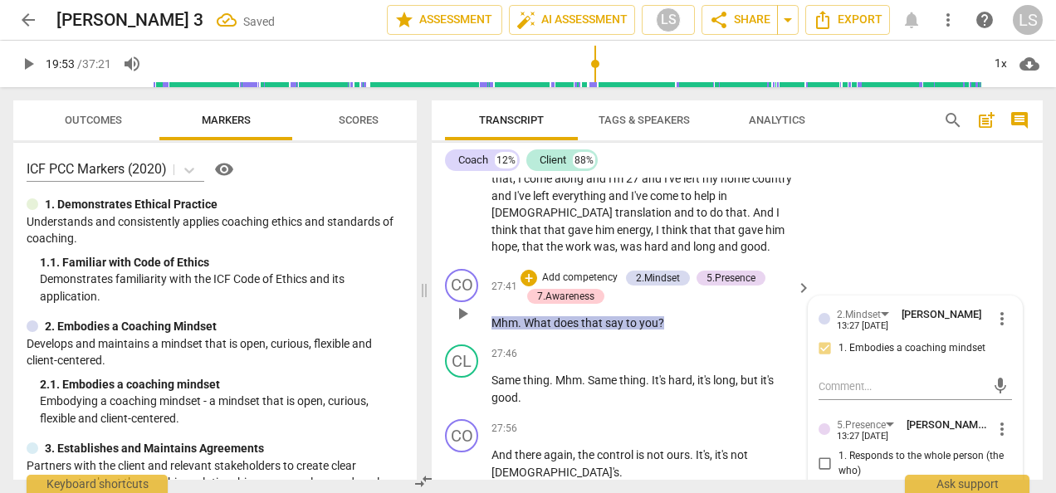
scroll to position [8229, 0]
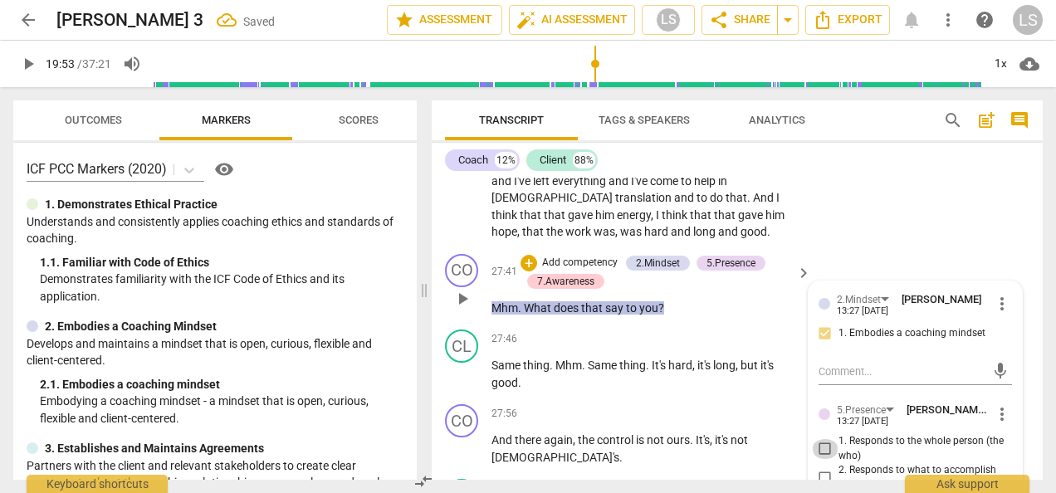
click at [819, 439] on input "1. Responds to the whole person (the who)" at bounding box center [825, 449] width 27 height 20
drag, startPoint x: 820, startPoint y: 405, endPoint x: 827, endPoint y: 398, distance: 9.4
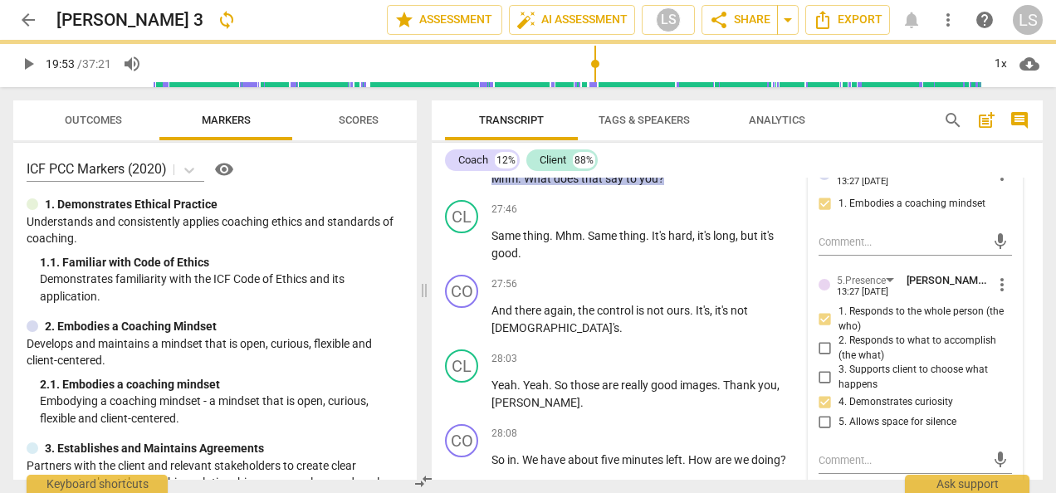
scroll to position [8478, 0]
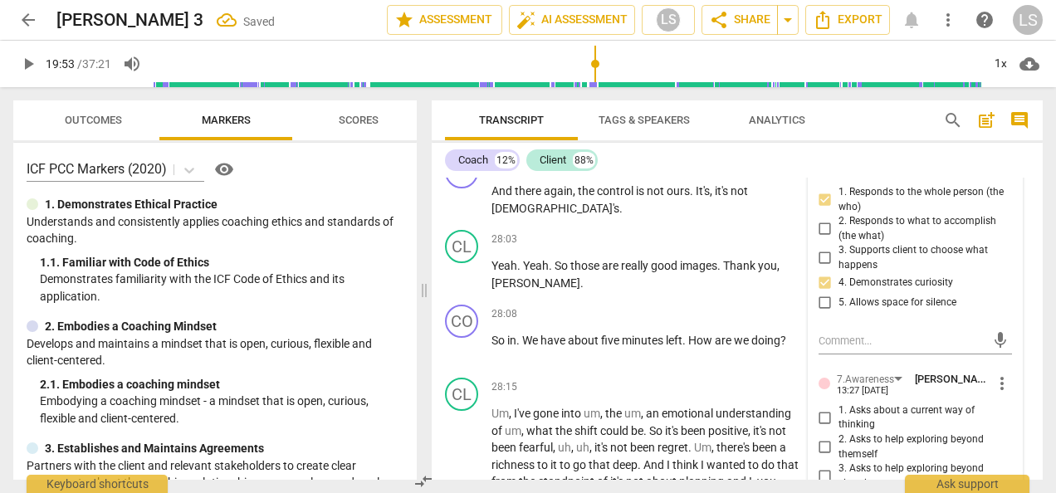
drag, startPoint x: 814, startPoint y: 320, endPoint x: 827, endPoint y: 435, distance: 115.2
click at [816, 437] on input "2. Asks to help exploring beyond themself" at bounding box center [825, 447] width 27 height 20
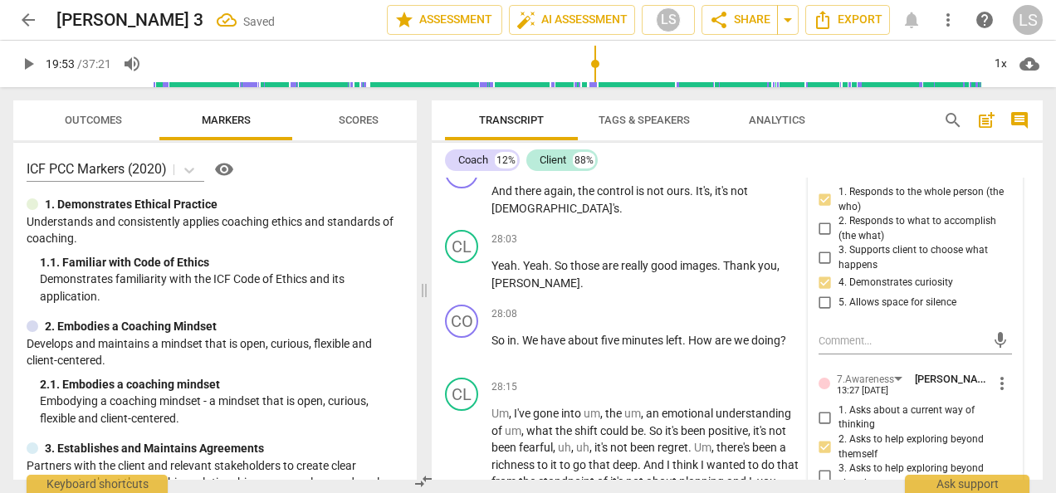
drag, startPoint x: 815, startPoint y: 453, endPoint x: 829, endPoint y: 453, distance: 14.1
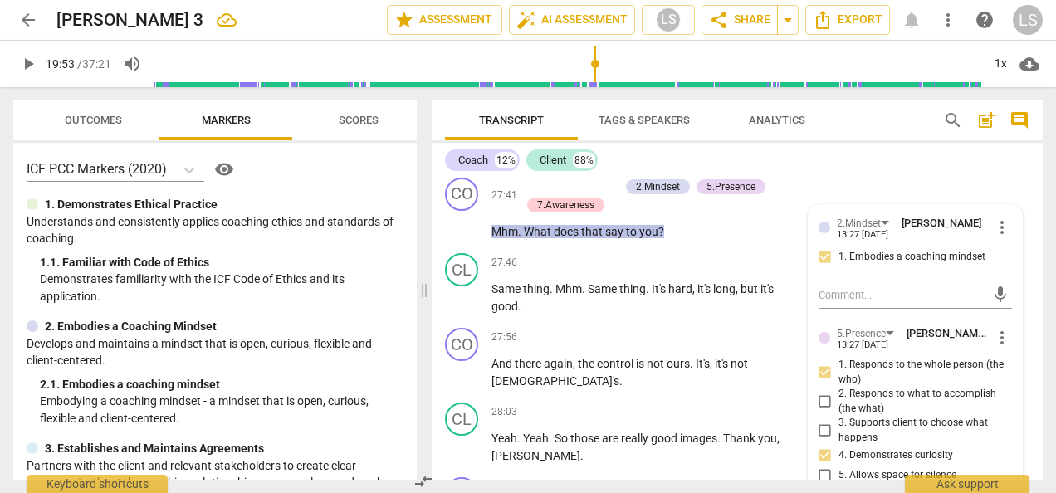
scroll to position [8229, 0]
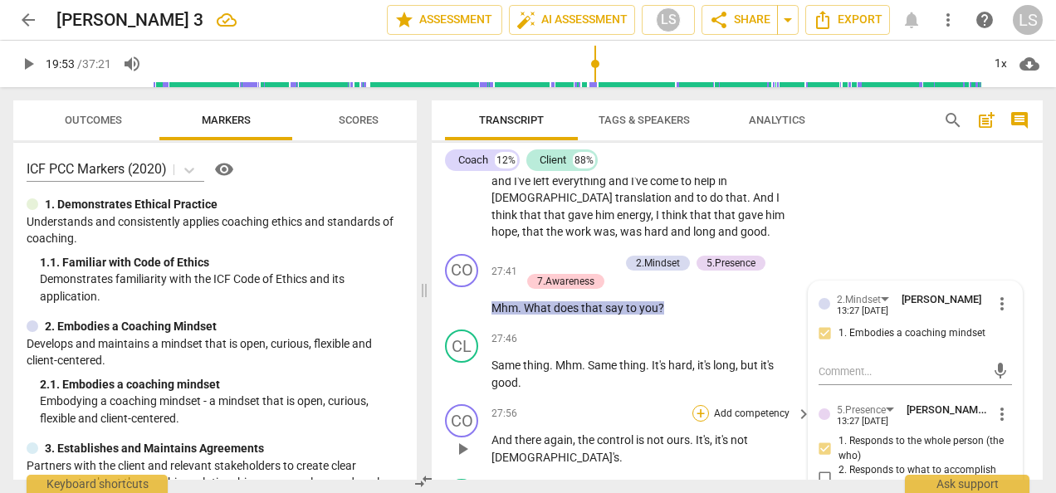
click at [700, 405] on div "+" at bounding box center [700, 413] width 17 height 17
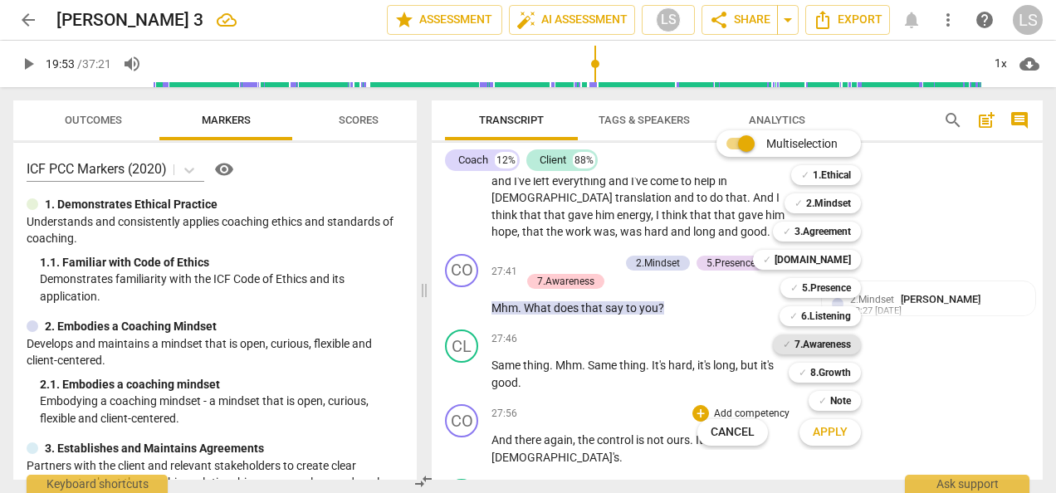
drag, startPoint x: 820, startPoint y: 344, endPoint x: 821, endPoint y: 335, distance: 8.3
click at [821, 340] on b "7.Awareness" at bounding box center [822, 345] width 56 height 20
click at [827, 210] on b "2.Mindset" at bounding box center [828, 203] width 45 height 20
click at [833, 437] on span "Apply" at bounding box center [830, 432] width 35 height 17
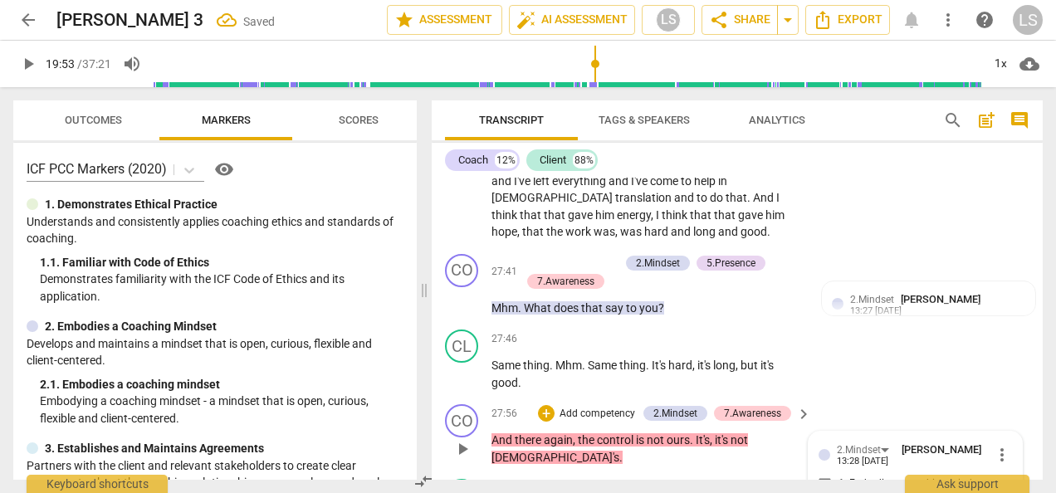
click at [828, 474] on input "1. Embodies a coaching mindset" at bounding box center [825, 484] width 27 height 20
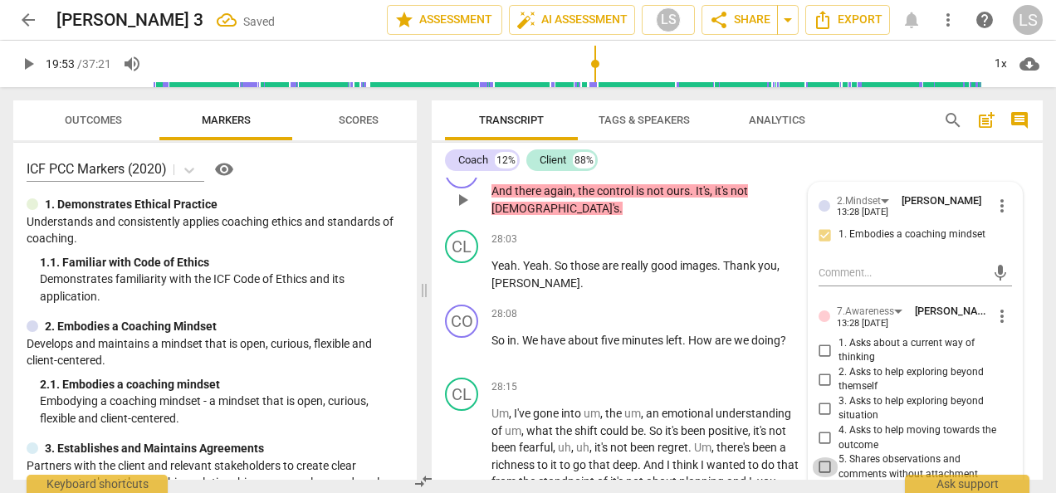
click at [823, 457] on input "5. Shares observations and comments without attachment" at bounding box center [825, 467] width 27 height 20
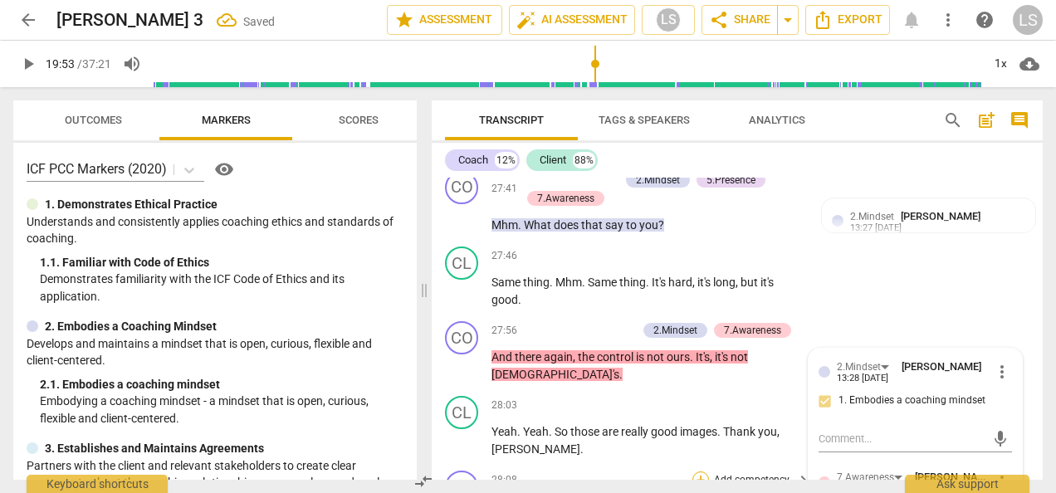
click at [701, 471] on div "+" at bounding box center [700, 479] width 17 height 17
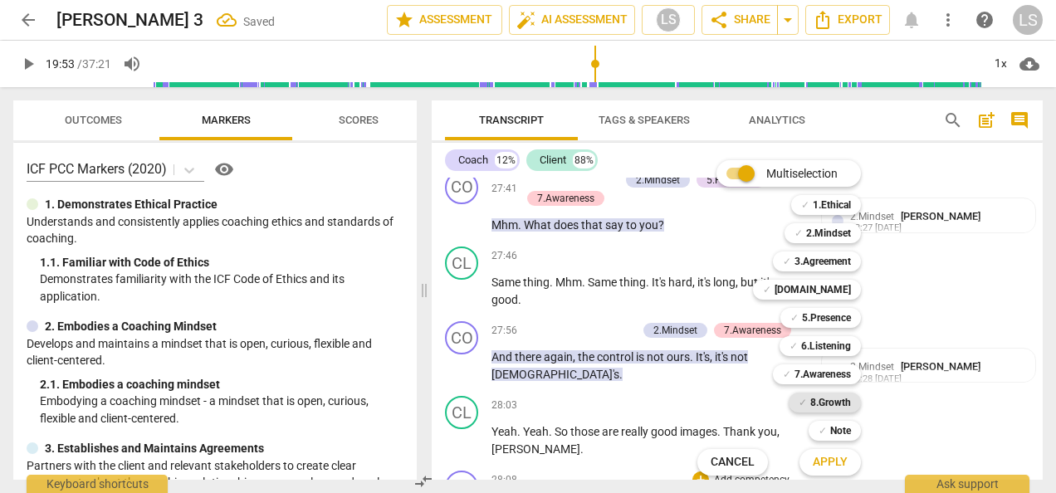
click at [843, 403] on b "8.Growth" at bounding box center [830, 403] width 41 height 20
click at [842, 467] on span "Apply" at bounding box center [830, 462] width 35 height 17
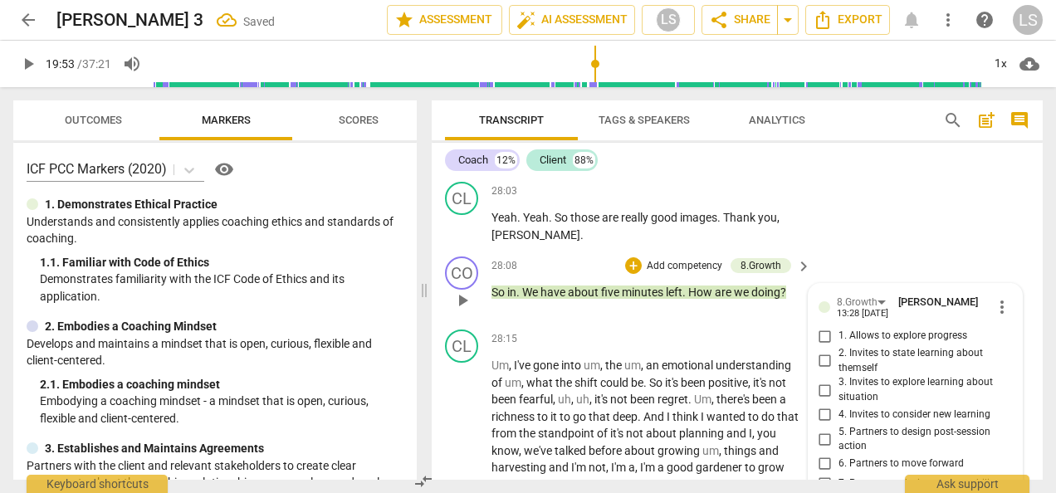
scroll to position [8466, 0]
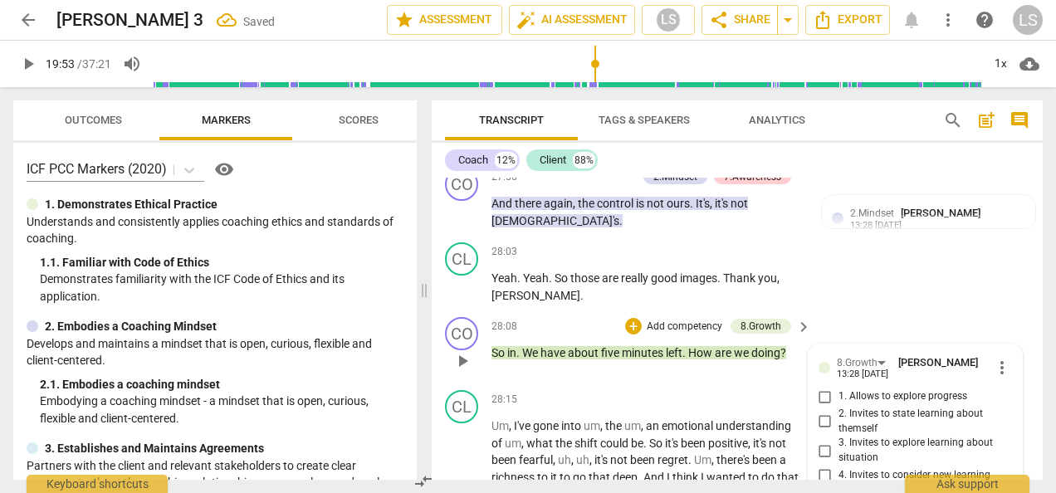
click at [822, 387] on input "1. Allows to explore progress" at bounding box center [825, 397] width 27 height 20
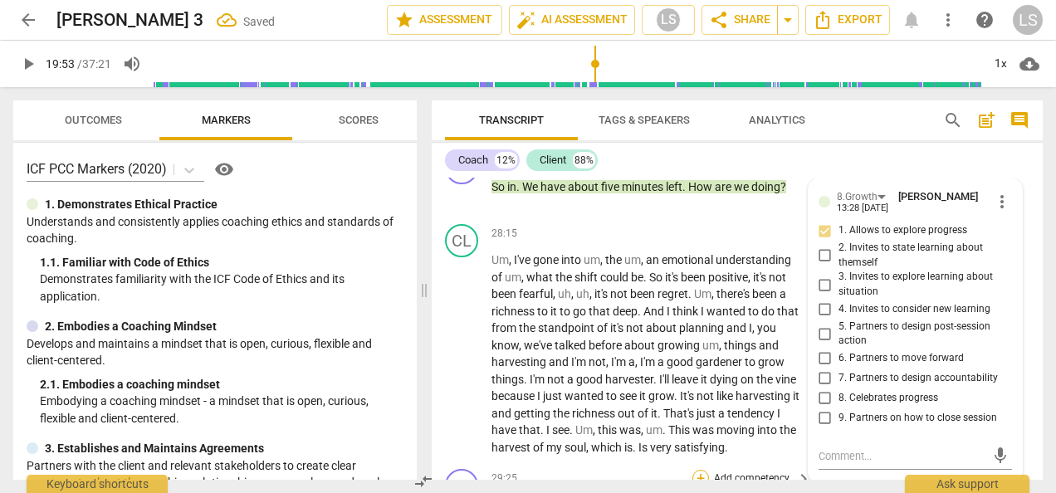
click at [696, 470] on div "+" at bounding box center [700, 478] width 17 height 17
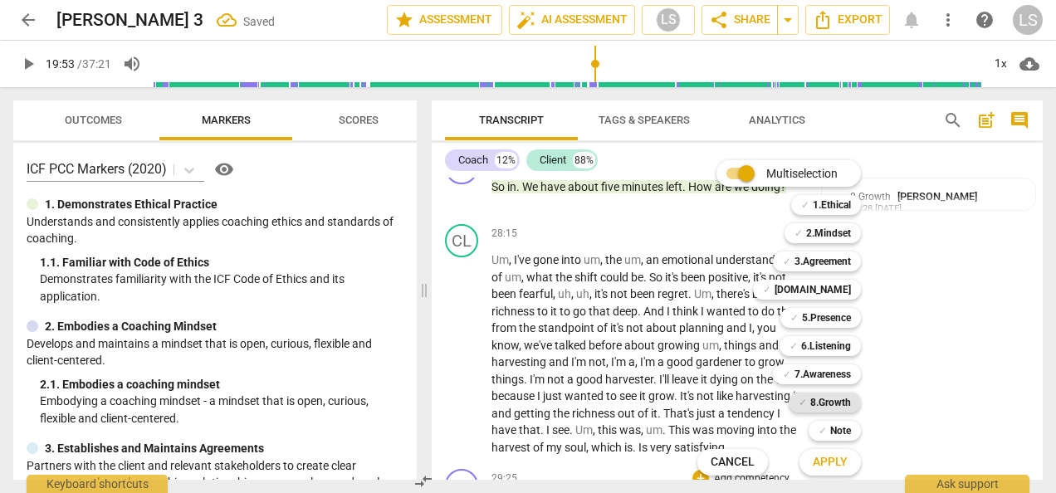
click at [830, 394] on b "8.Growth" at bounding box center [830, 403] width 41 height 20
click at [832, 465] on span "Apply" at bounding box center [830, 462] width 35 height 17
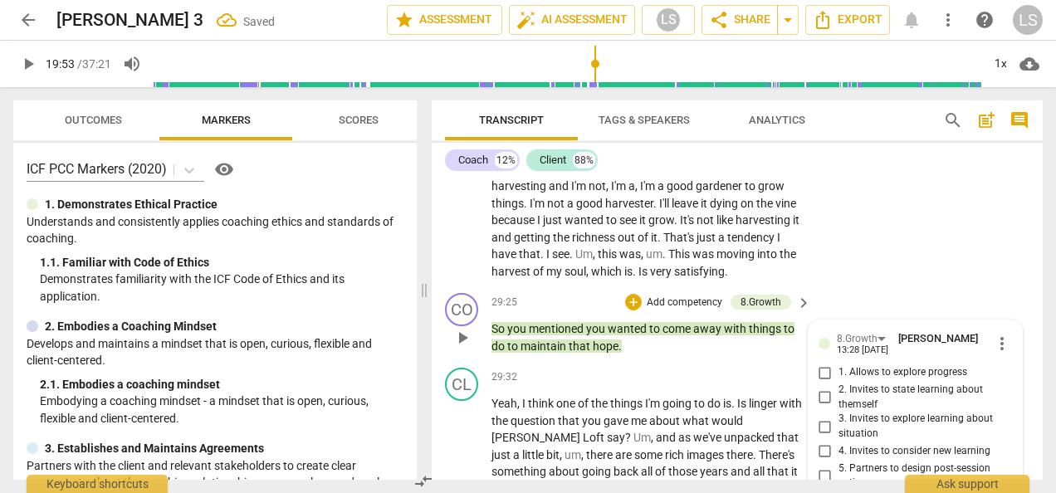
scroll to position [8784, 0]
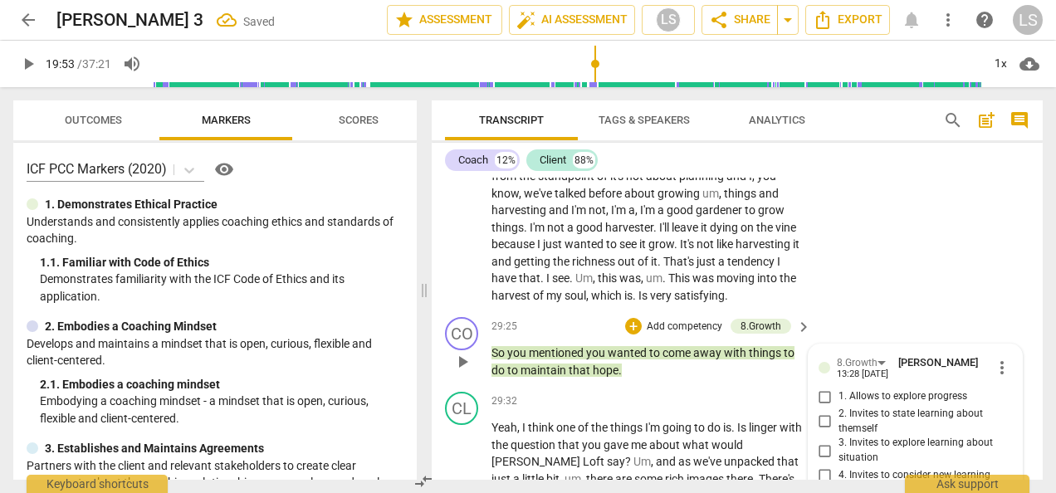
click at [826, 387] on input "1. Allows to explore progress" at bounding box center [825, 397] width 27 height 20
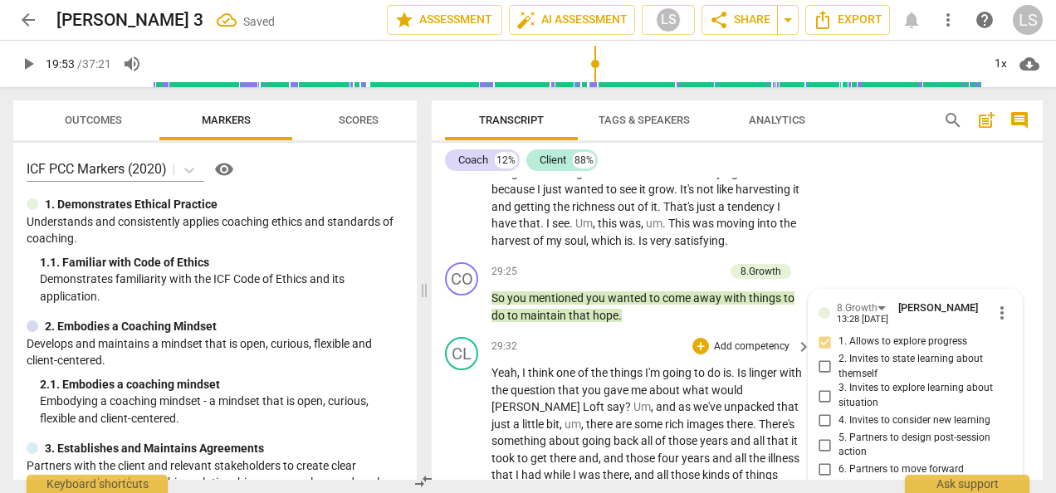
scroll to position [9033, 0]
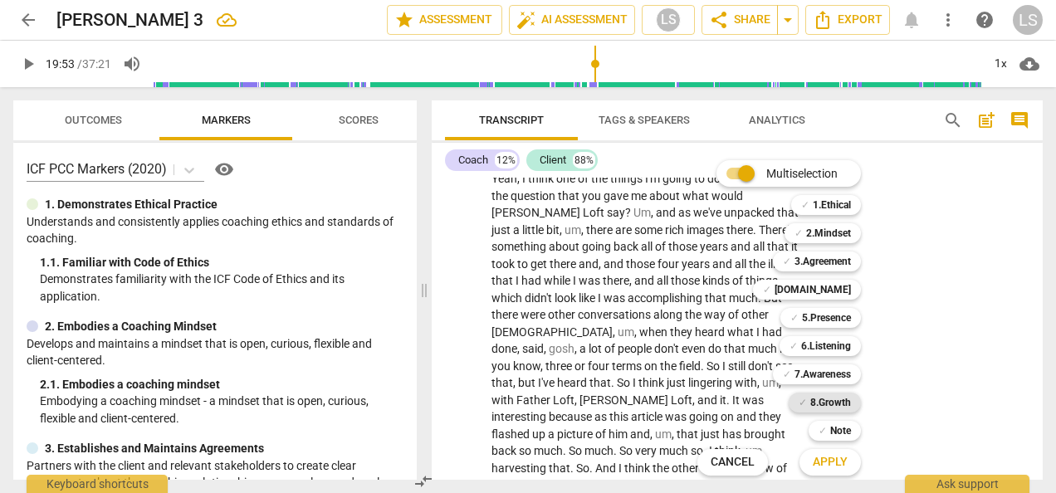
click at [840, 395] on b "8.Growth" at bounding box center [830, 403] width 41 height 20
click at [833, 462] on span "Apply" at bounding box center [830, 462] width 35 height 17
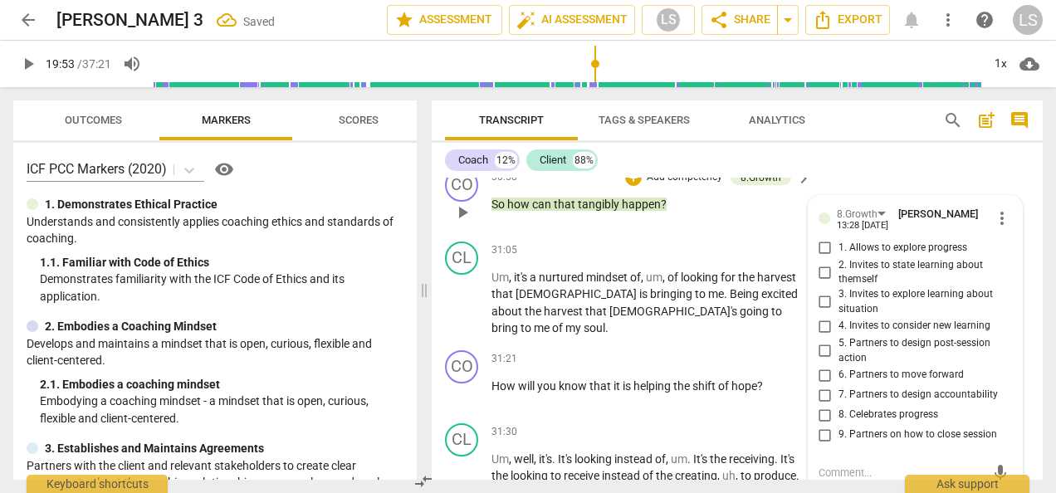
scroll to position [9323, 0]
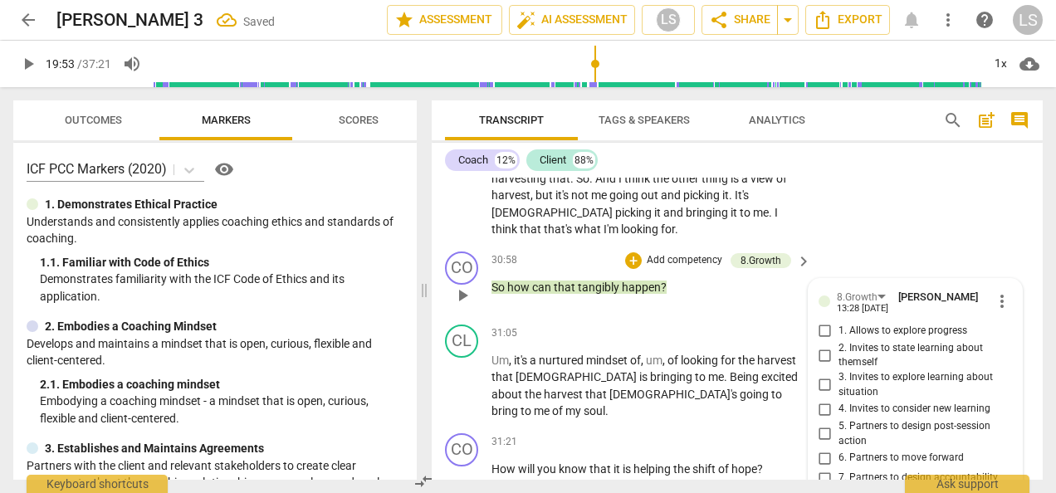
drag, startPoint x: 825, startPoint y: 283, endPoint x: 842, endPoint y: 282, distance: 16.6
click at [825, 424] on input "5. Partners to design post-session action" at bounding box center [825, 434] width 27 height 20
click at [701, 434] on div "+" at bounding box center [700, 442] width 17 height 17
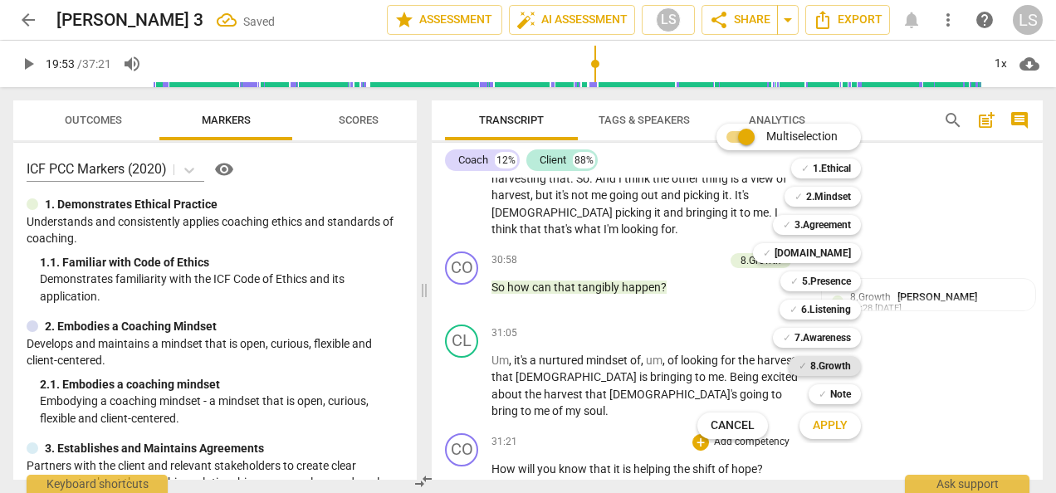
click at [825, 371] on b "8.Growth" at bounding box center [830, 366] width 41 height 20
click at [833, 427] on span "Apply" at bounding box center [830, 426] width 35 height 17
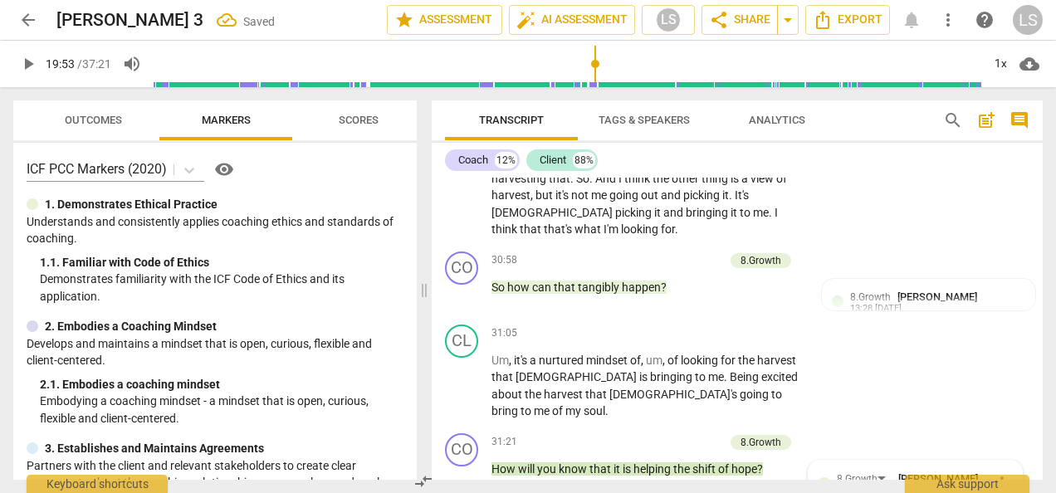
scroll to position [9571, 0]
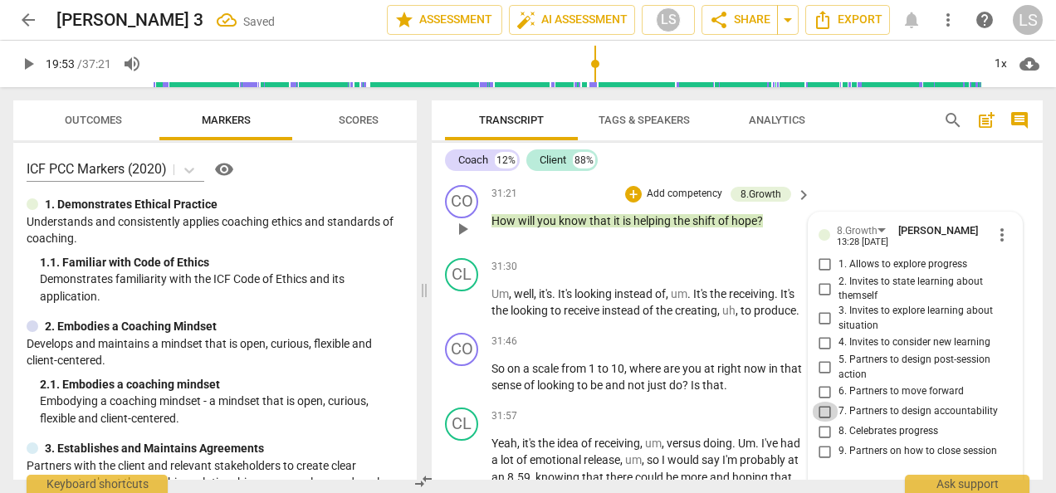
click at [821, 402] on input "7. Partners to design accountability" at bounding box center [825, 412] width 27 height 20
click at [700, 334] on div "+" at bounding box center [700, 342] width 17 height 17
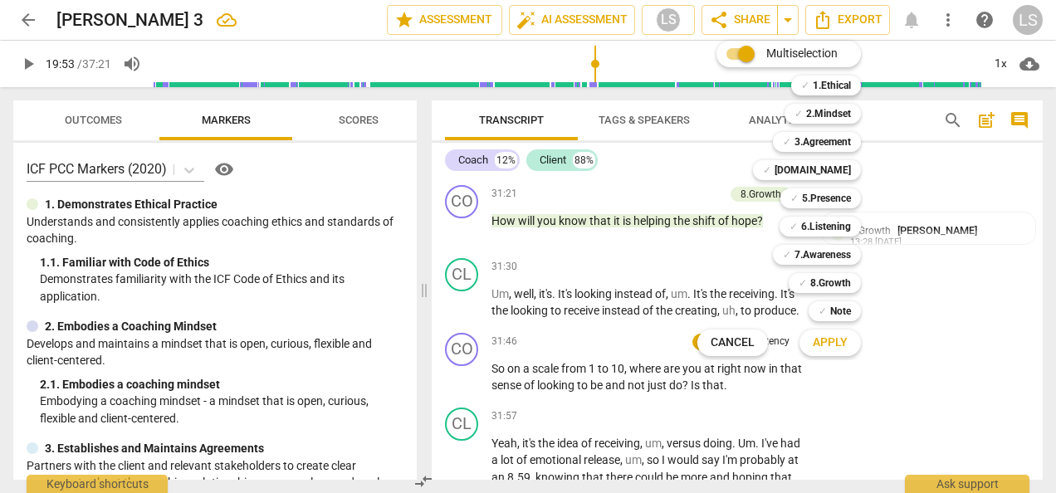
drag, startPoint x: 841, startPoint y: 226, endPoint x: 838, endPoint y: 186, distance: 39.9
click at [841, 219] on b "6.Listening" at bounding box center [826, 227] width 50 height 20
click at [832, 115] on b "2.Mindset" at bounding box center [828, 114] width 45 height 20
click at [841, 341] on span "Apply" at bounding box center [830, 343] width 35 height 17
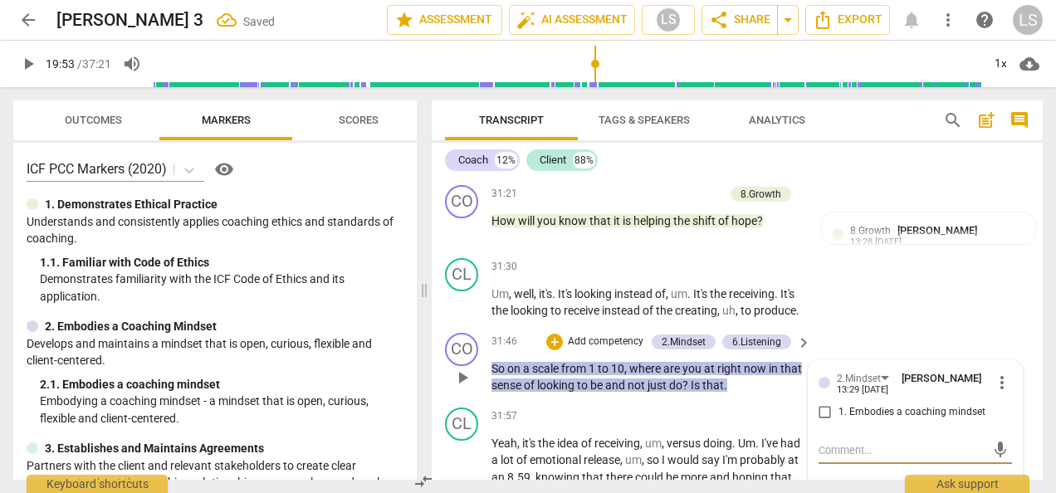
click at [817, 403] on input "1. Embodies a coaching mindset" at bounding box center [825, 413] width 27 height 20
drag, startPoint x: 817, startPoint y: 377, endPoint x: 833, endPoint y: 370, distance: 17.1
click at [559, 334] on div "+" at bounding box center [554, 342] width 17 height 17
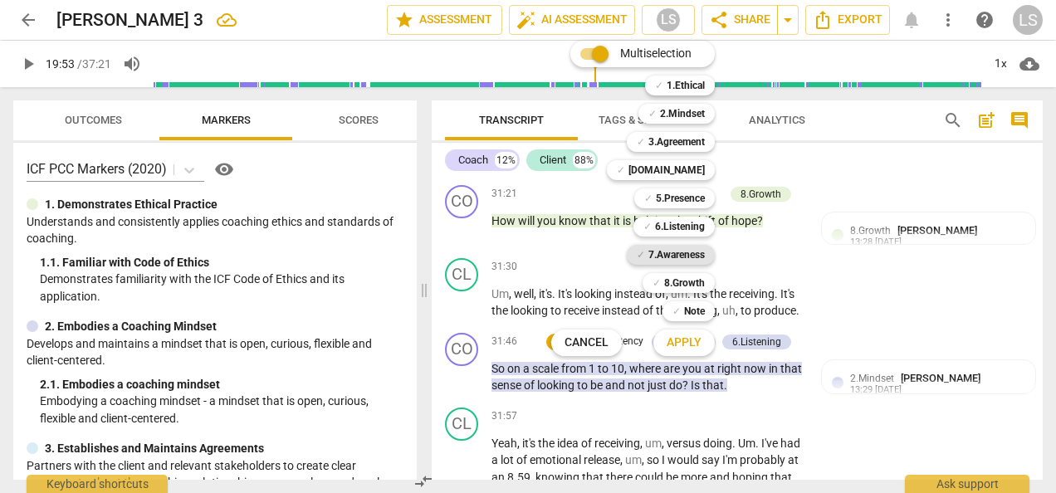
click at [699, 254] on b "7.Awareness" at bounding box center [676, 255] width 56 height 20
click at [681, 199] on b "5.Presence" at bounding box center [680, 198] width 49 height 20
click at [694, 340] on span "Apply" at bounding box center [684, 343] width 35 height 17
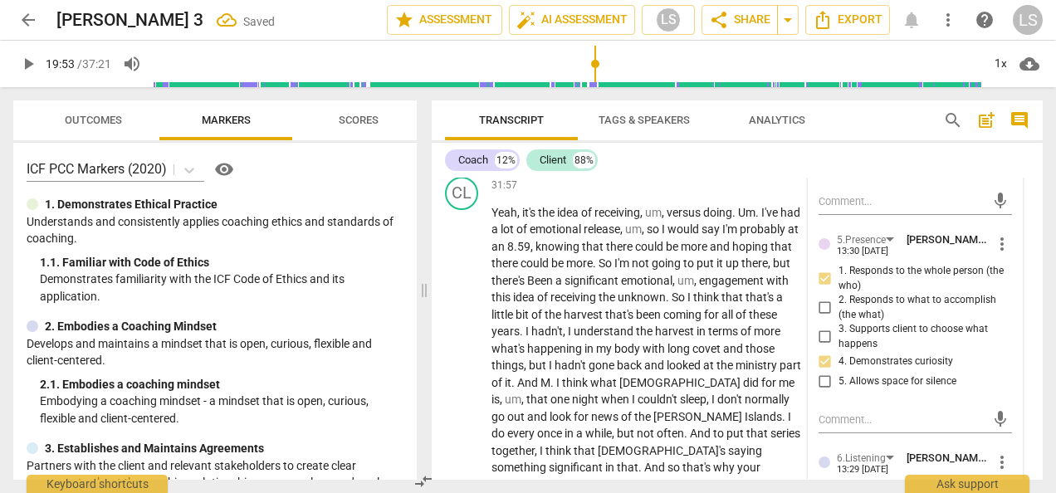
scroll to position [10069, 0]
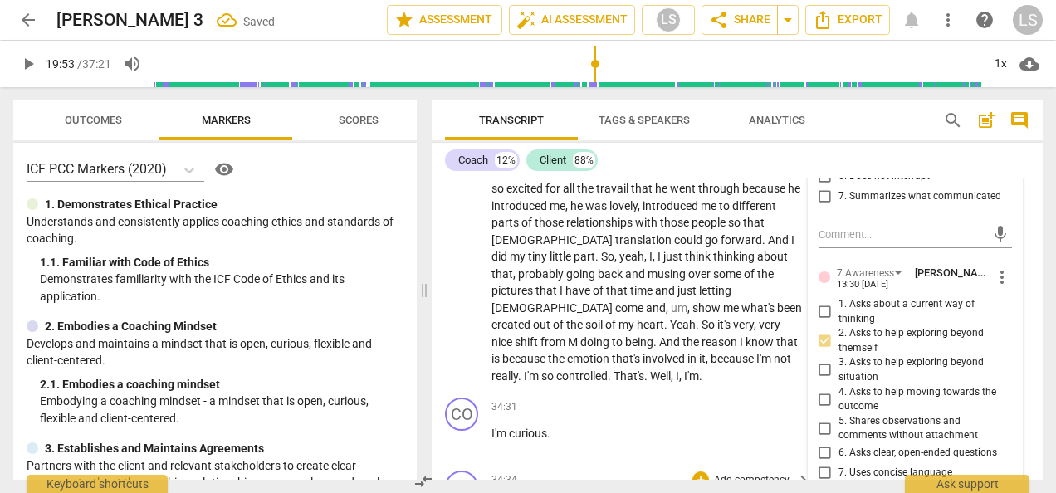
scroll to position [10318, 0]
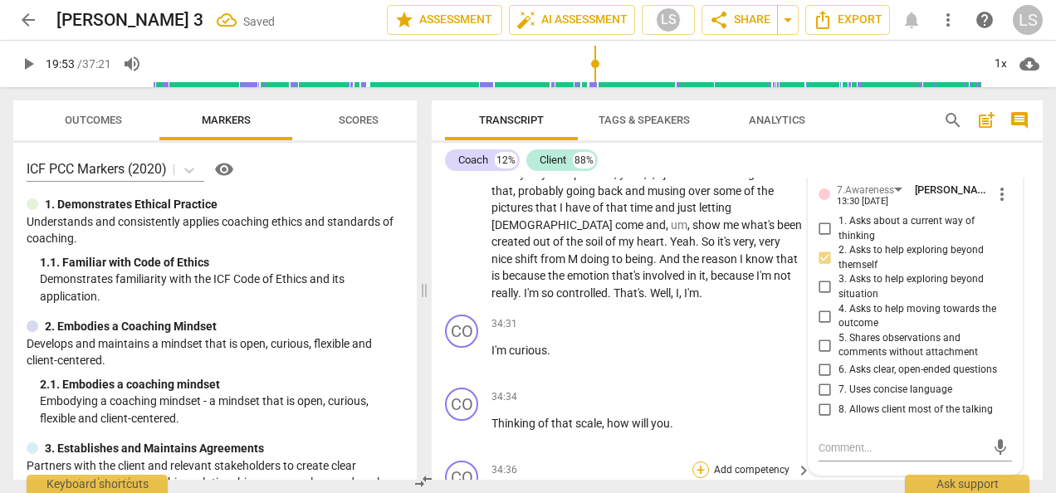
click at [701, 462] on div "+" at bounding box center [700, 470] width 17 height 17
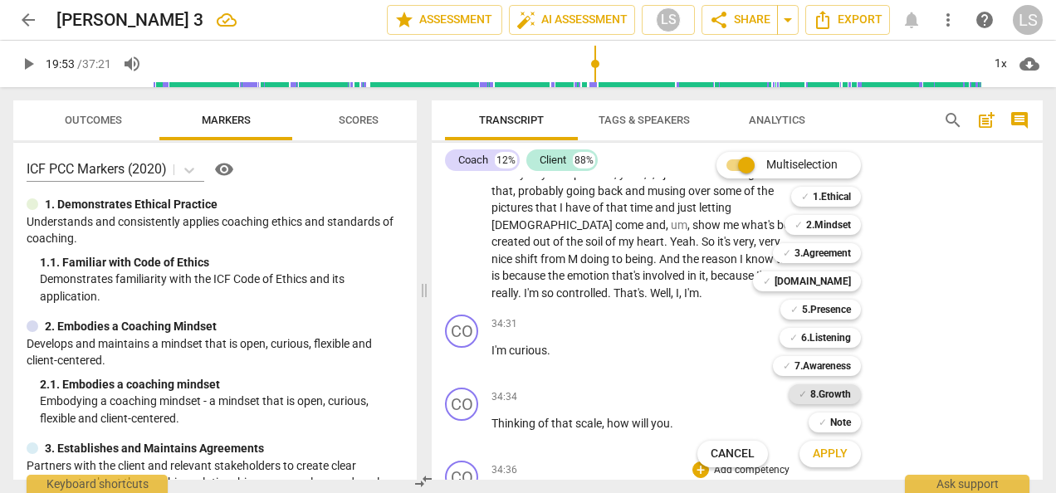
click at [817, 398] on b "8.Growth" at bounding box center [830, 394] width 41 height 20
drag, startPoint x: 818, startPoint y: 397, endPoint x: 818, endPoint y: 463, distance: 66.4
click at [818, 465] on button "Apply" at bounding box center [829, 454] width 61 height 30
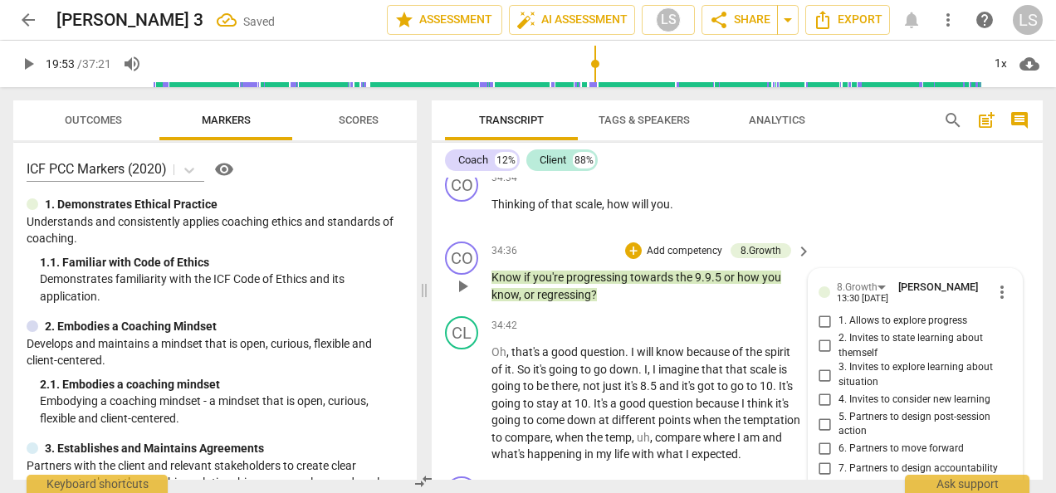
scroll to position [10510, 0]
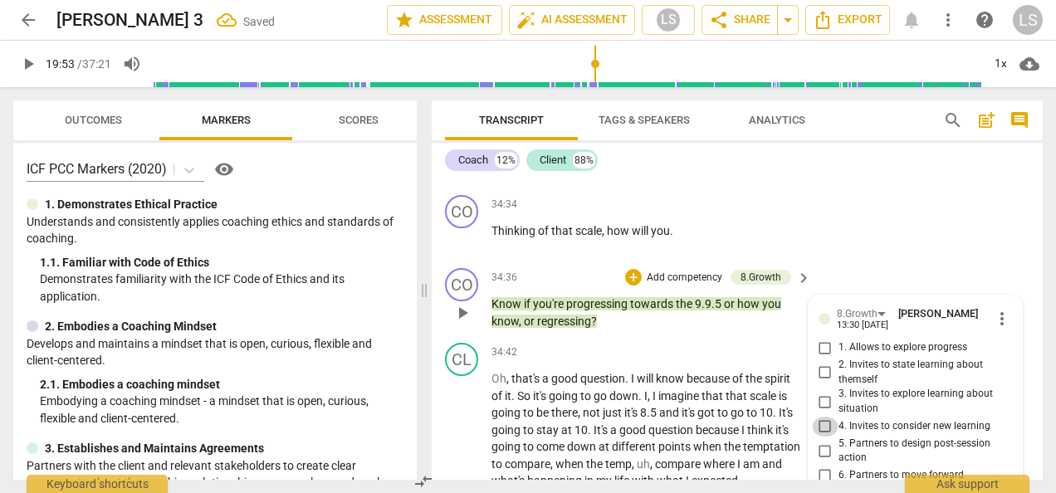
click at [827, 417] on input "4. Invites to consider new learning" at bounding box center [825, 427] width 27 height 20
click at [821, 486] on input "7. Partners to design accountability" at bounding box center [825, 496] width 27 height 20
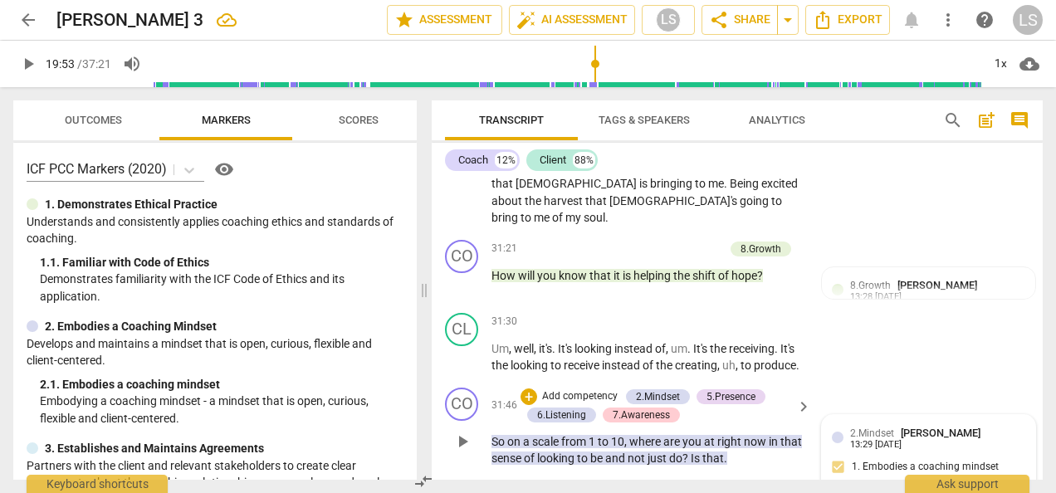
scroll to position [9514, 0]
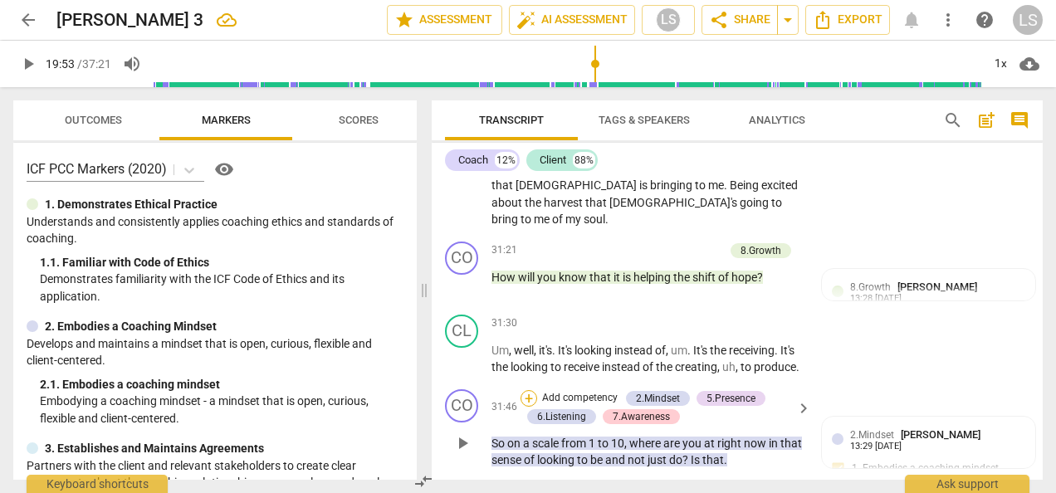
click at [530, 390] on div "+" at bounding box center [528, 398] width 17 height 17
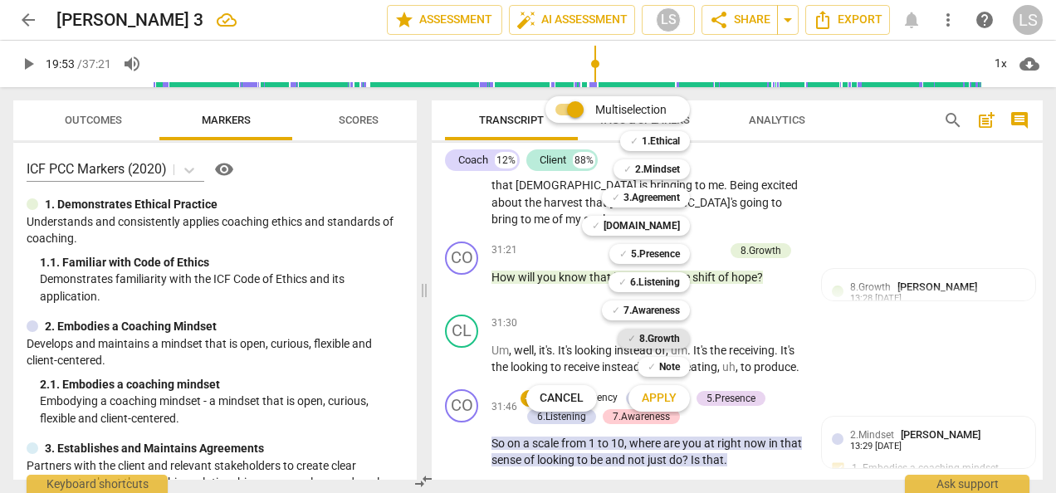
click at [662, 340] on b "8.Growth" at bounding box center [659, 339] width 41 height 20
click at [672, 395] on span "Apply" at bounding box center [659, 398] width 35 height 17
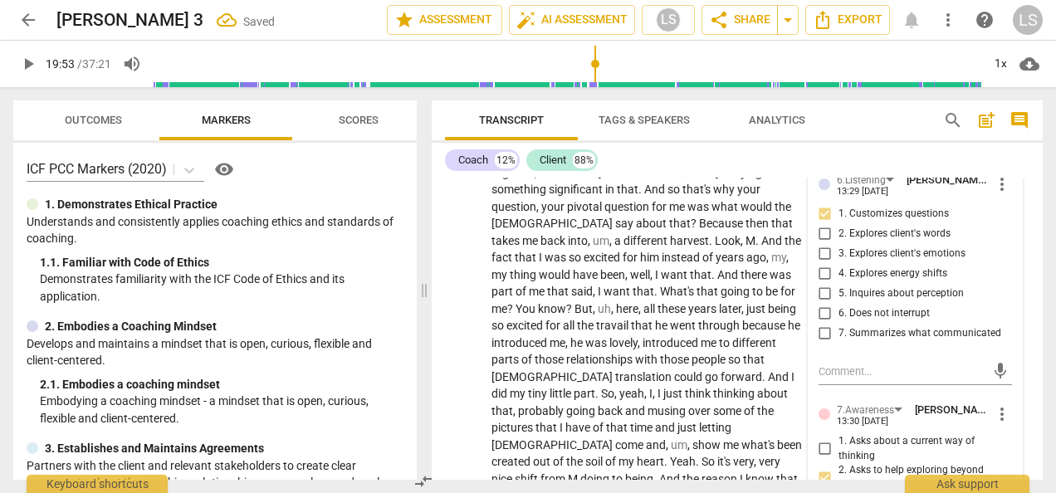
scroll to position [10261, 0]
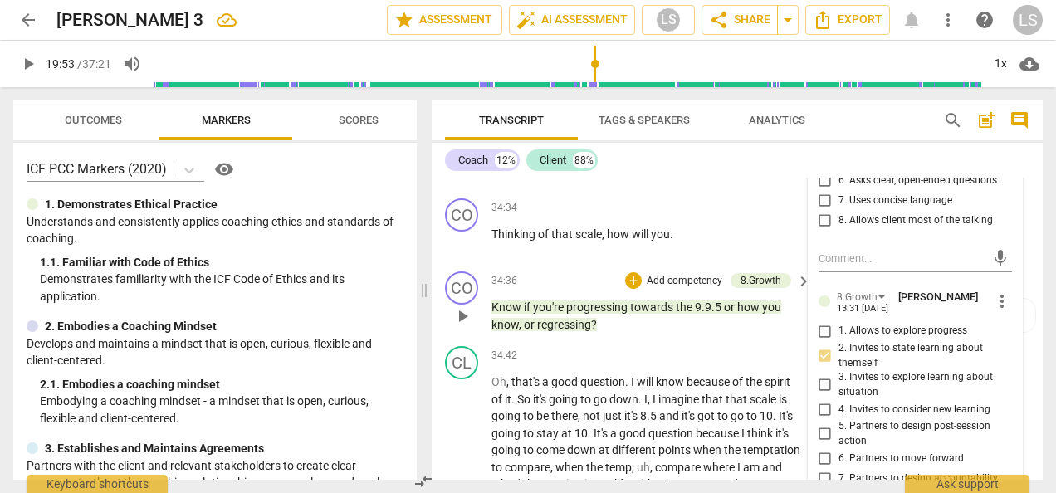
scroll to position [10510, 0]
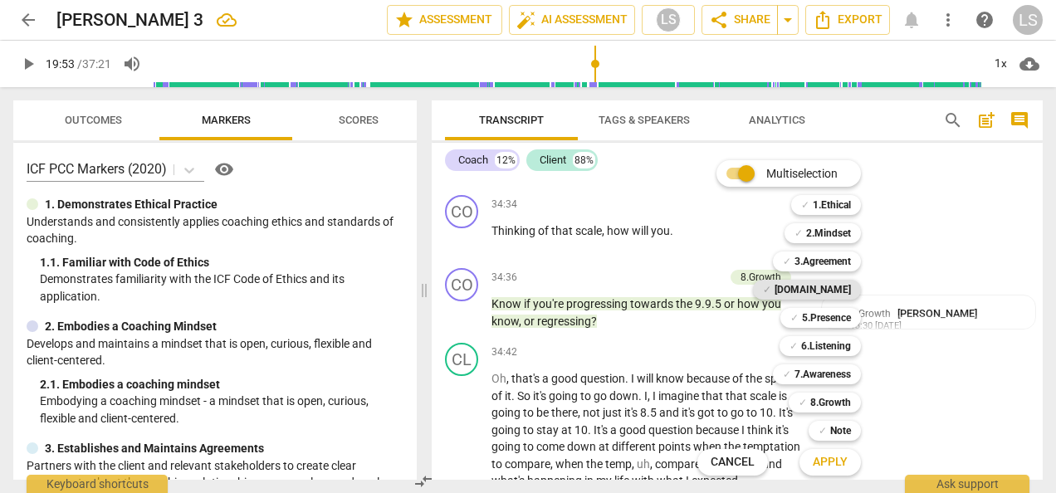
click at [827, 285] on b "[DOMAIN_NAME]" at bounding box center [812, 290] width 76 height 20
click at [827, 232] on b "2.Mindset" at bounding box center [828, 233] width 45 height 20
click at [833, 465] on span "Apply" at bounding box center [830, 462] width 35 height 17
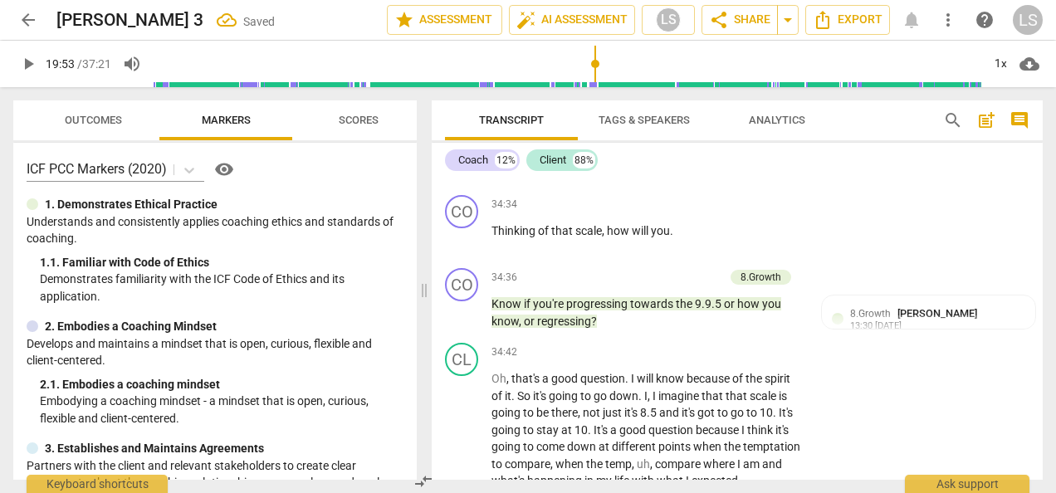
checkbox input "true"
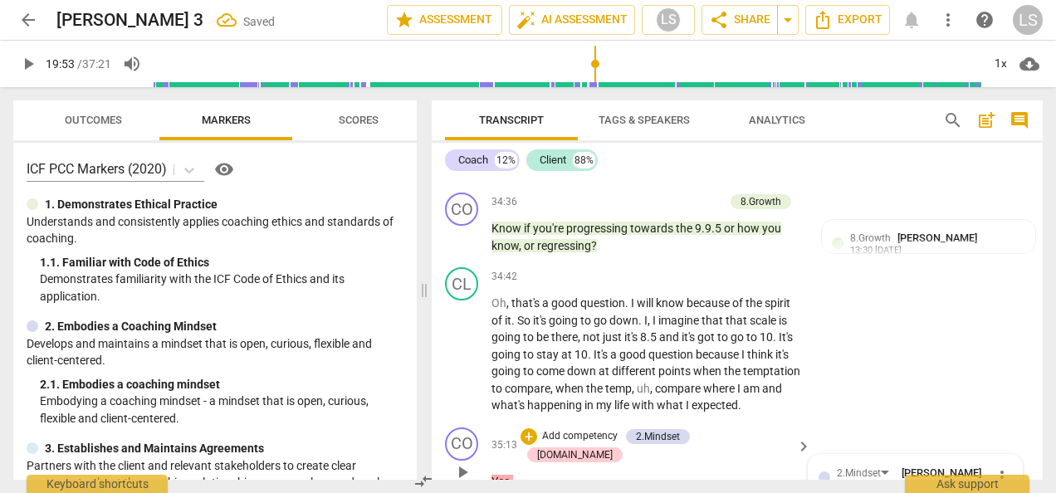
scroll to position [10593, 0]
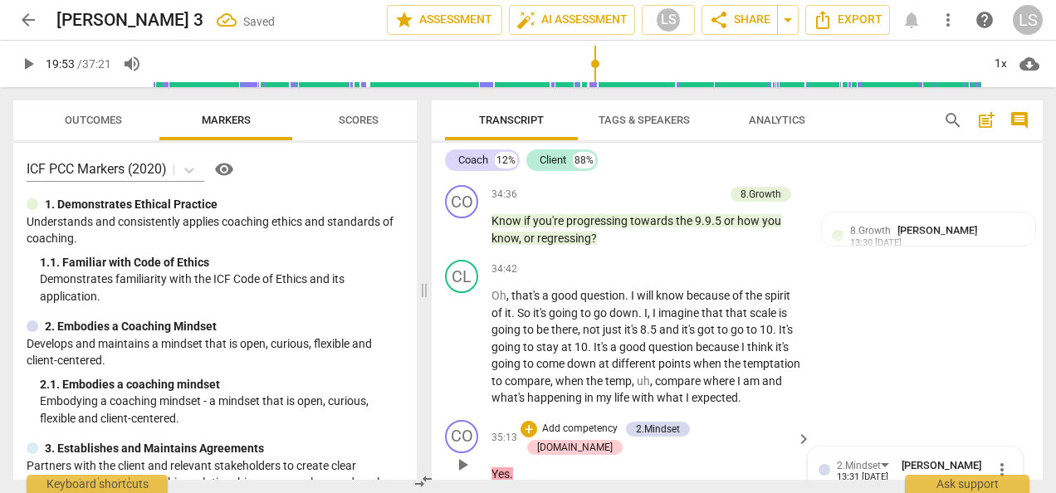
drag, startPoint x: 817, startPoint y: 450, endPoint x: 867, endPoint y: 447, distance: 49.9
checkbox input "true"
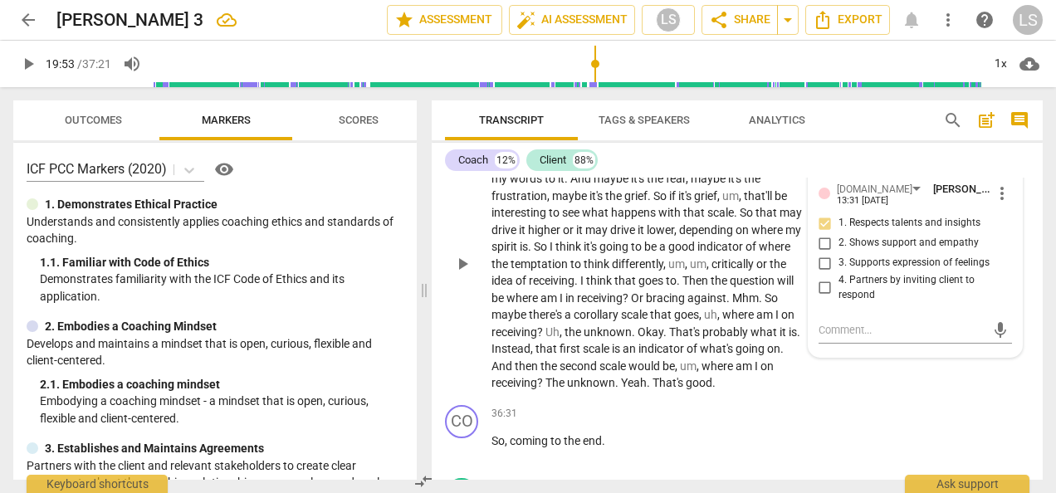
scroll to position [11009, 0]
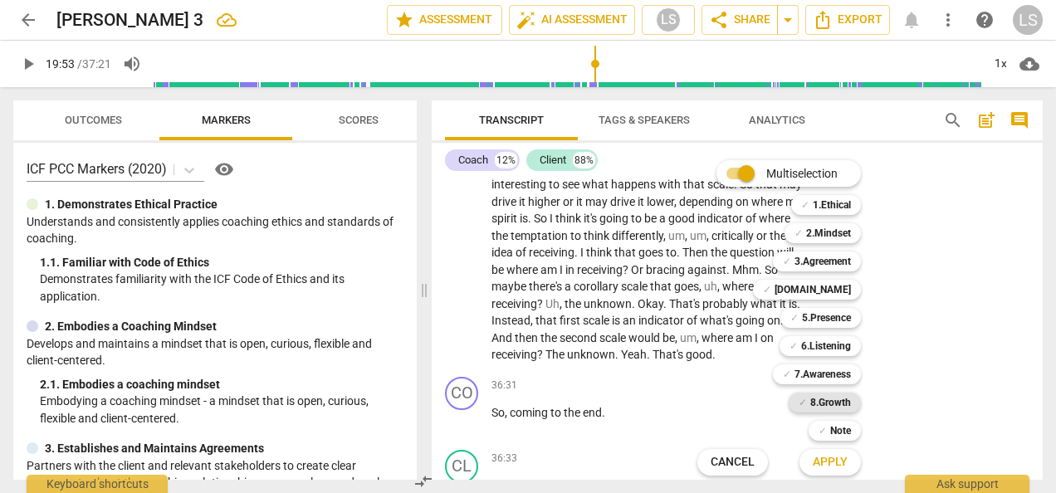
click at [831, 407] on b "8.Growth" at bounding box center [830, 403] width 41 height 20
click at [832, 461] on span "Apply" at bounding box center [830, 462] width 35 height 17
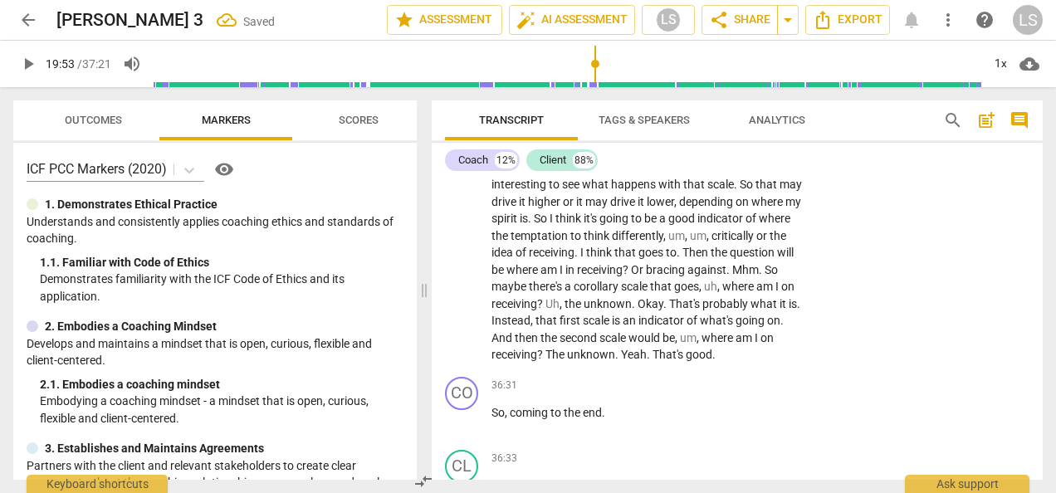
scroll to position [11360, 0]
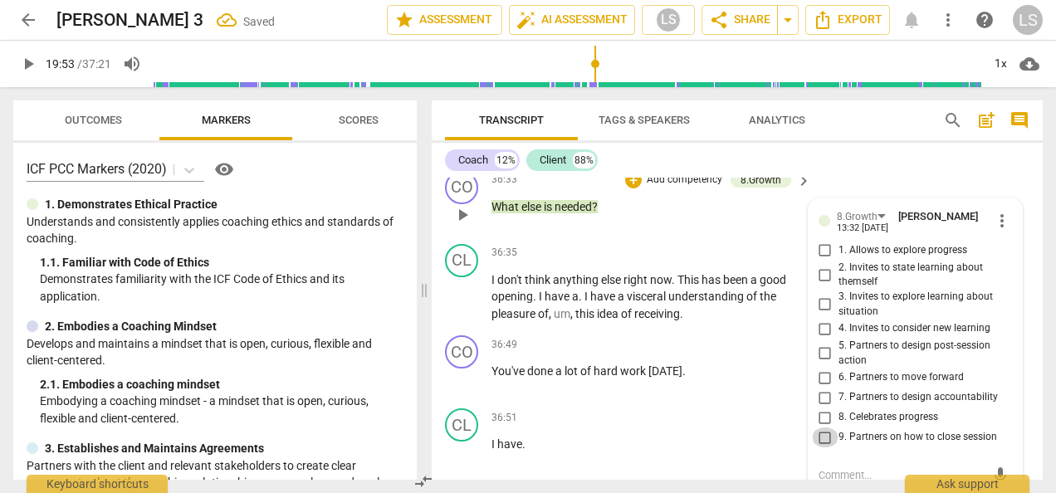
click at [823, 427] on input "9. Partners on how to close session" at bounding box center [825, 437] width 27 height 20
checkbox input "true"
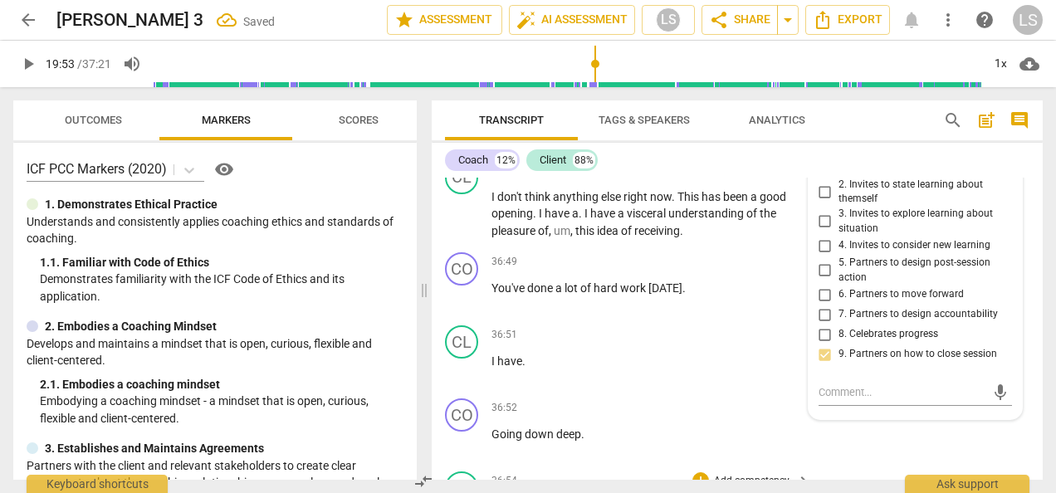
scroll to position [11194, 0]
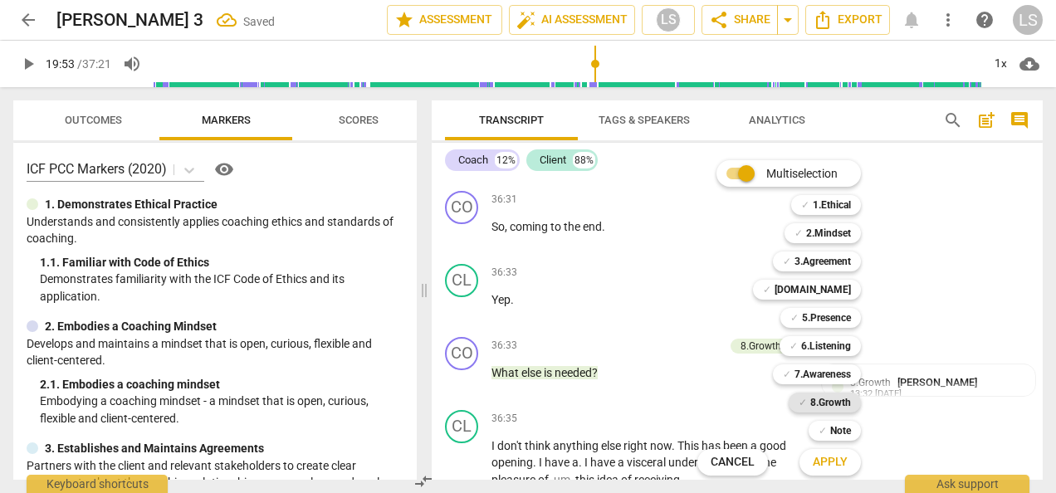
click at [817, 400] on b "8.Growth" at bounding box center [830, 403] width 41 height 20
click at [833, 460] on span "Apply" at bounding box center [830, 462] width 35 height 17
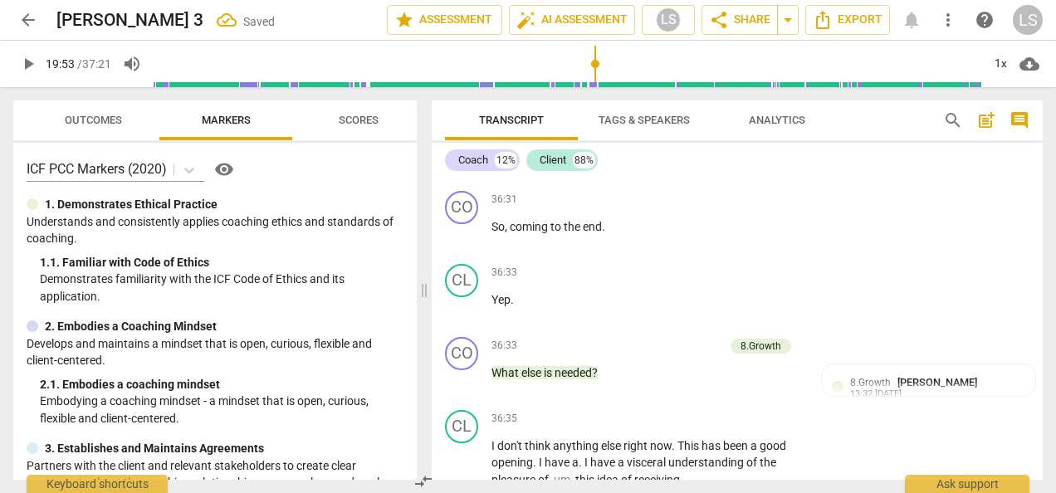
scroll to position [11525, 0]
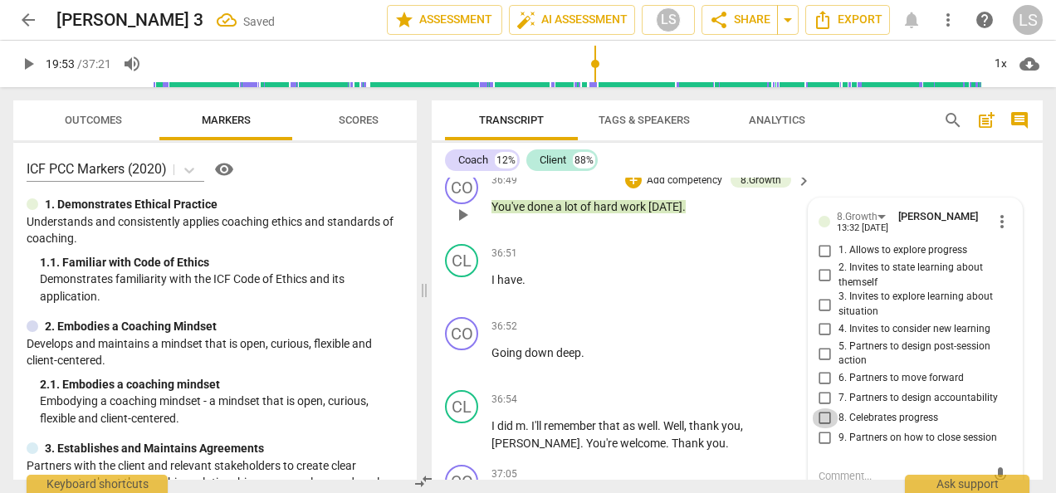
click at [817, 408] on input "8. Celebrates progress" at bounding box center [825, 418] width 27 height 20
checkbox input "true"
click at [851, 22] on span "Export" at bounding box center [848, 20] width 70 height 20
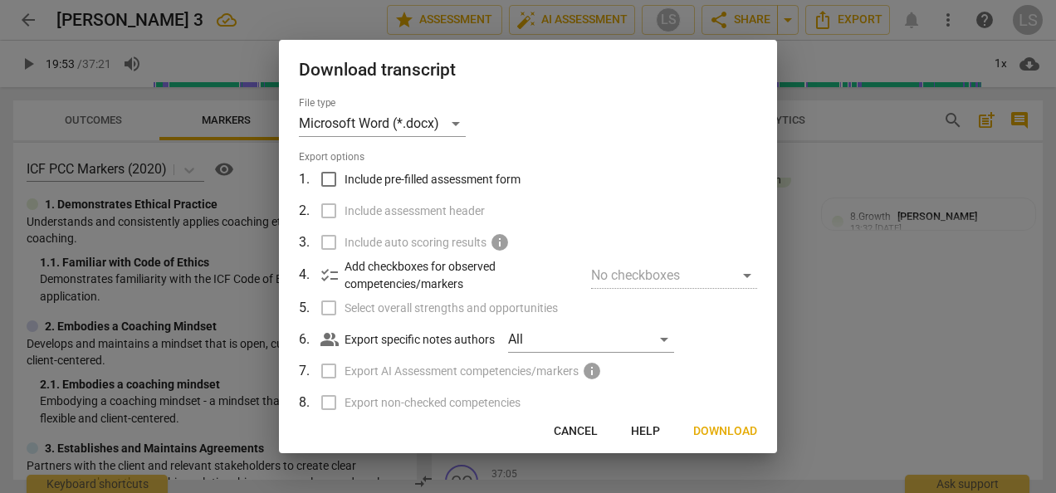
drag, startPoint x: 323, startPoint y: 178, endPoint x: 291, endPoint y: 181, distance: 31.7
click at [322, 175] on input "Include pre-filled assessment form" at bounding box center [329, 180] width 32 height 32
checkbox input "true"
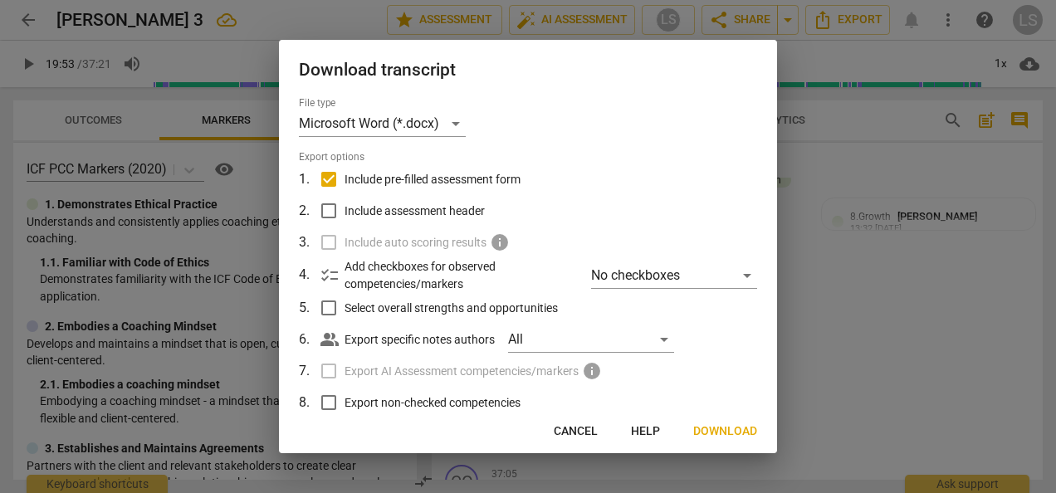
click at [328, 213] on input "Include assessment header" at bounding box center [329, 211] width 32 height 32
checkbox input "true"
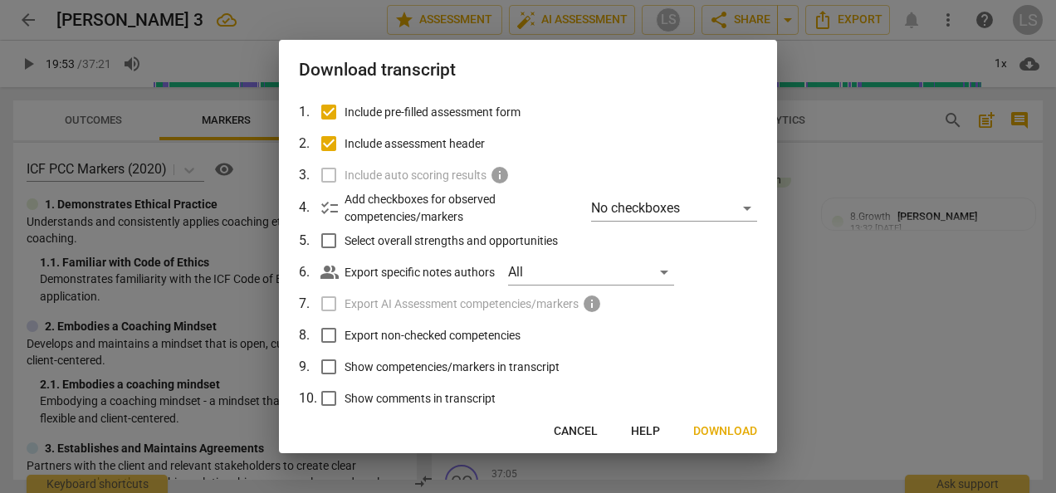
scroll to position [136, 0]
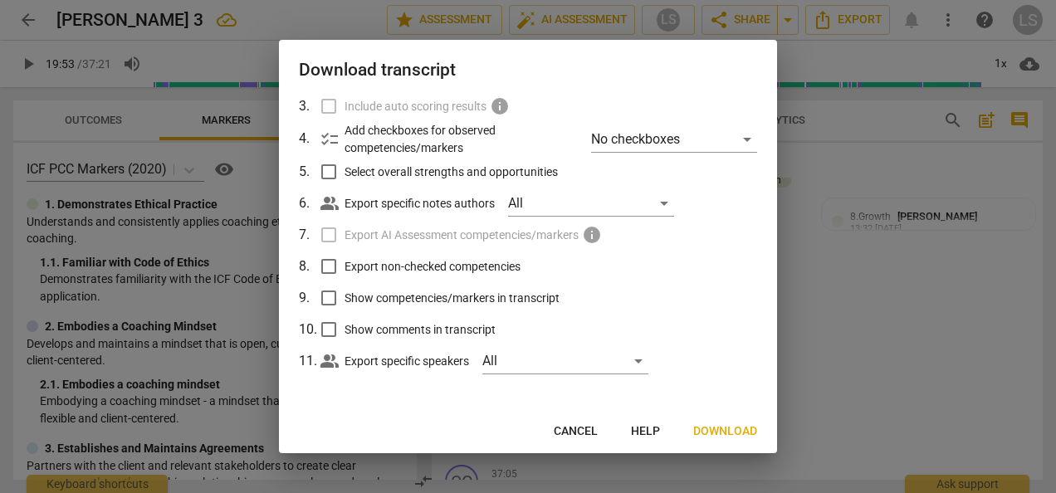
type input "1194"
click at [331, 267] on input "Export non-checked competencies" at bounding box center [329, 267] width 32 height 32
checkbox input "true"
click at [327, 296] on input "Show competencies/markers in transcript" at bounding box center [329, 298] width 32 height 32
checkbox input "true"
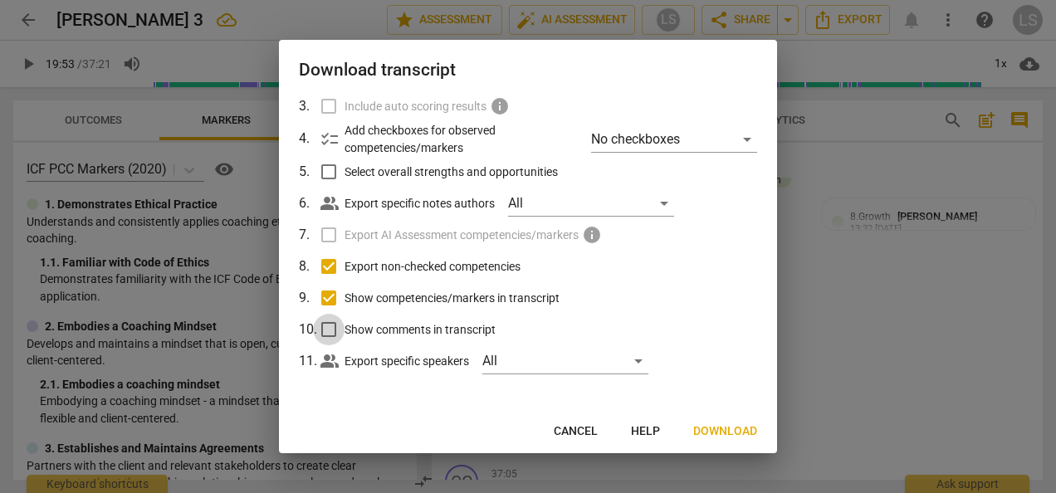
drag, startPoint x: 327, startPoint y: 333, endPoint x: 425, endPoint y: 382, distance: 109.5
click at [327, 332] on input "Show comments in transcript" at bounding box center [329, 330] width 32 height 32
checkbox input "true"
click at [718, 433] on span "Download" at bounding box center [725, 431] width 64 height 17
